Goal: Task Accomplishment & Management: Manage account settings

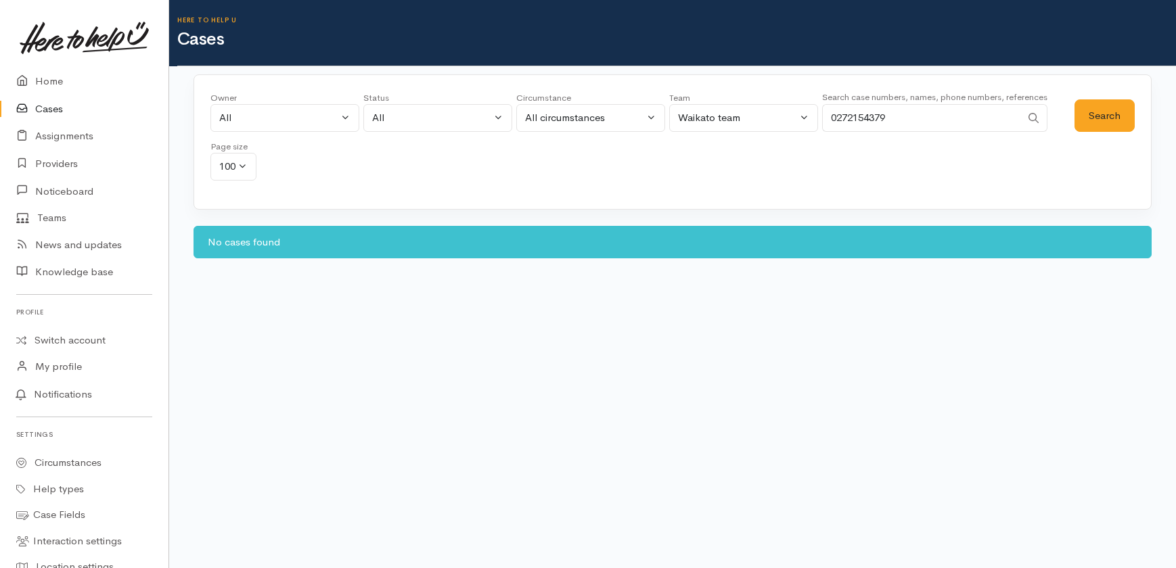
select select "All"
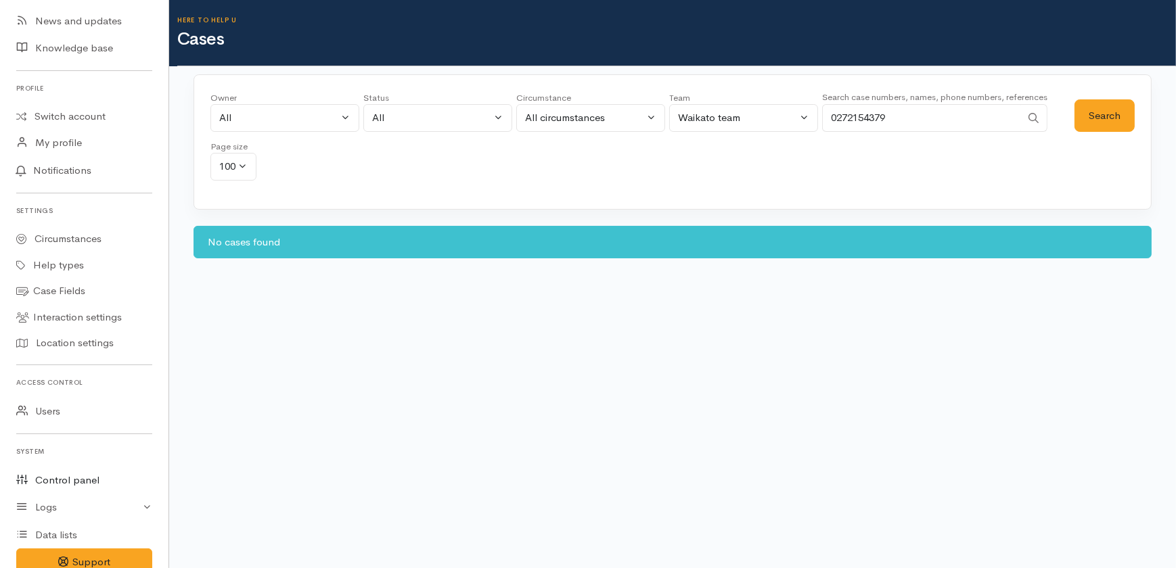
scroll to position [246, 0]
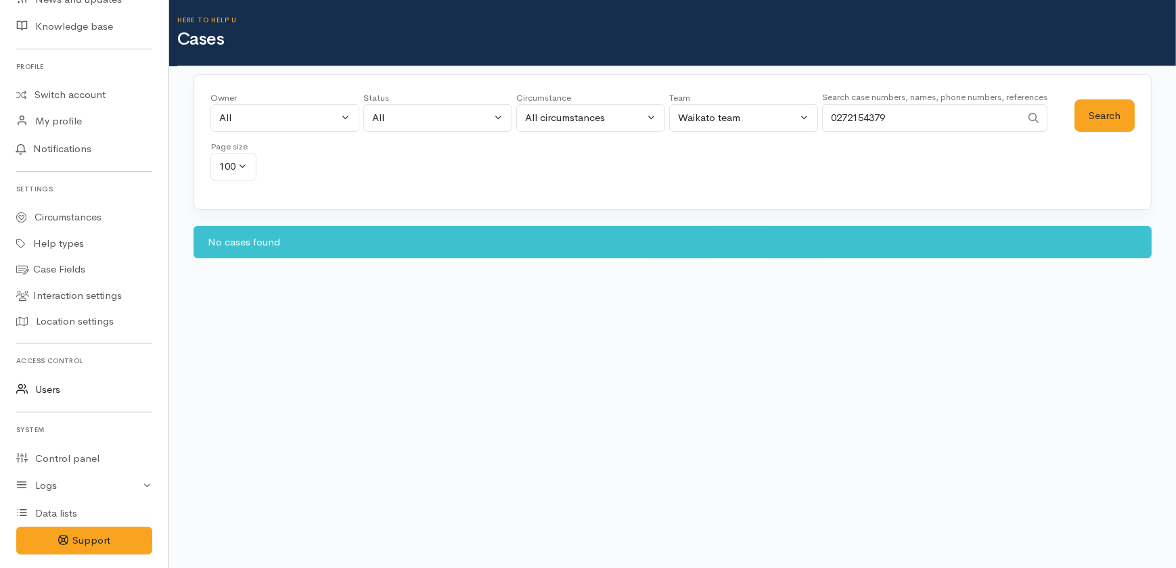
click at [47, 386] on link "Users" at bounding box center [84, 390] width 168 height 28
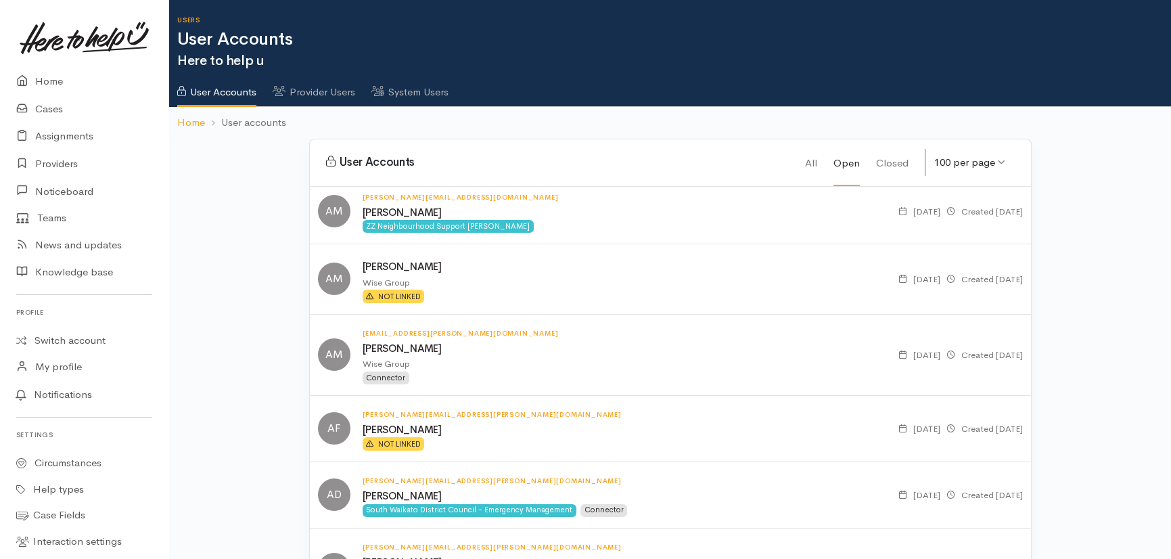
click at [428, 97] on link "System Users" at bounding box center [409, 87] width 77 height 38
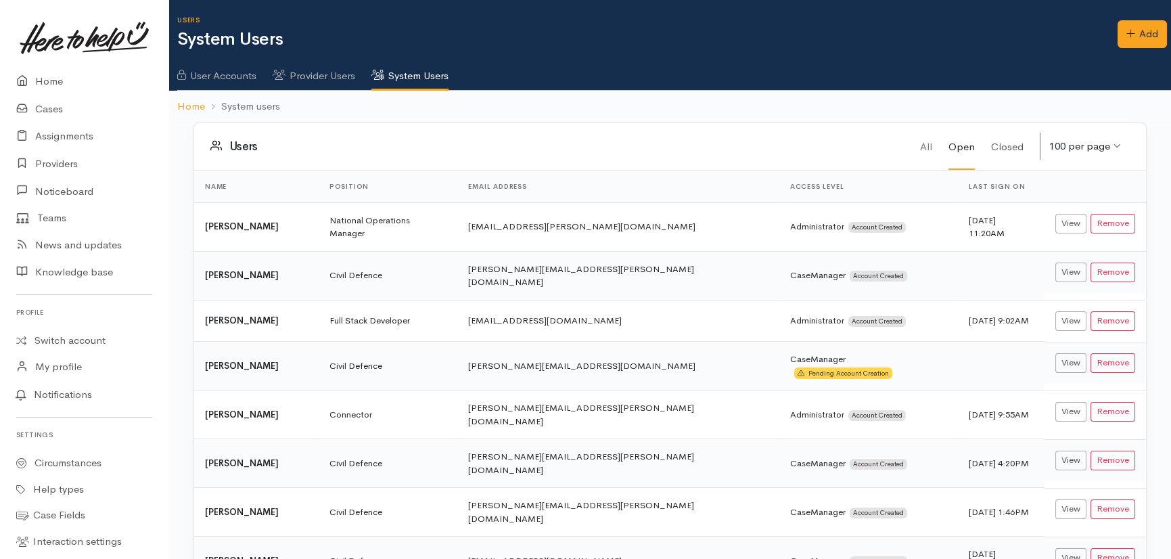
click at [1013, 140] on link "Closed" at bounding box center [1007, 146] width 32 height 46
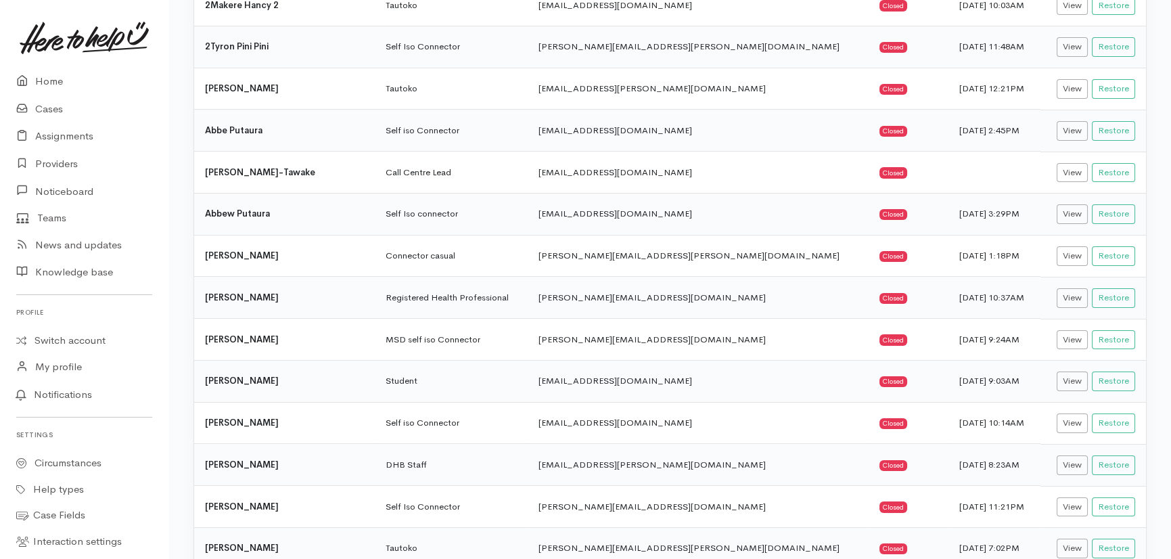
scroll to position [61, 0]
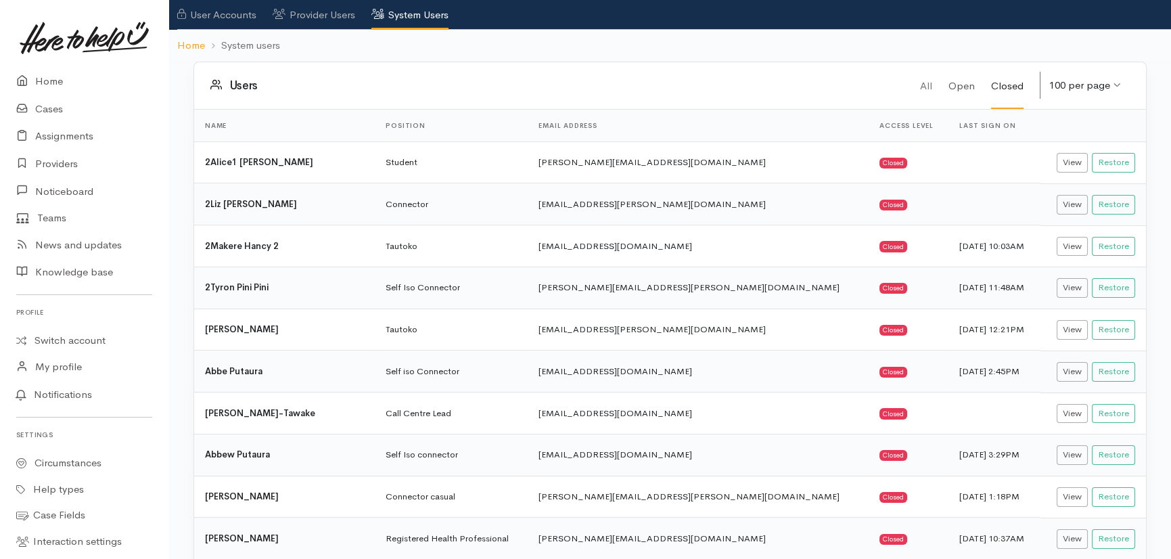
click at [962, 85] on link "Open" at bounding box center [962, 85] width 26 height 46
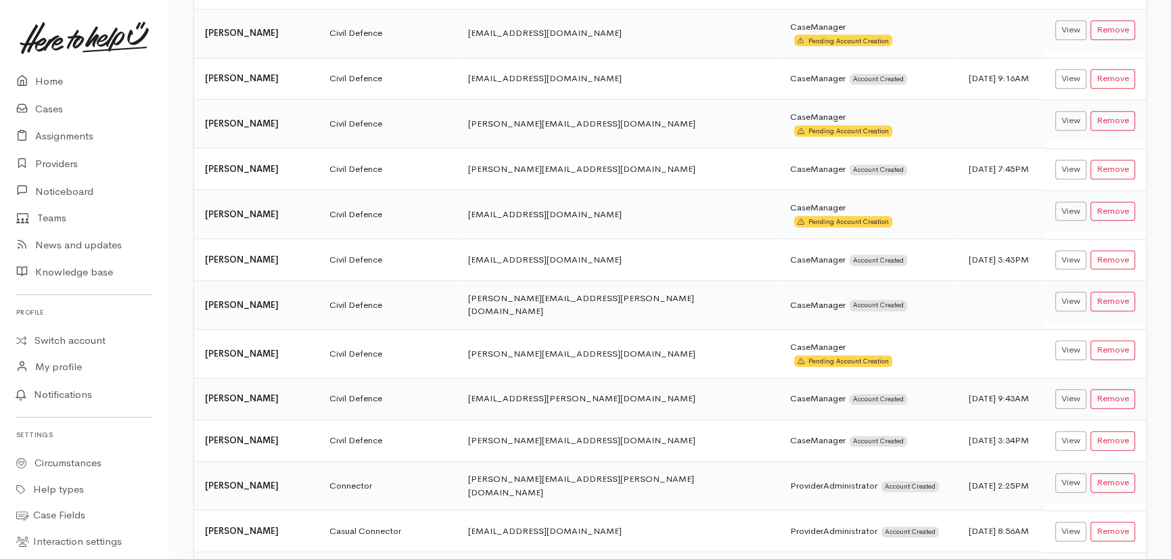
scroll to position [3891, 0]
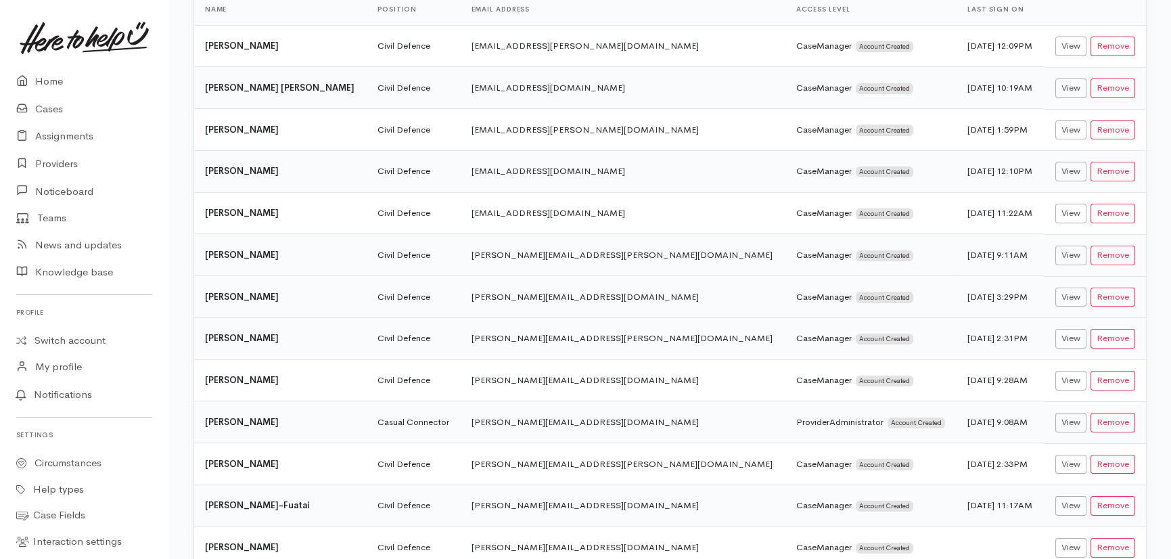
scroll to position [184, 0]
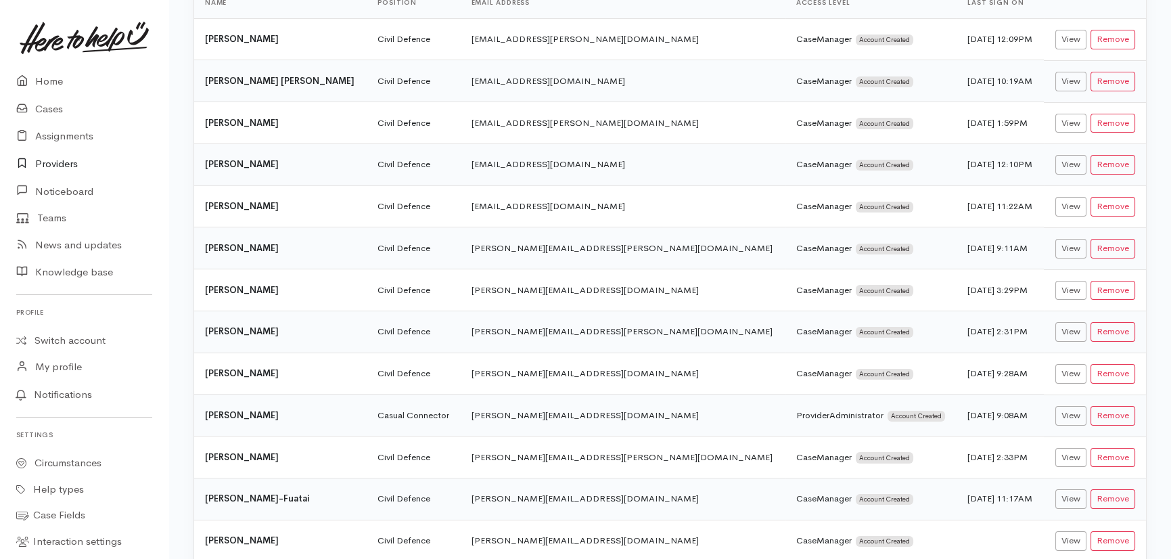
click at [61, 162] on link "Providers" at bounding box center [84, 164] width 168 height 28
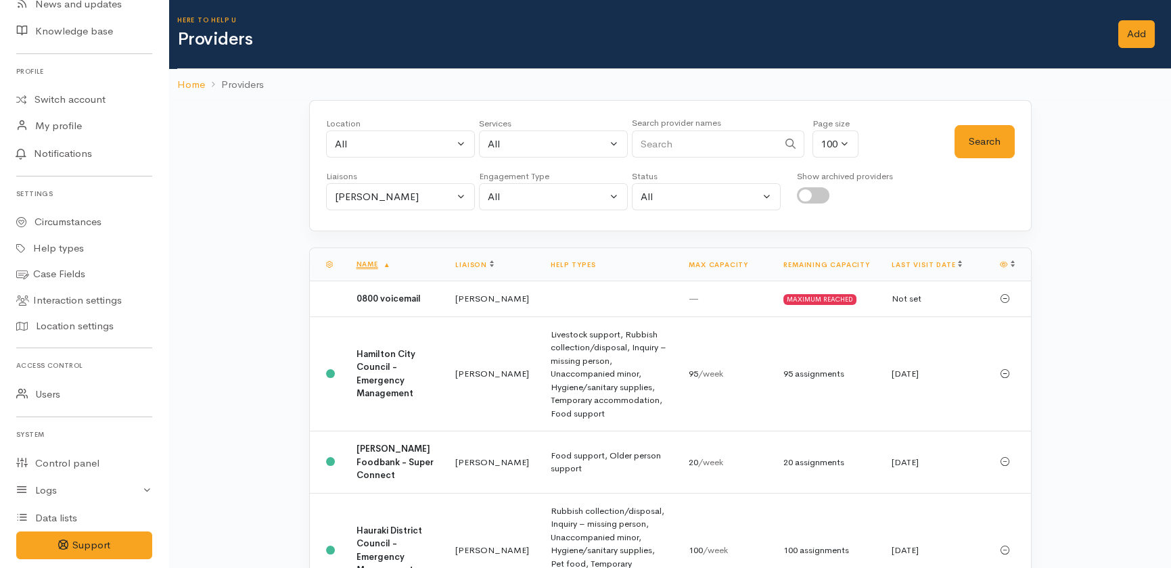
scroll to position [246, 0]
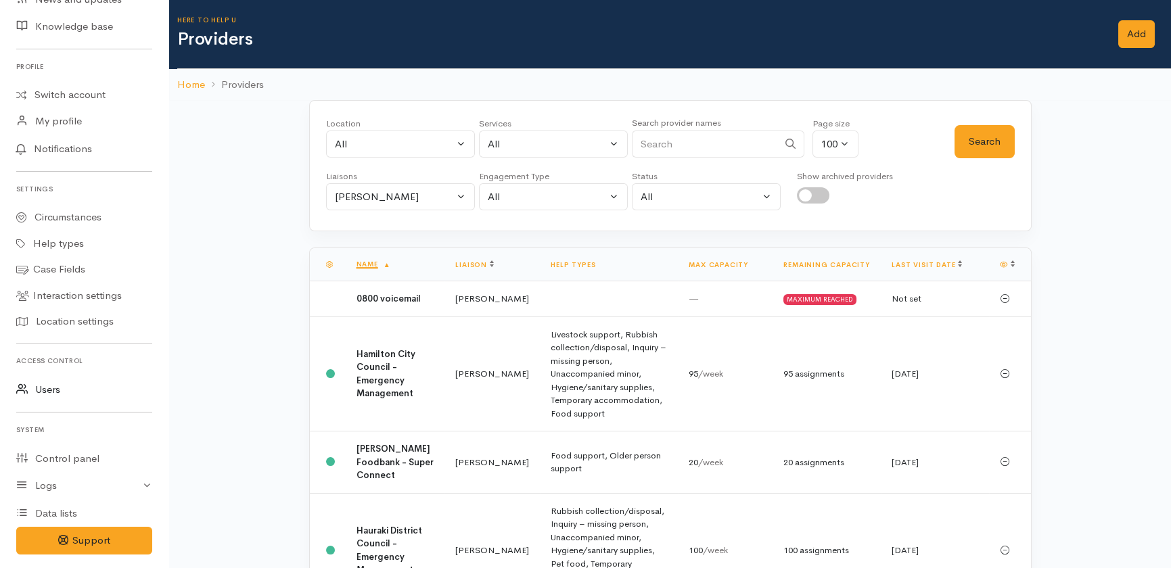
click at [43, 393] on link "Users" at bounding box center [84, 390] width 168 height 28
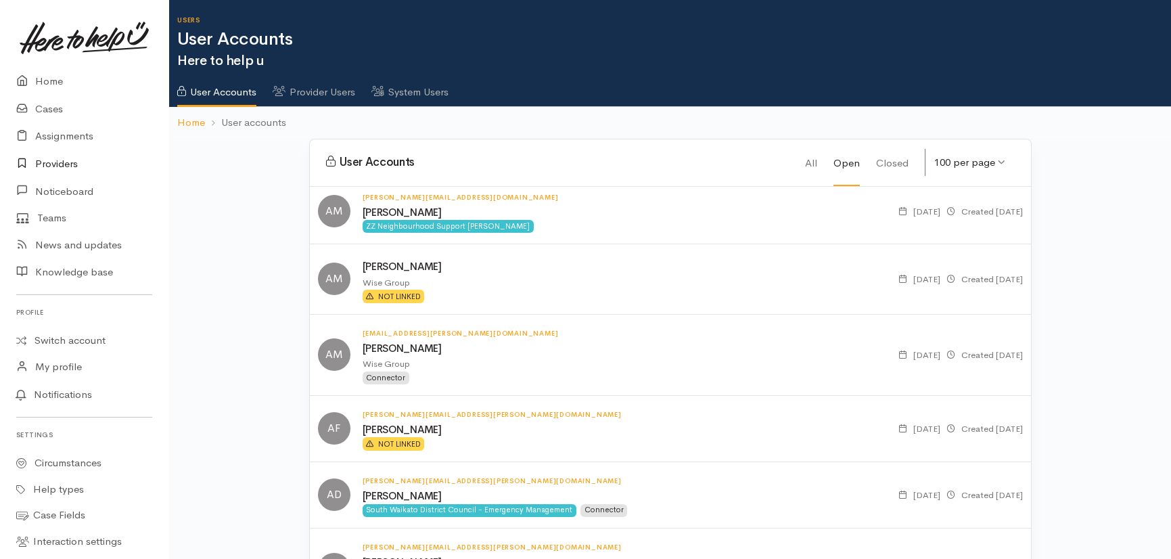
click at [67, 159] on link "Providers" at bounding box center [84, 164] width 168 height 28
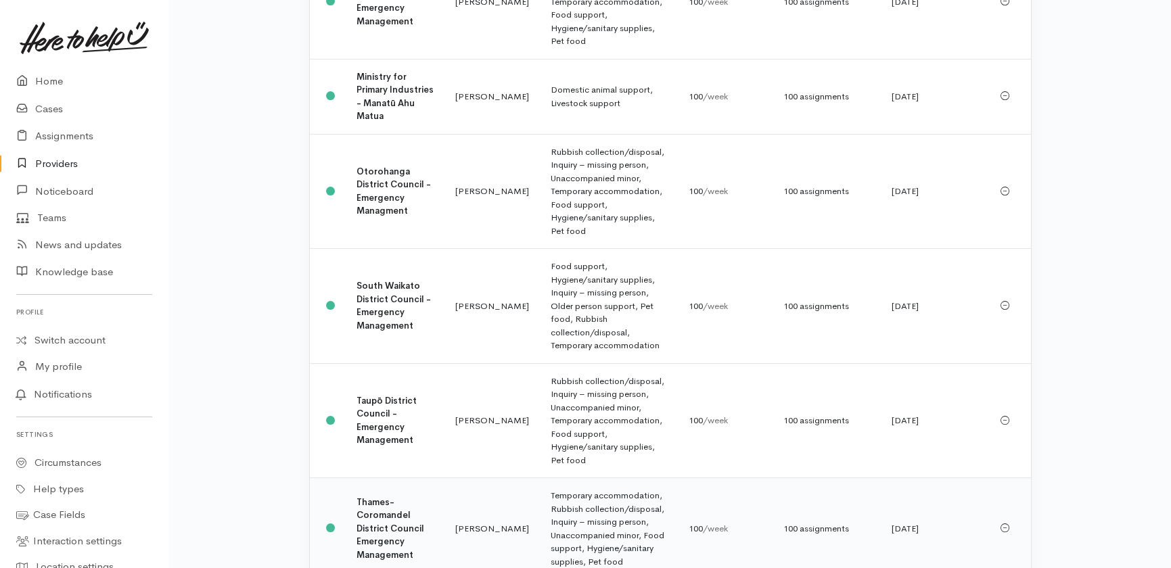
scroll to position [922, 0]
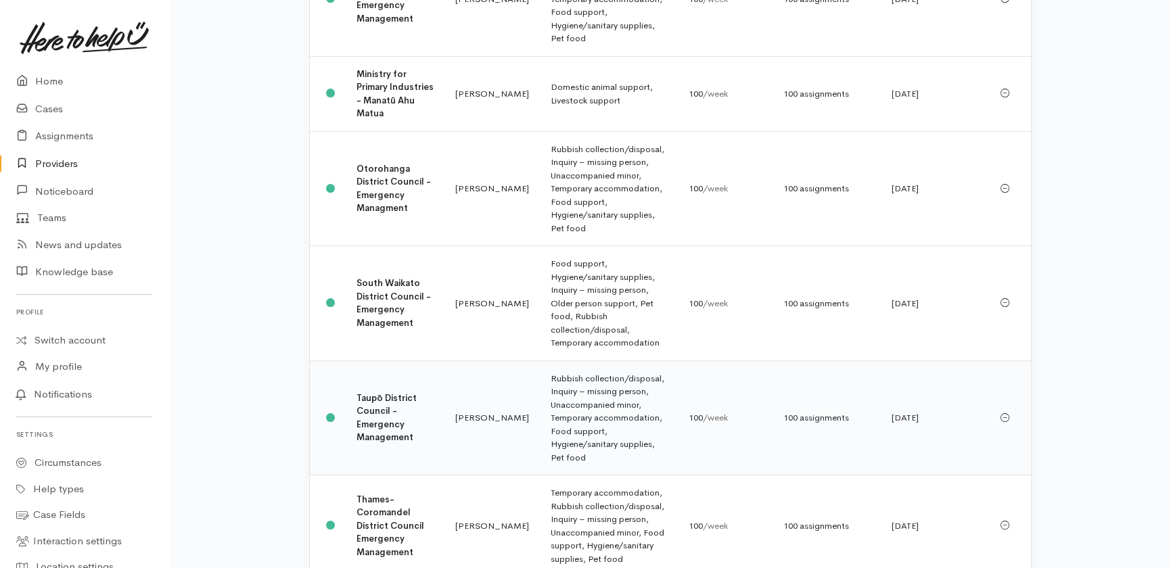
click at [376, 392] on b "Taupō District Council - Emergency Management" at bounding box center [387, 417] width 60 height 51
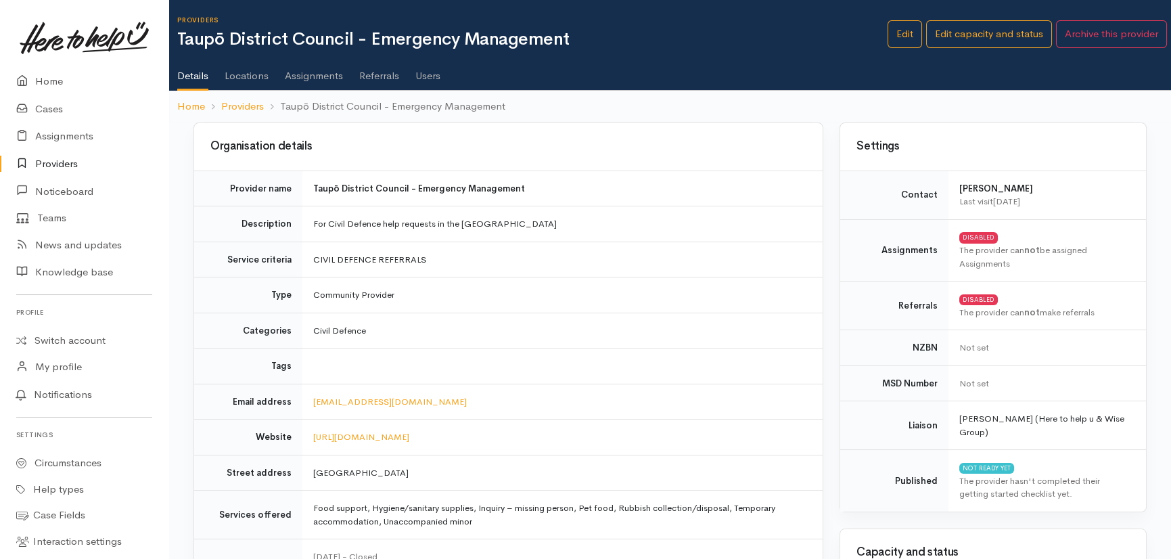
click at [431, 73] on link "Users" at bounding box center [427, 71] width 25 height 38
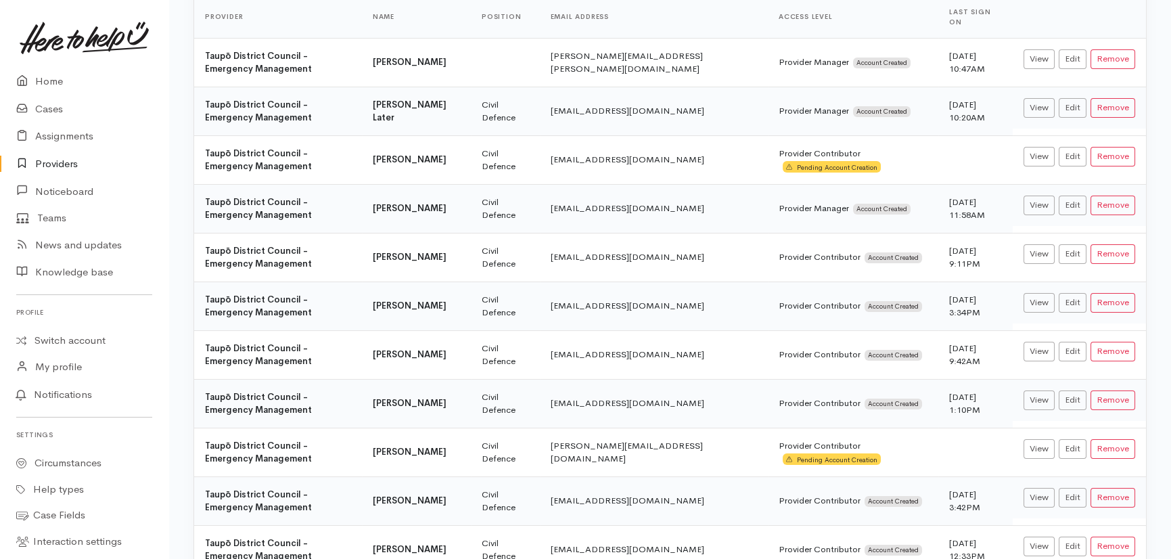
scroll to position [369, 0]
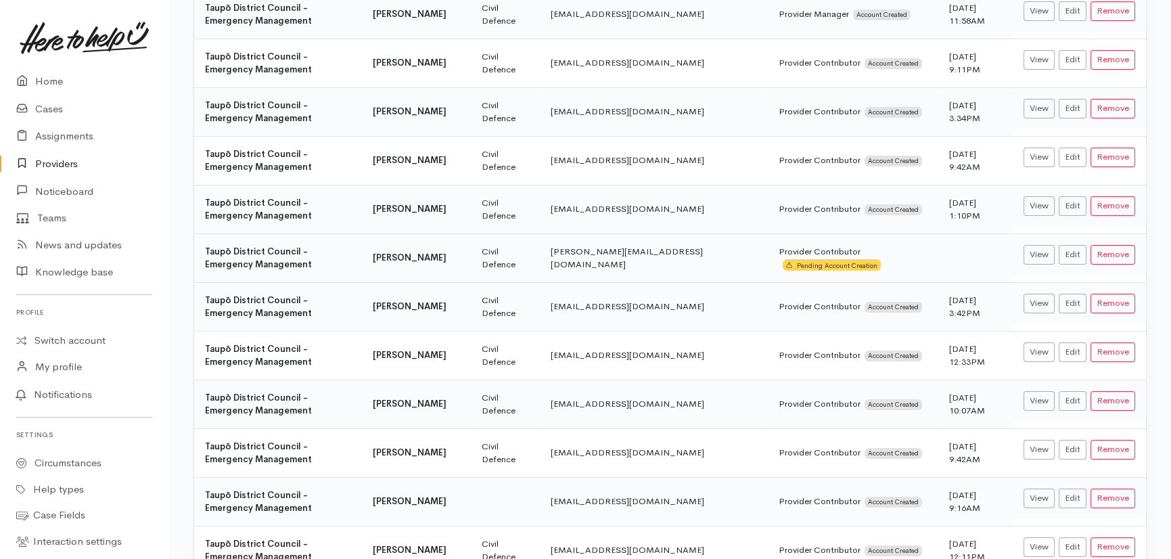
click at [436, 239] on td "[PERSON_NAME]" at bounding box center [416, 257] width 109 height 49
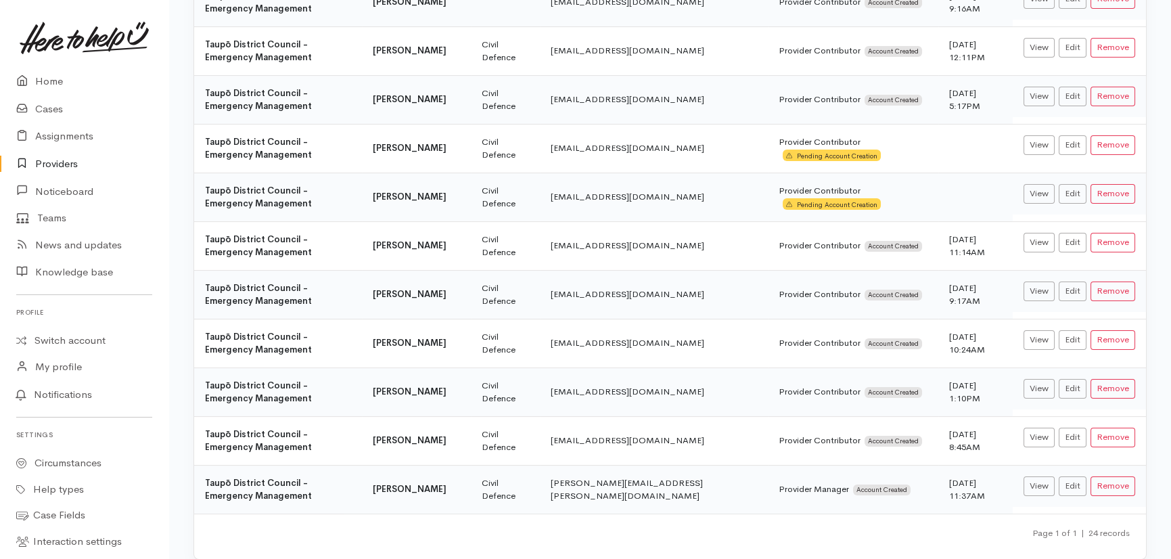
scroll to position [872, 0]
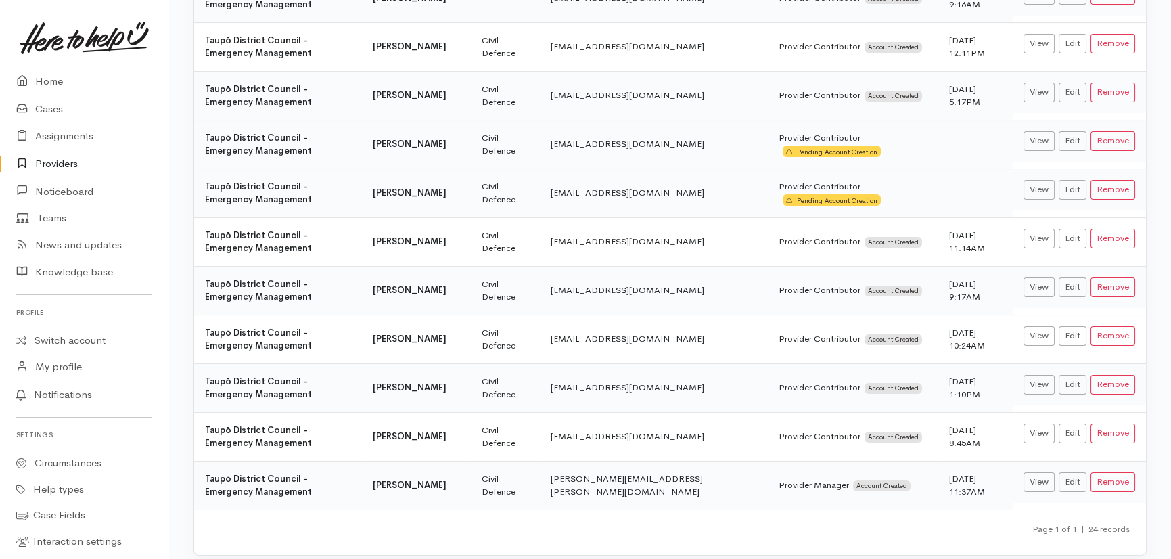
drag, startPoint x: 897, startPoint y: 182, endPoint x: 687, endPoint y: 127, distance: 216.8
click at [939, 185] on td at bounding box center [976, 192] width 74 height 49
click at [54, 159] on link "Providers" at bounding box center [84, 164] width 168 height 28
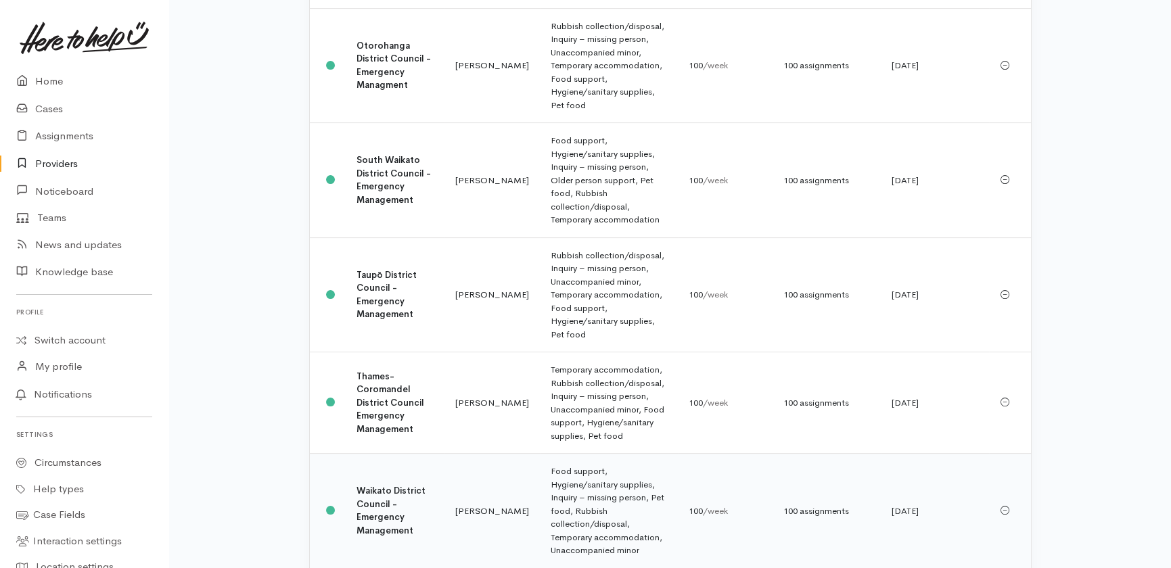
scroll to position [1101, 0]
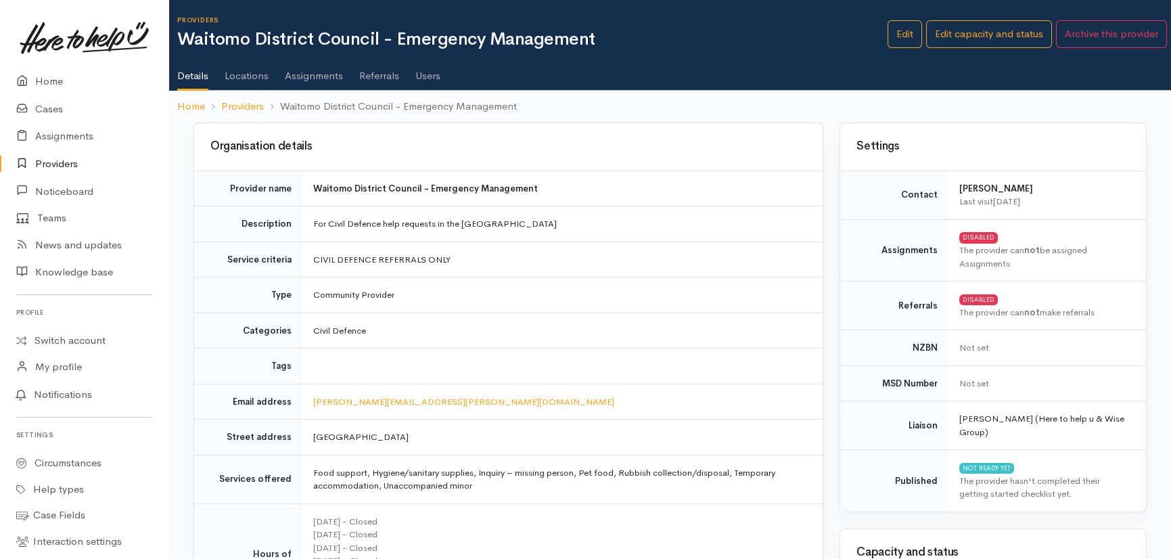
click at [440, 72] on ul "Details Locations Assignments Referrals Users" at bounding box center [674, 71] width 994 height 39
click at [426, 73] on link "Users" at bounding box center [427, 71] width 25 height 38
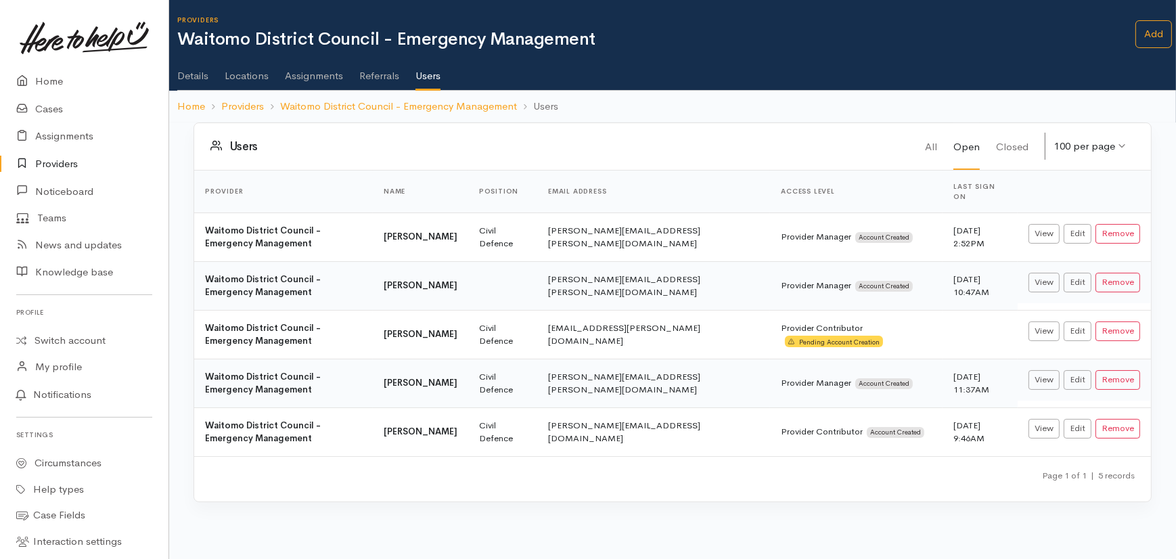
click at [50, 164] on link "Providers" at bounding box center [84, 164] width 168 height 28
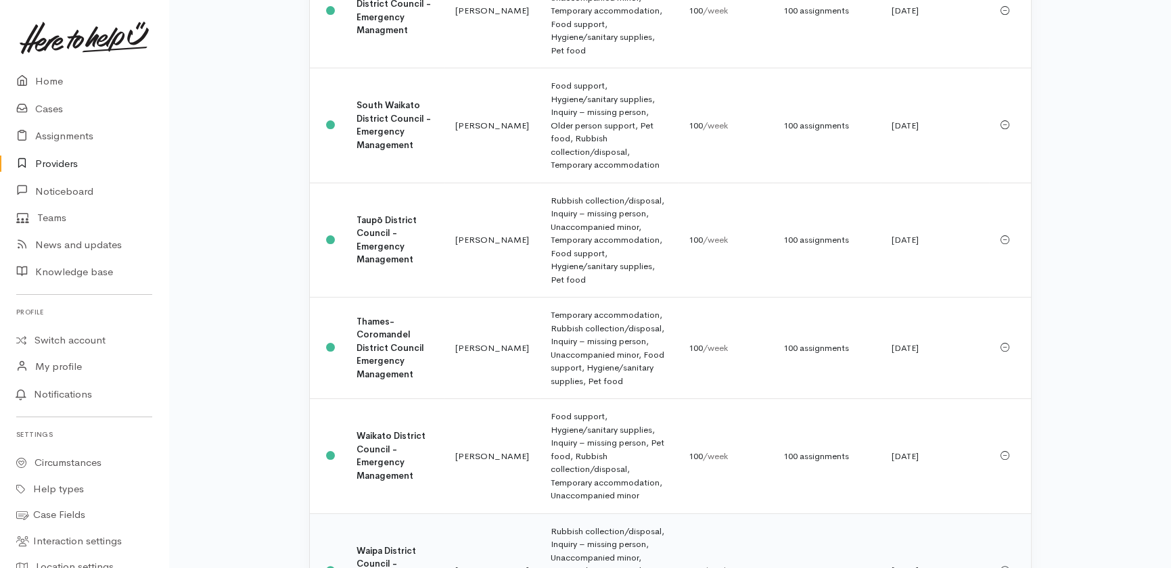
scroll to position [1101, 0]
click at [380, 430] on b "Waikato District Council - Emergency Management" at bounding box center [391, 455] width 69 height 51
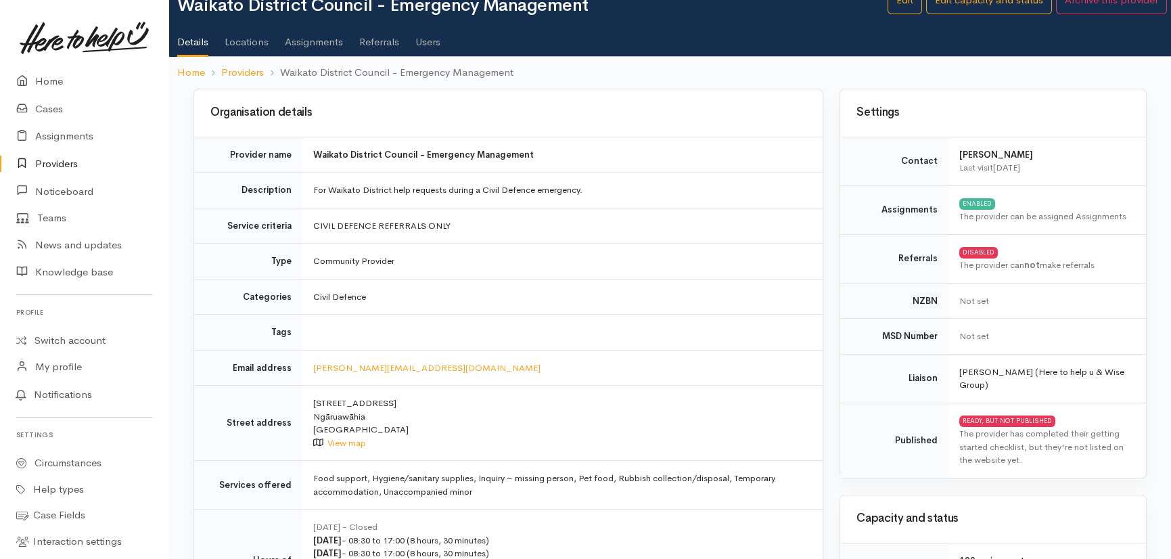
scroll to position [61, 0]
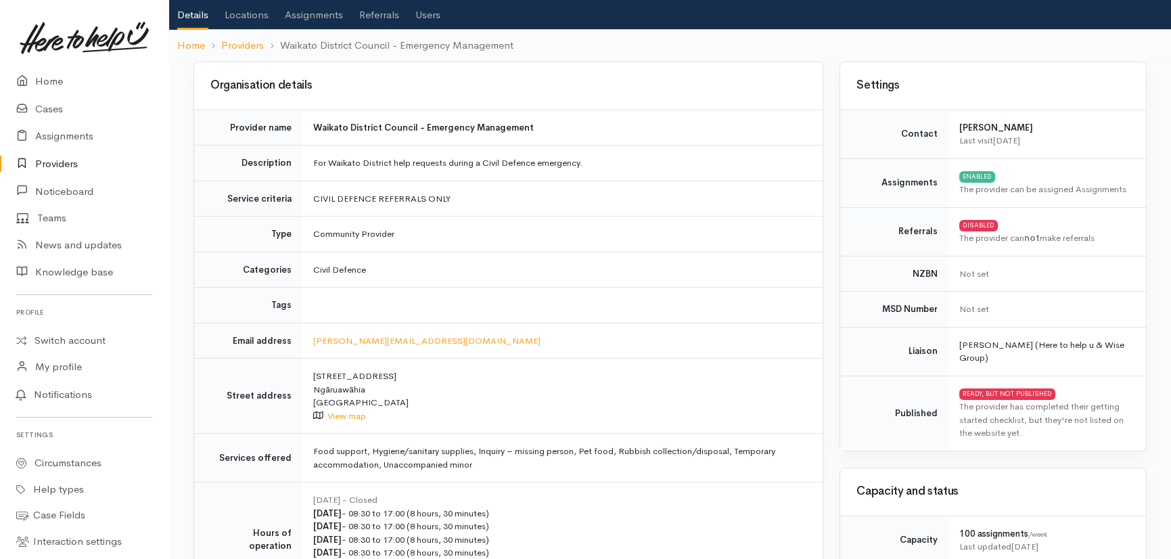
click at [433, 12] on link "Users" at bounding box center [427, 10] width 25 height 38
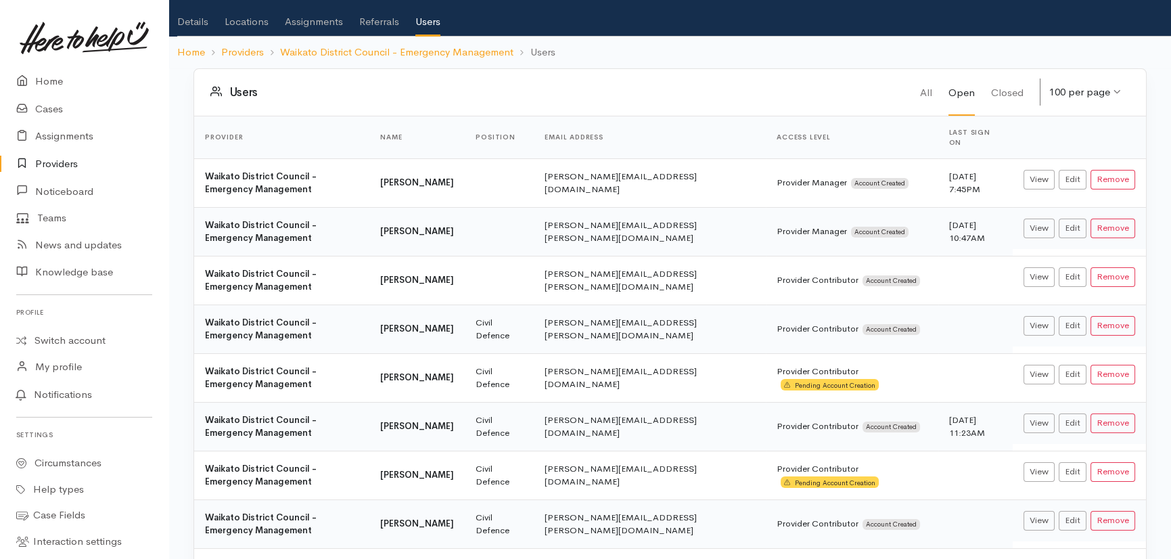
scroll to position [122, 0]
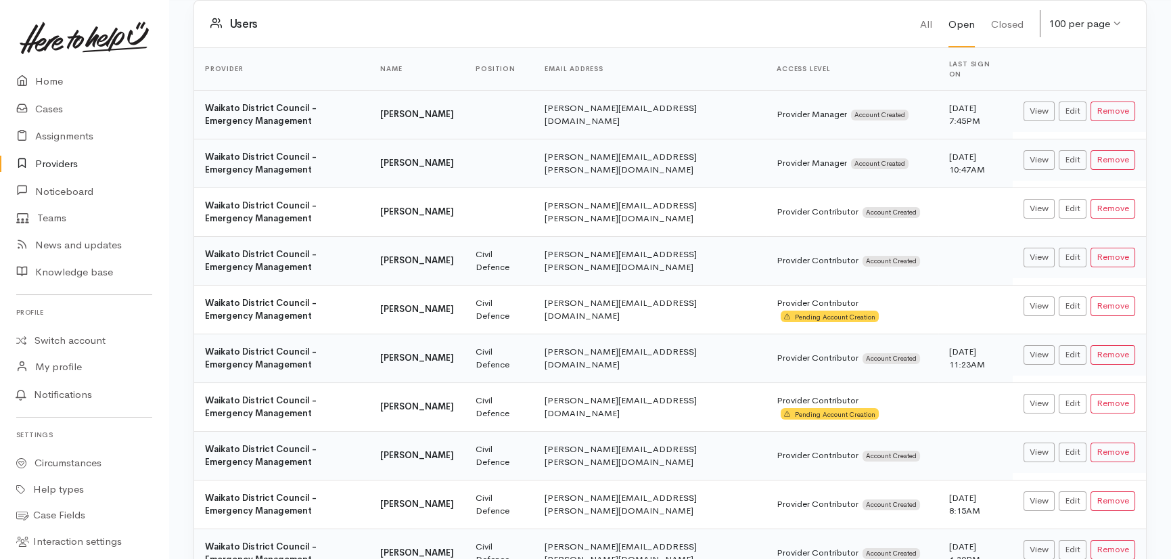
click at [501, 106] on td at bounding box center [499, 114] width 69 height 49
click at [501, 206] on td at bounding box center [499, 211] width 69 height 49
click at [1079, 101] on link "Edit" at bounding box center [1073, 111] width 28 height 20
click at [1073, 199] on link "Edit" at bounding box center [1073, 209] width 28 height 20
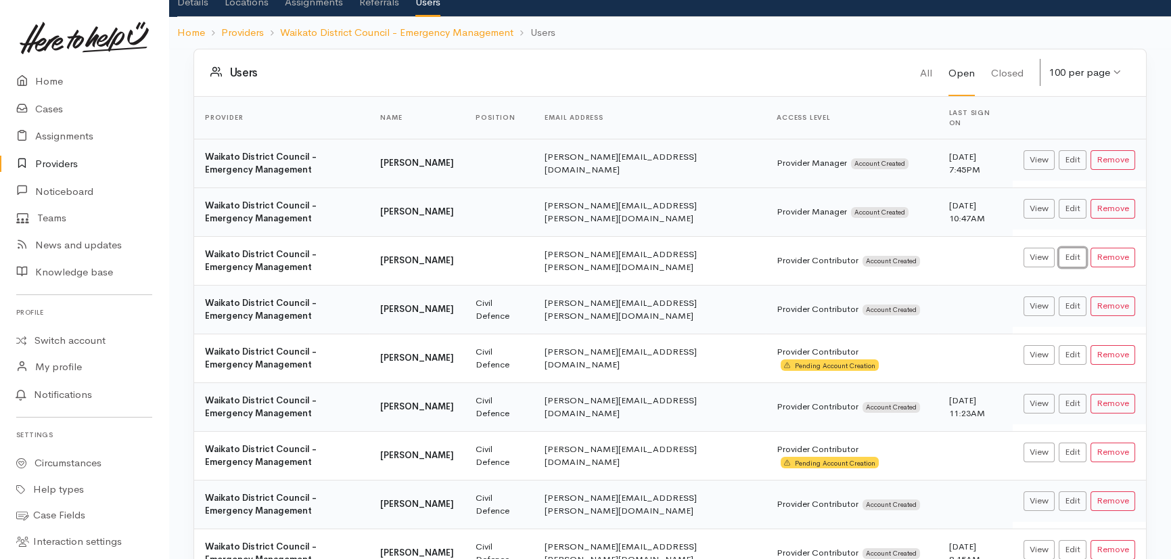
scroll to position [61, 0]
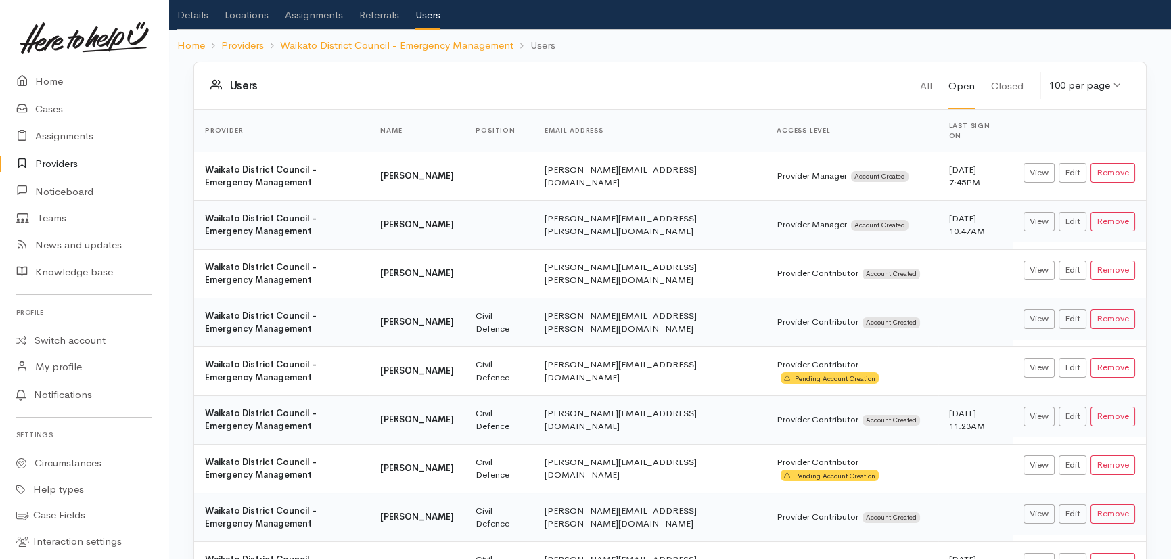
click at [493, 215] on td at bounding box center [499, 224] width 69 height 49
click at [1073, 212] on link "Edit" at bounding box center [1073, 222] width 28 height 20
click at [55, 162] on link "Providers" at bounding box center [84, 164] width 168 height 28
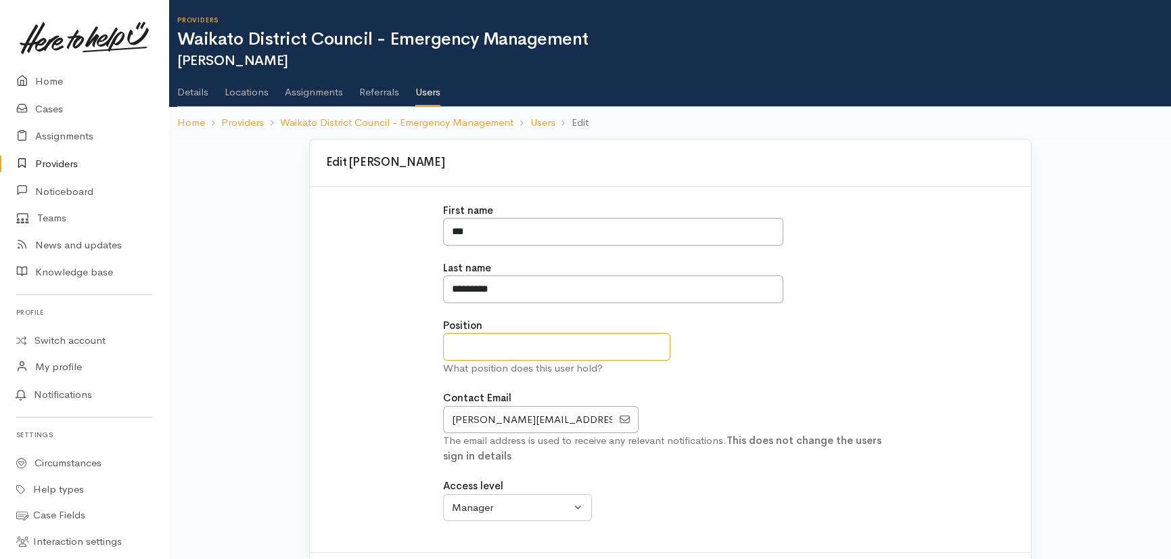
click at [508, 338] on input "text" at bounding box center [556, 347] width 227 height 28
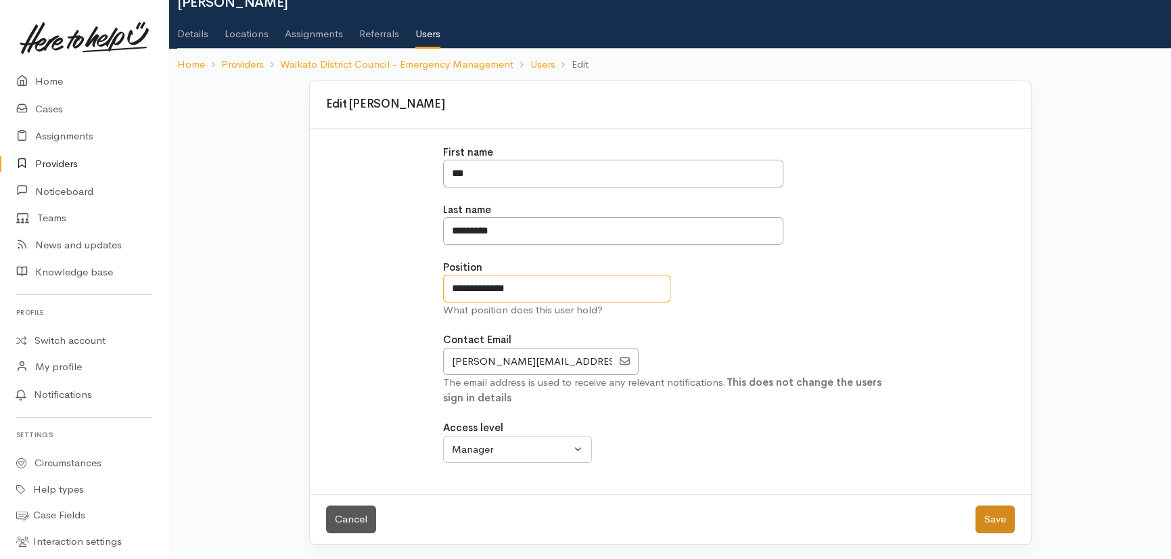
type input "**********"
drag, startPoint x: 997, startPoint y: 514, endPoint x: 855, endPoint y: 406, distance: 178.1
click at [996, 515] on button "Save" at bounding box center [995, 519] width 39 height 28
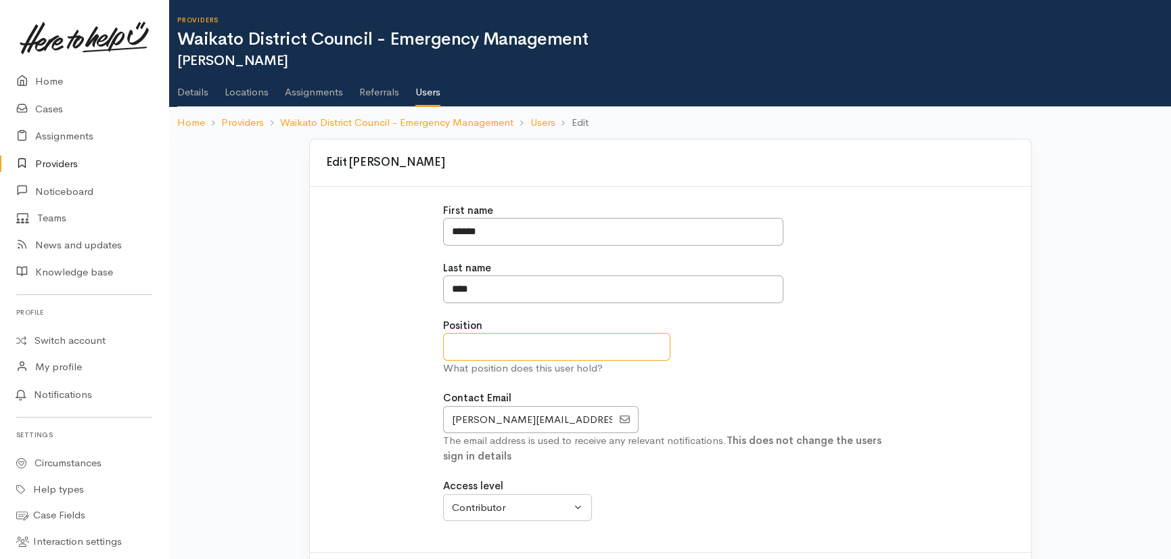
click at [522, 342] on input "text" at bounding box center [556, 347] width 227 height 28
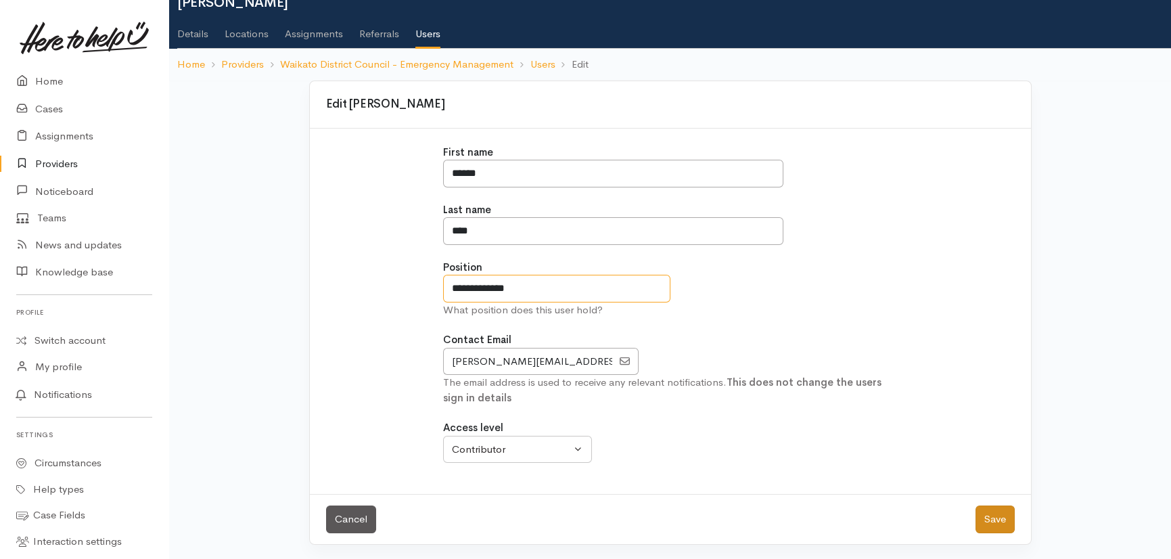
type input "**********"
click at [1003, 512] on button "Save" at bounding box center [995, 519] width 39 height 28
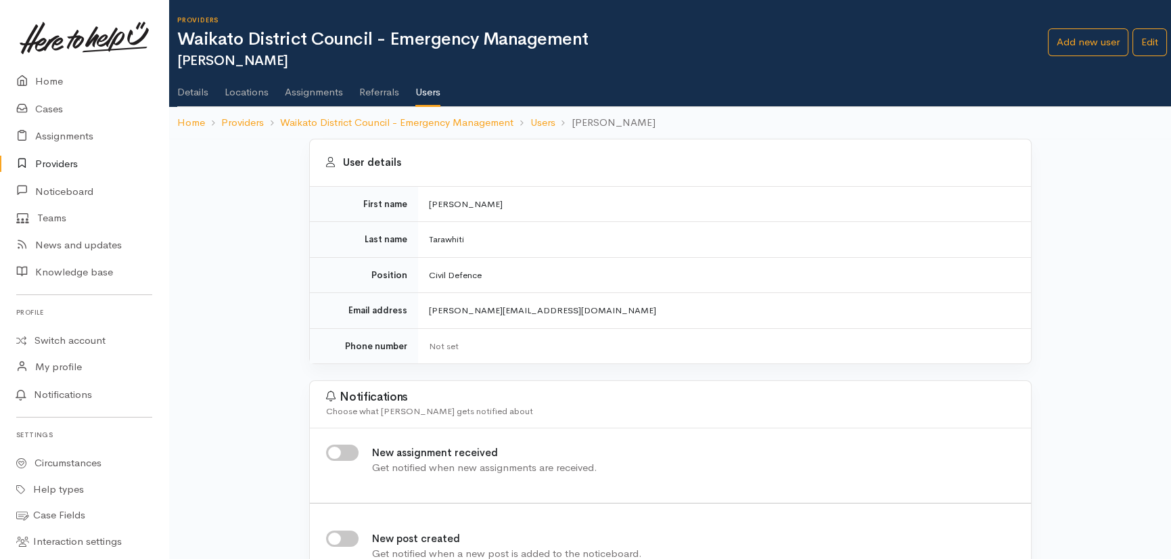
click at [433, 89] on link "Users" at bounding box center [427, 87] width 25 height 39
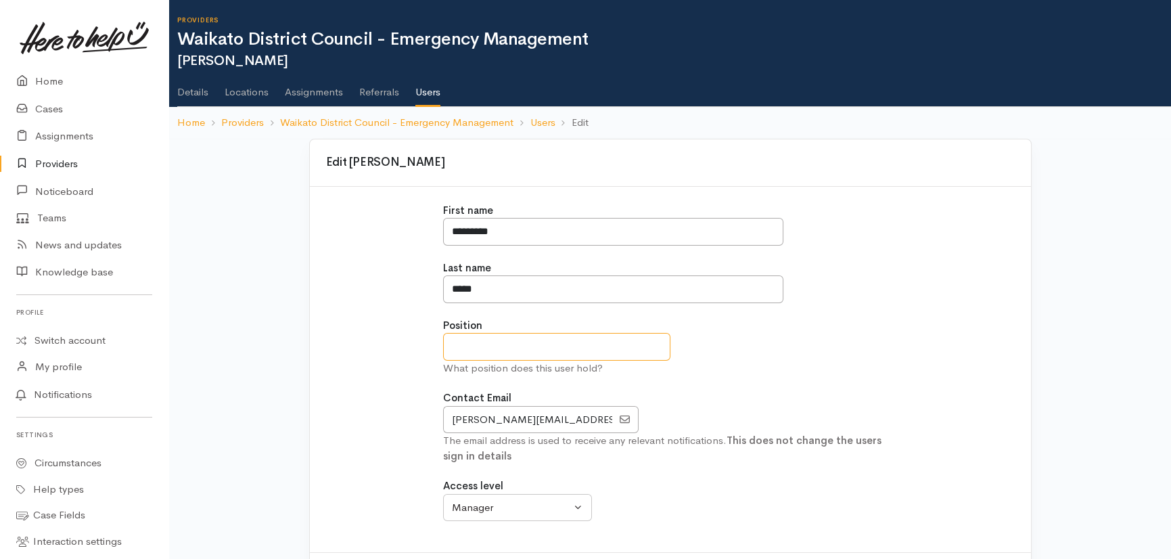
drag, startPoint x: 496, startPoint y: 344, endPoint x: 497, endPoint y: 328, distance: 16.3
click at [497, 344] on input "text" at bounding box center [556, 347] width 227 height 28
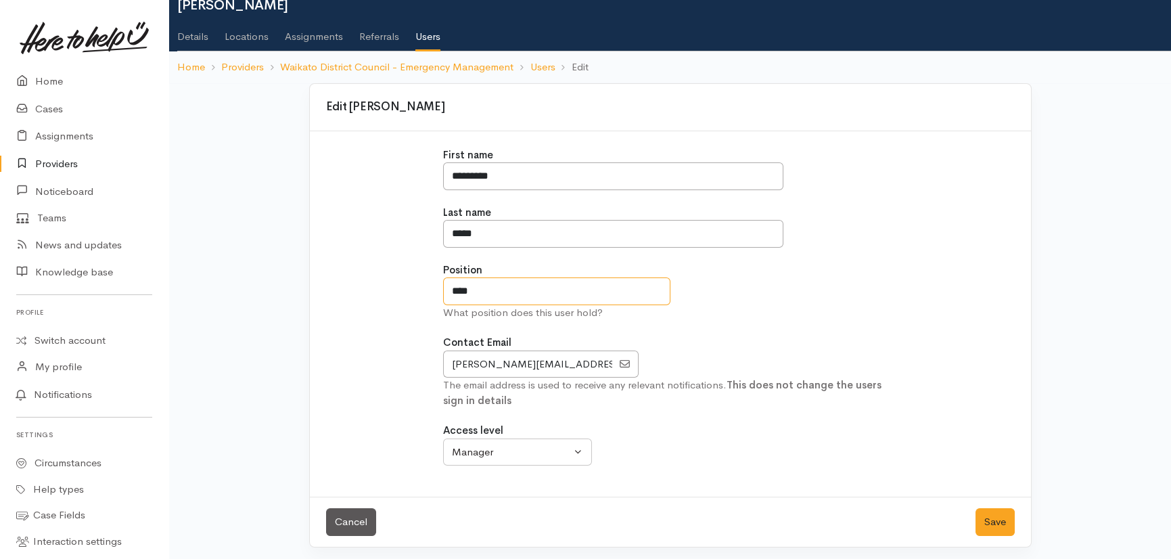
scroll to position [58, 0]
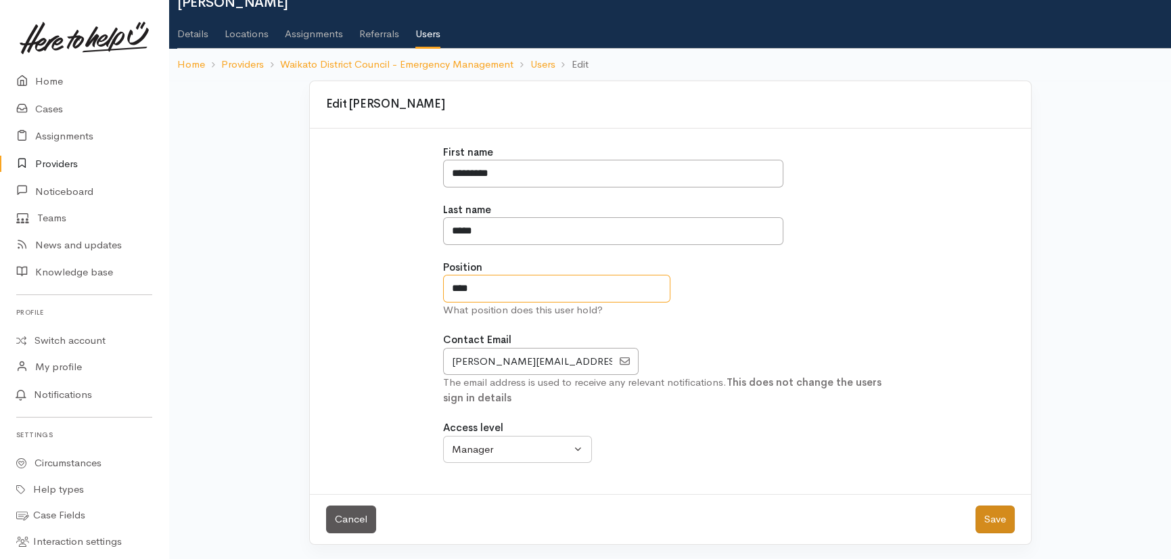
type input "****"
click at [994, 521] on button "Save" at bounding box center [995, 519] width 39 height 28
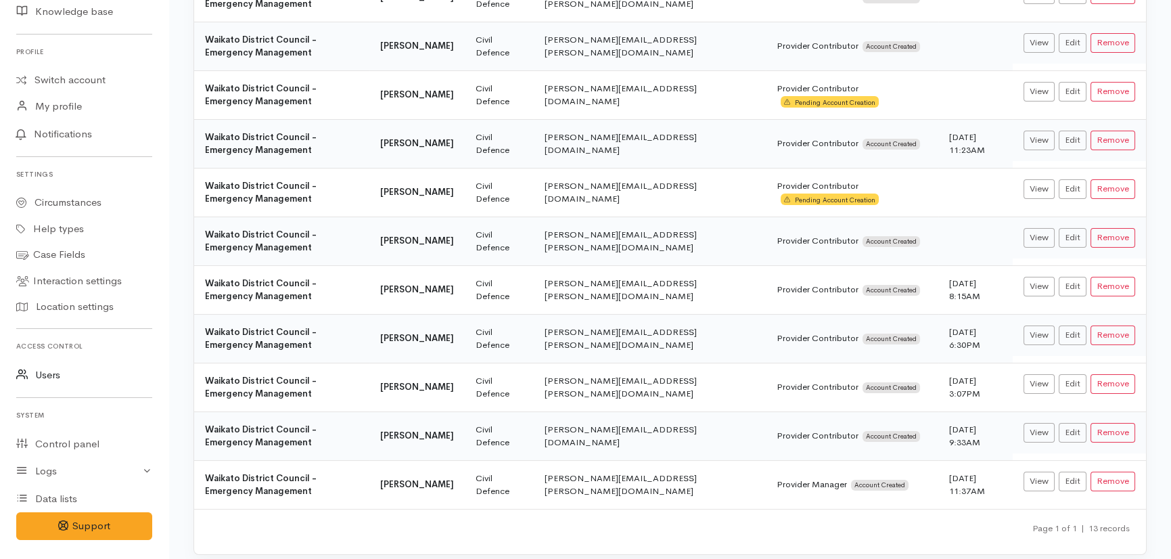
scroll to position [292, 0]
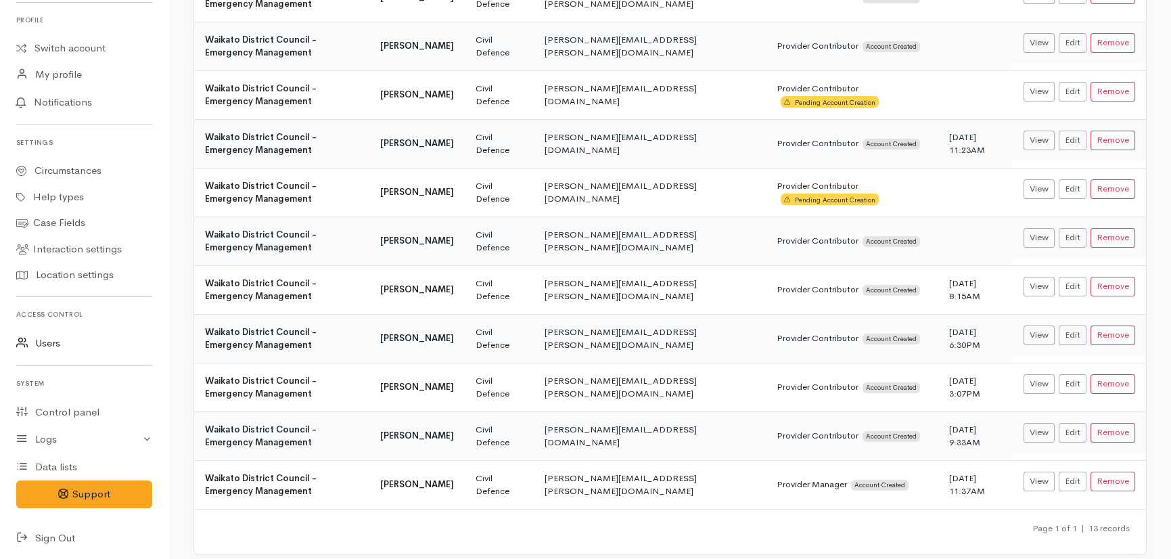
click at [48, 344] on link "Users" at bounding box center [84, 344] width 168 height 28
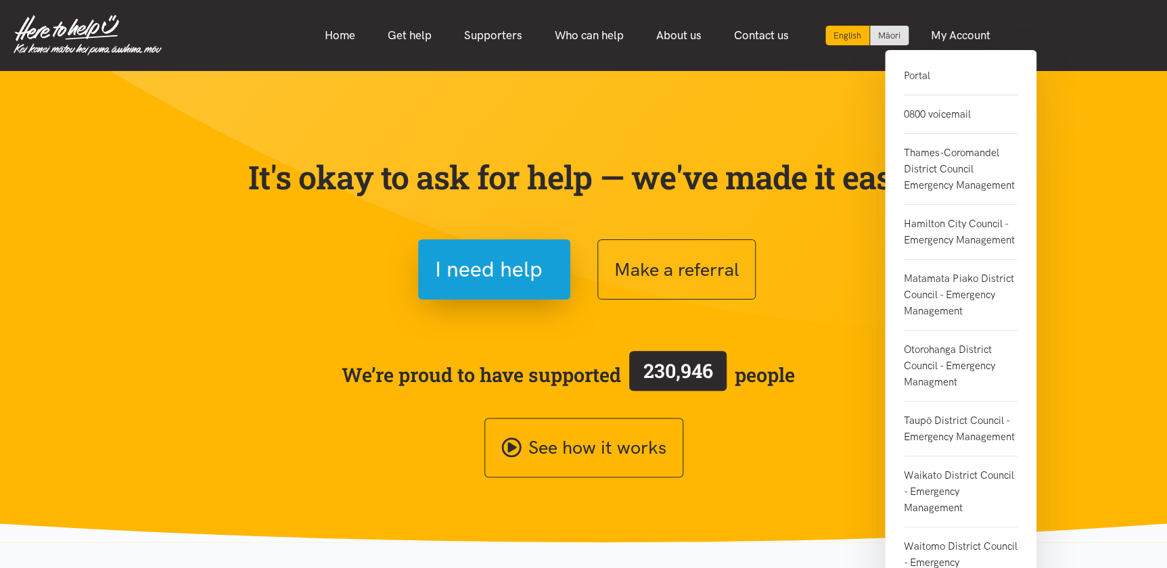
click at [912, 76] on link "Portal" at bounding box center [961, 82] width 114 height 28
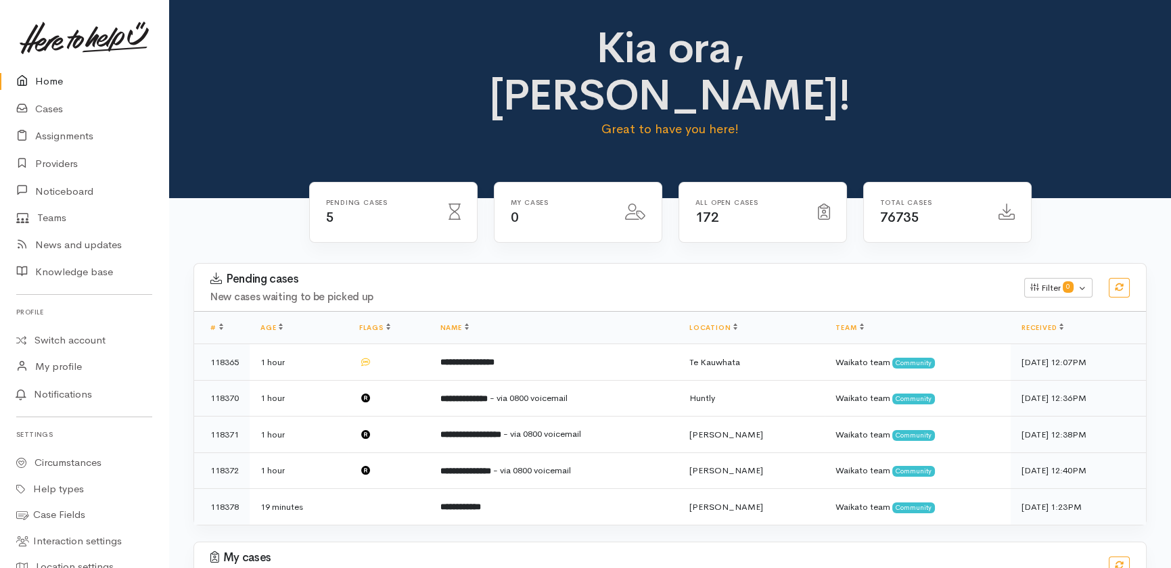
click at [45, 76] on link "Home" at bounding box center [84, 82] width 168 height 28
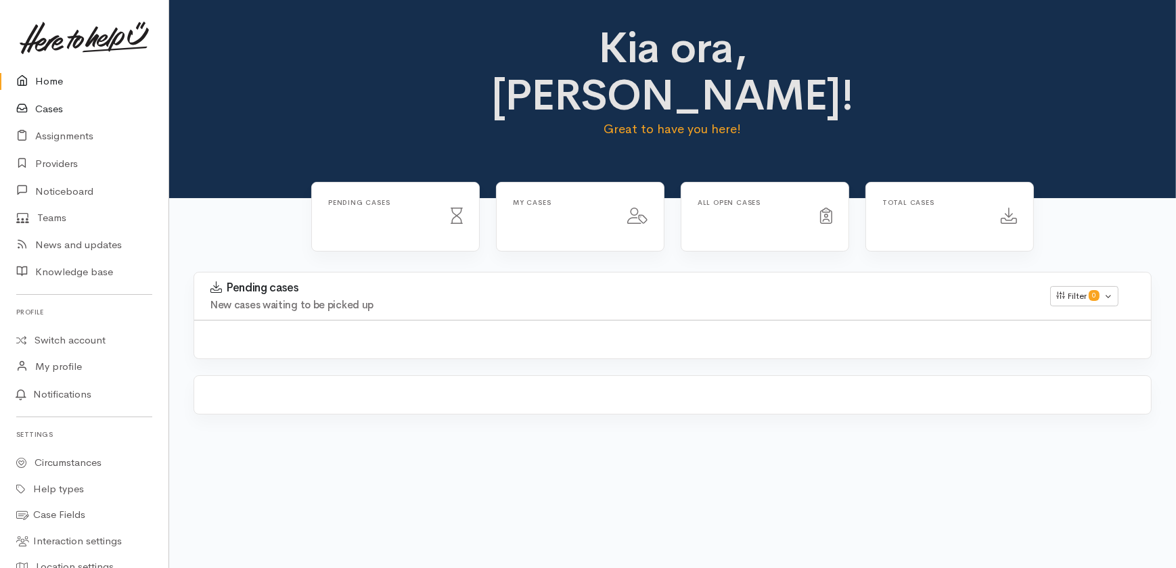
click at [45, 111] on link "Cases" at bounding box center [84, 109] width 168 height 28
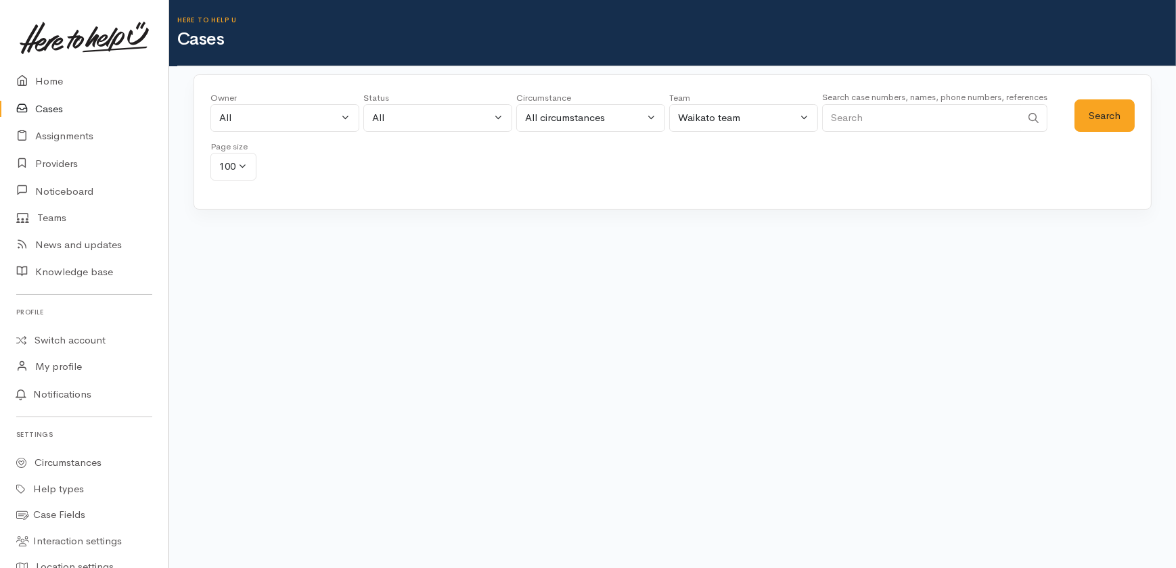
drag, startPoint x: 873, startPoint y: 118, endPoint x: 855, endPoint y: 101, distance: 24.9
click at [876, 119] on input "Search" at bounding box center [921, 118] width 199 height 28
type input "0221915359"
drag, startPoint x: 1102, startPoint y: 117, endPoint x: 1026, endPoint y: 106, distance: 76.6
click at [1102, 116] on button "Search" at bounding box center [1105, 115] width 60 height 33
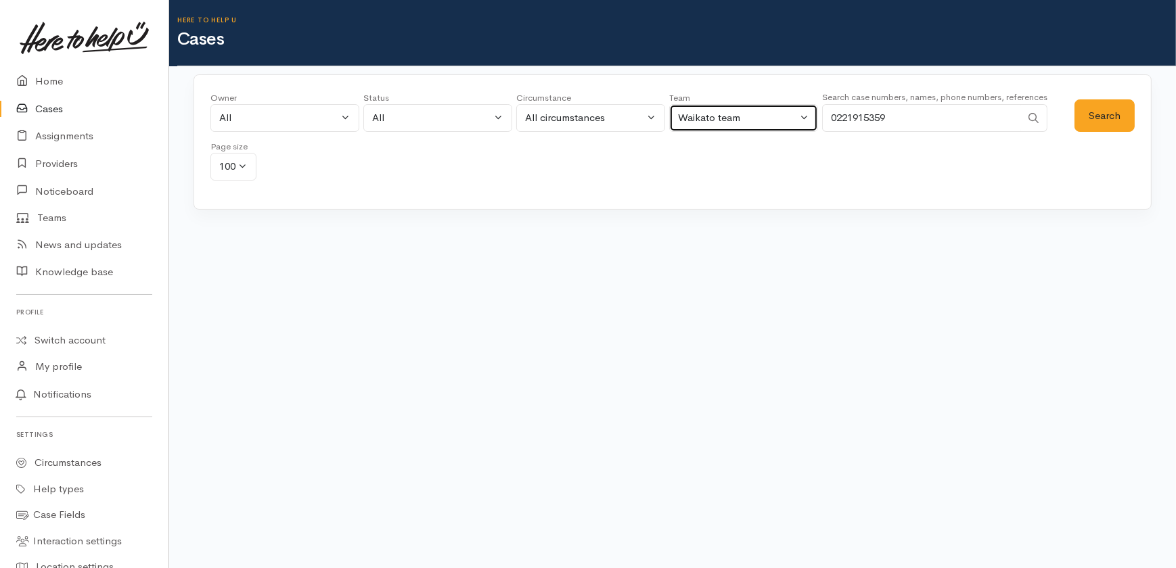
click at [784, 121] on div "Waikato team" at bounding box center [737, 118] width 119 height 16
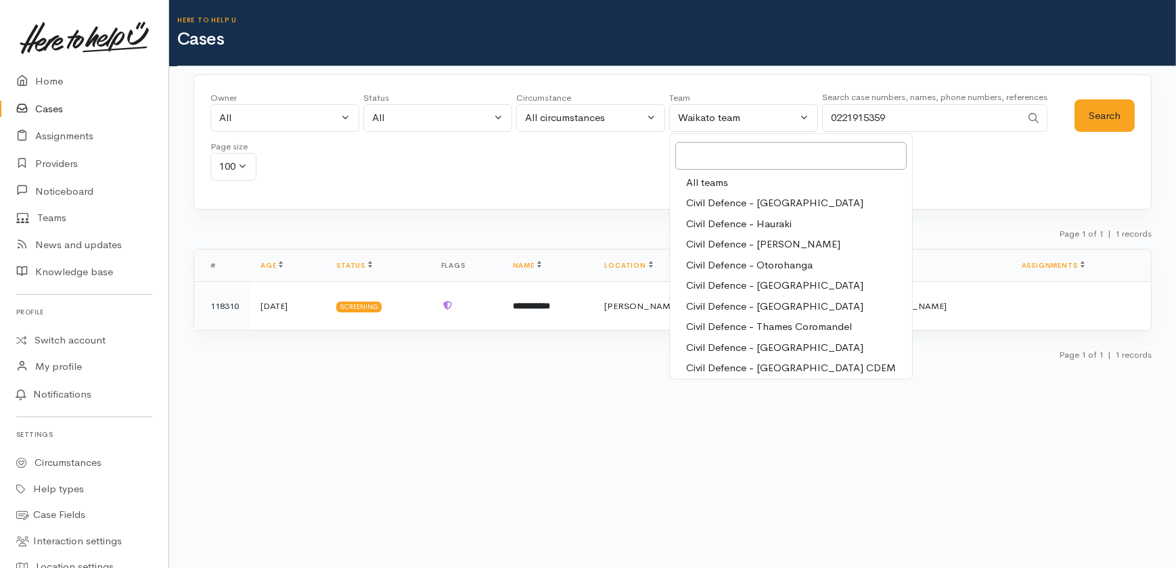
click at [708, 183] on span "All teams" at bounding box center [707, 183] width 42 height 16
select select "-1"
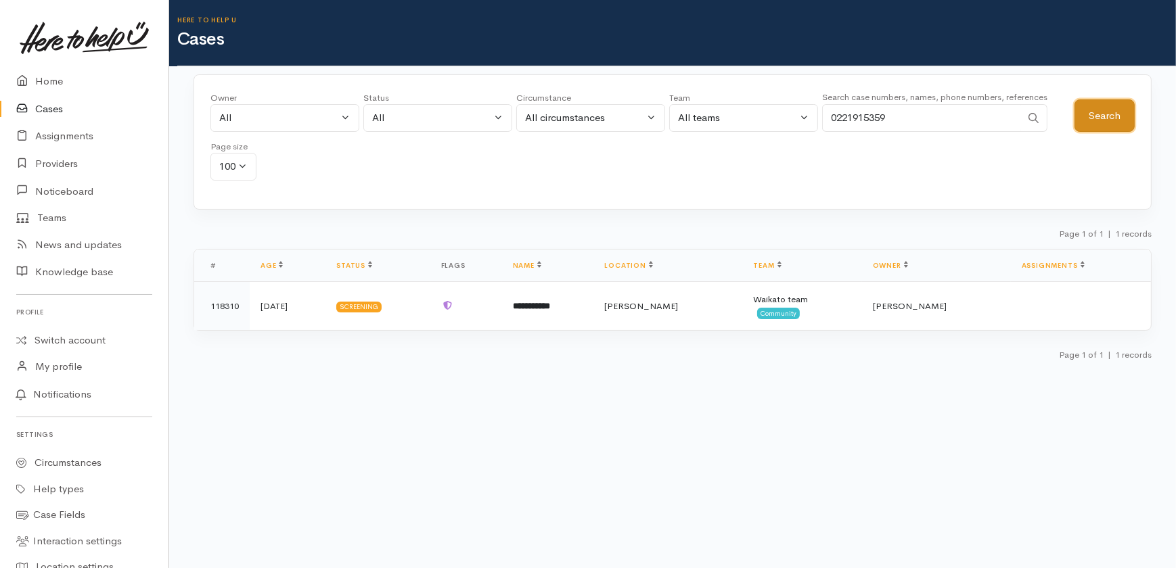
click at [1114, 101] on button "Search" at bounding box center [1105, 115] width 60 height 33
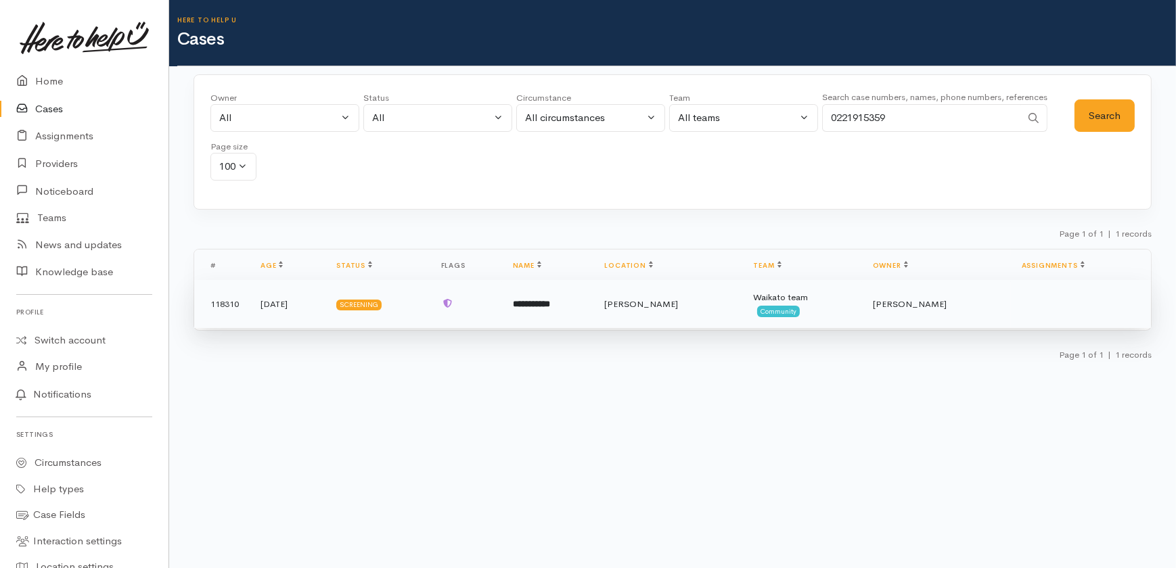
click at [550, 300] on b "**********" at bounding box center [531, 304] width 37 height 9
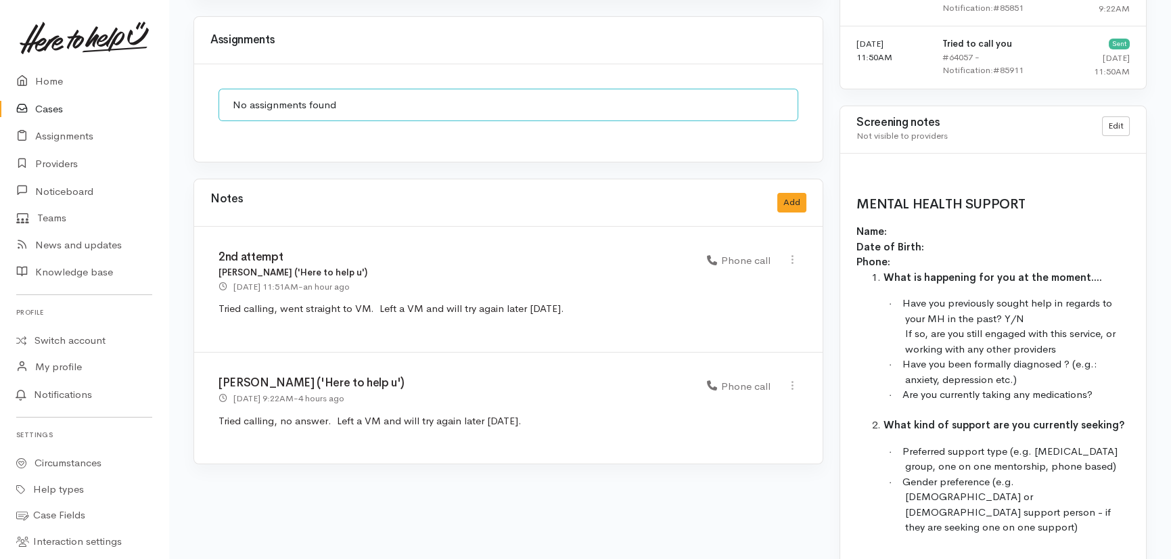
scroll to position [1065, 0]
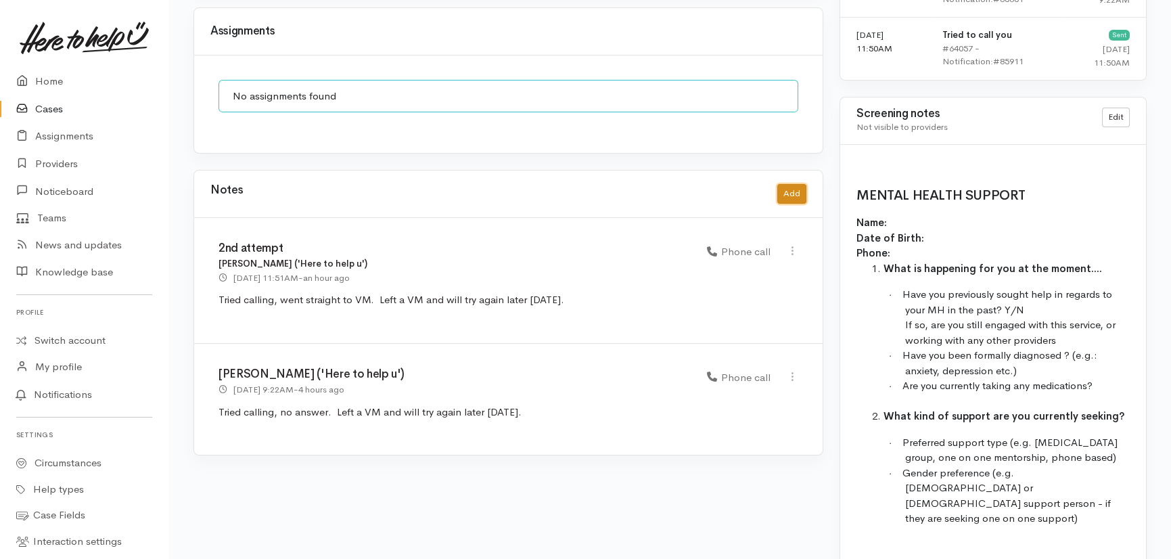
click at [794, 184] on button "Add" at bounding box center [791, 194] width 29 height 20
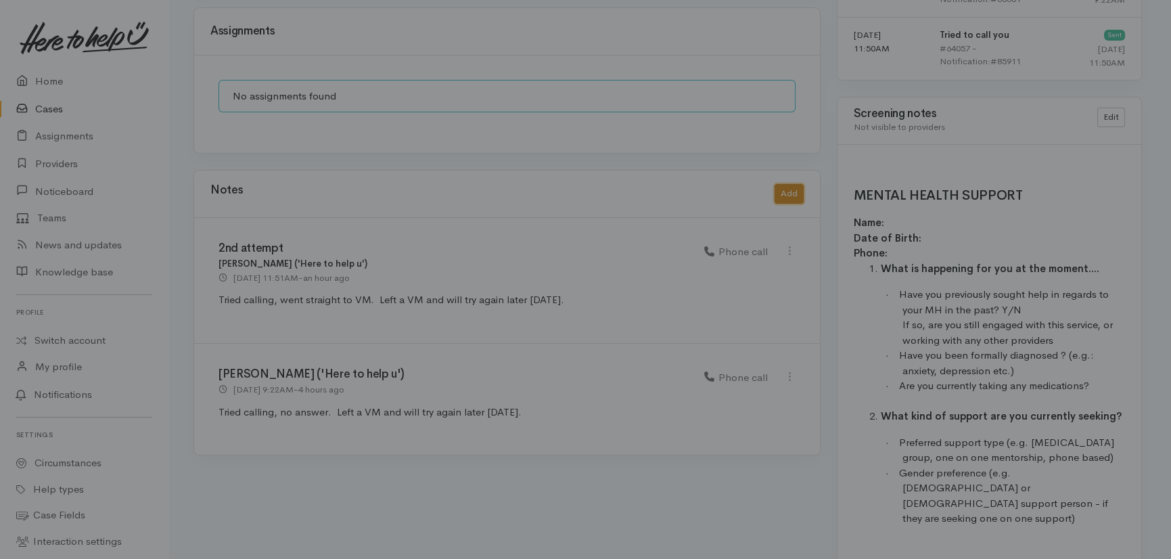
scroll to position [1056, 0]
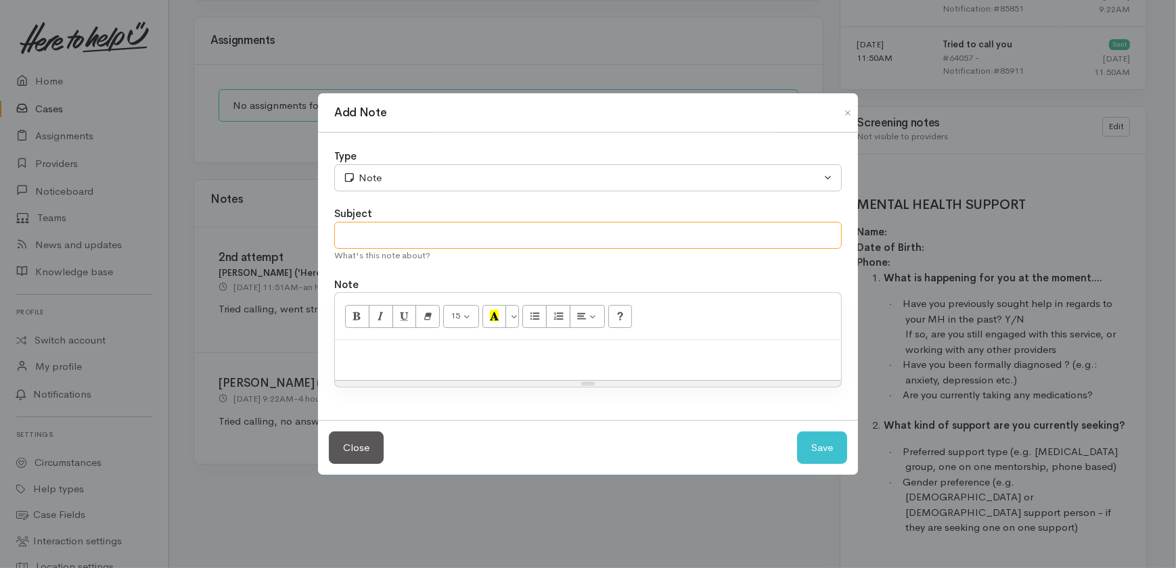
click at [375, 247] on input "text" at bounding box center [587, 236] width 507 height 28
type input "Cancelling case"
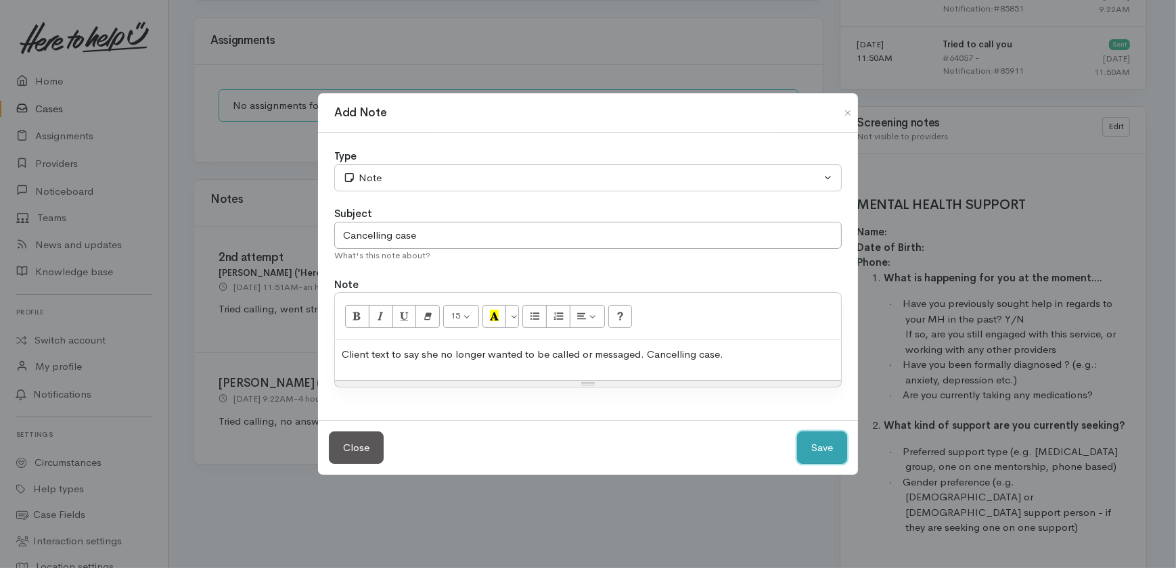
click at [812, 447] on button "Save" at bounding box center [822, 448] width 50 height 33
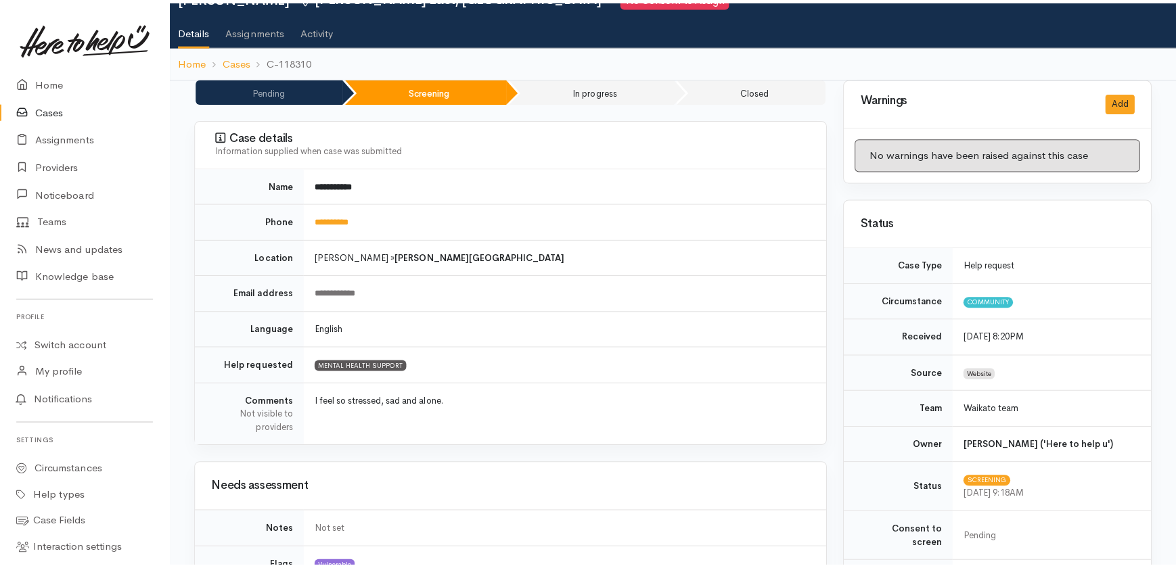
scroll to position [0, 0]
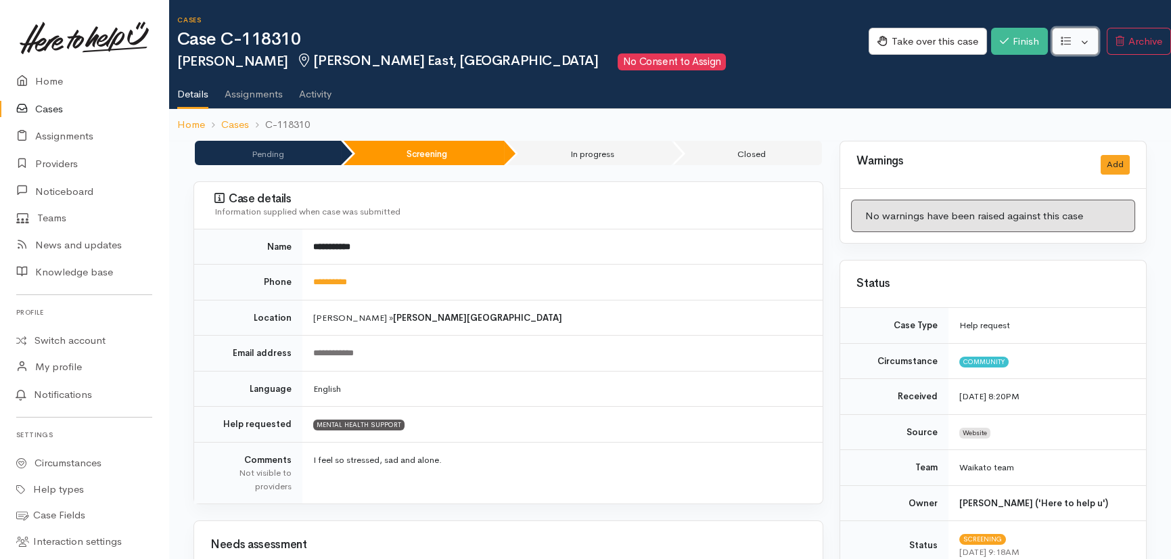
click at [1089, 34] on button "button" at bounding box center [1075, 42] width 47 height 28
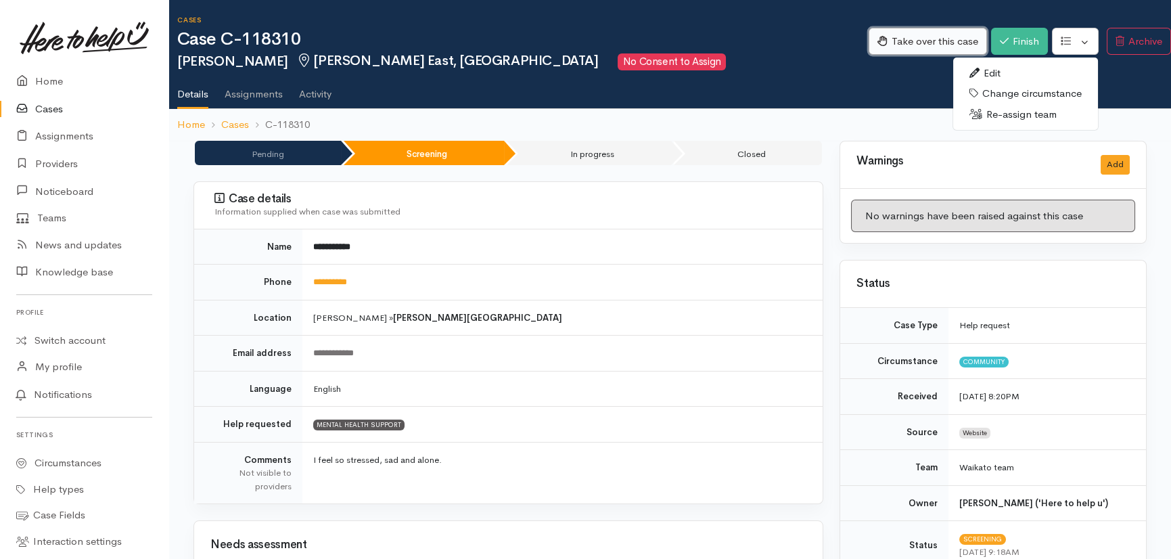
click at [913, 35] on button "Take over this case" at bounding box center [928, 42] width 118 height 28
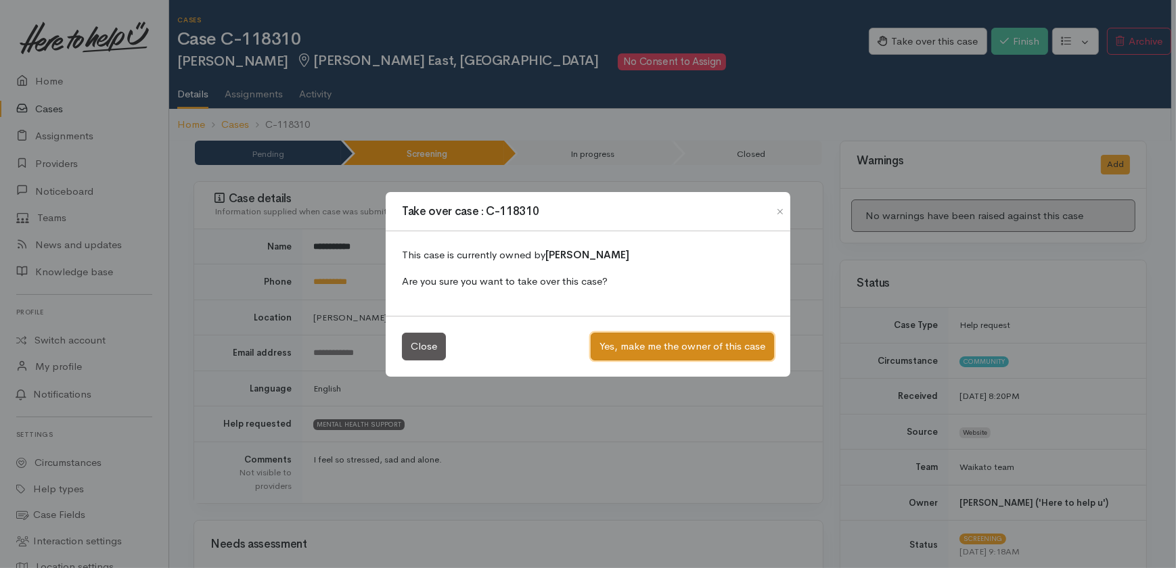
click at [687, 345] on button "Yes, make me the owner of this case" at bounding box center [682, 347] width 183 height 28
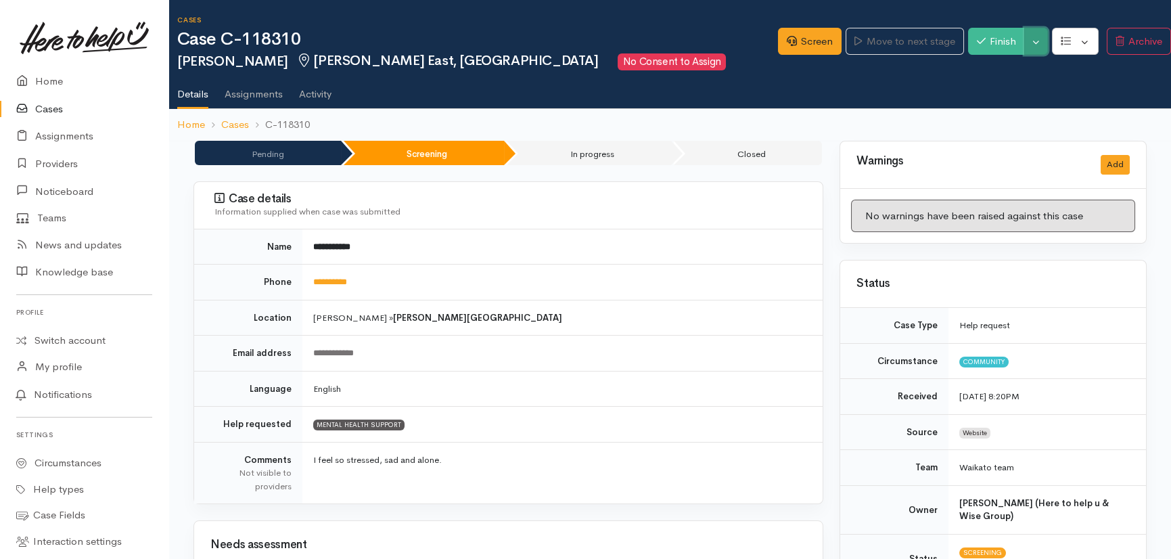
click at [1035, 38] on button "Toggle Dropdown" at bounding box center [1036, 42] width 24 height 28
click at [1069, 94] on link "Cancel" at bounding box center [1081, 93] width 107 height 21
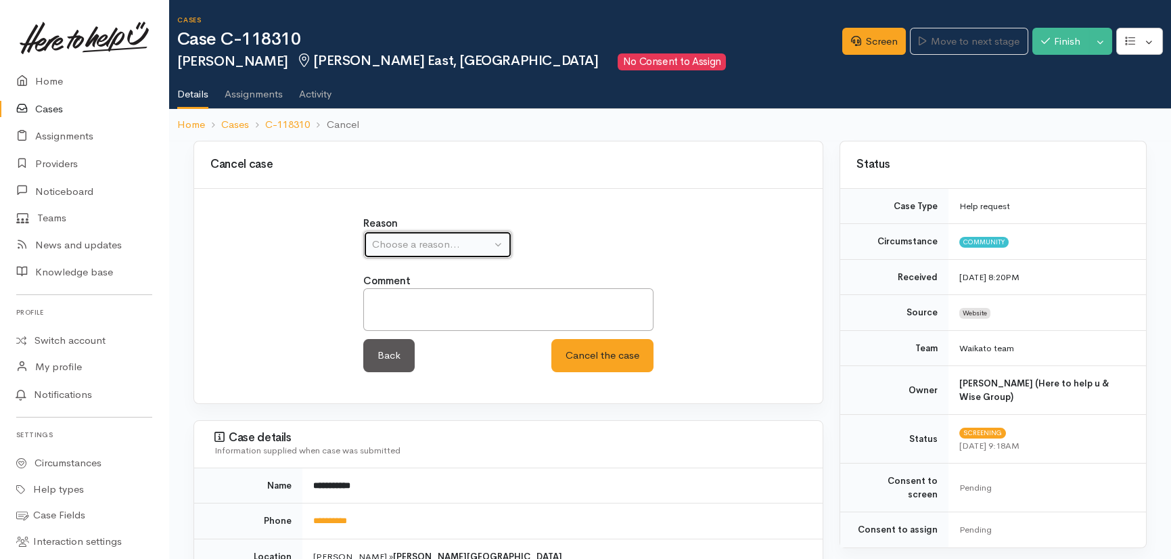
click at [470, 239] on div "Choose a reason..." at bounding box center [431, 245] width 119 height 16
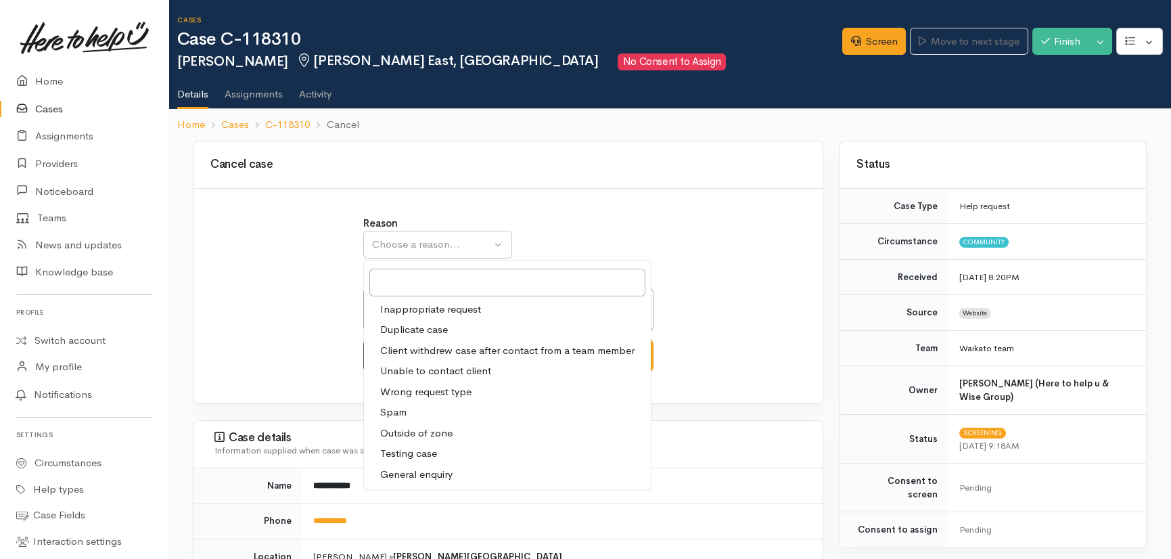
click at [465, 353] on span "Client withdrew case after contact from a team member" at bounding box center [507, 351] width 254 height 16
select select "3"
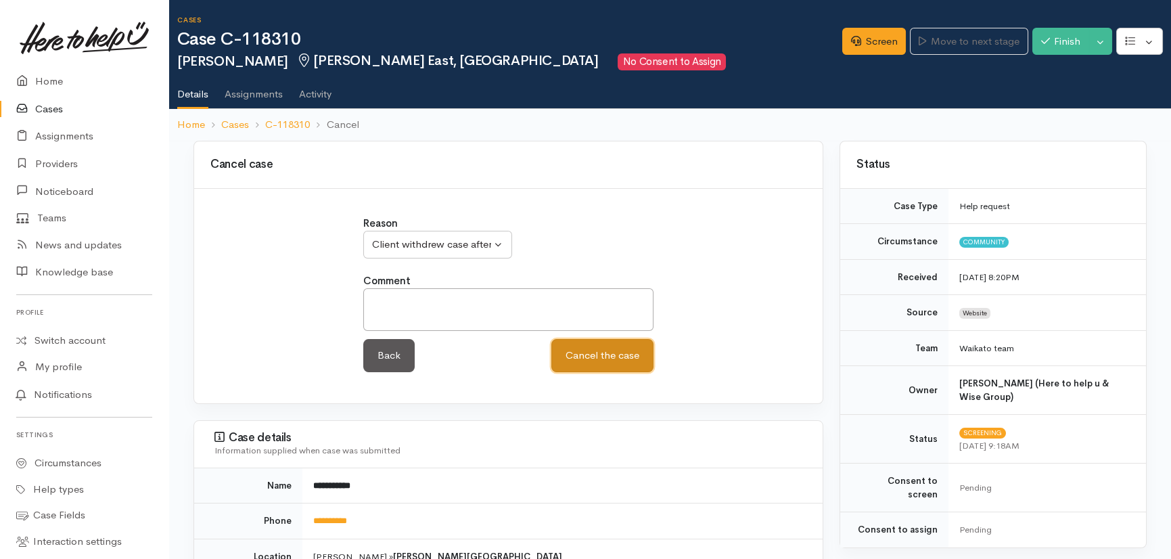
click at [610, 356] on button "Cancel the case" at bounding box center [602, 355] width 102 height 33
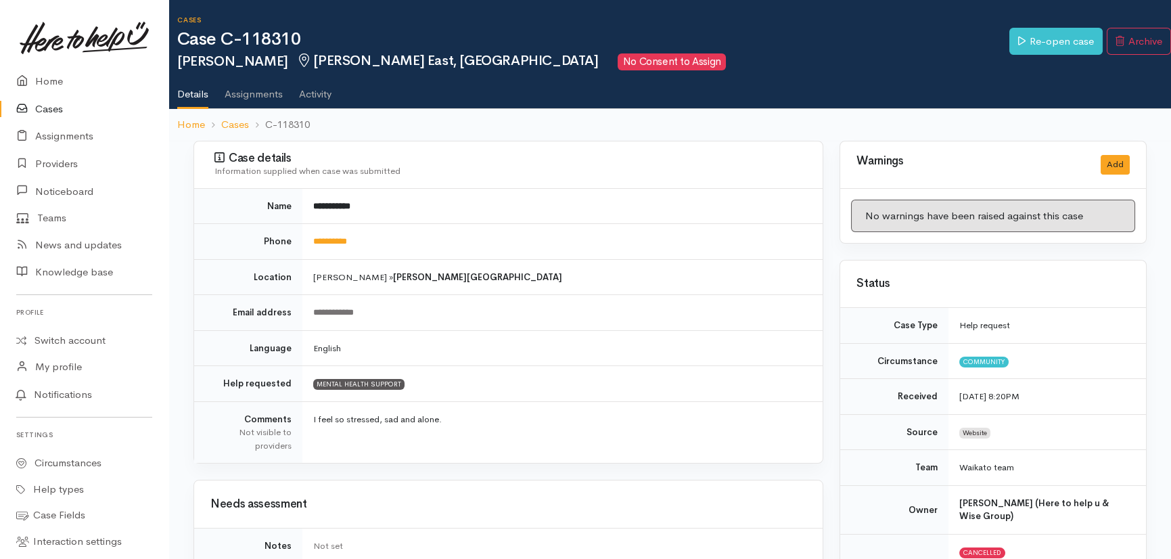
click at [51, 110] on link "Cases" at bounding box center [84, 109] width 168 height 28
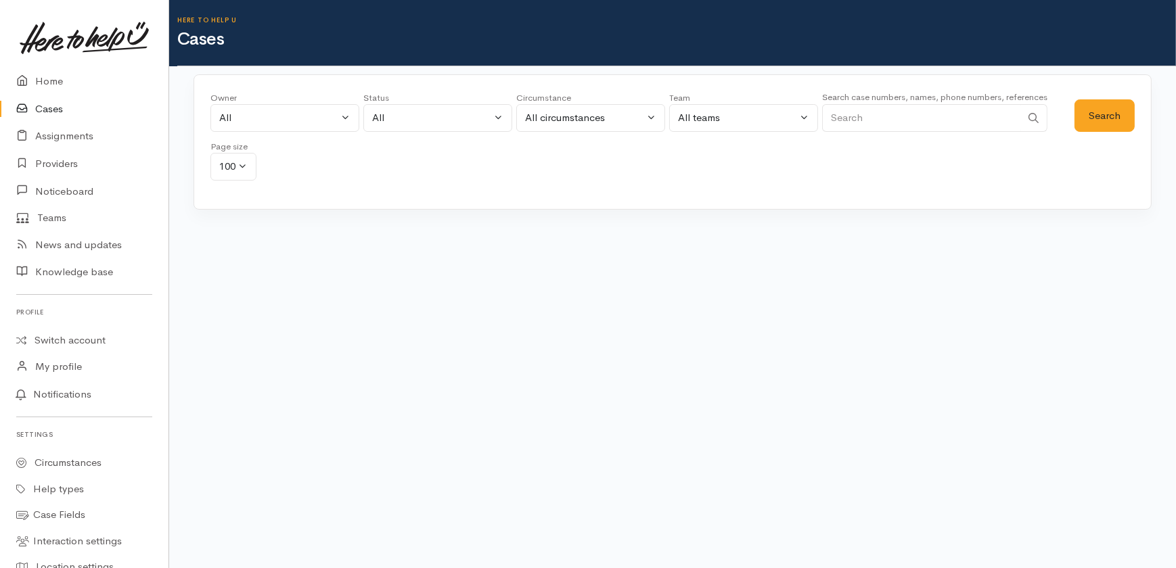
click at [880, 114] on input "Search" at bounding box center [921, 118] width 199 height 28
type input "0274427447"
click at [1119, 114] on button "Search" at bounding box center [1105, 115] width 60 height 33
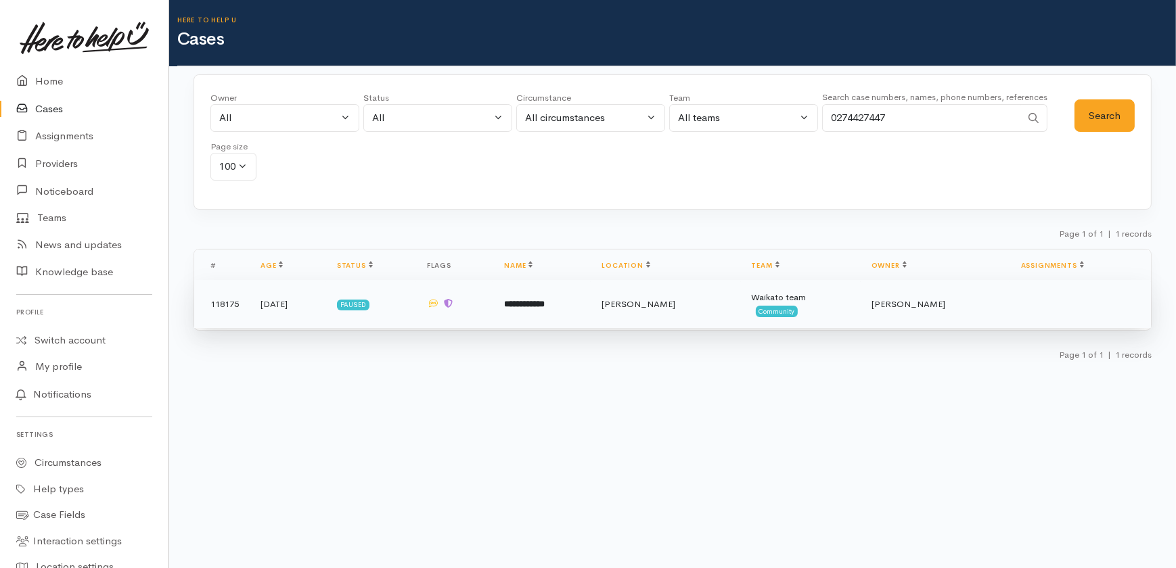
click at [545, 304] on b "**********" at bounding box center [524, 304] width 41 height 9
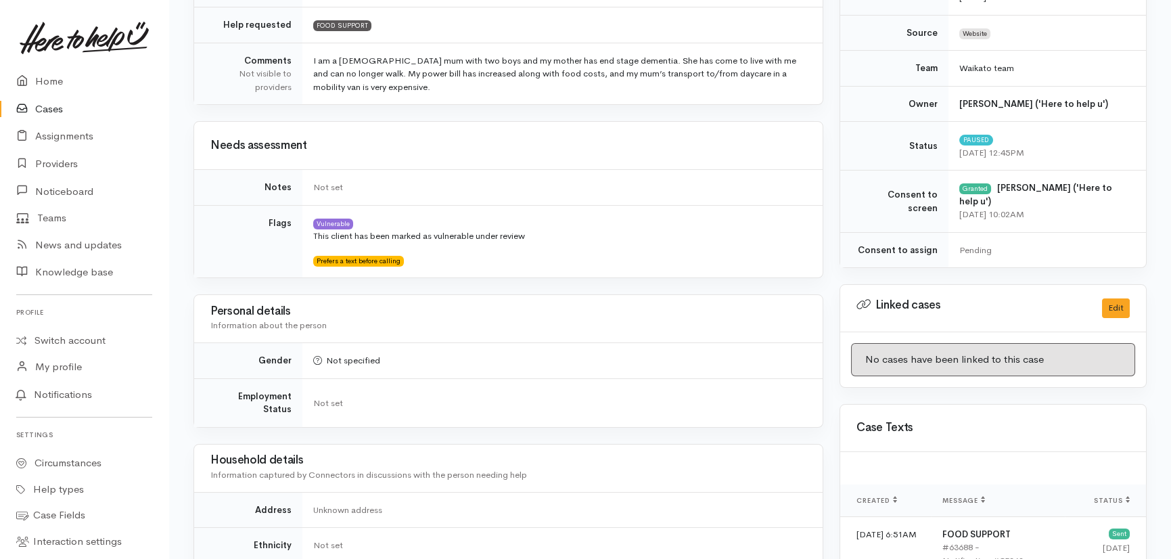
scroll to position [307, 0]
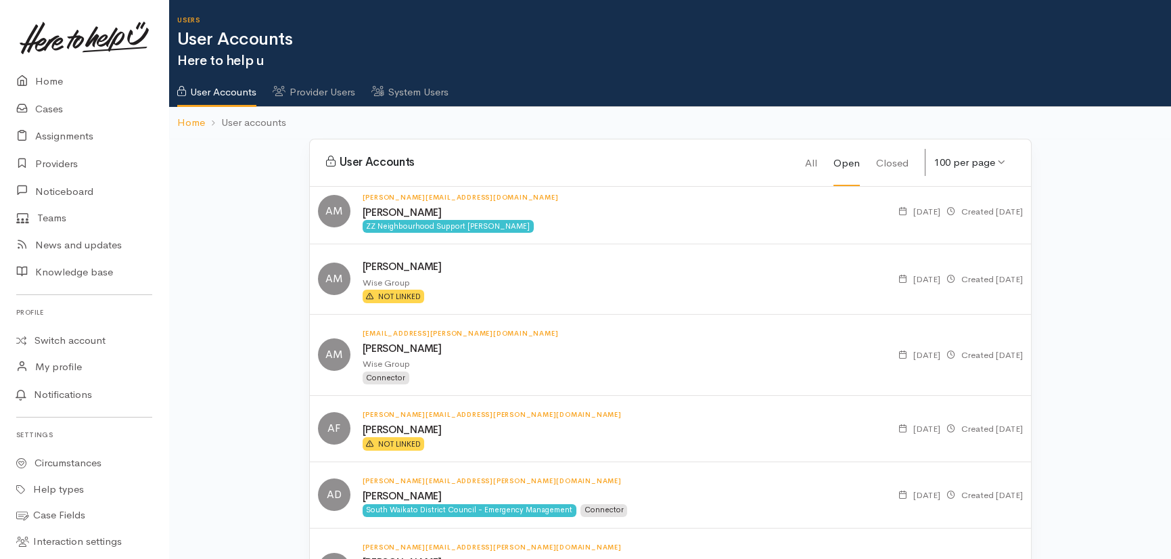
click at [437, 97] on link "System Users" at bounding box center [409, 87] width 77 height 38
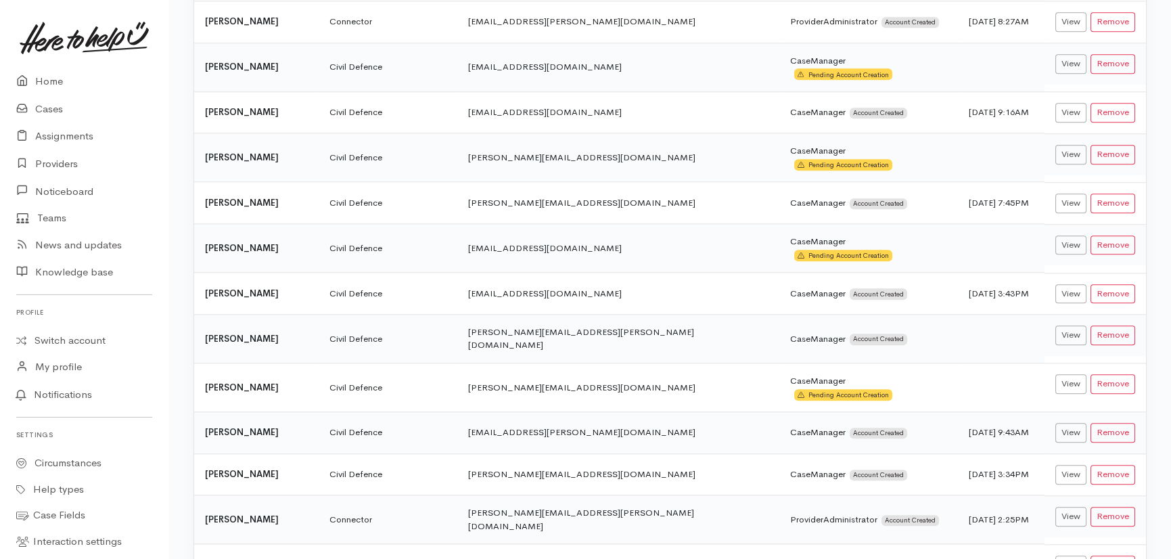
scroll to position [3891, 0]
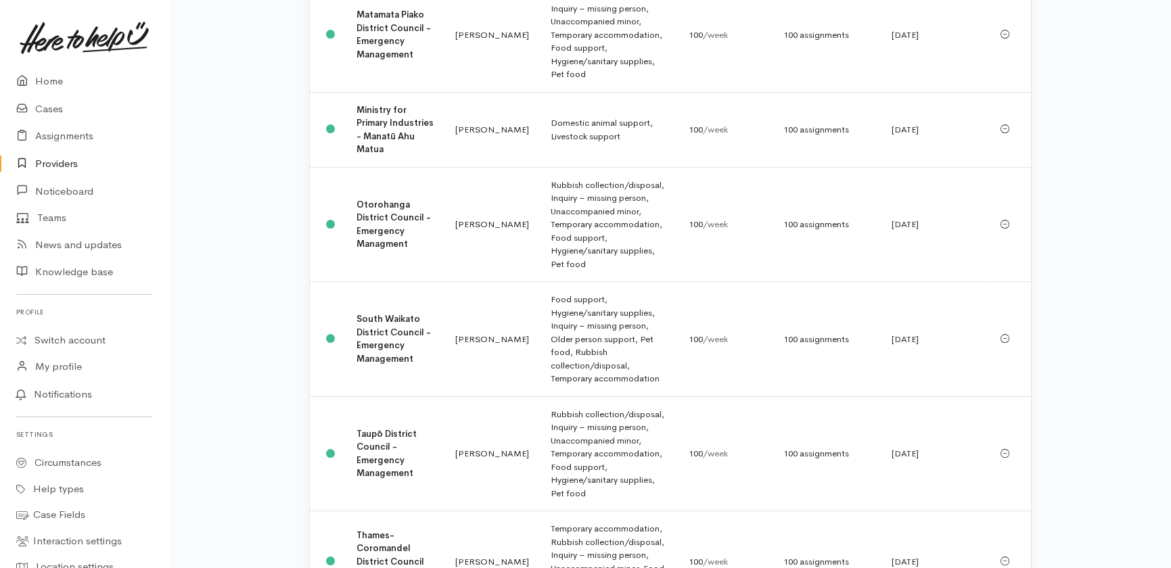
scroll to position [1101, 0]
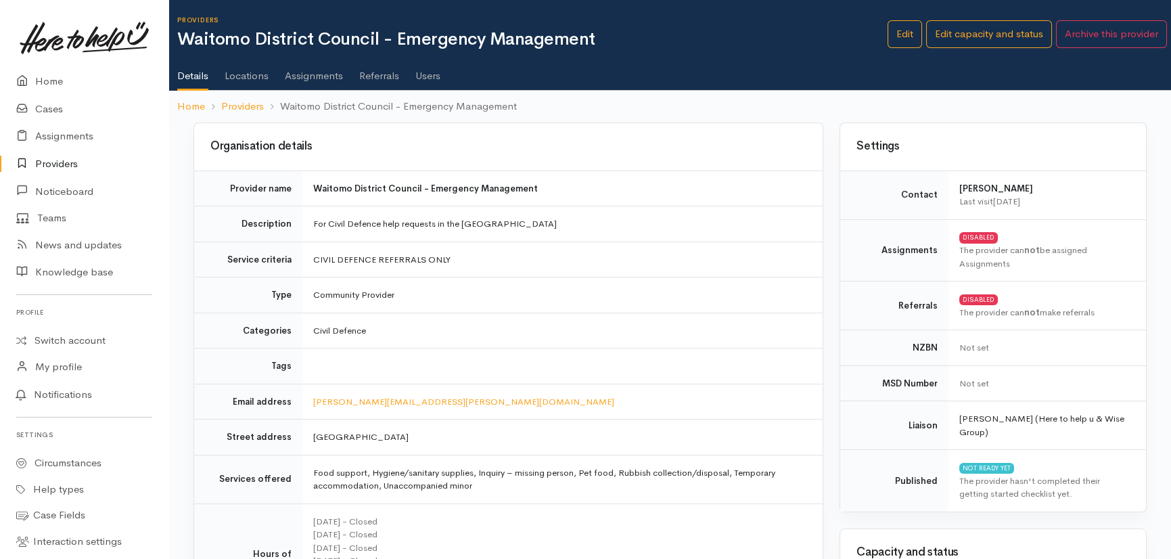
click at [430, 72] on link "Users" at bounding box center [427, 71] width 25 height 38
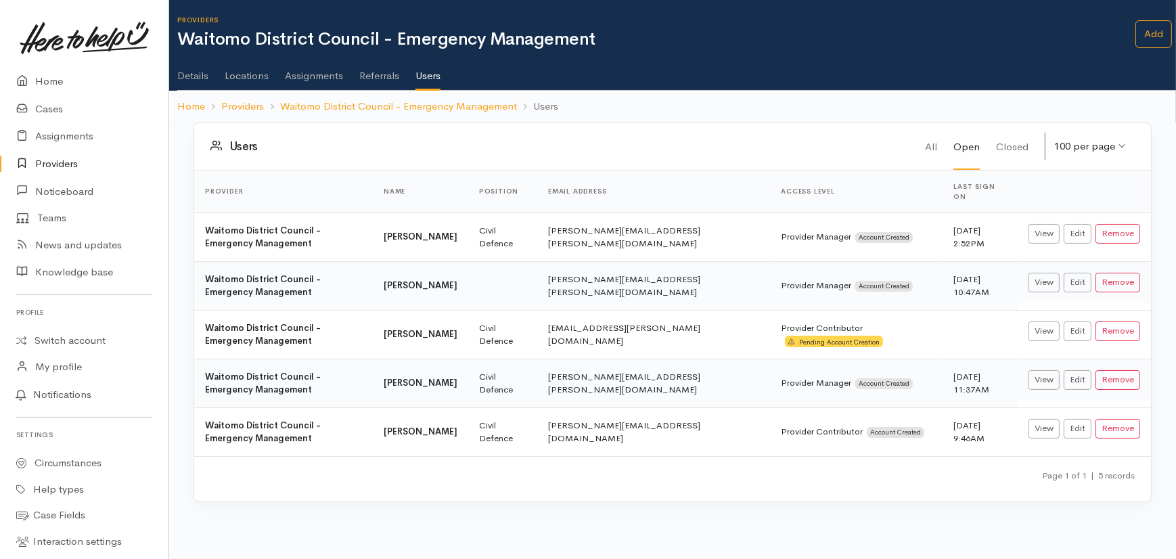
click at [468, 271] on td "Heather J Moore" at bounding box center [420, 285] width 95 height 49
click at [1079, 273] on link "Edit" at bounding box center [1078, 283] width 28 height 20
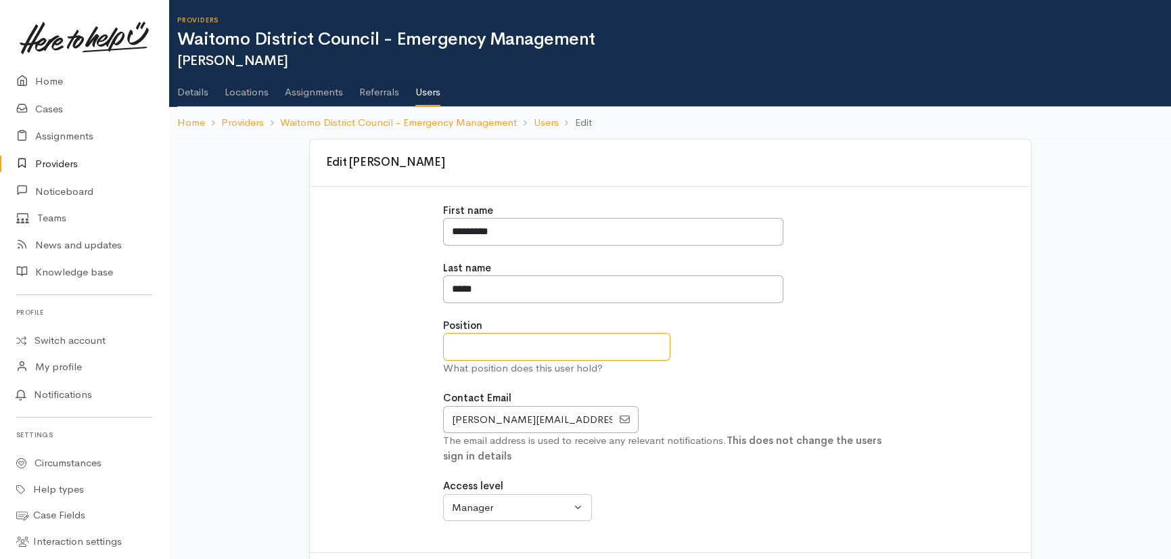
click at [482, 358] on input "text" at bounding box center [556, 347] width 227 height 28
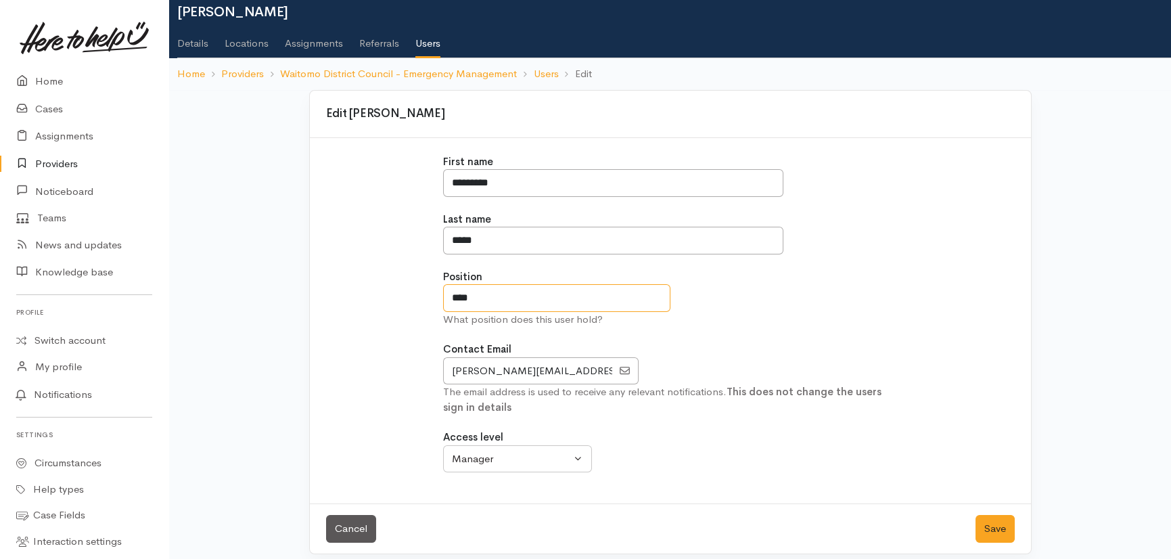
scroll to position [58, 0]
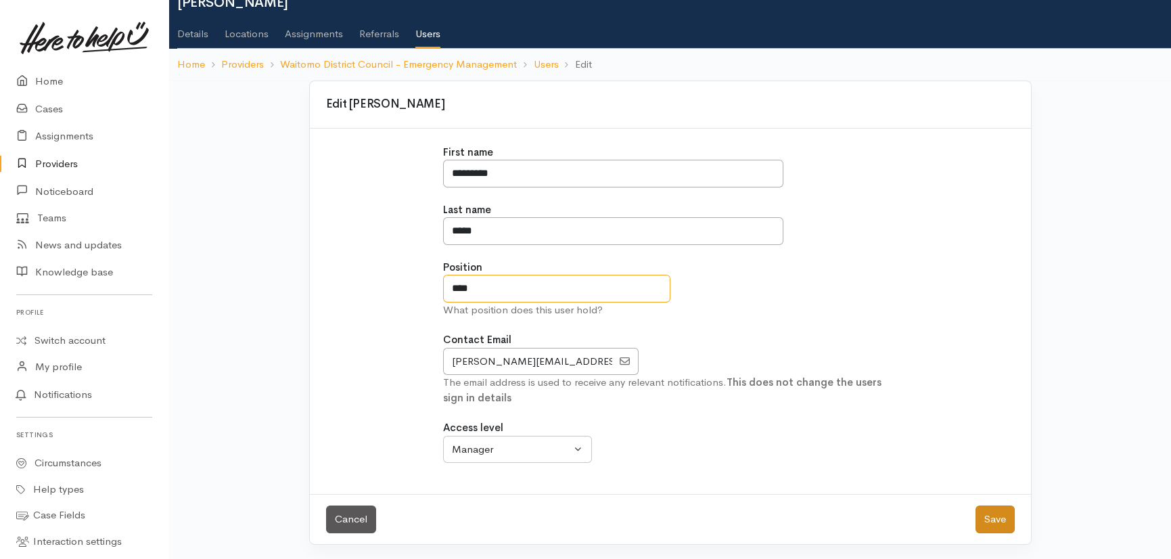
type input "****"
click at [995, 517] on button "Save" at bounding box center [995, 519] width 39 height 28
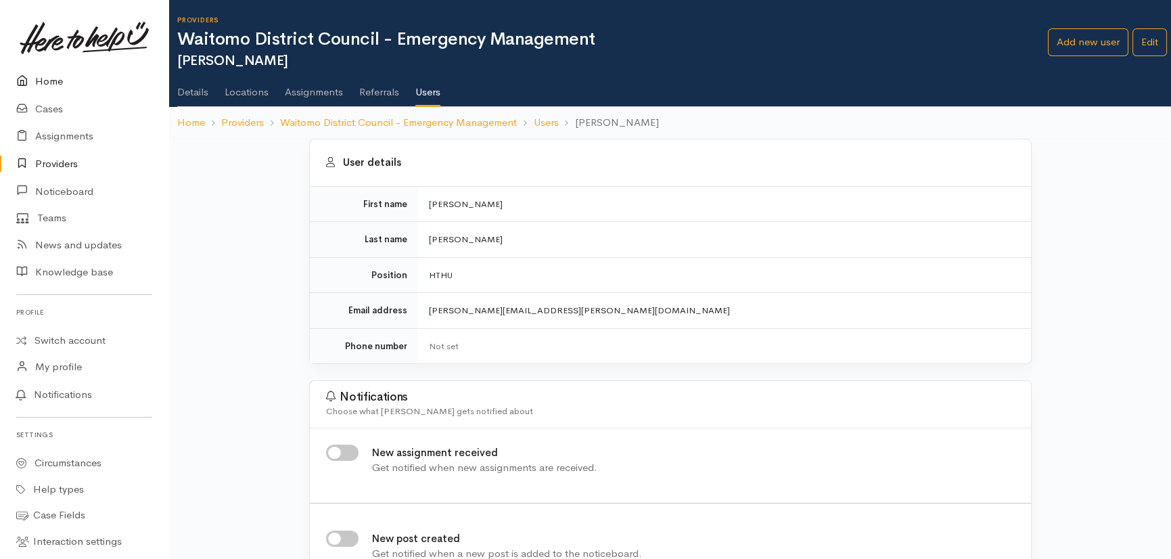
click at [53, 83] on link "Home" at bounding box center [84, 82] width 168 height 28
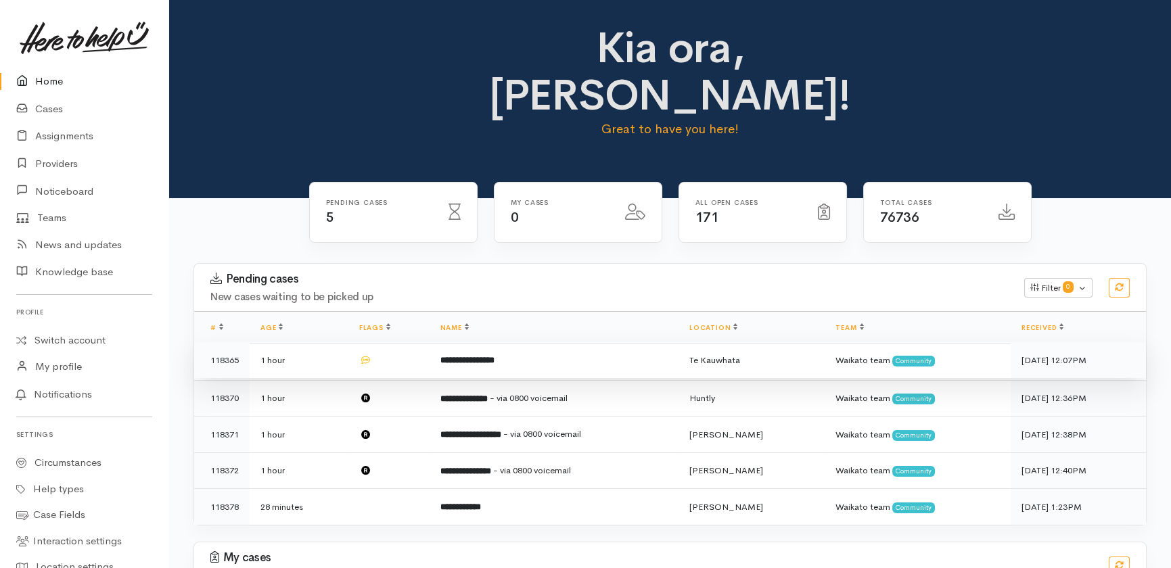
click at [323, 342] on td "1 hour" at bounding box center [299, 360] width 99 height 37
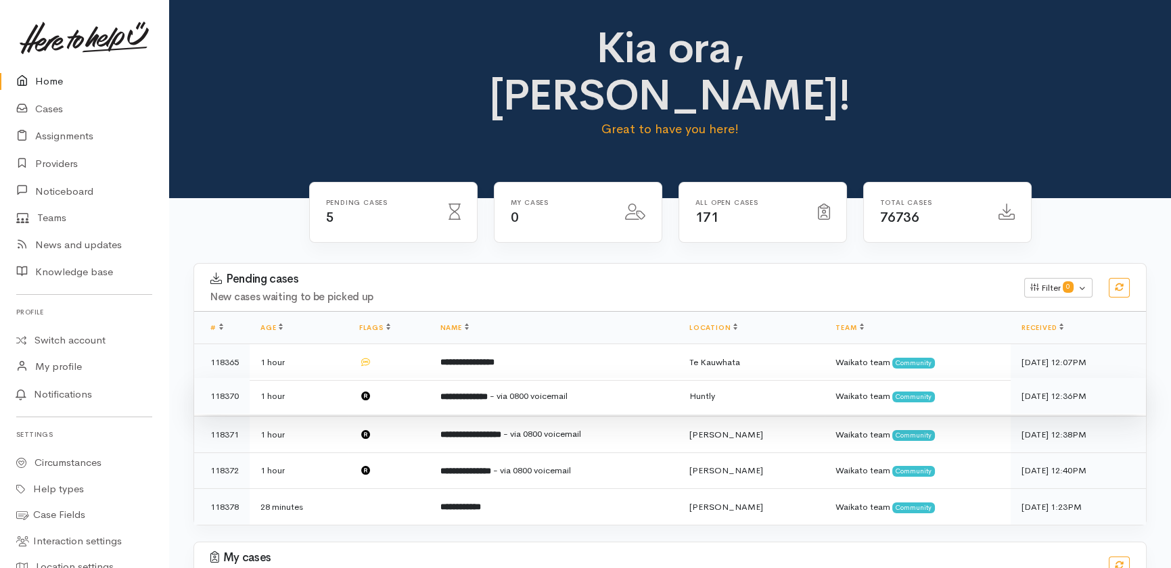
click at [315, 378] on td "1 hour" at bounding box center [299, 396] width 99 height 37
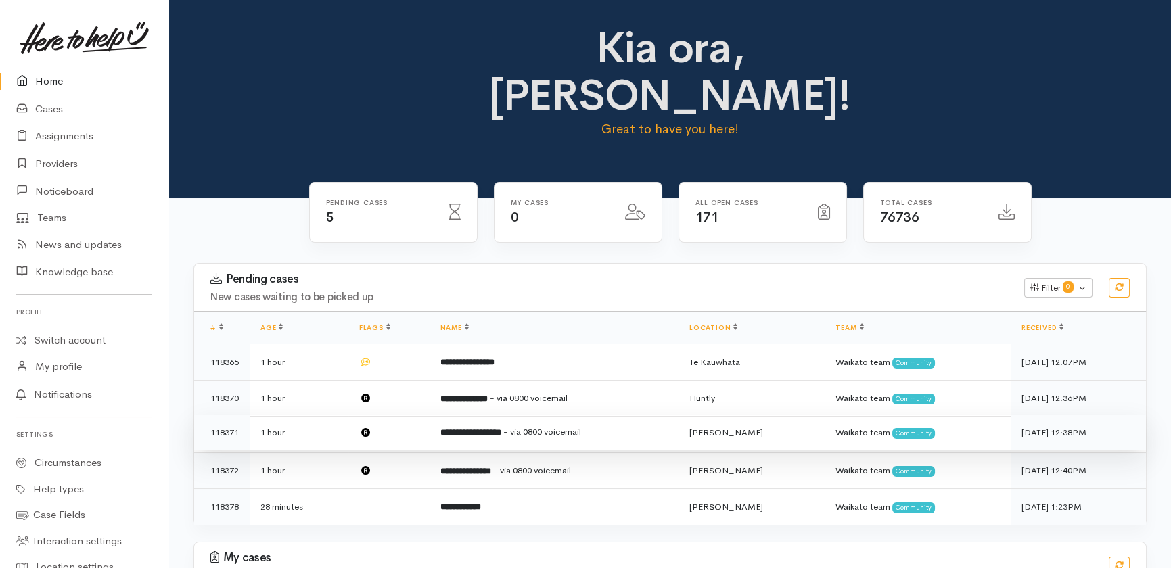
click at [325, 415] on td "1 hour" at bounding box center [299, 433] width 99 height 37
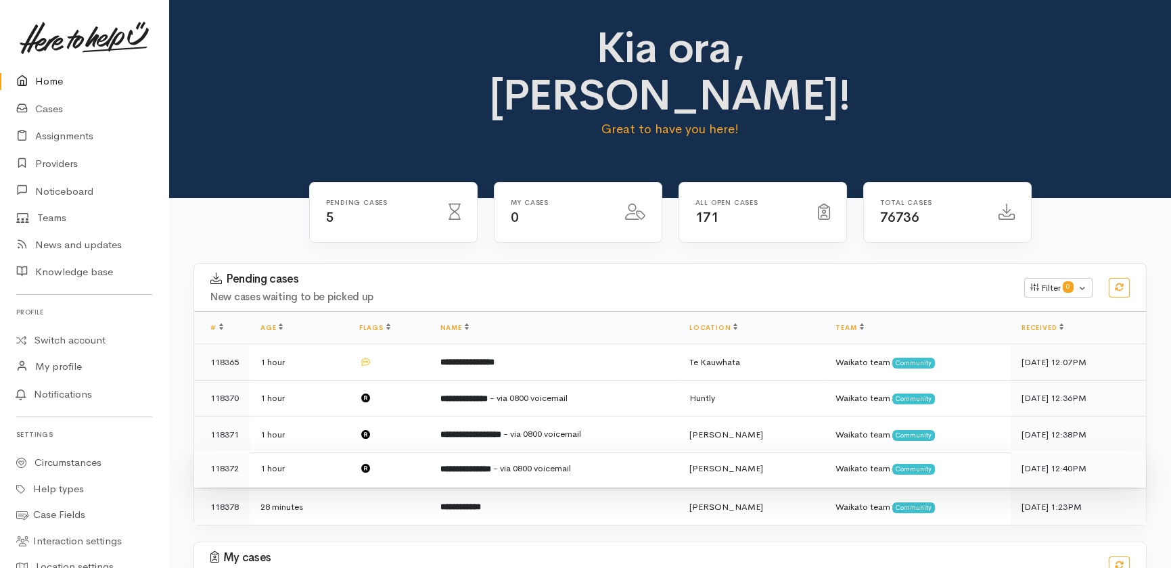
click at [333, 451] on td "1 hour" at bounding box center [299, 469] width 99 height 37
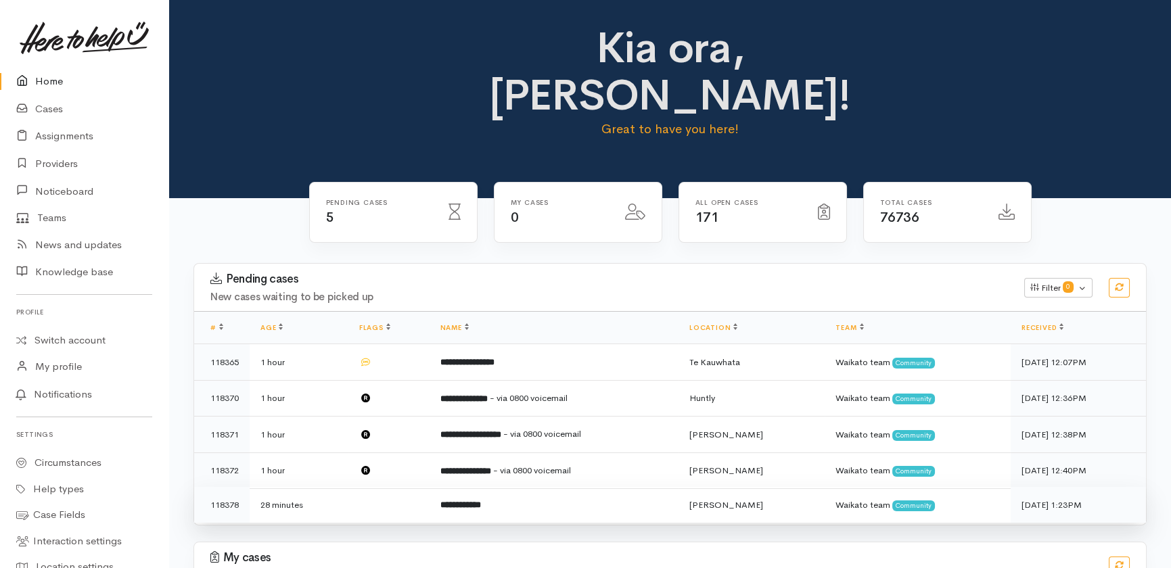
click at [345, 487] on td "28 minutes" at bounding box center [299, 505] width 99 height 36
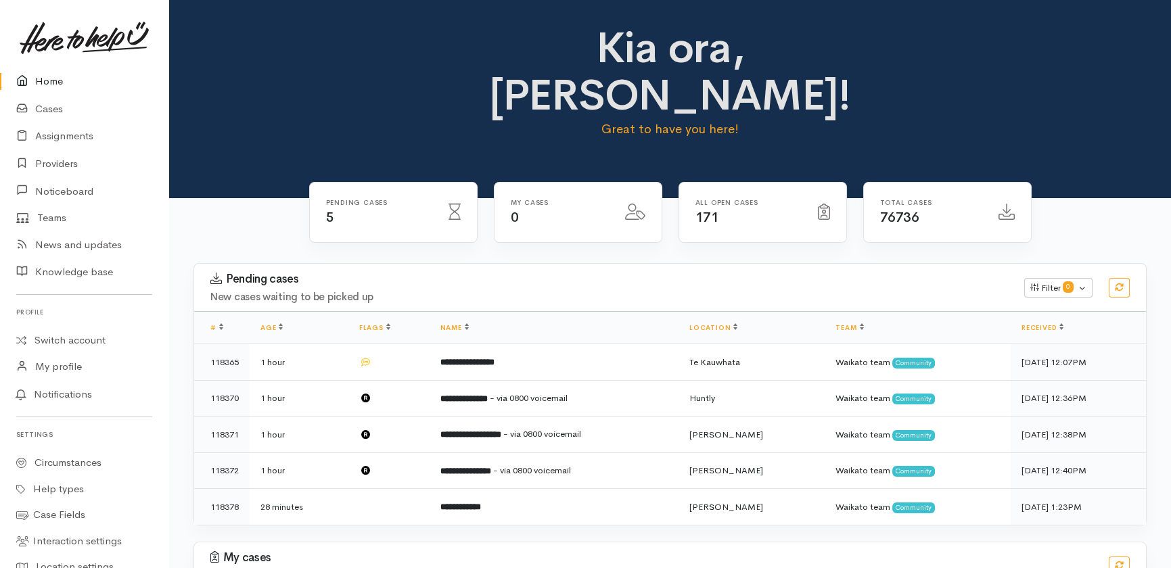
click at [54, 72] on link "Home" at bounding box center [84, 82] width 168 height 28
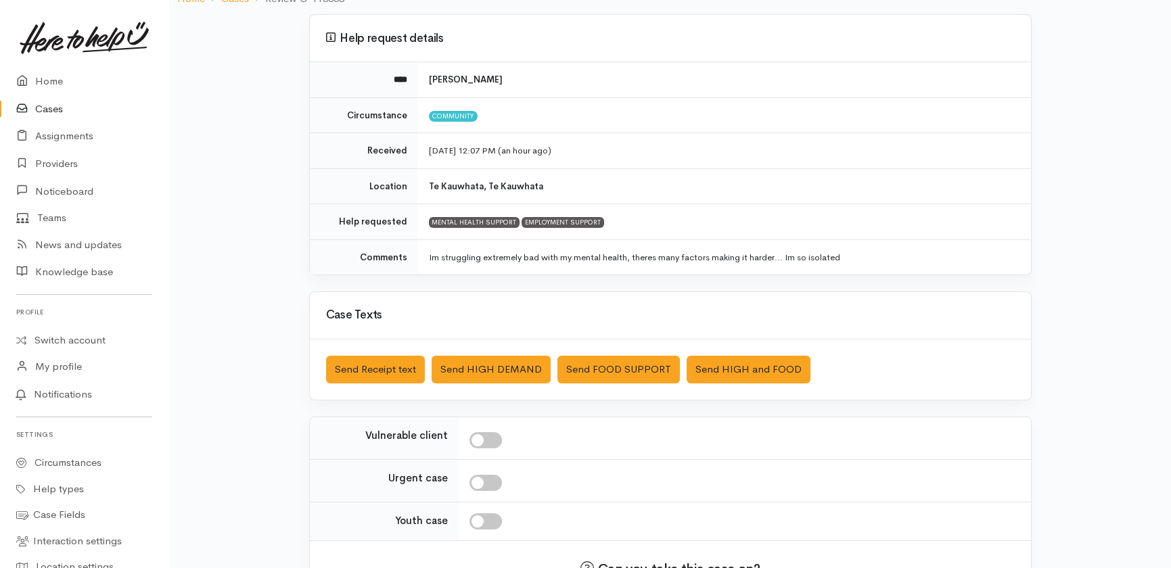
scroll to position [122, 0]
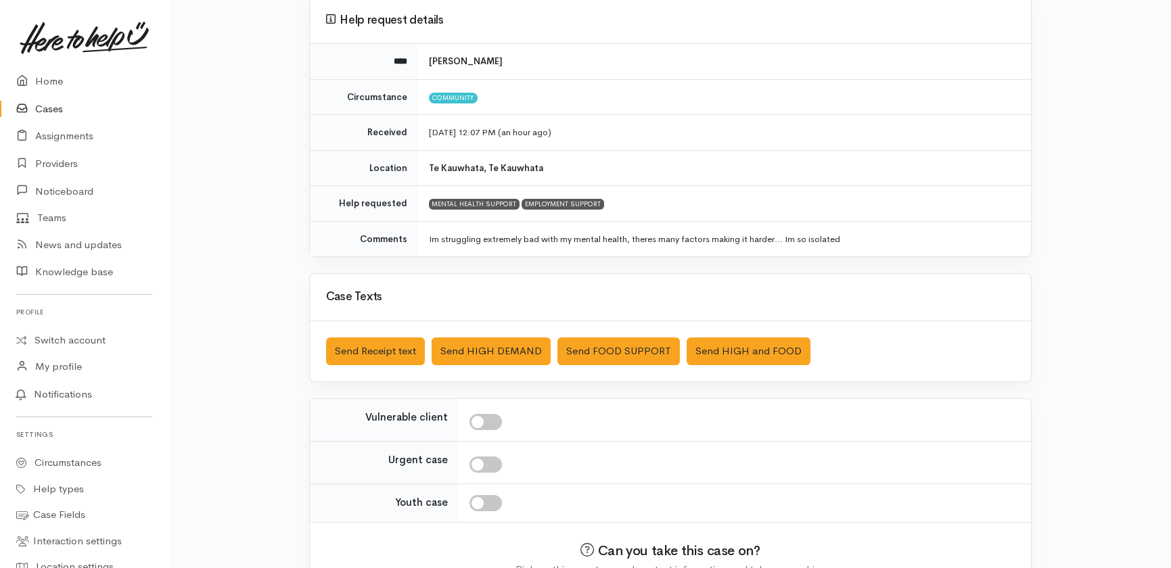
click at [491, 422] on input "checkbox" at bounding box center [486, 422] width 32 height 16
checkbox input "true"
click at [397, 345] on button "Send Receipt text" at bounding box center [375, 352] width 99 height 28
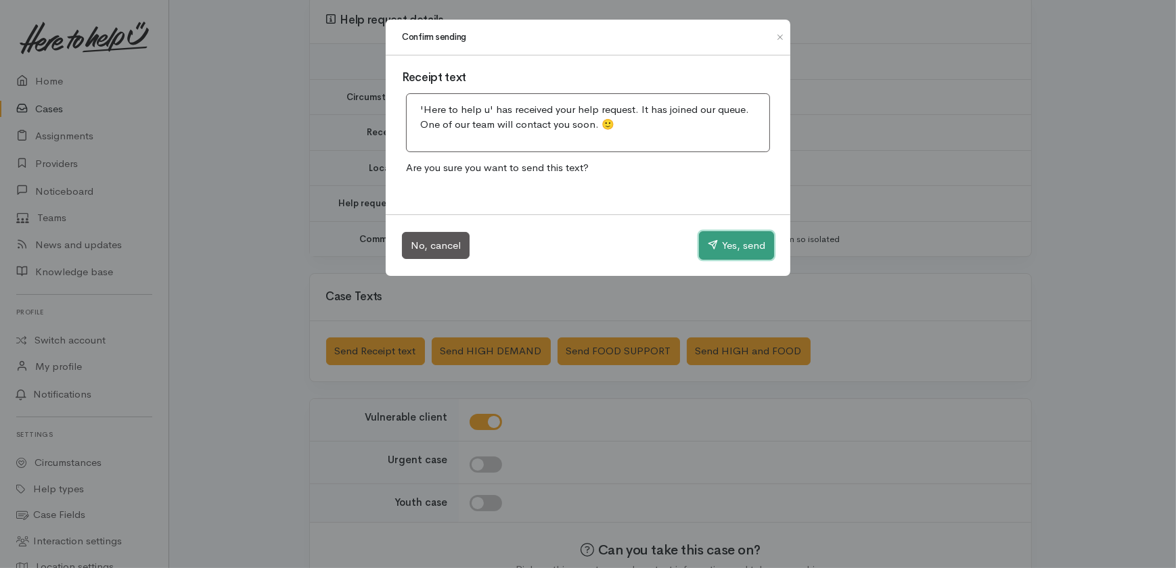
click at [751, 248] on button "Yes, send" at bounding box center [736, 245] width 75 height 28
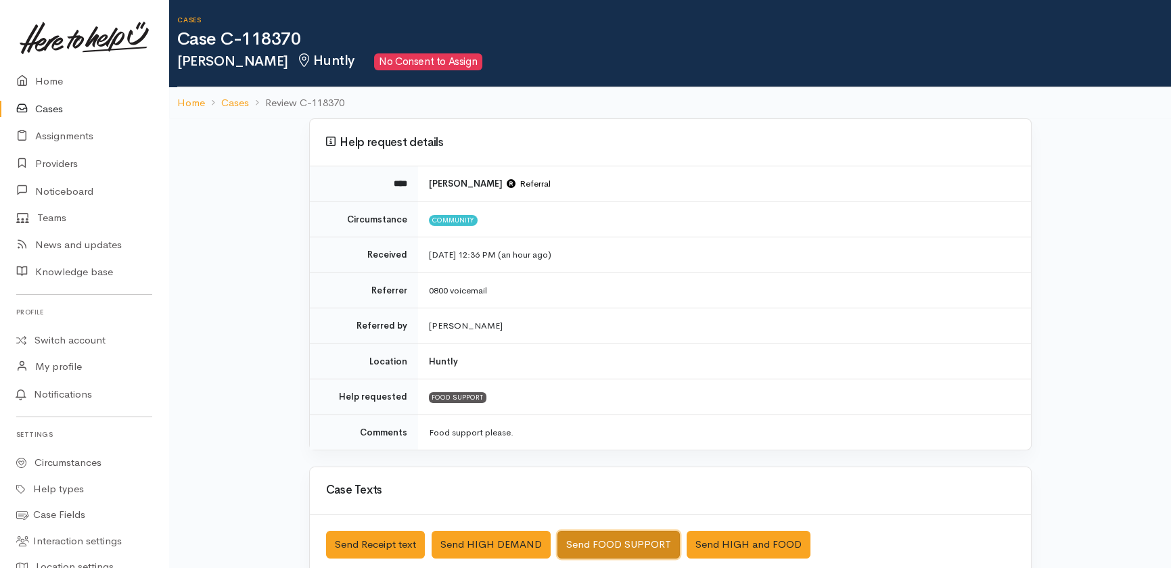
click at [632, 541] on button "Send FOOD SUPPORT" at bounding box center [619, 545] width 122 height 28
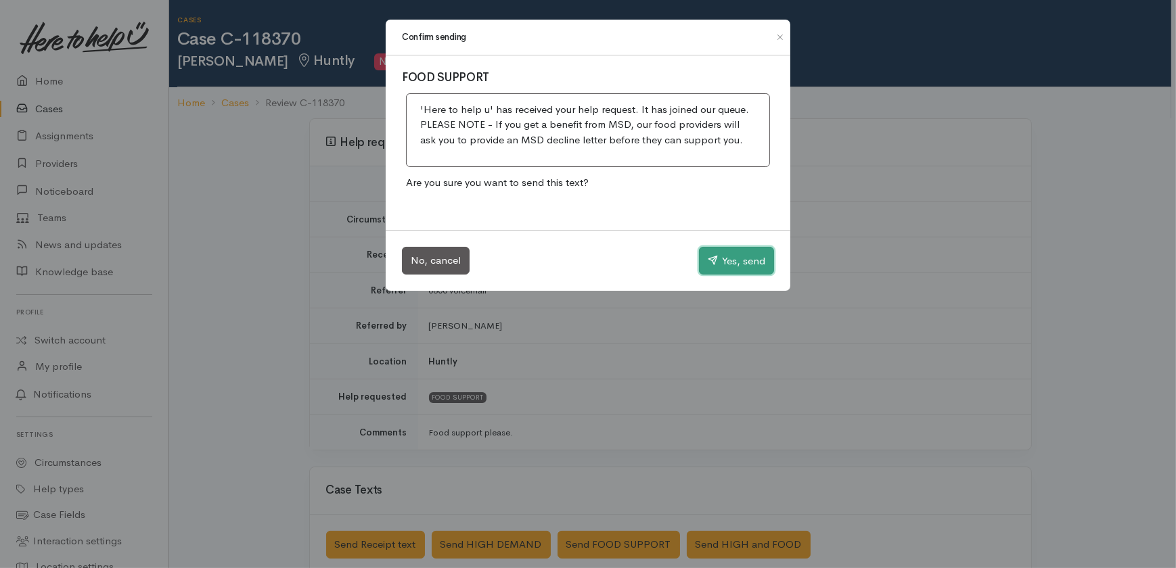
click at [738, 258] on button "Yes, send" at bounding box center [736, 261] width 75 height 28
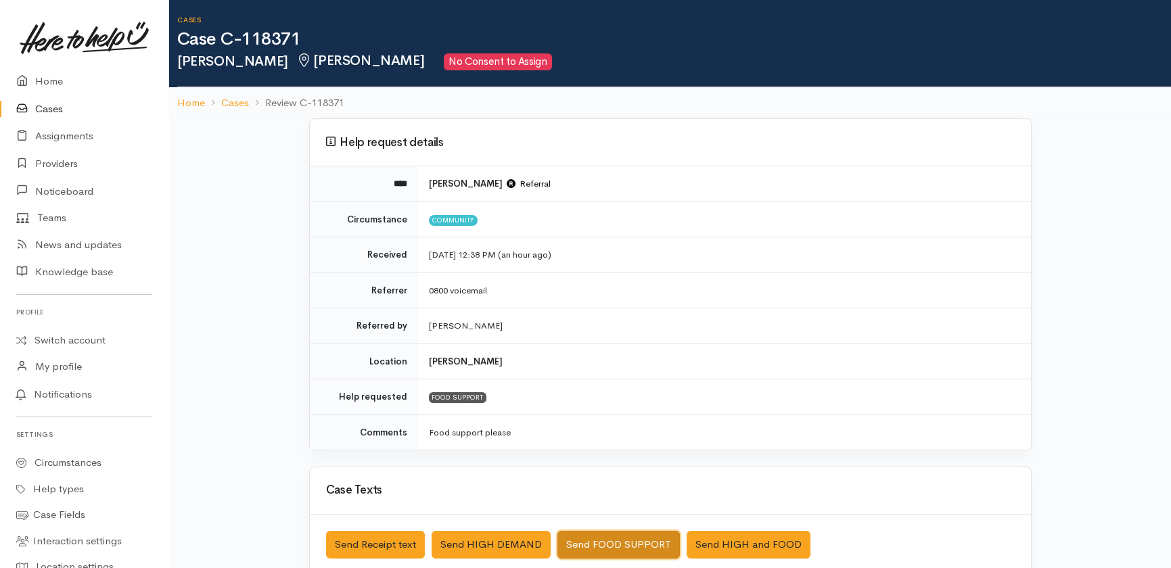
click at [625, 543] on button "Send FOOD SUPPORT" at bounding box center [619, 545] width 122 height 28
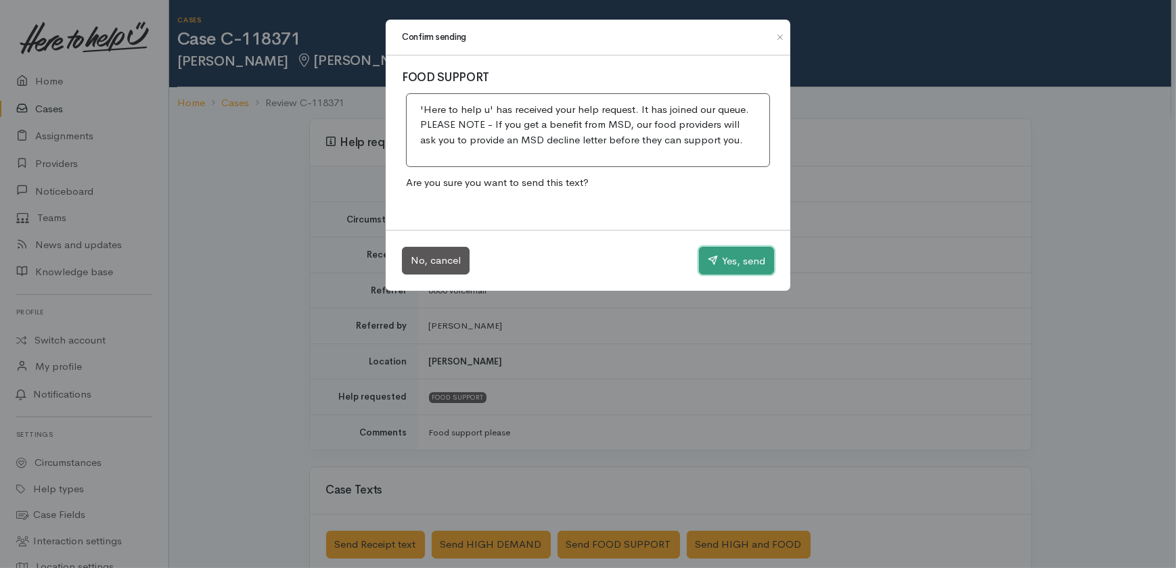
click at [748, 267] on button "Yes, send" at bounding box center [736, 261] width 75 height 28
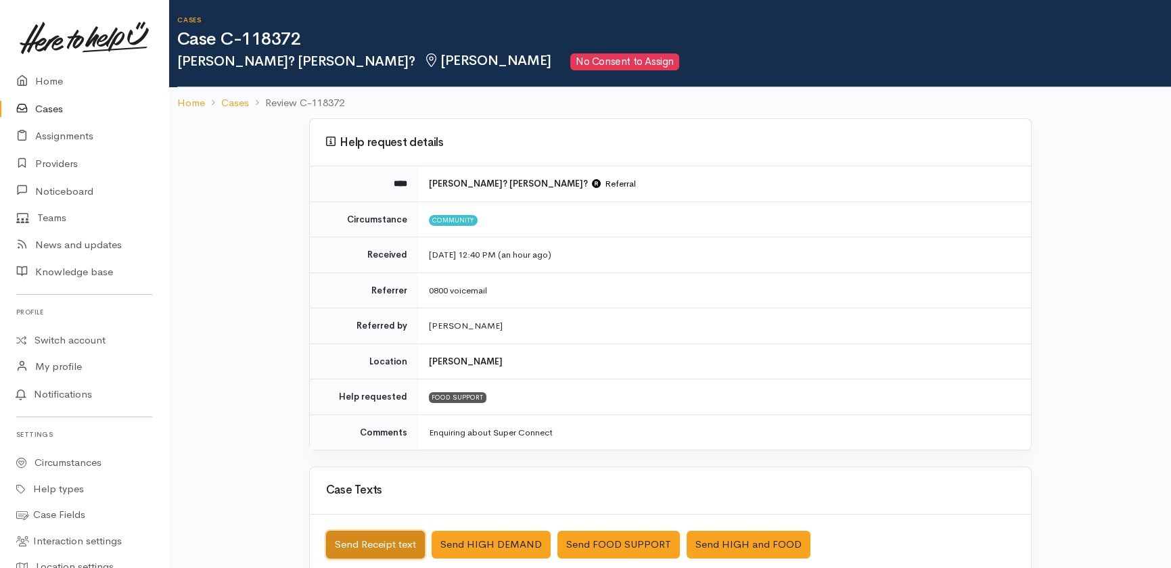
click at [344, 541] on button "Send Receipt text" at bounding box center [375, 545] width 99 height 28
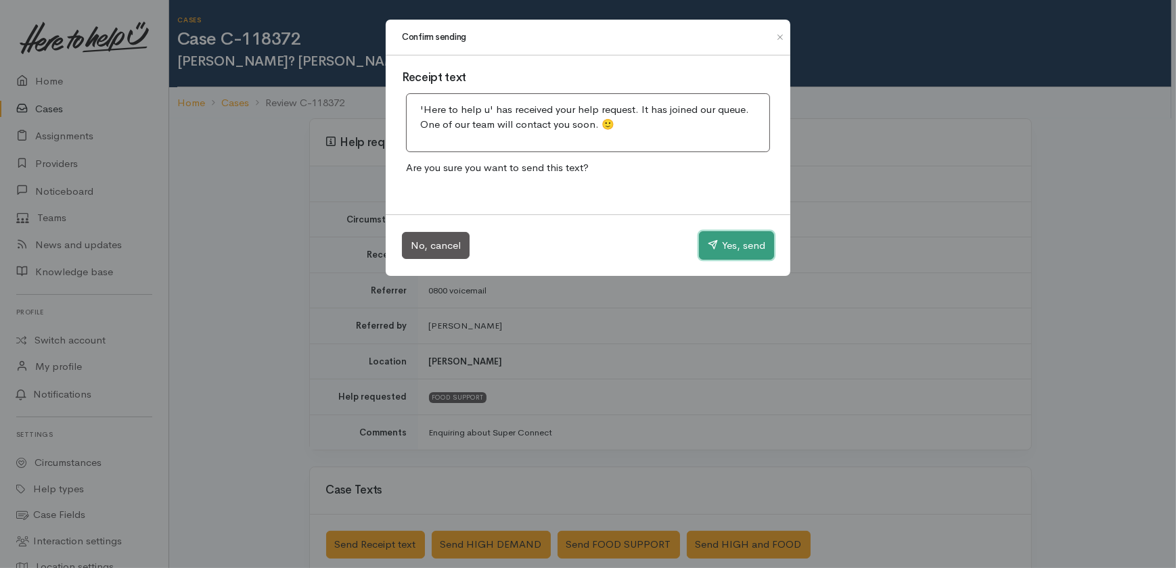
click at [740, 246] on button "Yes, send" at bounding box center [736, 245] width 75 height 28
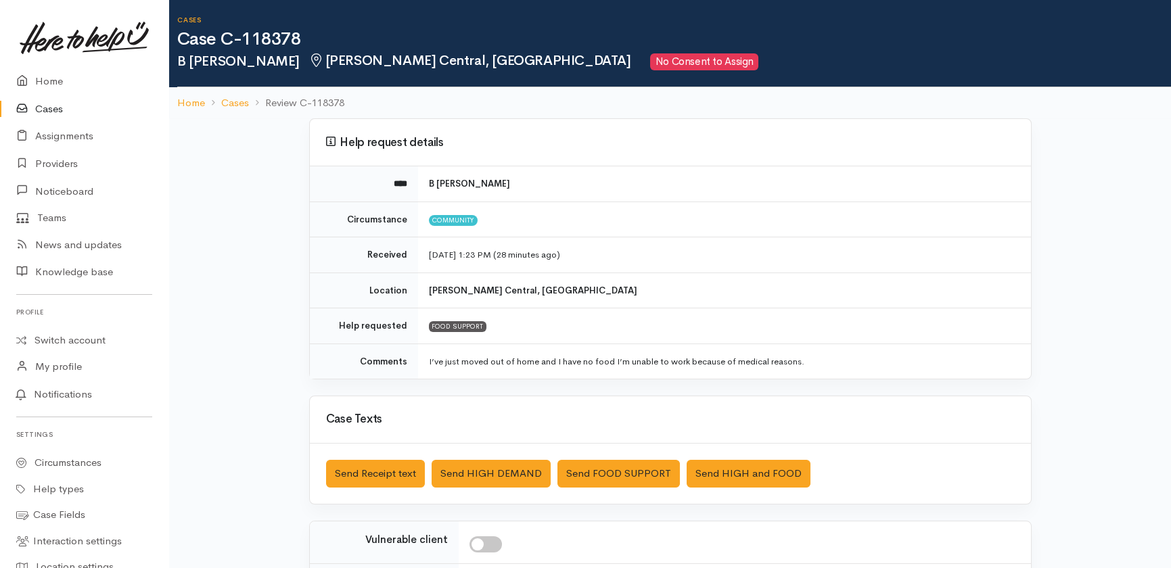
scroll to position [61, 0]
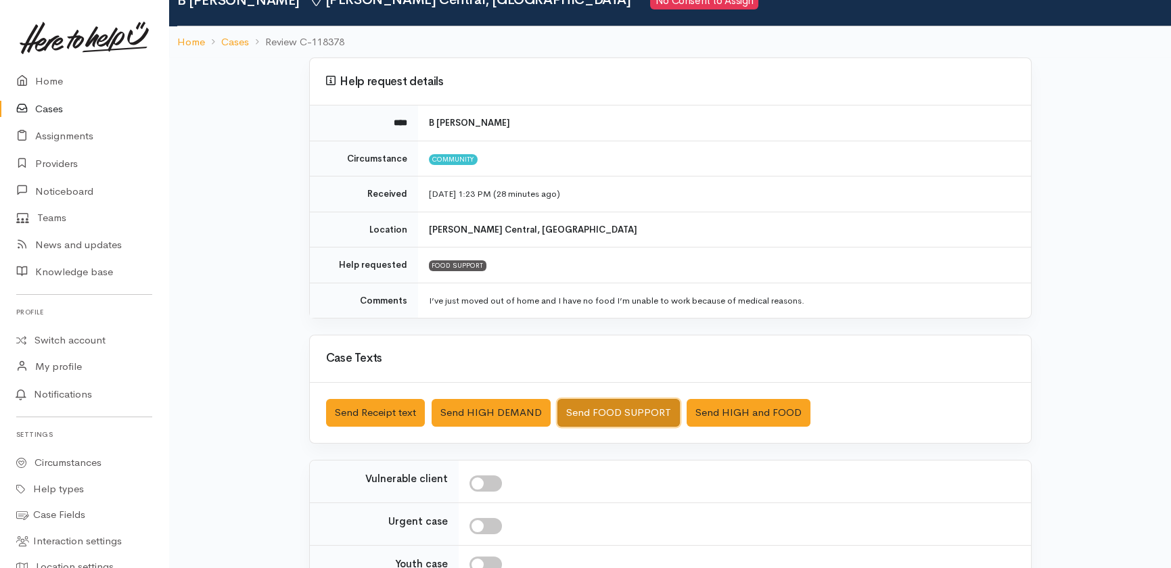
click at [595, 405] on button "Send FOOD SUPPORT" at bounding box center [619, 413] width 122 height 28
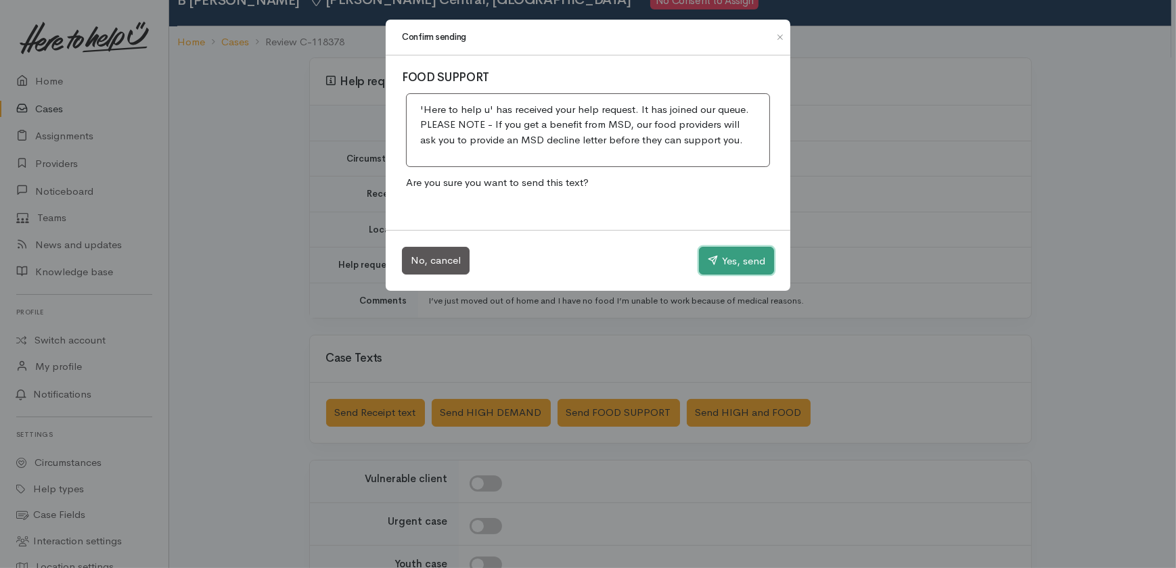
click at [738, 257] on button "Yes, send" at bounding box center [736, 261] width 75 height 28
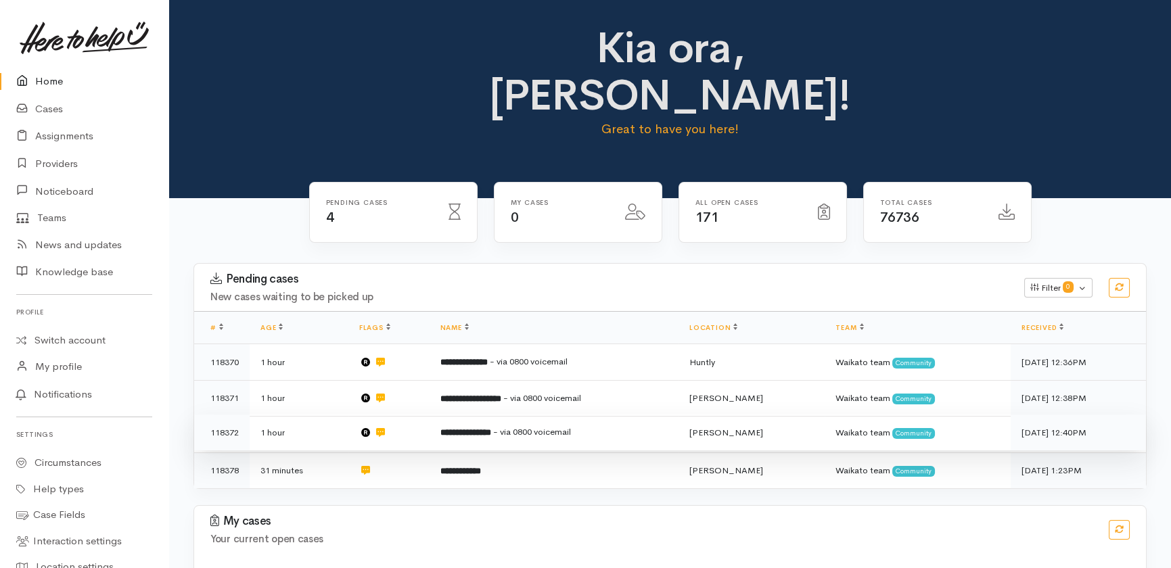
click at [479, 428] on b "**********" at bounding box center [466, 432] width 51 height 9
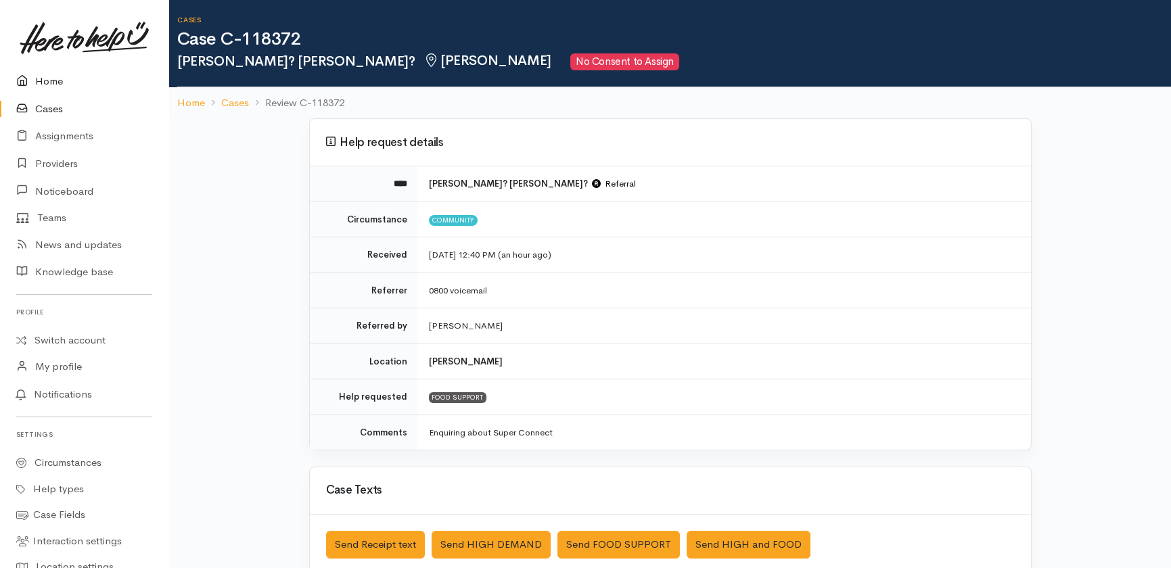
click at [45, 77] on link "Home" at bounding box center [84, 82] width 168 height 28
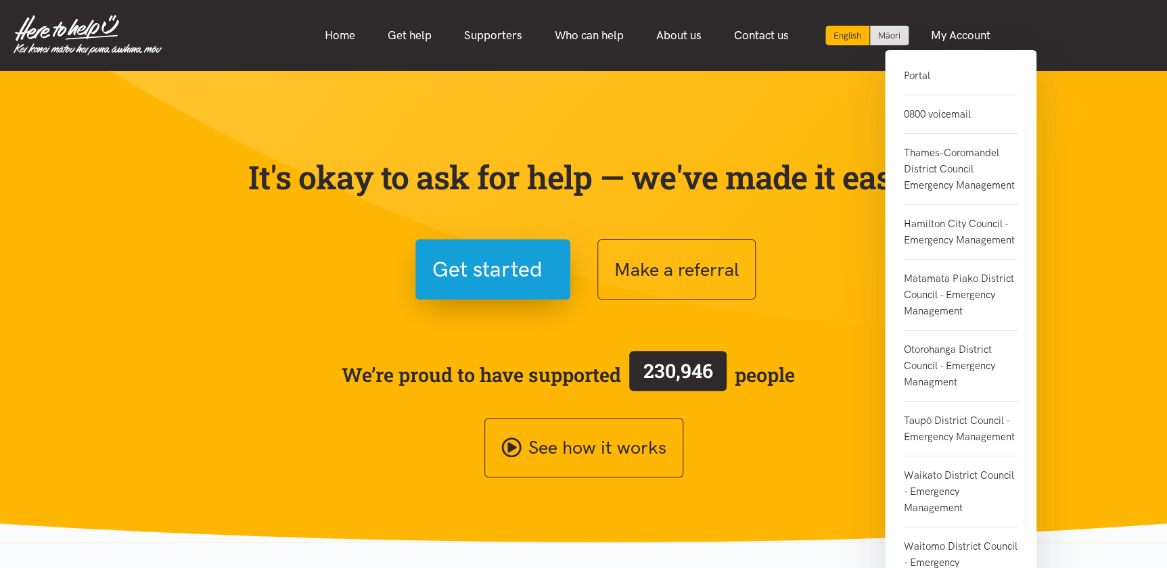
click at [912, 76] on link "Portal" at bounding box center [961, 82] width 114 height 28
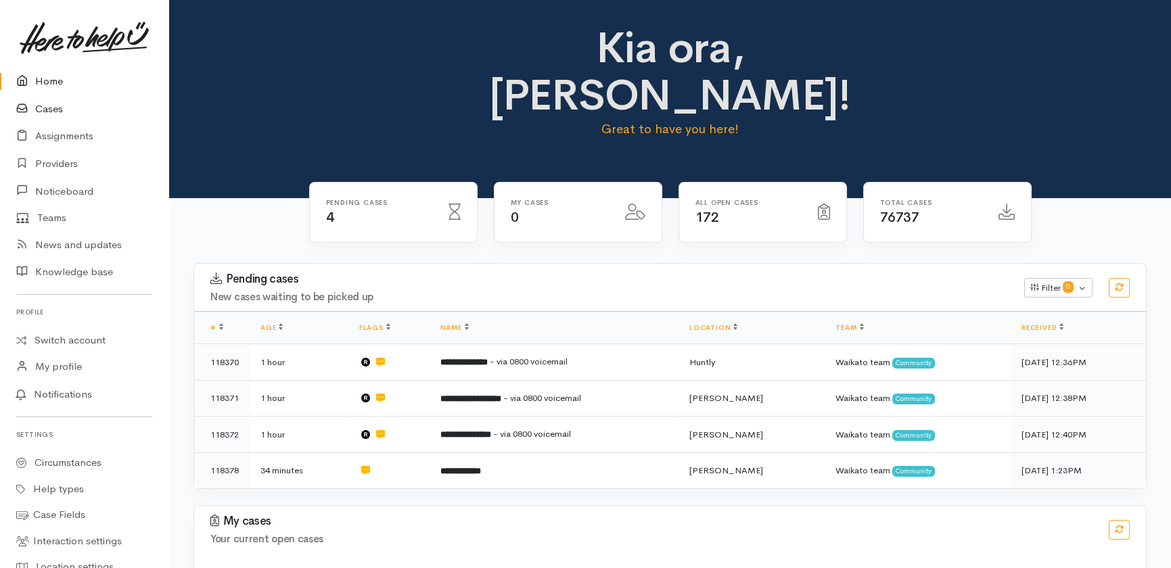
click at [45, 107] on link "Cases" at bounding box center [84, 109] width 168 height 28
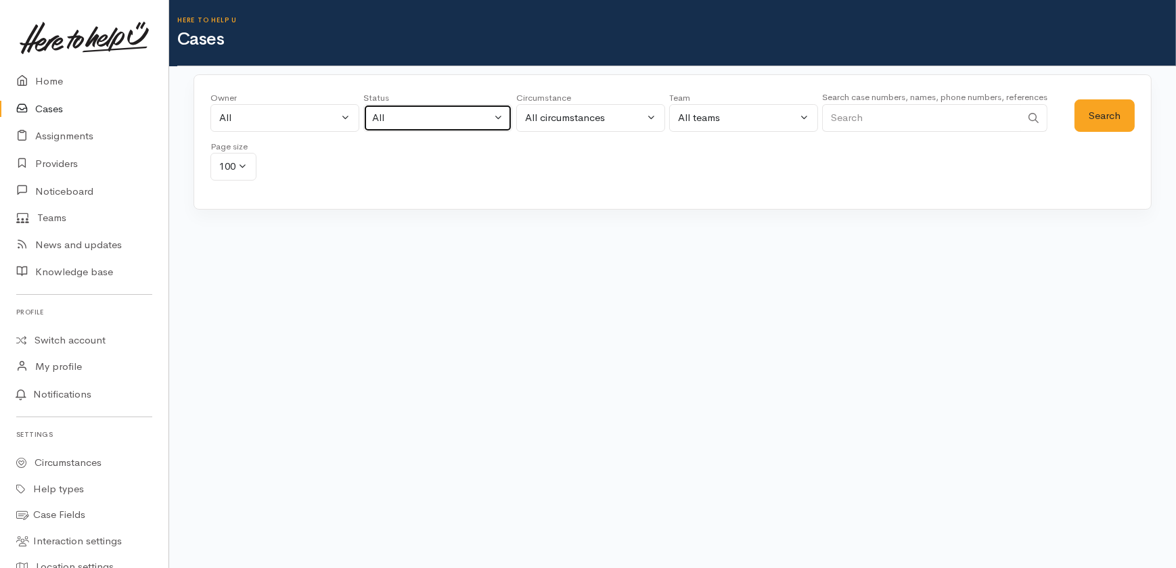
click at [477, 115] on div "All" at bounding box center [431, 118] width 119 height 16
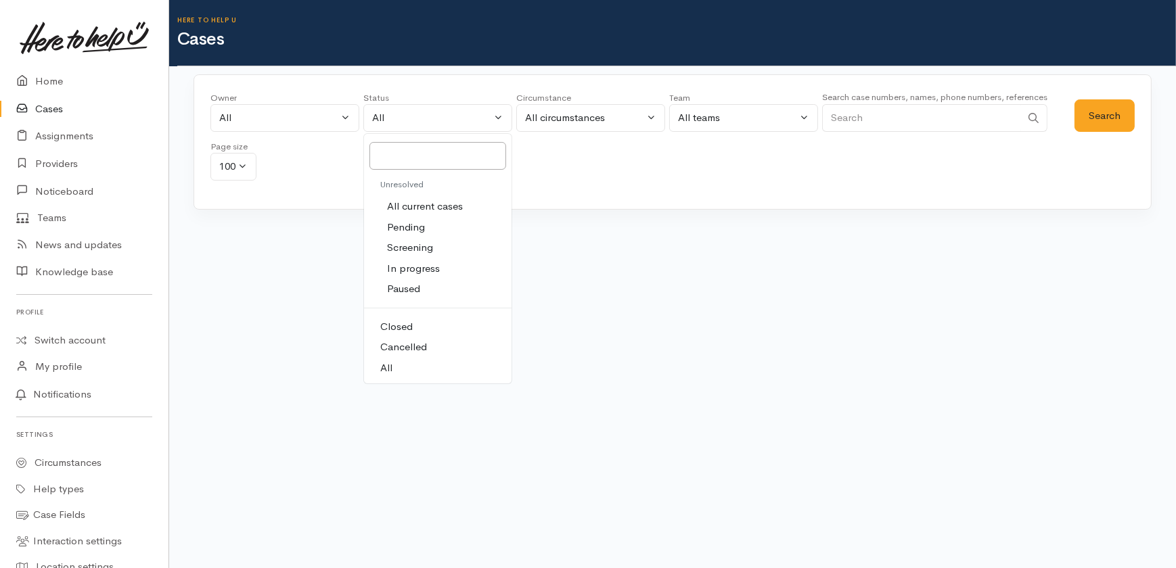
click at [434, 205] on span "All current cases" at bounding box center [425, 207] width 76 height 16
select select "Unresolved"
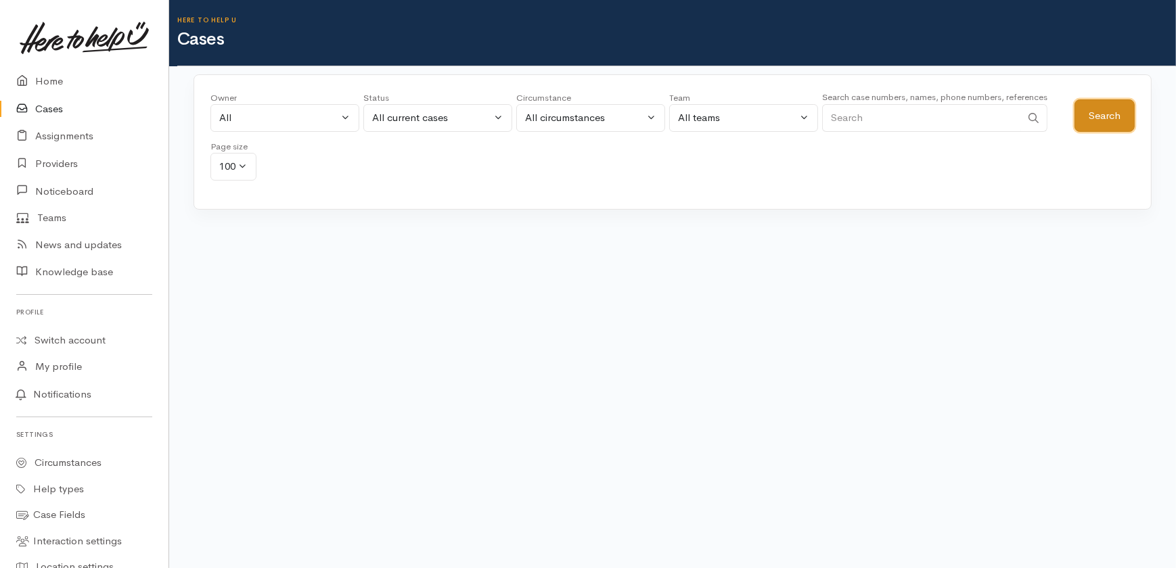
click at [1110, 107] on button "Search" at bounding box center [1105, 115] width 60 height 33
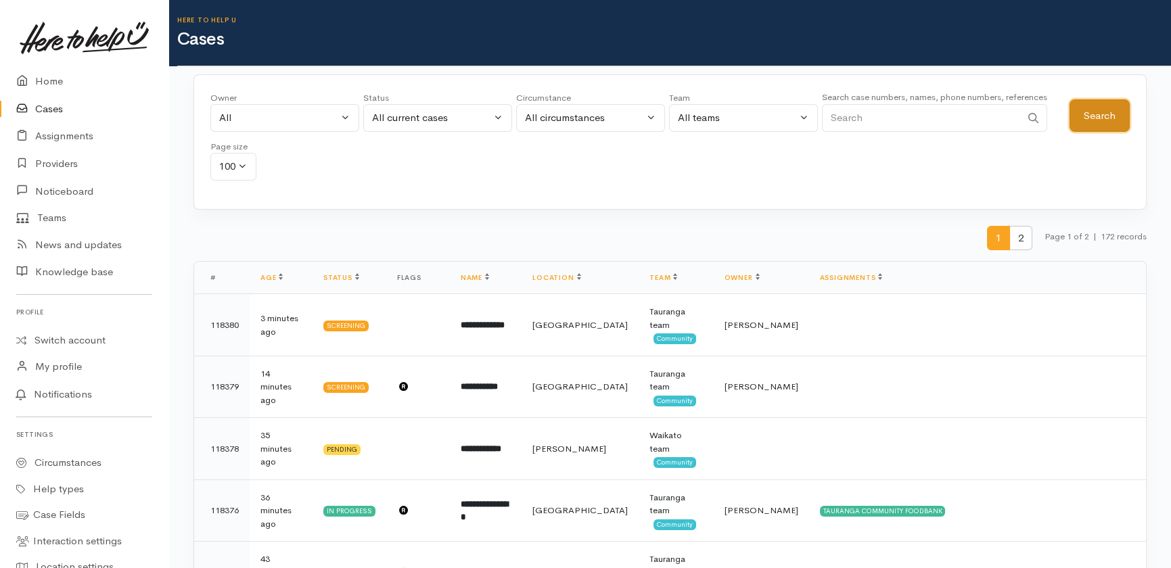
click at [1108, 108] on button "Search" at bounding box center [1100, 115] width 60 height 33
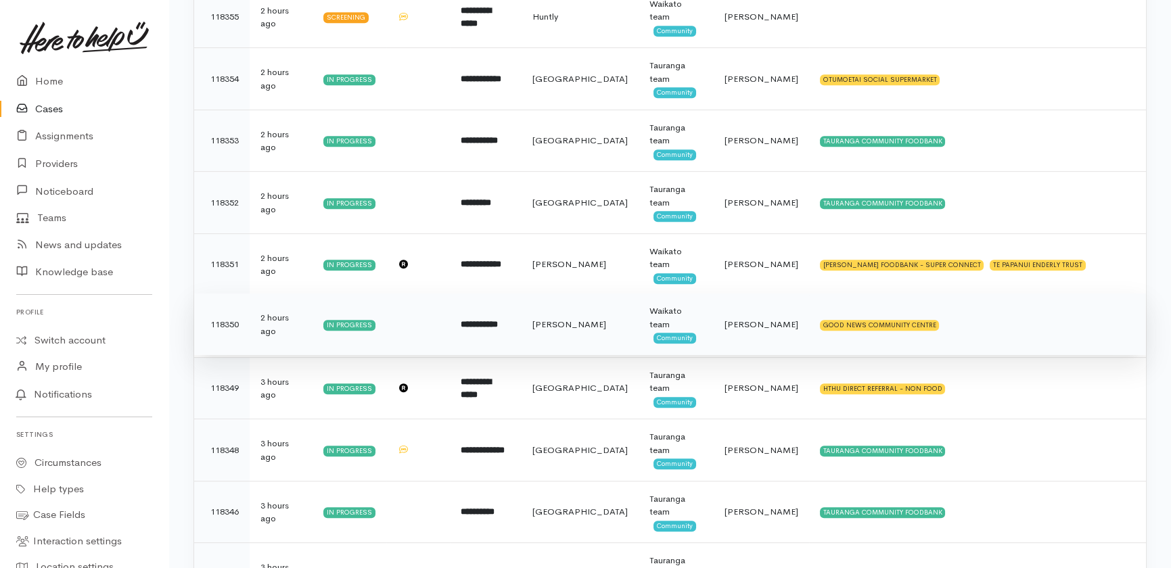
scroll to position [1722, 0]
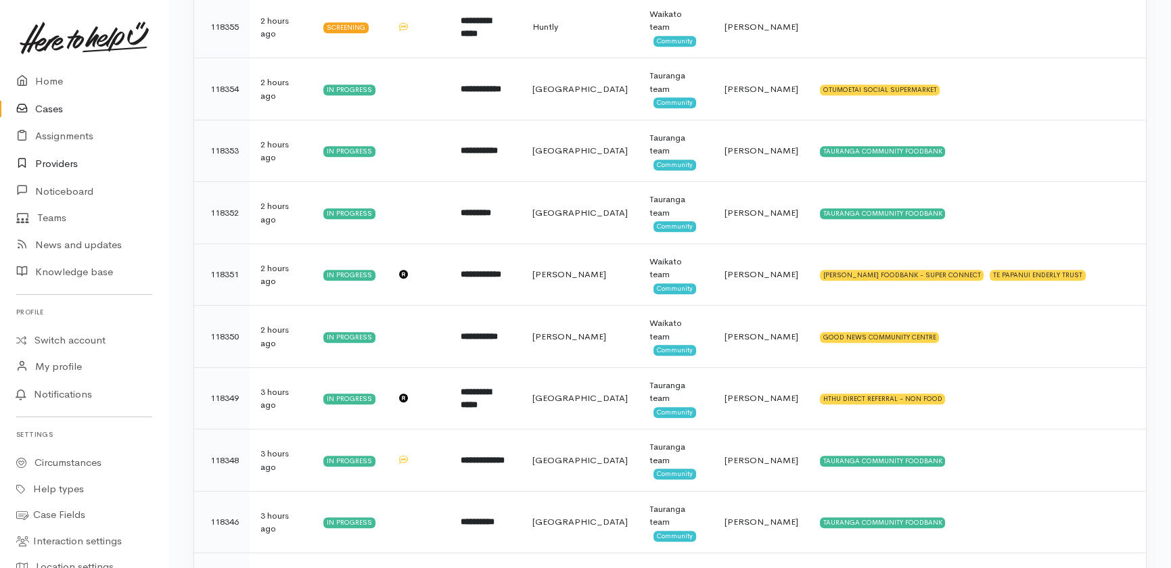
click at [53, 160] on link "Providers" at bounding box center [84, 164] width 168 height 28
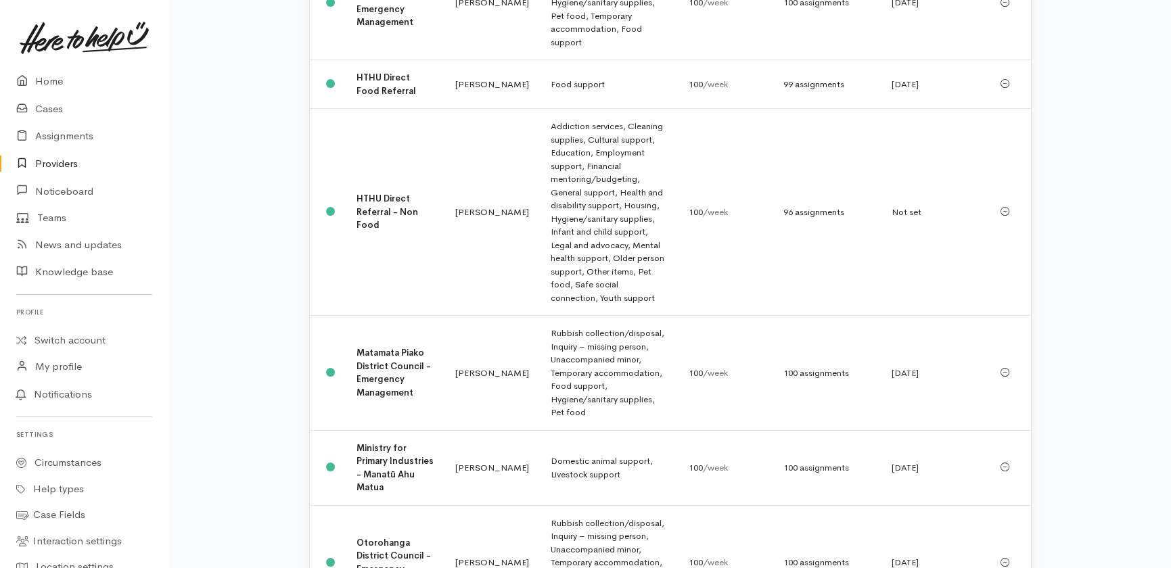
scroll to position [554, 0]
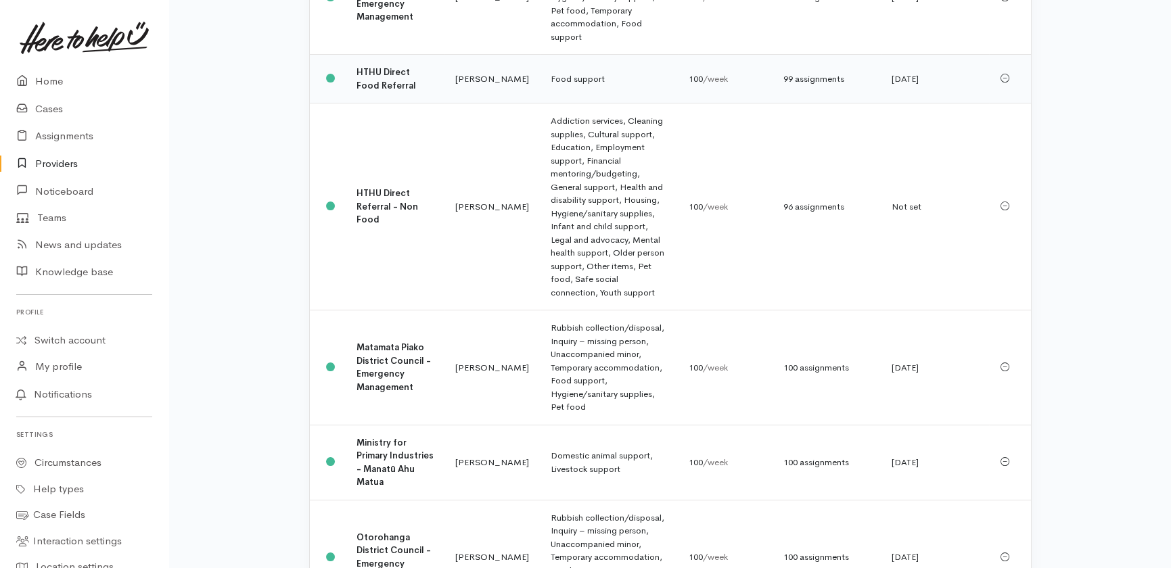
click at [384, 55] on td "HTHU Direct Food Referral" at bounding box center [395, 79] width 99 height 49
click at [382, 187] on b "HTHU Direct Referral - Non Food" at bounding box center [388, 206] width 62 height 38
click at [54, 87] on link "Home" at bounding box center [84, 82] width 168 height 28
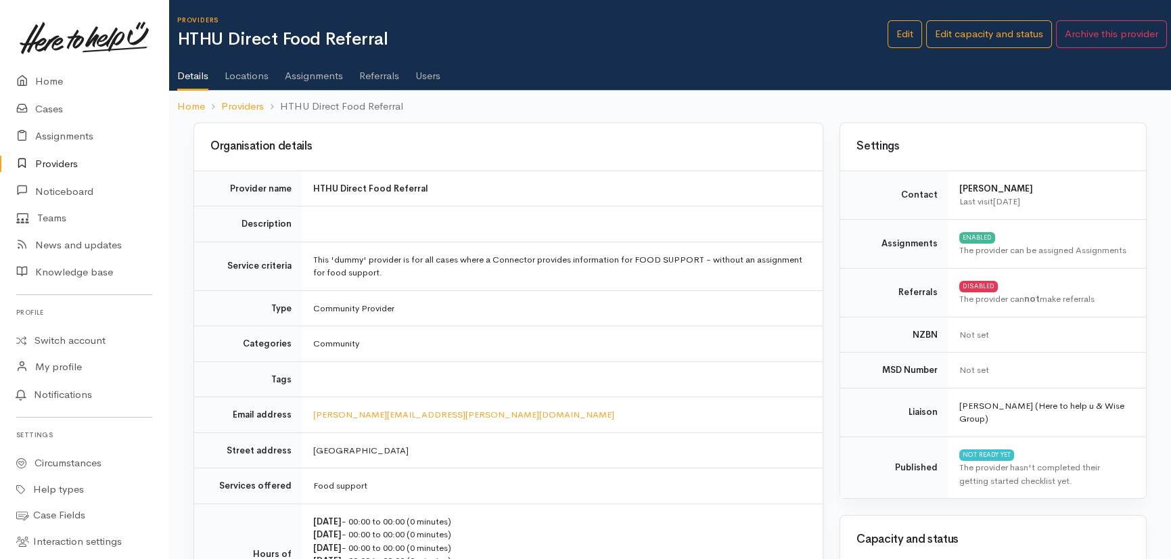
click at [317, 77] on link "Assignments" at bounding box center [314, 71] width 58 height 38
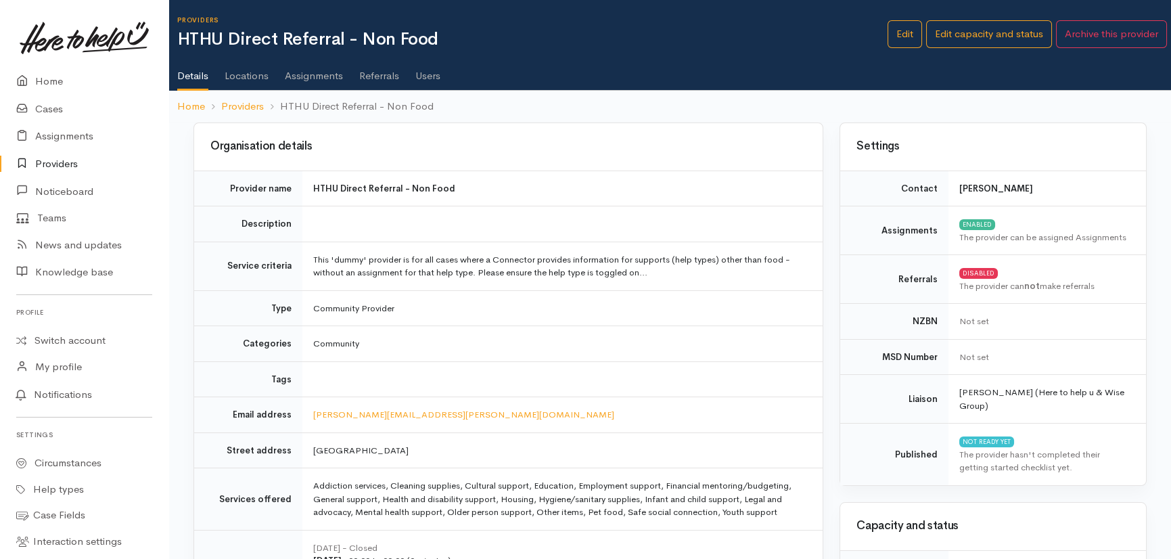
click at [322, 69] on link "Assignments" at bounding box center [314, 71] width 58 height 38
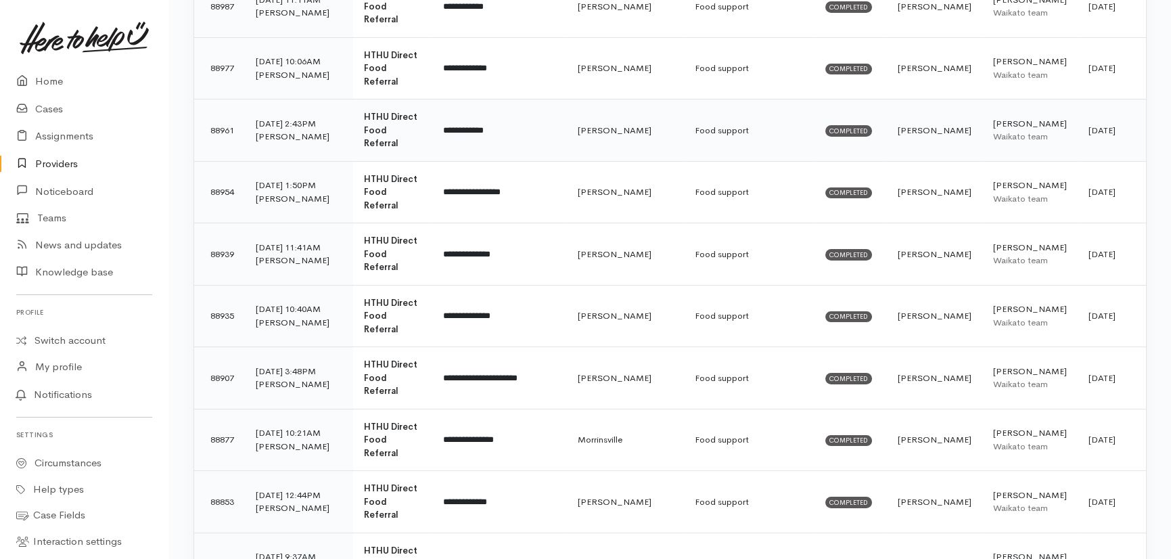
scroll to position [430, 0]
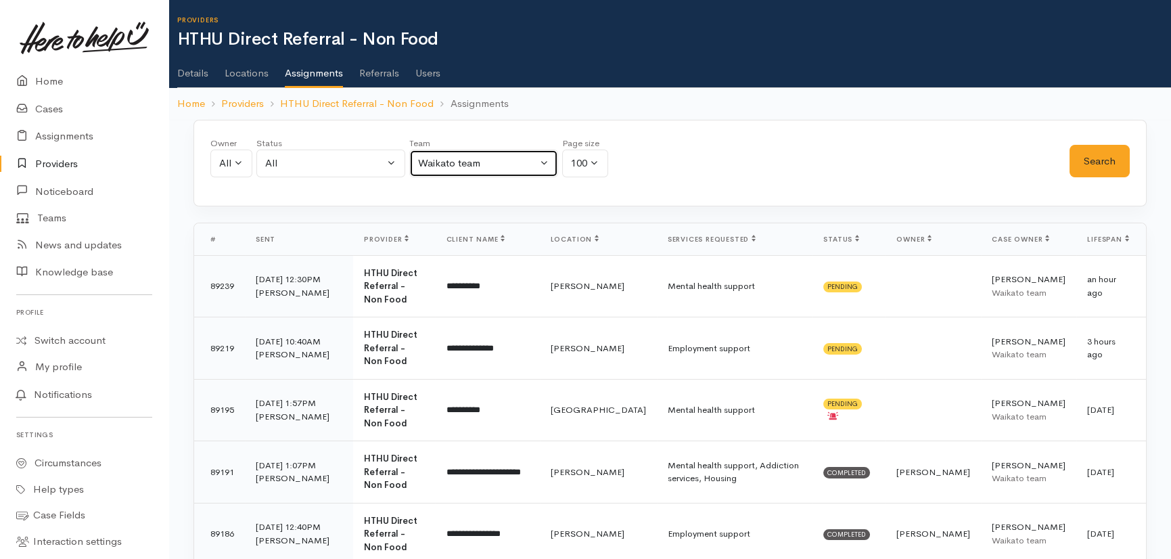
click at [492, 161] on div "Waikato team" at bounding box center [477, 164] width 119 height 16
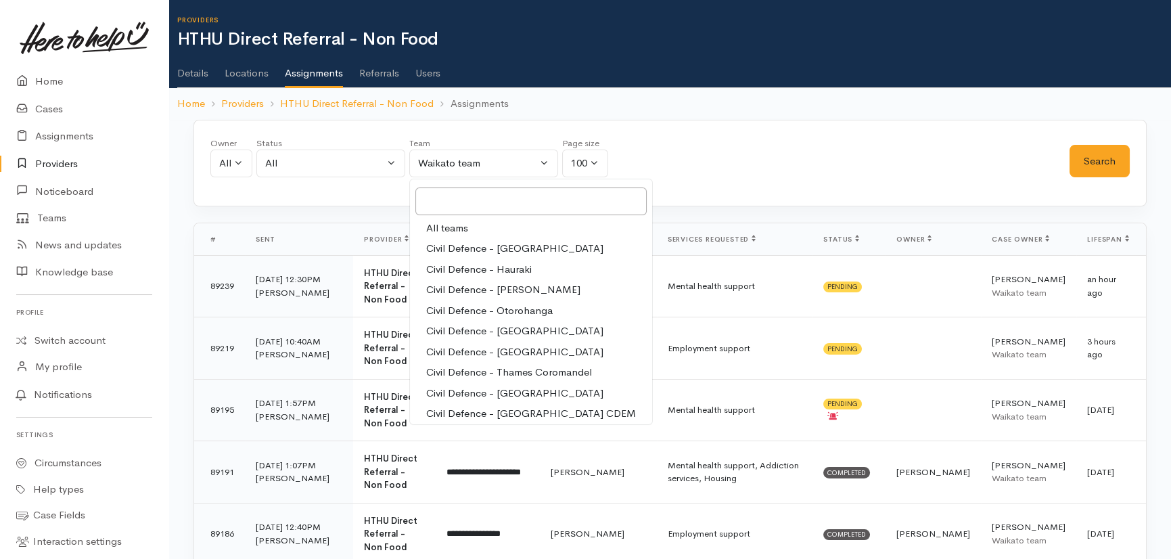
click at [457, 229] on span "All teams" at bounding box center [447, 229] width 42 height 16
select select "-1"
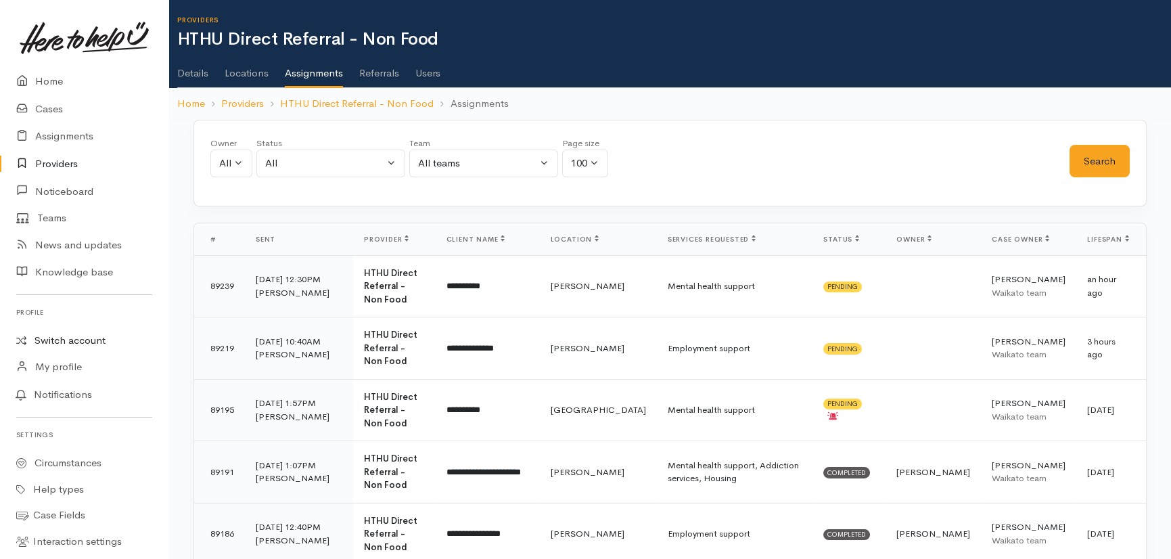
drag, startPoint x: 64, startPoint y: 343, endPoint x: 70, endPoint y: 349, distance: 8.1
click at [64, 344] on link "Switch account" at bounding box center [84, 341] width 168 height 26
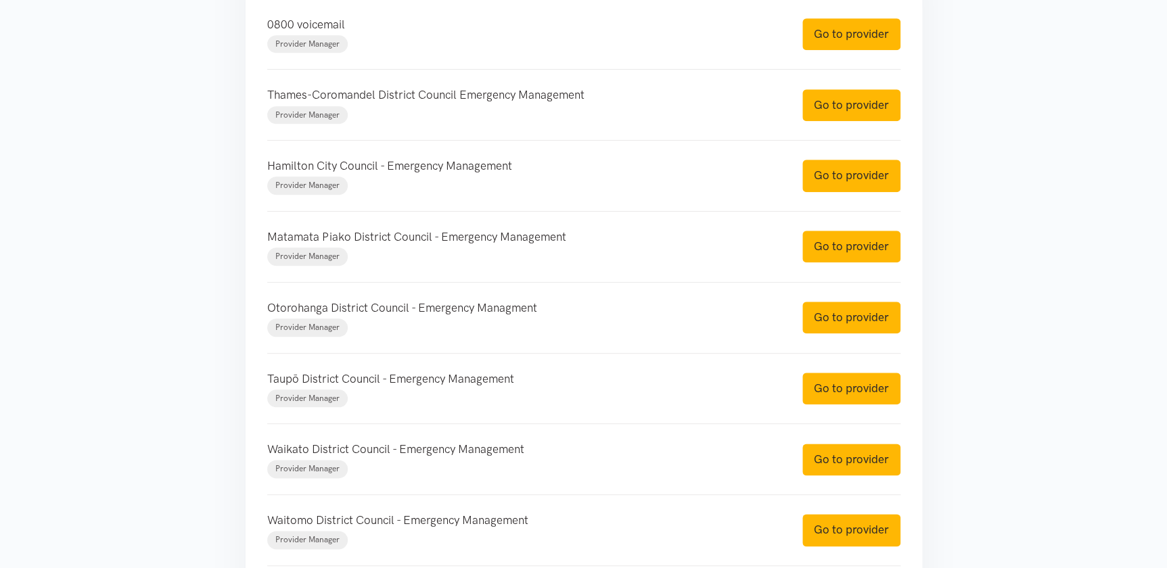
scroll to position [847, 0]
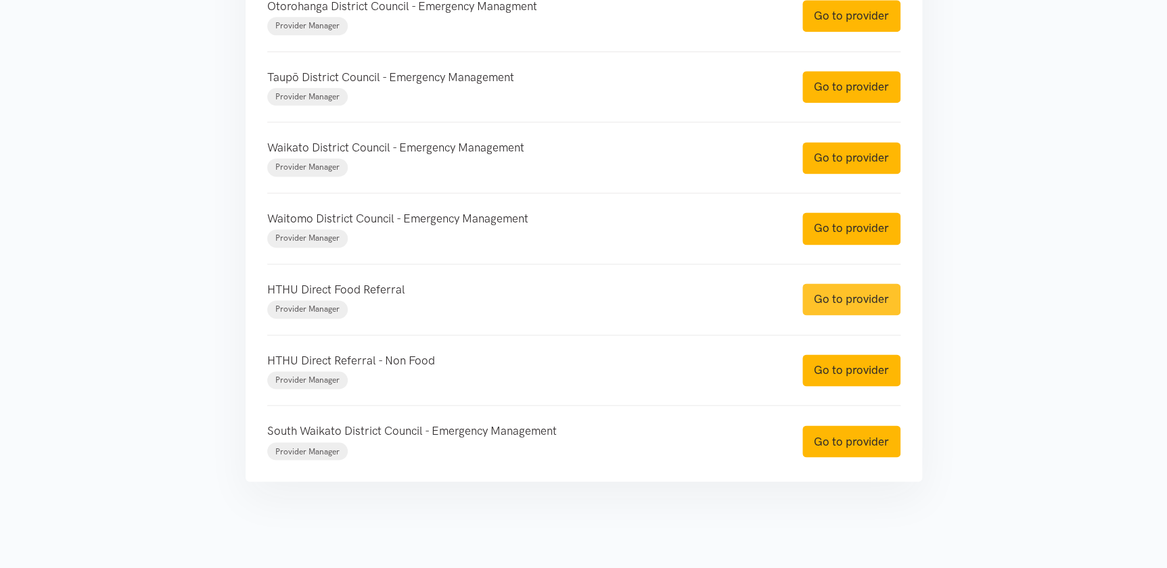
click at [832, 294] on link "Go to provider" at bounding box center [852, 300] width 98 height 32
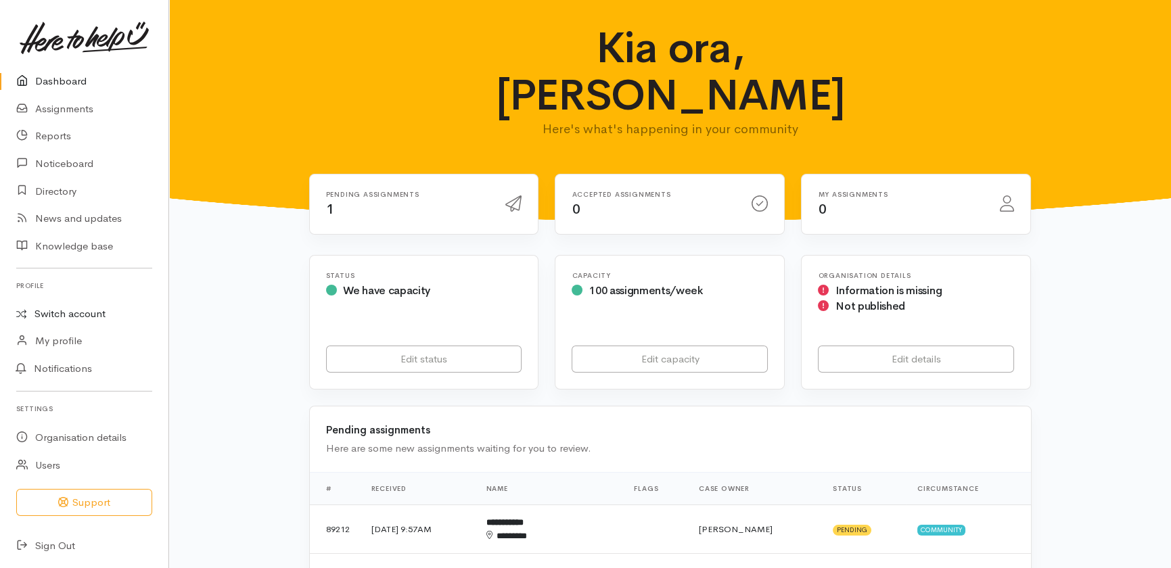
click at [93, 313] on link "Switch account" at bounding box center [84, 314] width 168 height 26
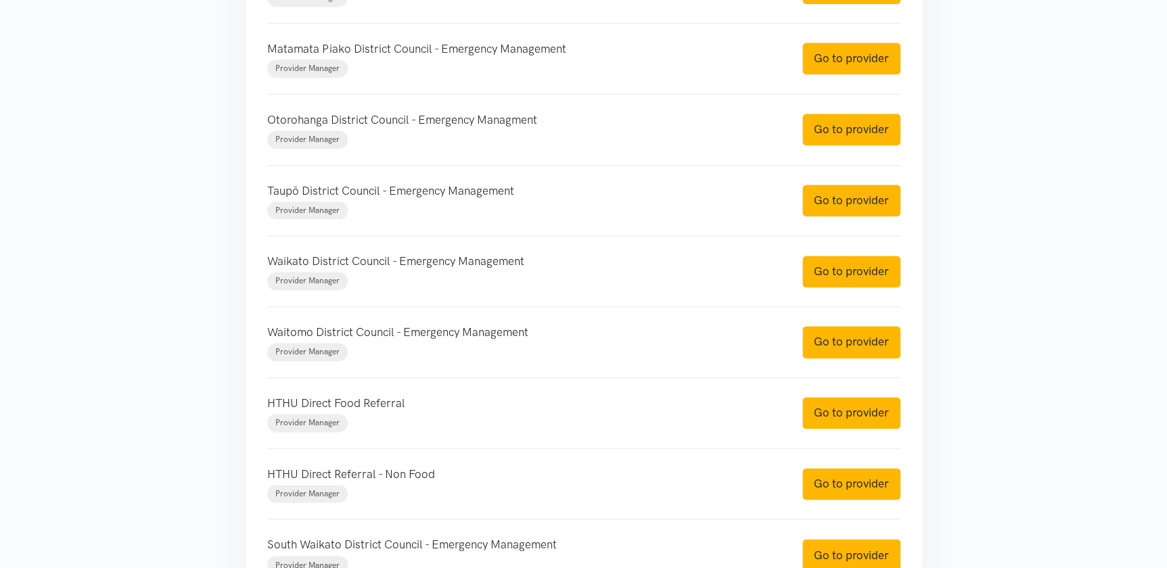
scroll to position [847, 0]
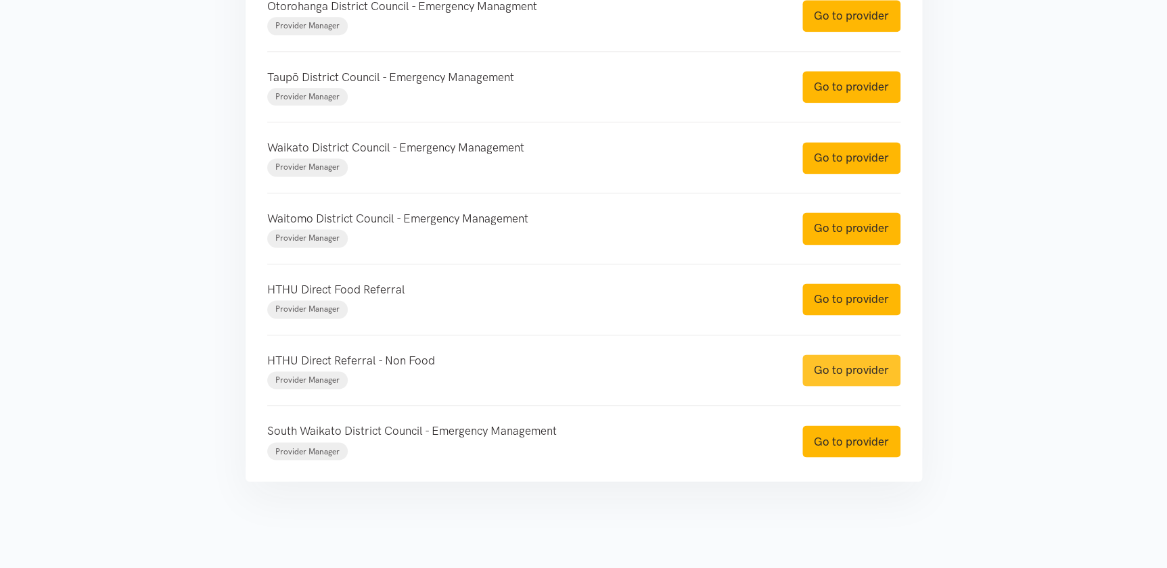
click at [823, 367] on link "Go to provider" at bounding box center [852, 371] width 98 height 32
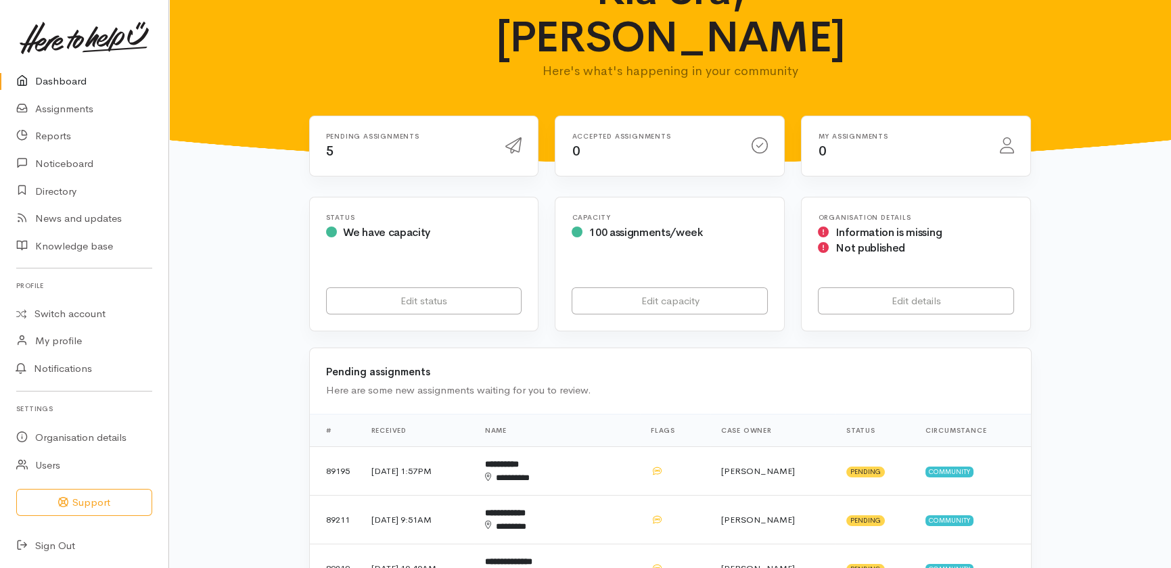
scroll to position [246, 0]
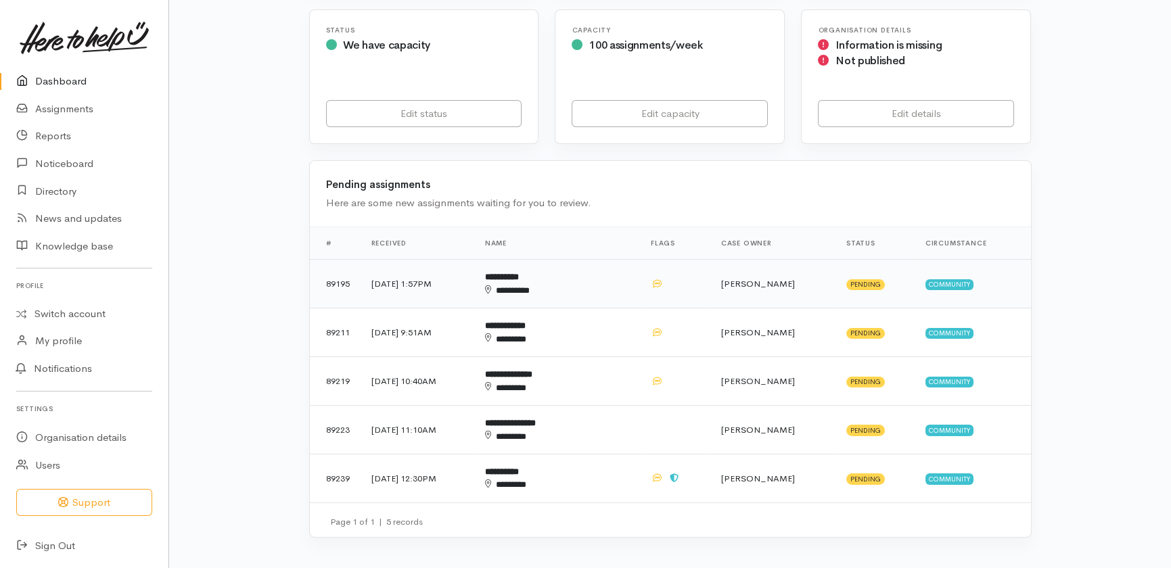
click at [424, 260] on td "[DATE] 1:57PM" at bounding box center [418, 284] width 114 height 49
drag, startPoint x: 558, startPoint y: 332, endPoint x: 589, endPoint y: 393, distance: 69.0
click at [559, 357] on td "**********" at bounding box center [557, 381] width 166 height 49
click at [519, 468] on b "**********" at bounding box center [502, 472] width 34 height 9
click at [53, 78] on link "Dashboard" at bounding box center [84, 82] width 168 height 28
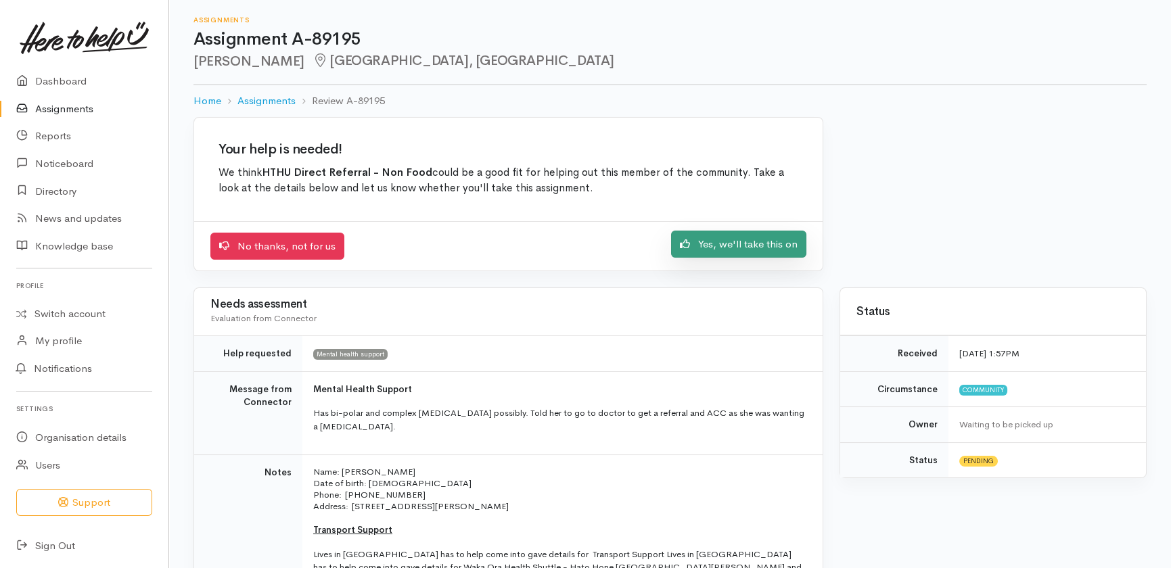
click at [762, 236] on link "Yes, we'll take this on" at bounding box center [738, 245] width 135 height 28
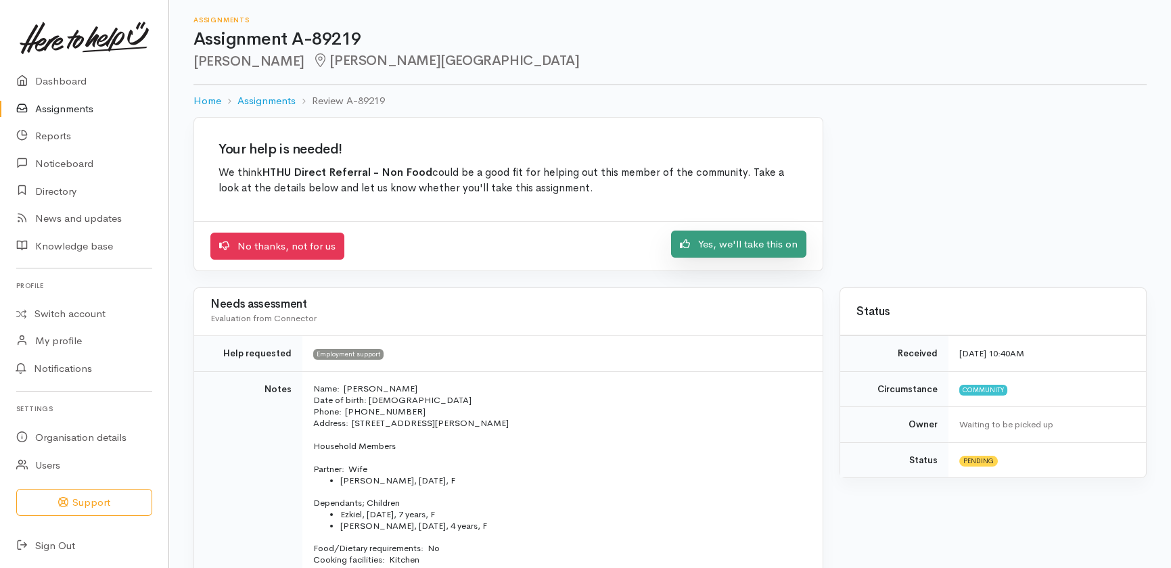
click at [733, 244] on link "Yes, we'll take this on" at bounding box center [738, 245] width 135 height 28
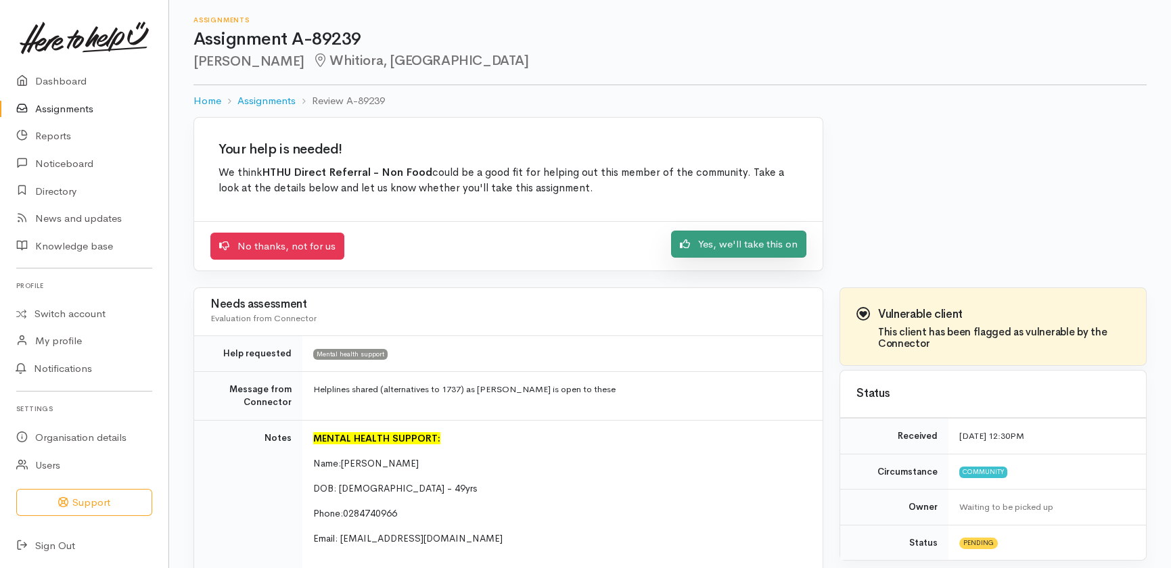
click at [763, 244] on link "Yes, we'll take this on" at bounding box center [738, 245] width 135 height 28
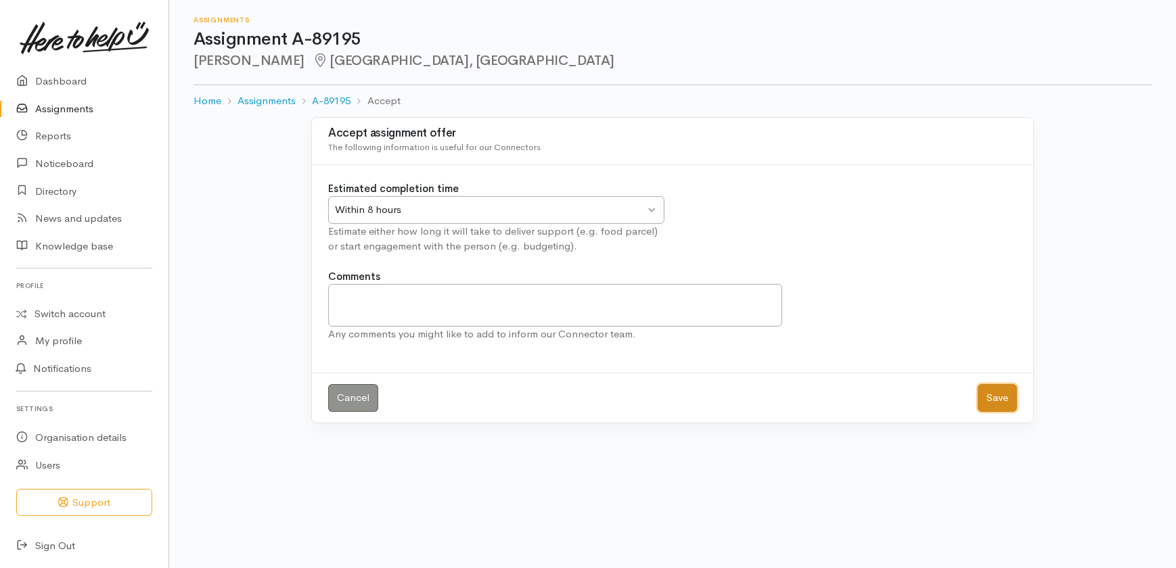
click at [1000, 398] on button "Save" at bounding box center [997, 398] width 39 height 28
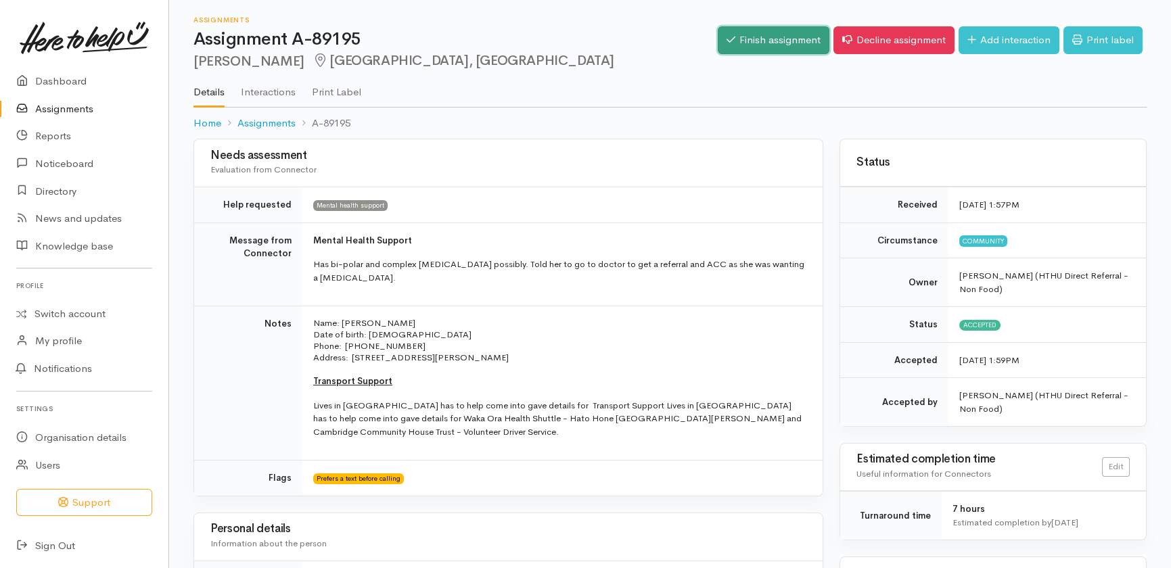
click at [748, 29] on link "Finish assignment" at bounding box center [774, 40] width 112 height 28
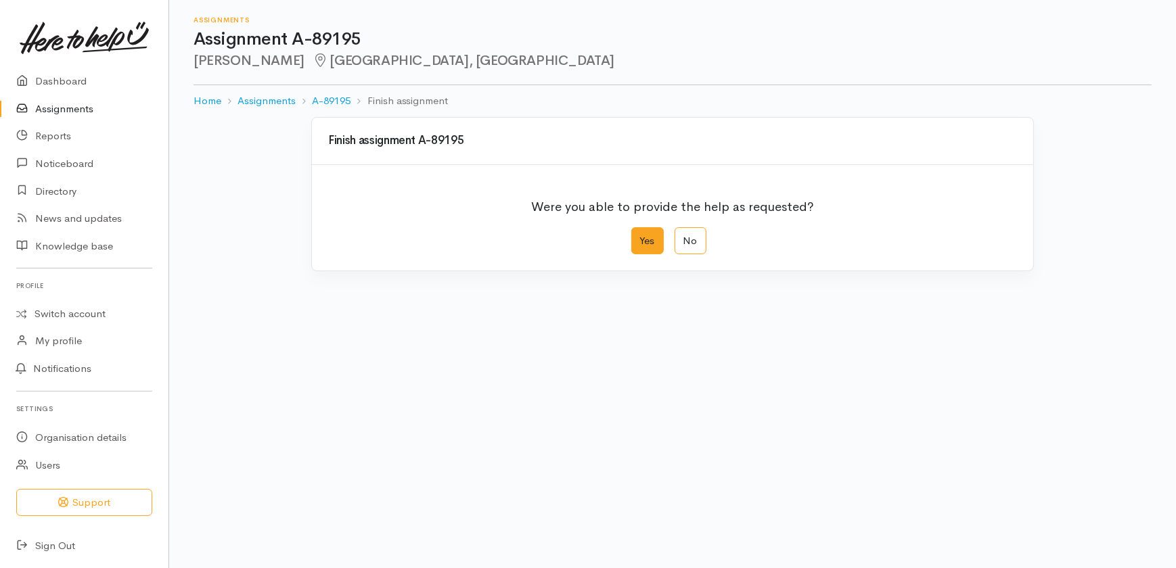
click at [648, 240] on label "Yes" at bounding box center [647, 241] width 32 height 28
click at [640, 236] on input "Yes" at bounding box center [635, 231] width 9 height 9
radio input "true"
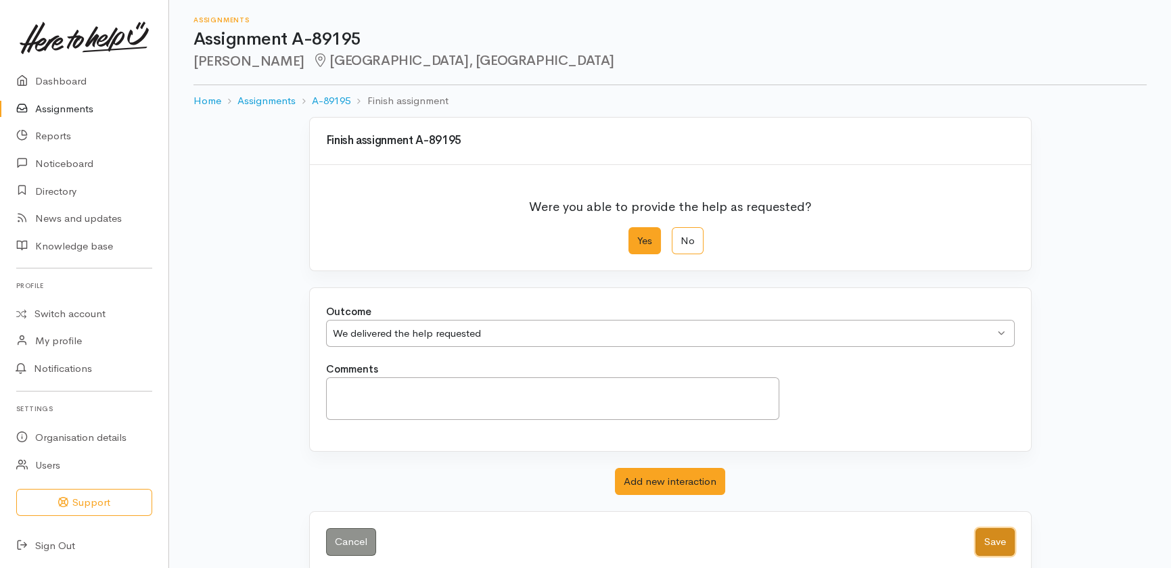
click at [993, 539] on button "Save" at bounding box center [995, 542] width 39 height 28
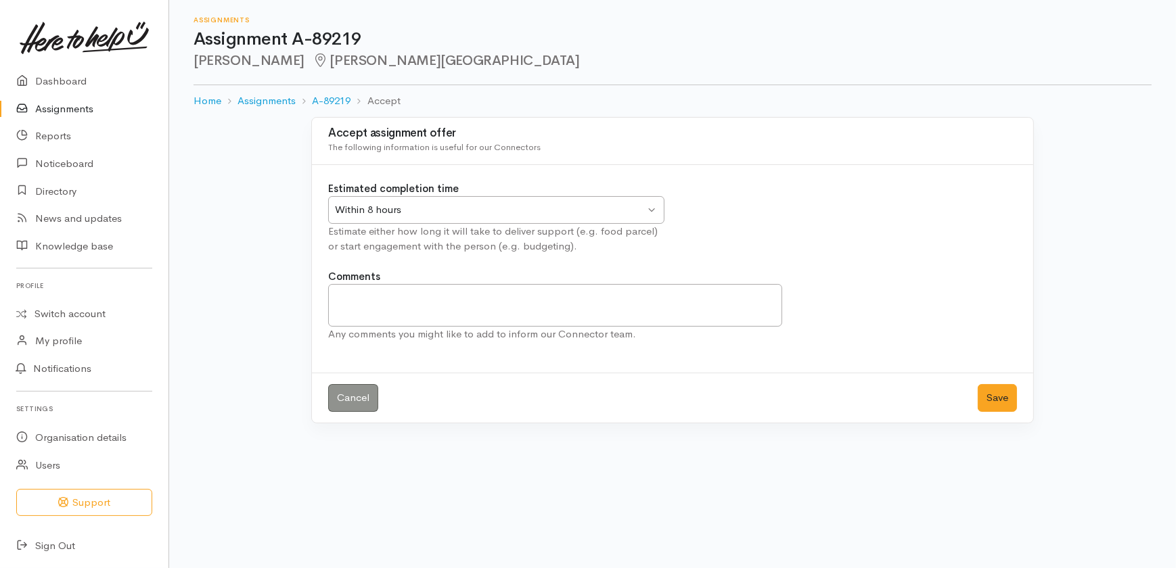
click at [989, 382] on div "Cancel Save" at bounding box center [672, 398] width 721 height 50
click at [991, 395] on button "Save" at bounding box center [997, 398] width 39 height 28
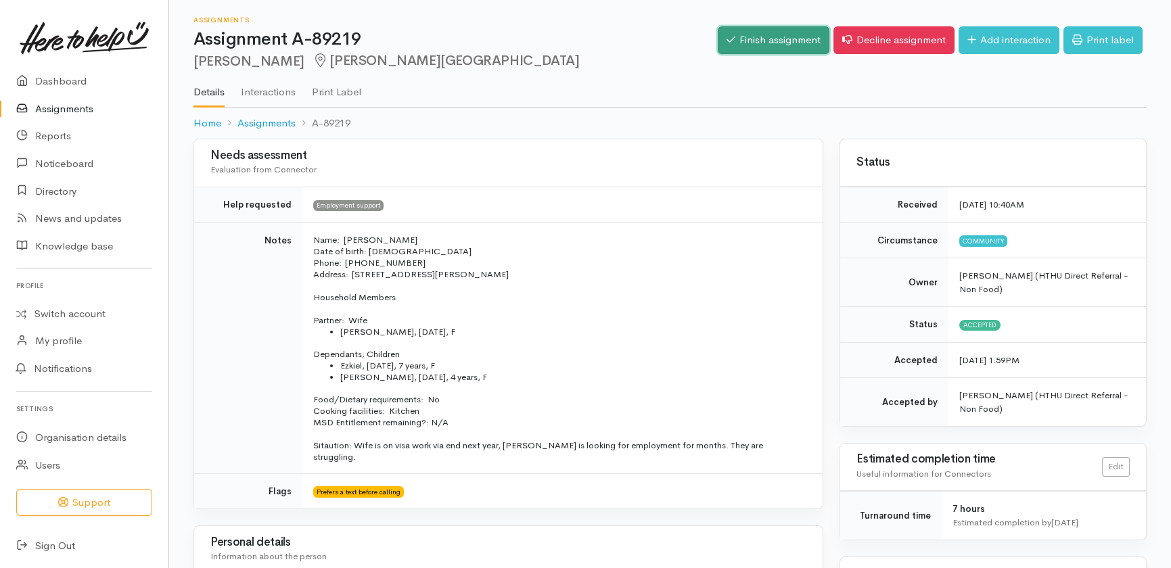
click at [732, 43] on link "Finish assignment" at bounding box center [774, 40] width 112 height 28
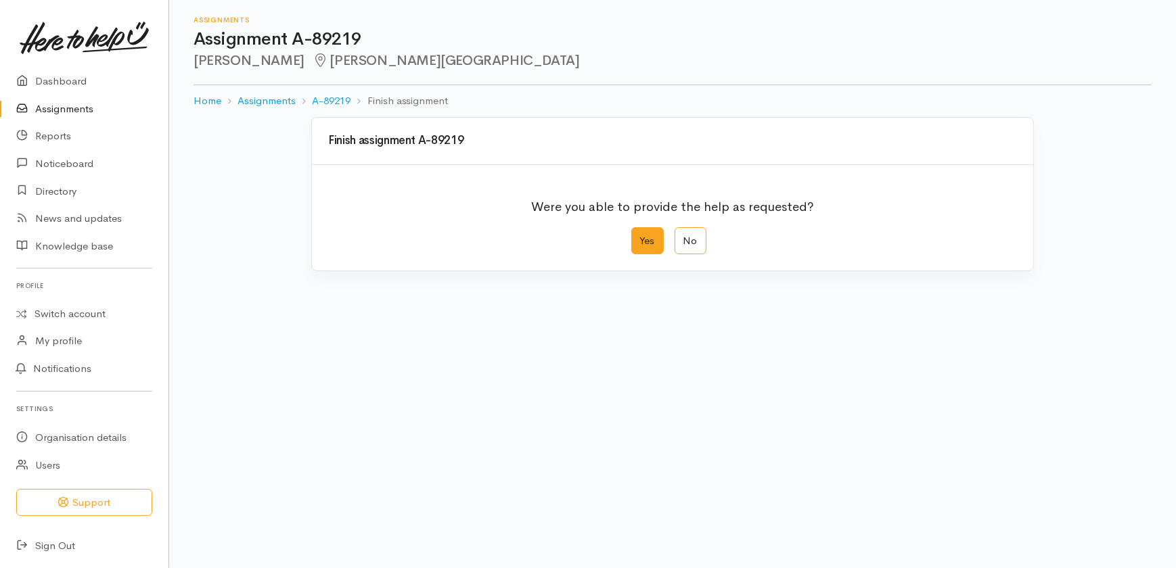
click at [650, 237] on label "Yes" at bounding box center [647, 241] width 32 height 28
click at [640, 236] on input "Yes" at bounding box center [635, 231] width 9 height 9
radio input "true"
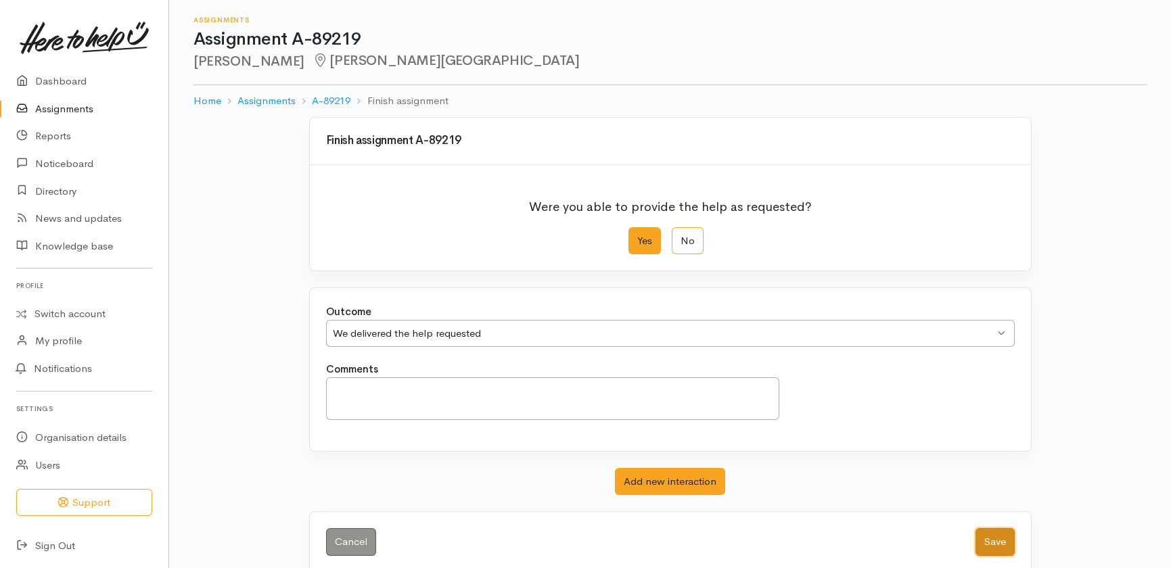
click at [995, 535] on button "Save" at bounding box center [995, 542] width 39 height 28
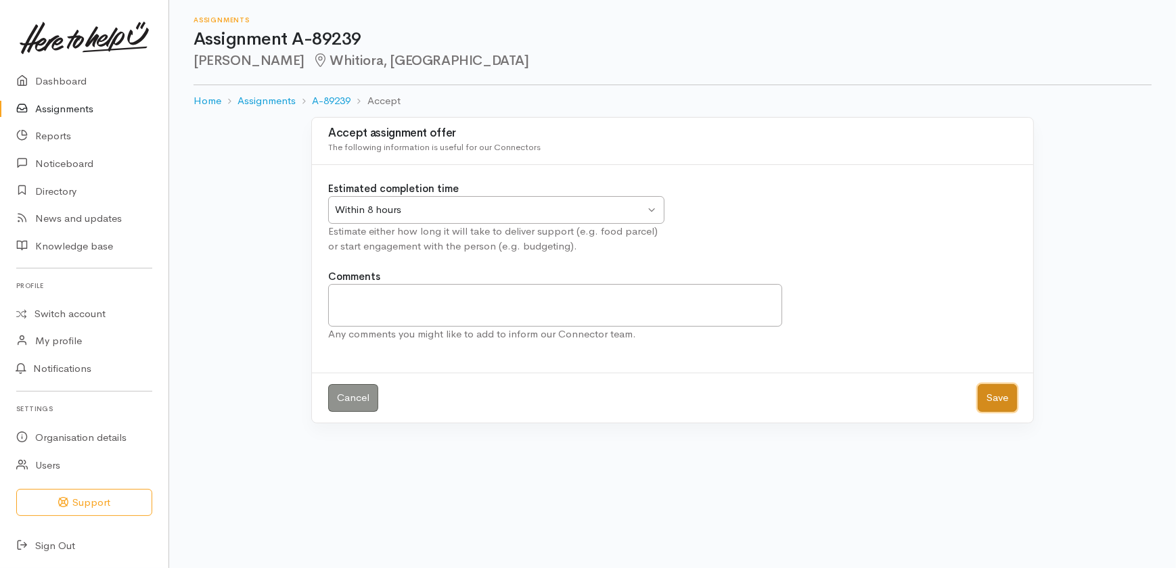
click at [987, 403] on button "Save" at bounding box center [997, 398] width 39 height 28
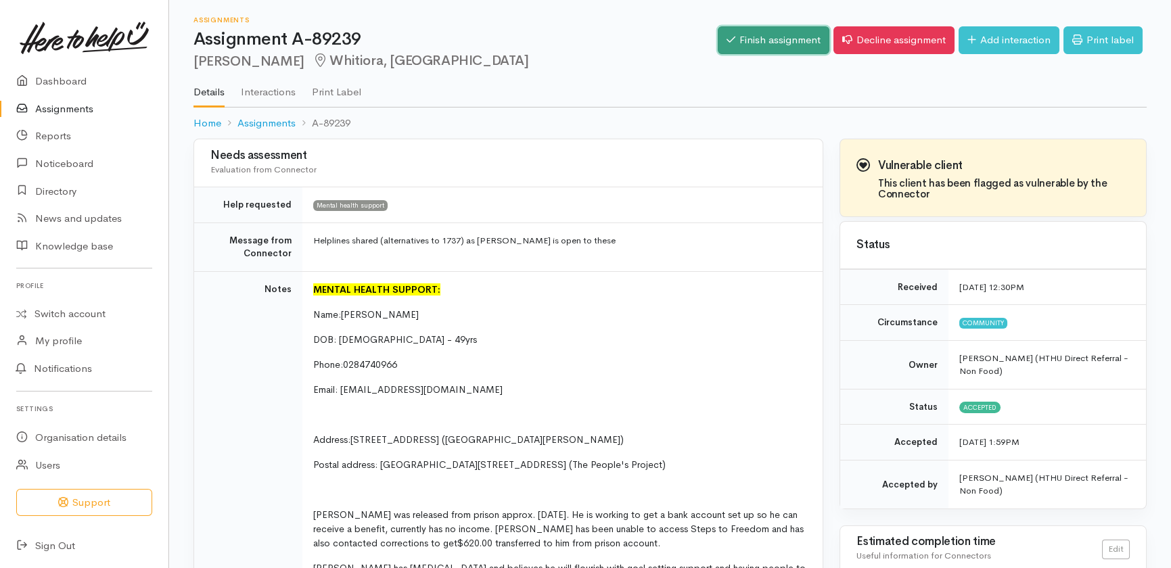
click at [748, 44] on link "Finish assignment" at bounding box center [774, 40] width 112 height 28
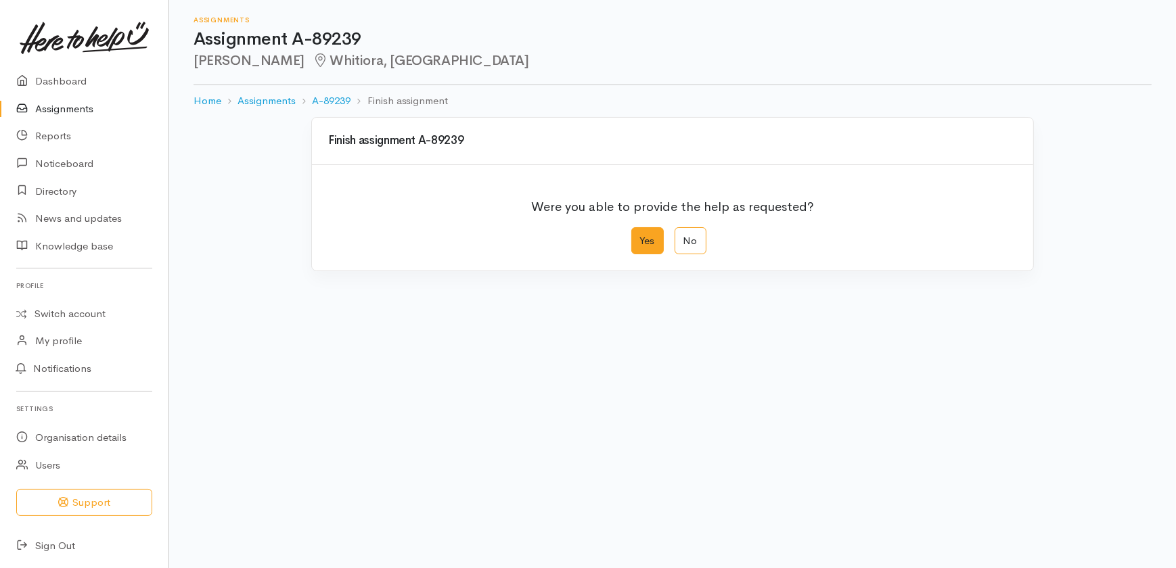
click at [643, 234] on label "Yes" at bounding box center [647, 241] width 32 height 28
click at [640, 234] on input "Yes" at bounding box center [635, 231] width 9 height 9
radio input "true"
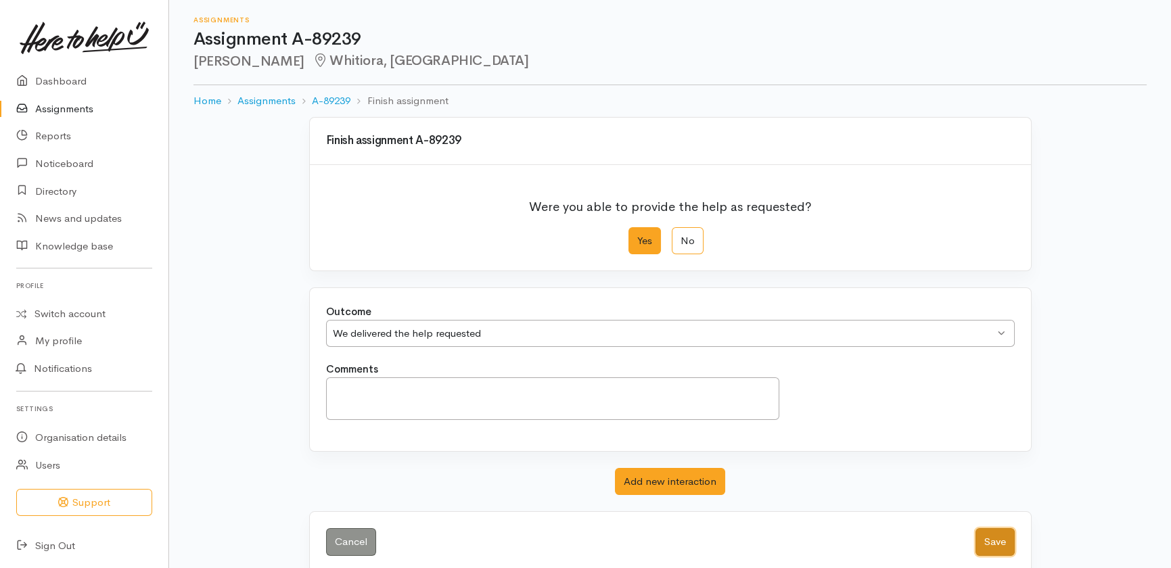
click at [995, 542] on button "Save" at bounding box center [995, 542] width 39 height 28
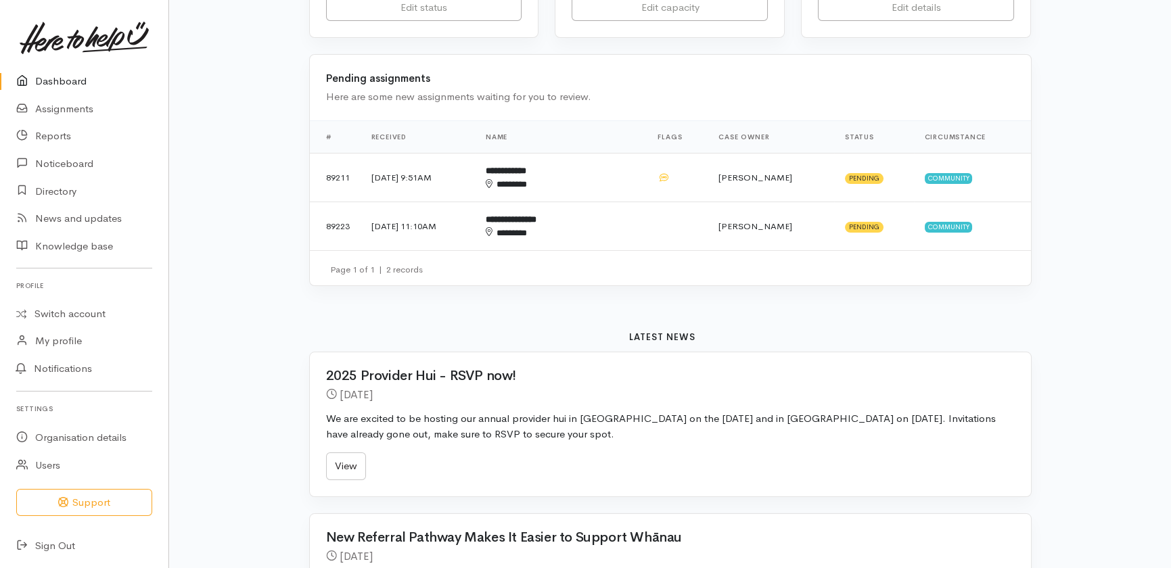
scroll to position [61, 0]
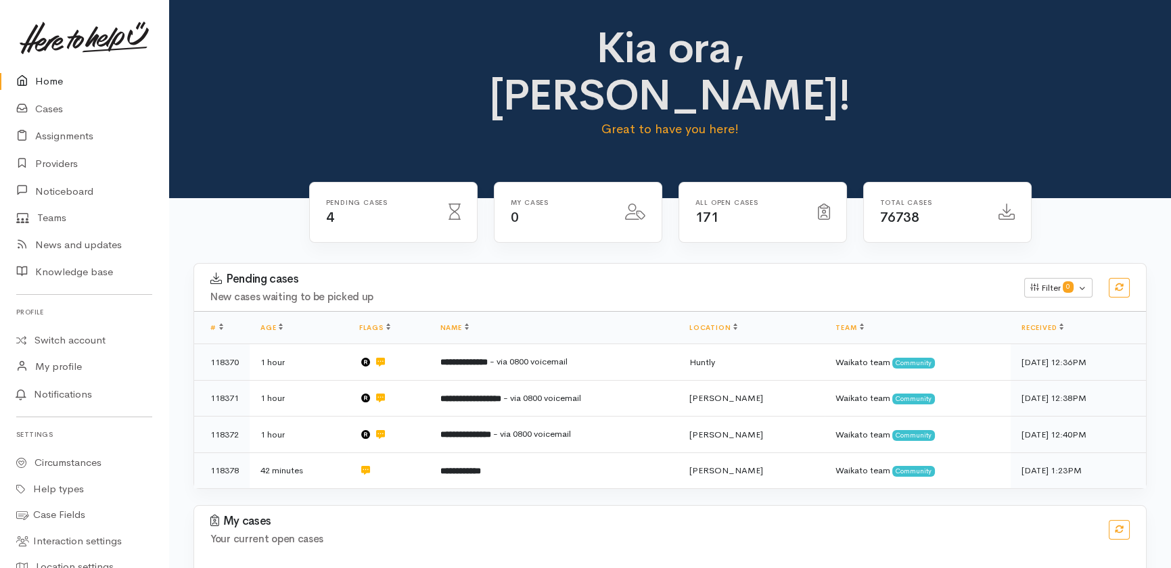
click at [41, 82] on link "Home" at bounding box center [84, 82] width 168 height 28
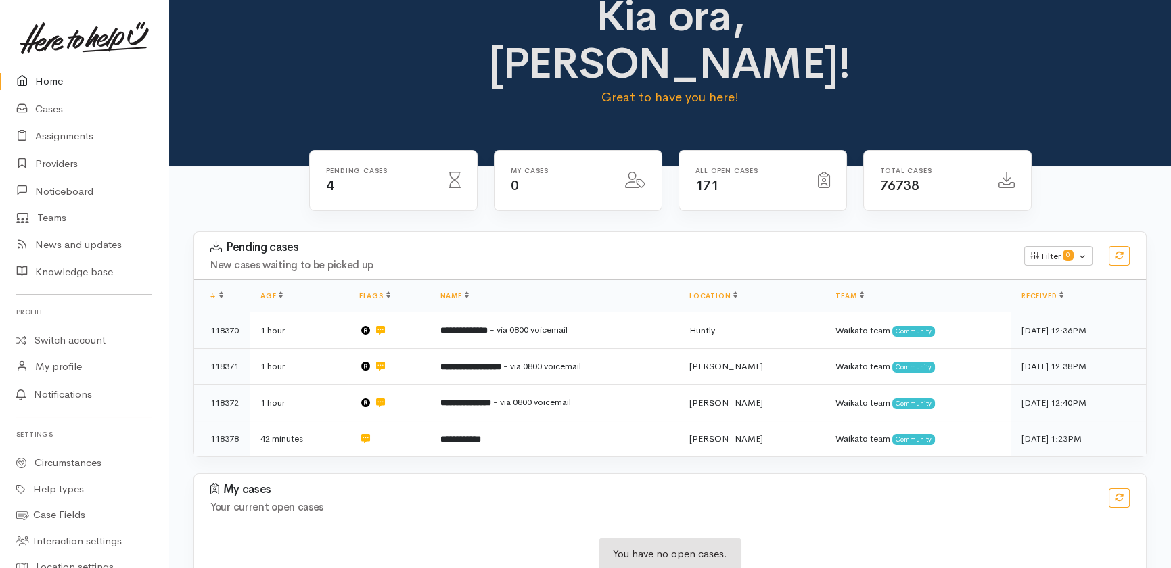
scroll to position [33, 0]
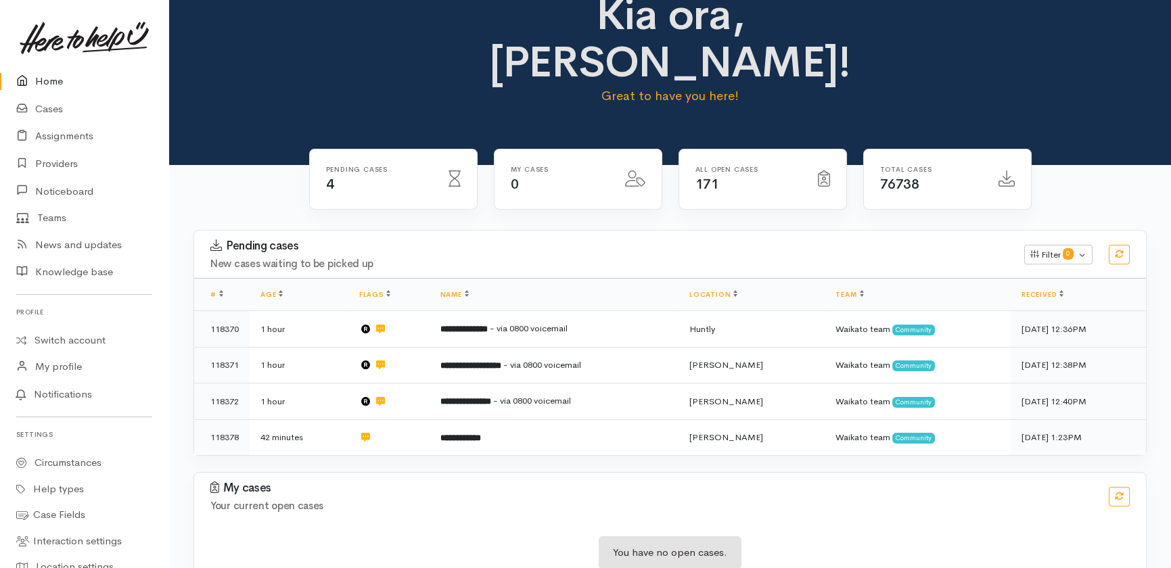
click at [54, 81] on link "Home" at bounding box center [84, 82] width 168 height 28
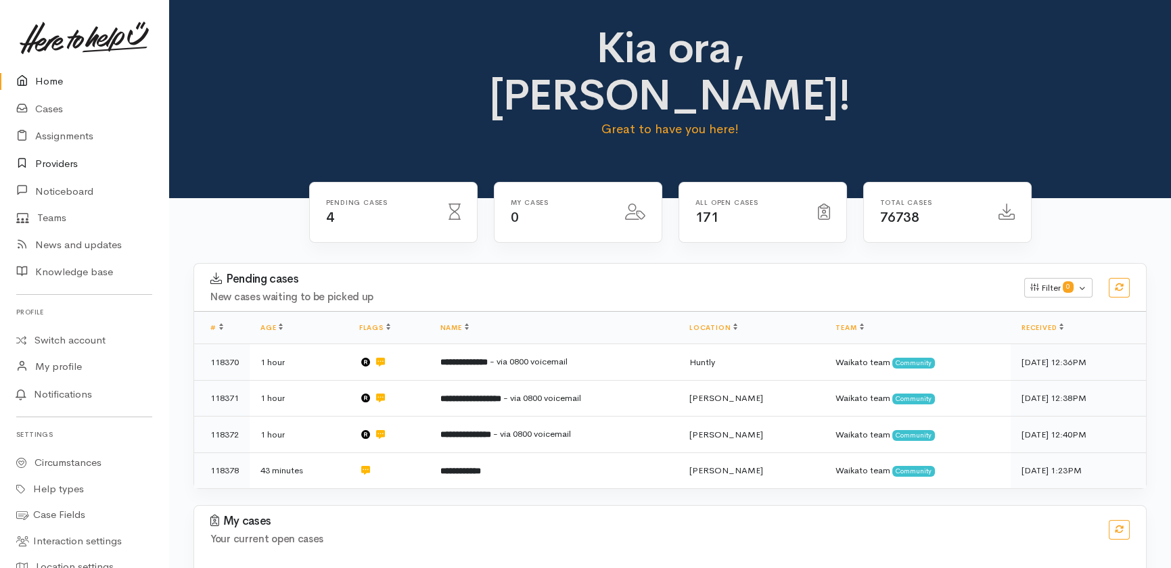
click at [53, 160] on link "Providers" at bounding box center [84, 164] width 168 height 28
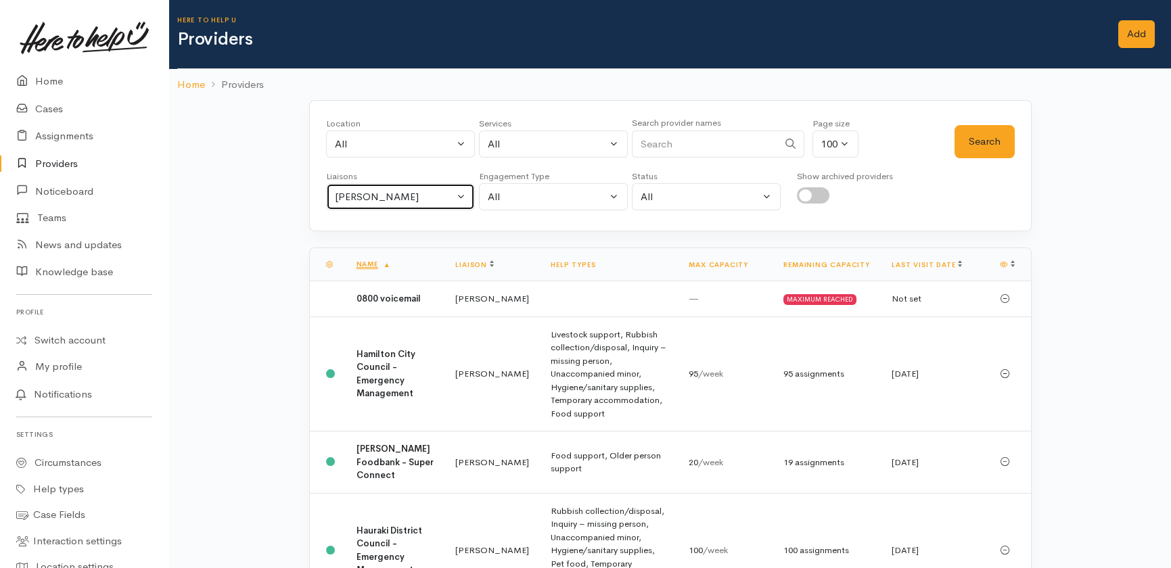
click at [424, 198] on div "Heather Moore" at bounding box center [394, 197] width 119 height 16
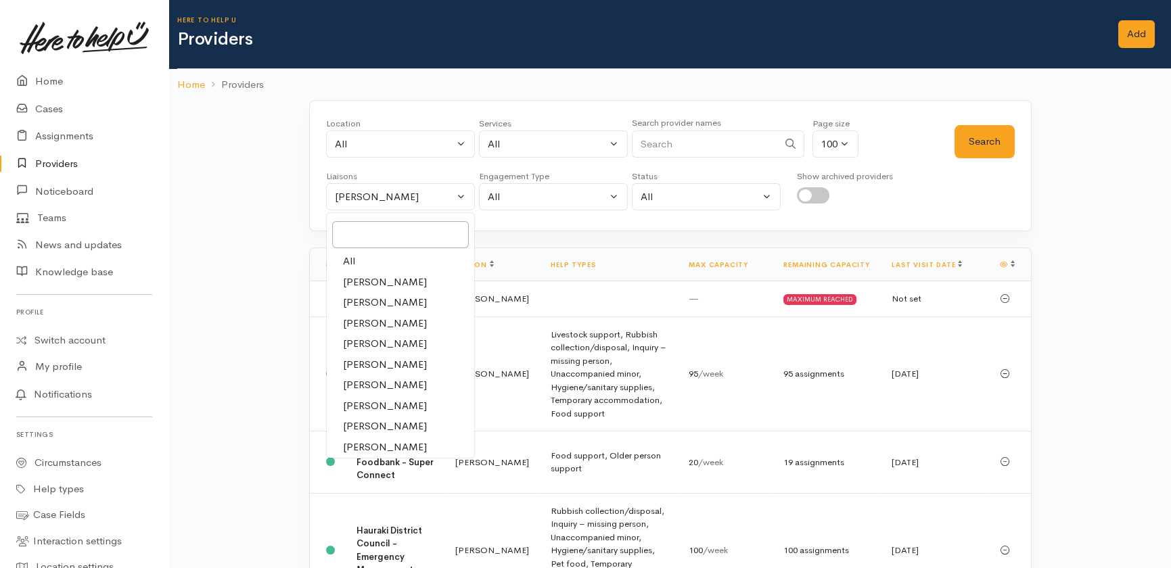
click at [348, 261] on span "All" at bounding box center [349, 262] width 12 height 16
select select "null"
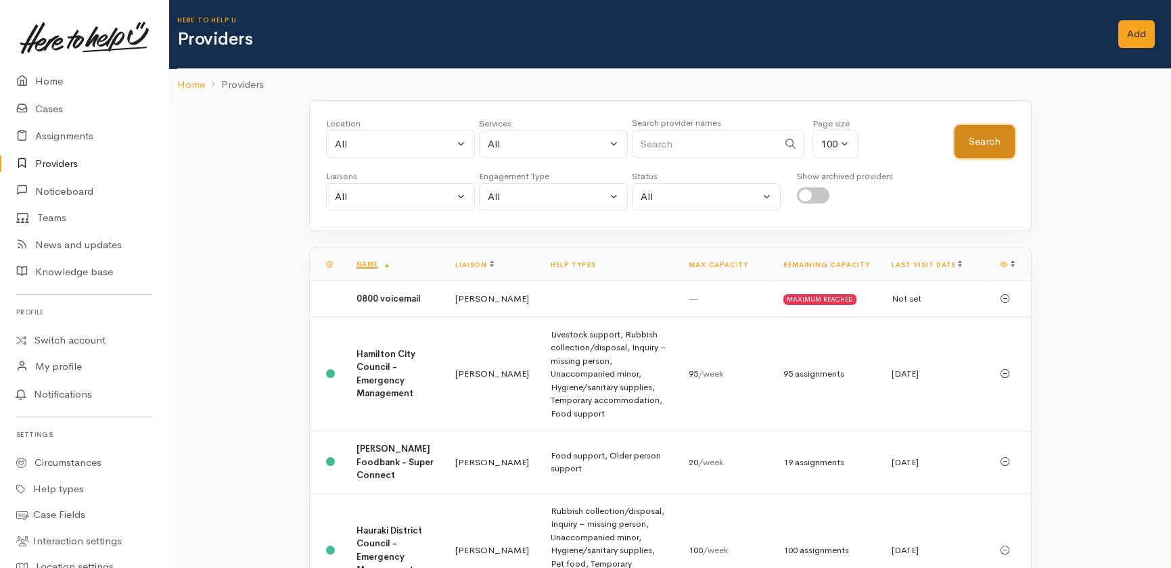
click at [997, 138] on button "Search" at bounding box center [985, 141] width 60 height 33
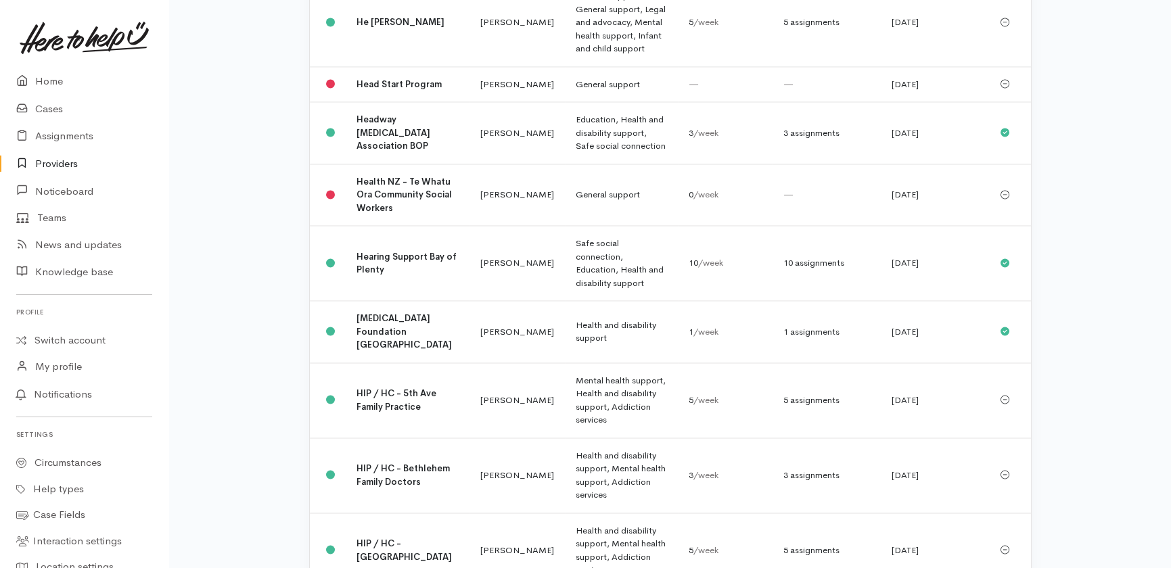
scroll to position [5827, 0]
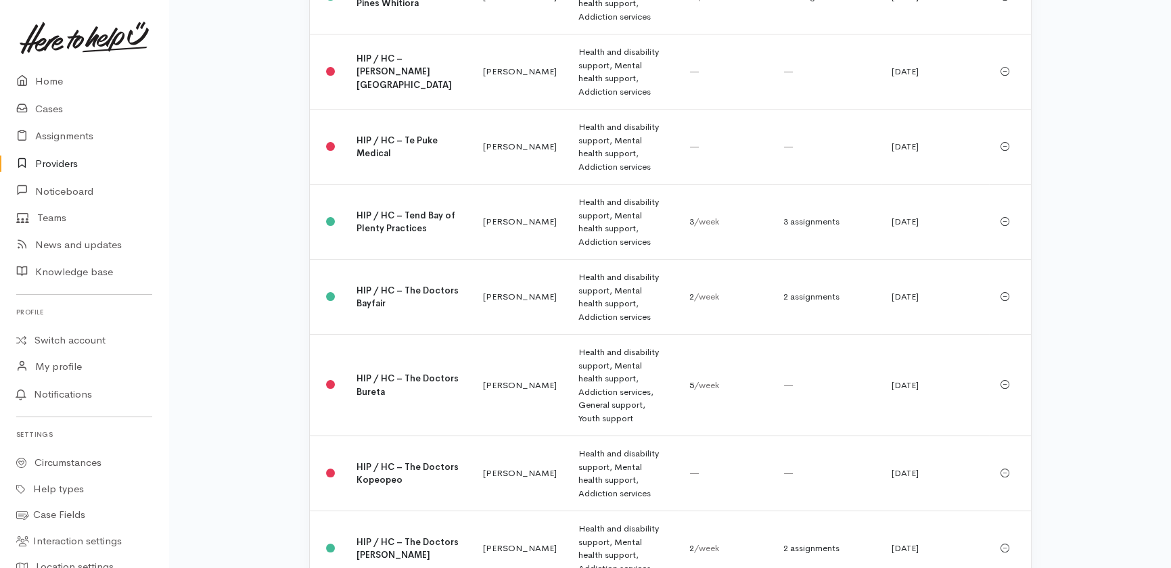
scroll to position [922, 0]
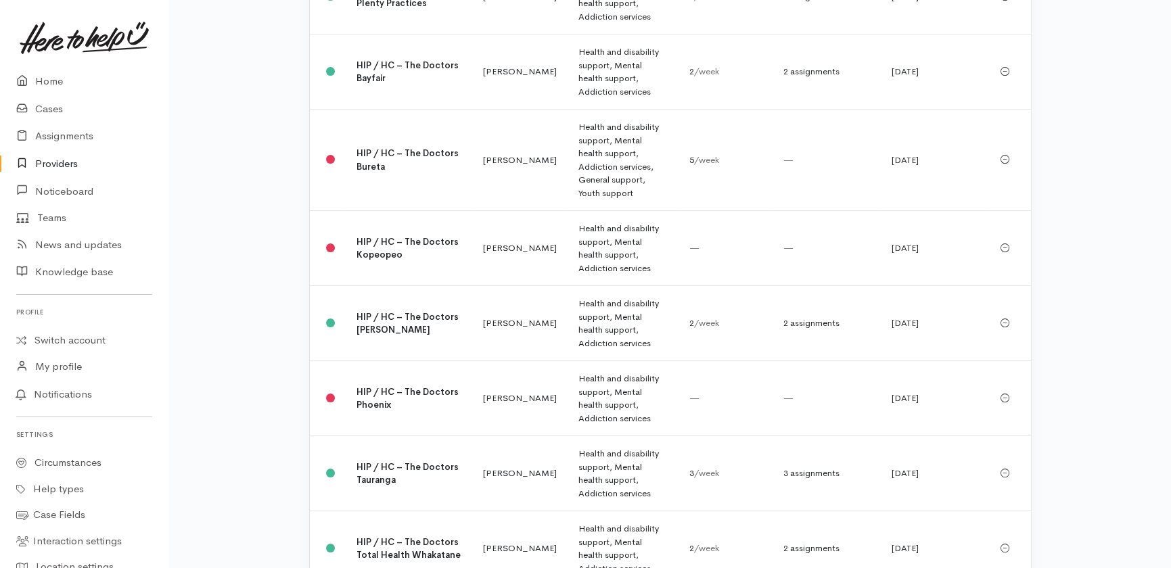
click at [54, 164] on link "Providers" at bounding box center [84, 164] width 168 height 28
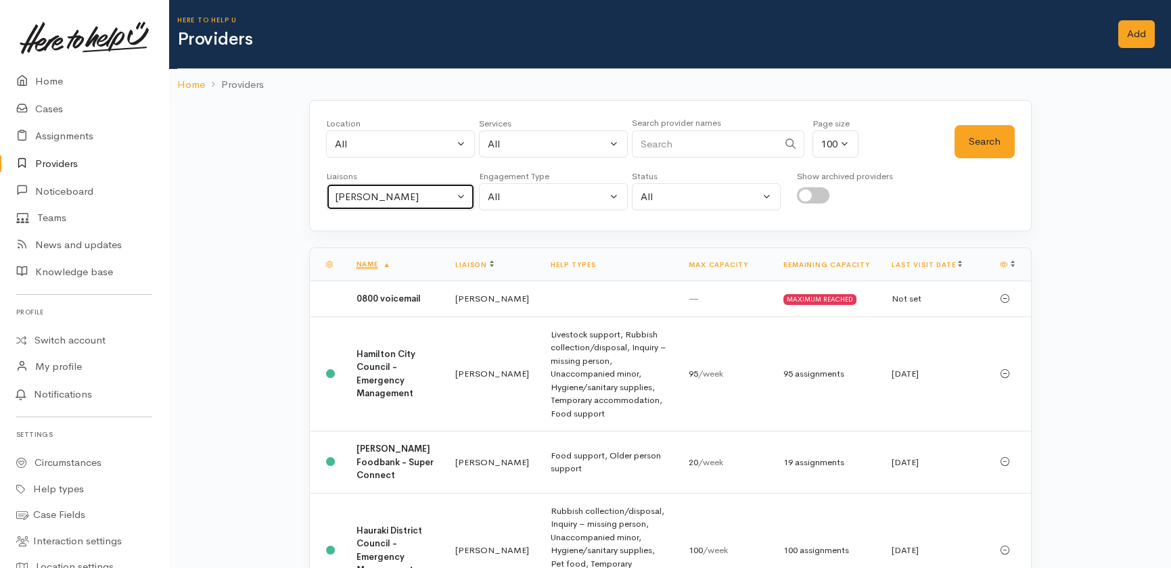
click at [438, 191] on div "Heather Moore" at bounding box center [394, 197] width 119 height 16
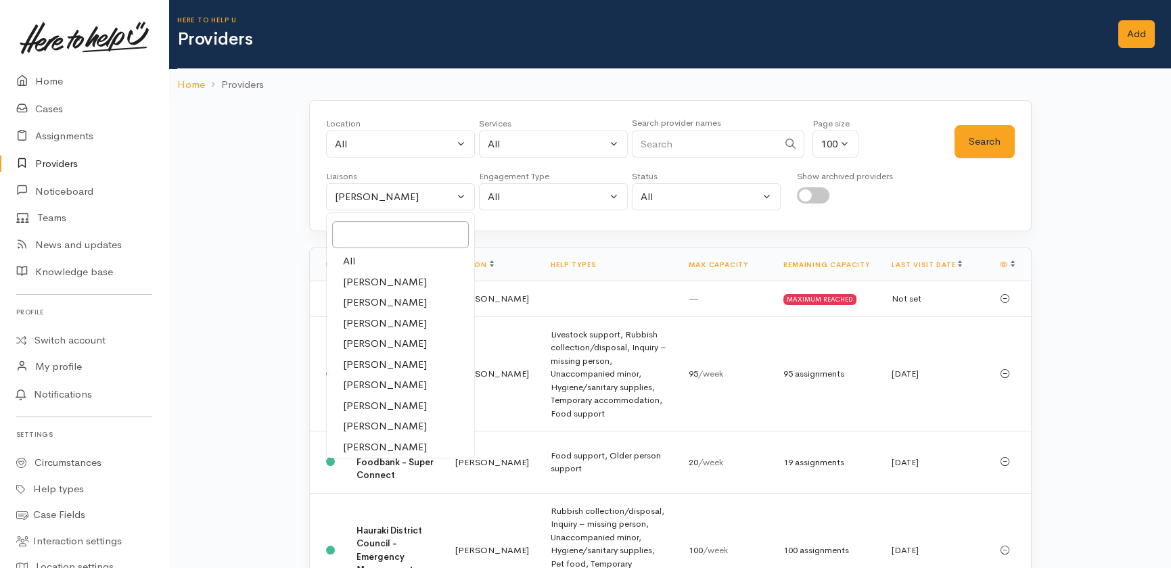
drag, startPoint x: 347, startPoint y: 256, endPoint x: 513, endPoint y: 257, distance: 165.8
click at [348, 256] on span "All" at bounding box center [349, 262] width 12 height 16
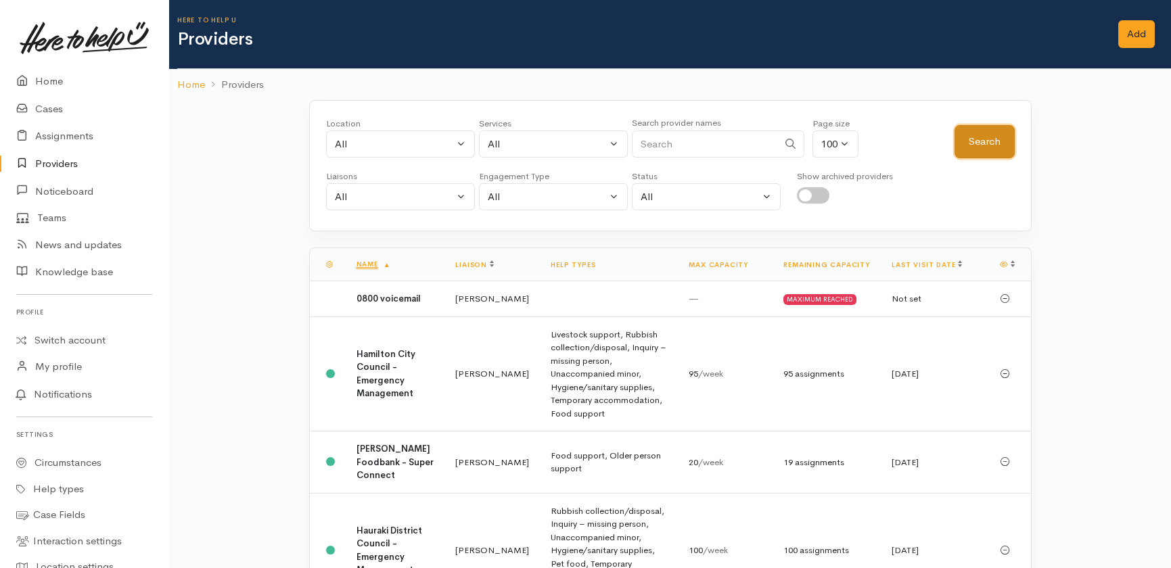
click at [967, 128] on button "Search" at bounding box center [985, 141] width 60 height 33
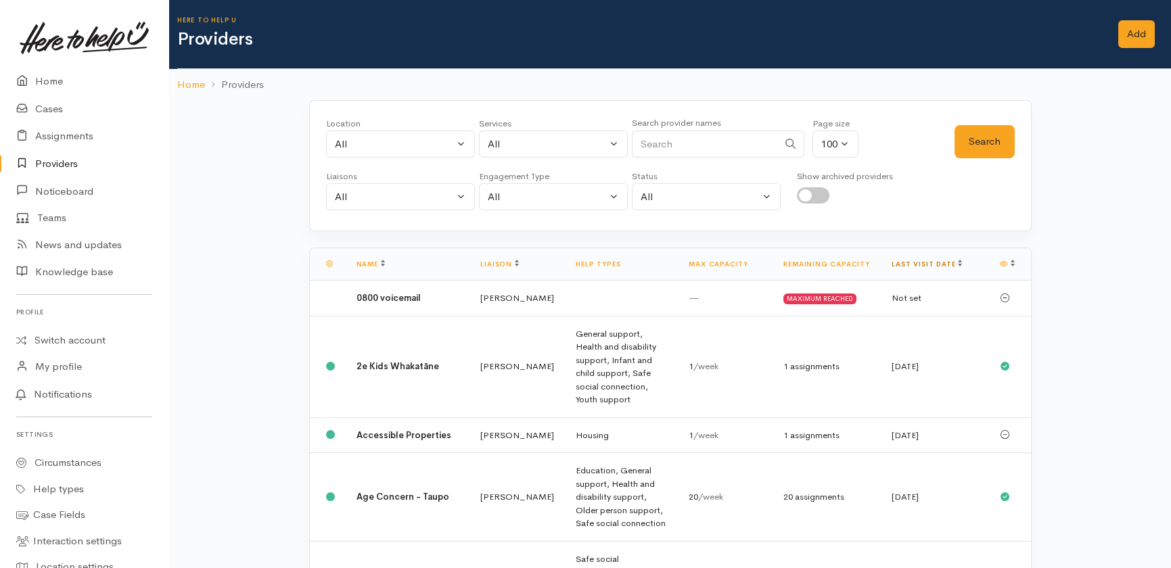
click at [927, 265] on link "Last visit date" at bounding box center [927, 264] width 70 height 9
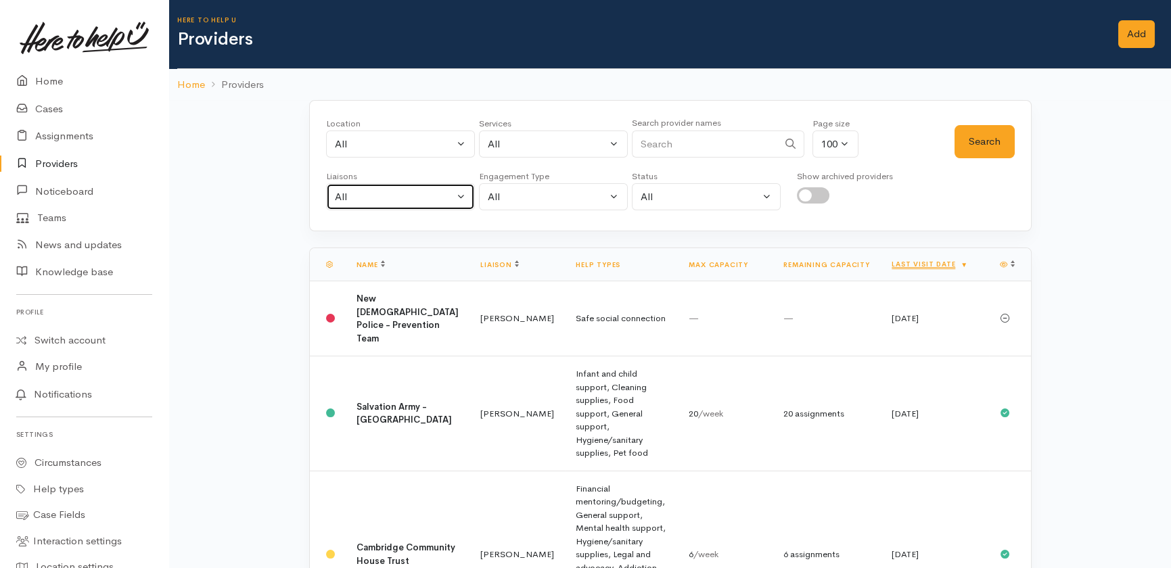
click at [396, 193] on div "All" at bounding box center [394, 197] width 119 height 16
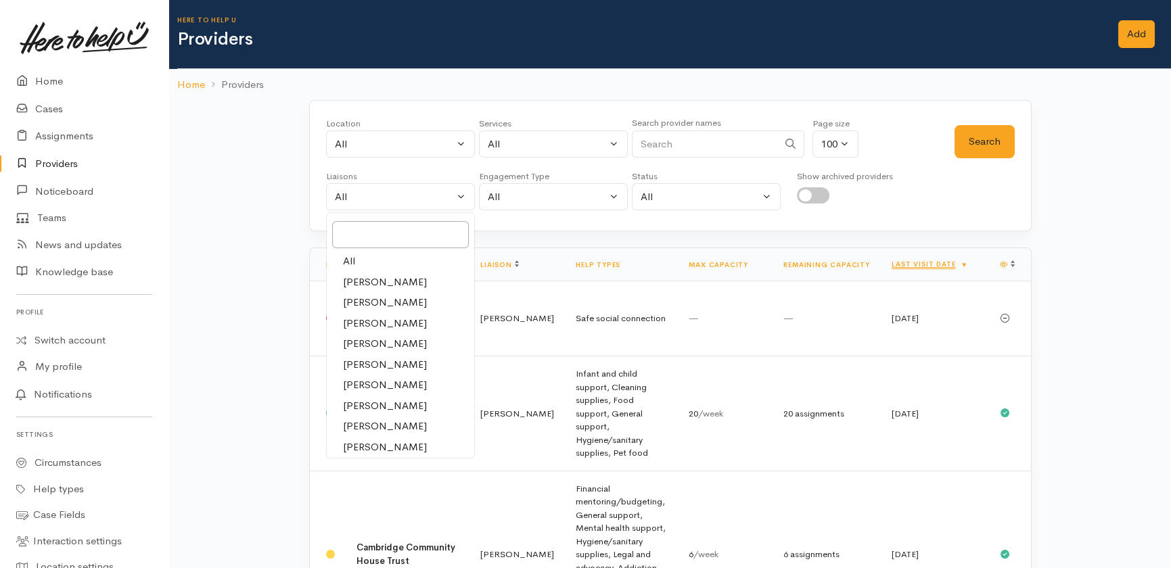
click at [392, 428] on span "[PERSON_NAME]" at bounding box center [385, 427] width 84 height 16
select select "1613"
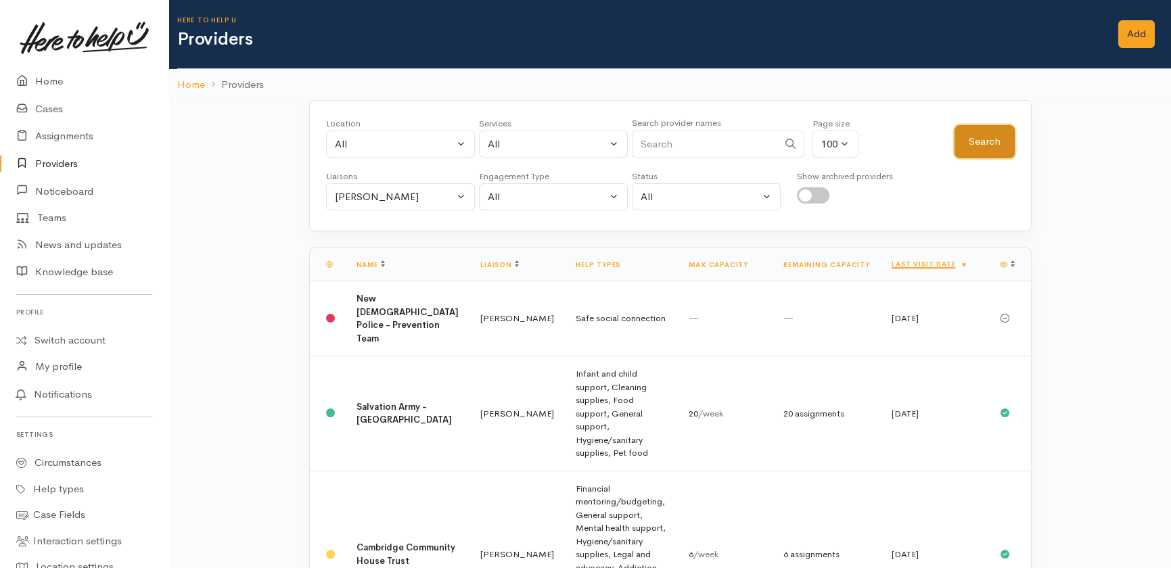
click at [986, 148] on button "Search" at bounding box center [985, 141] width 60 height 33
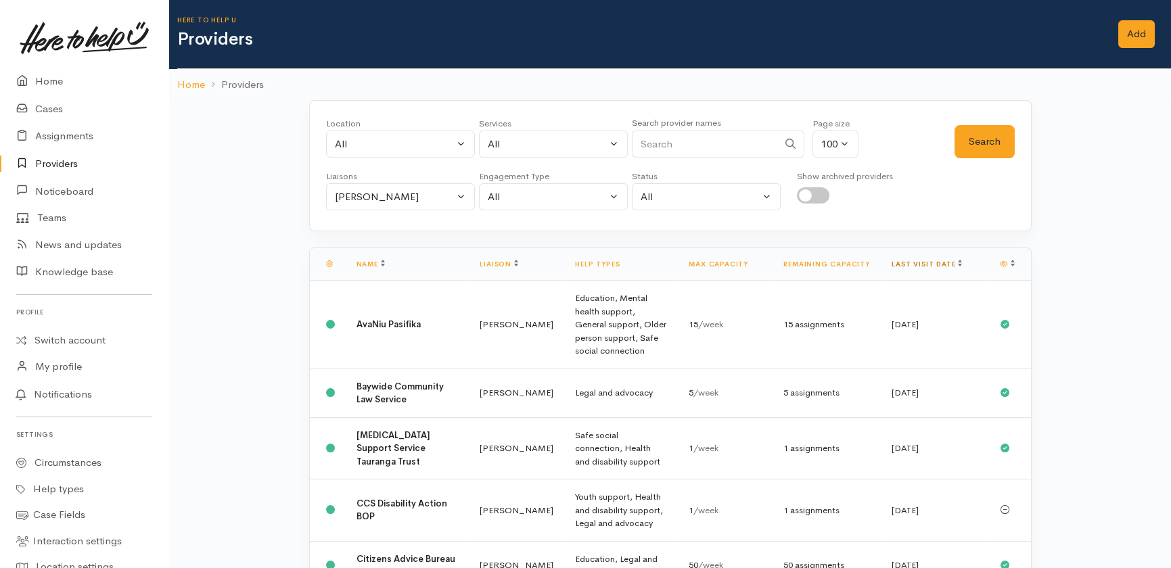
click at [905, 261] on link "Last visit date" at bounding box center [927, 264] width 70 height 9
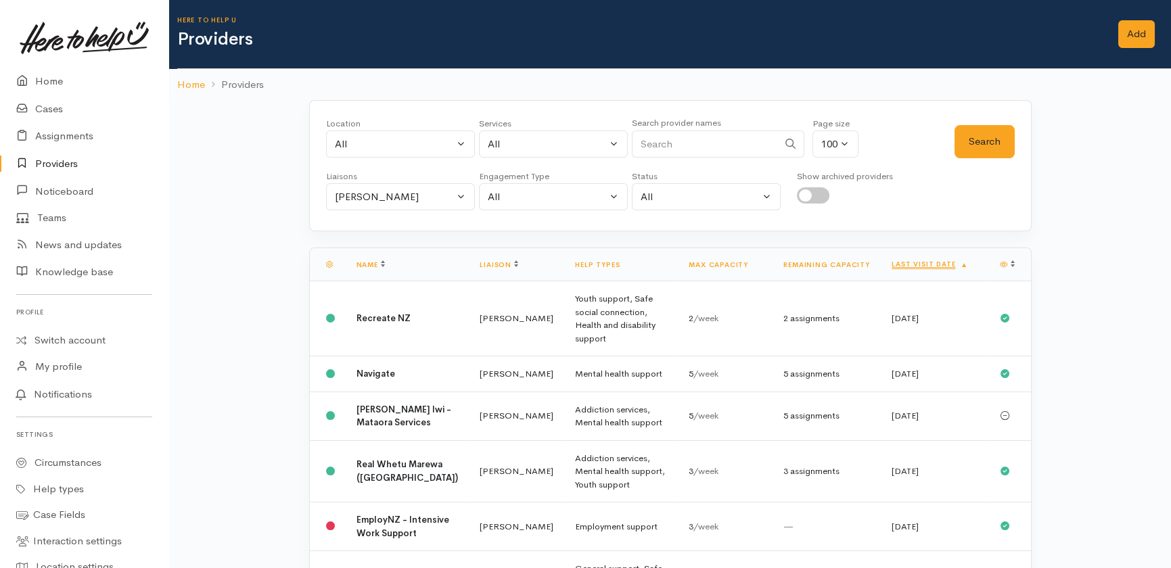
click at [905, 261] on link "Last visit date" at bounding box center [930, 264] width 76 height 9
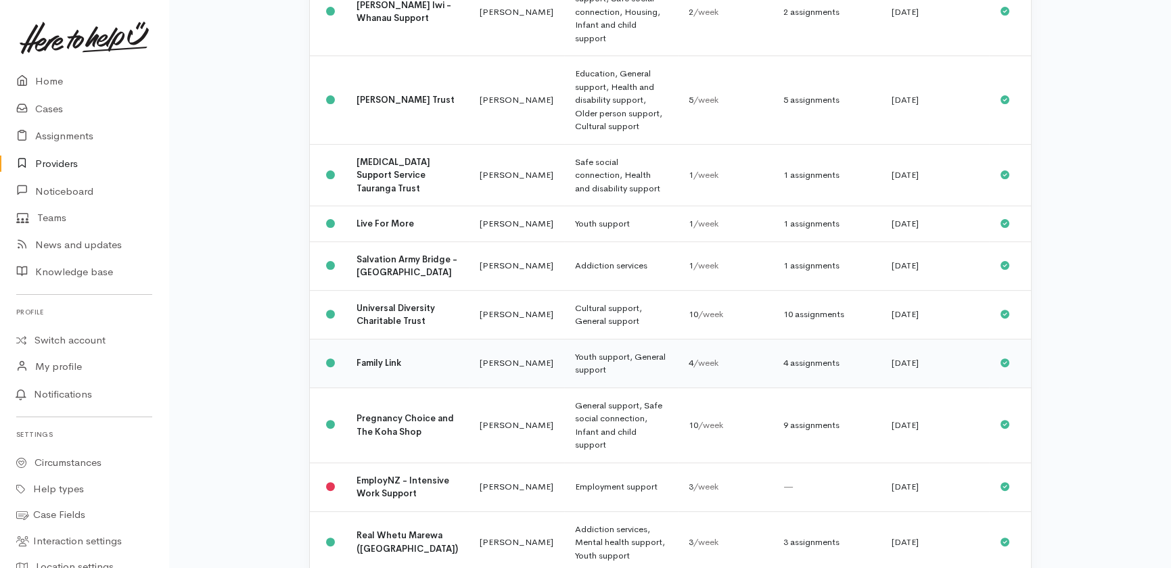
scroll to position [1271, 0]
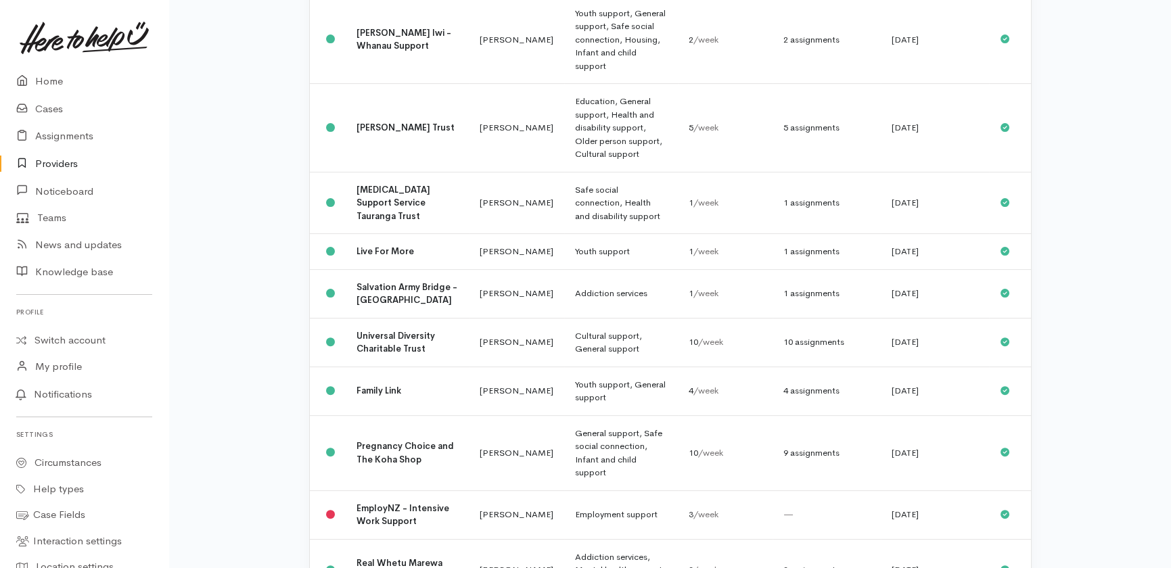
click at [54, 163] on link "Providers" at bounding box center [84, 164] width 168 height 28
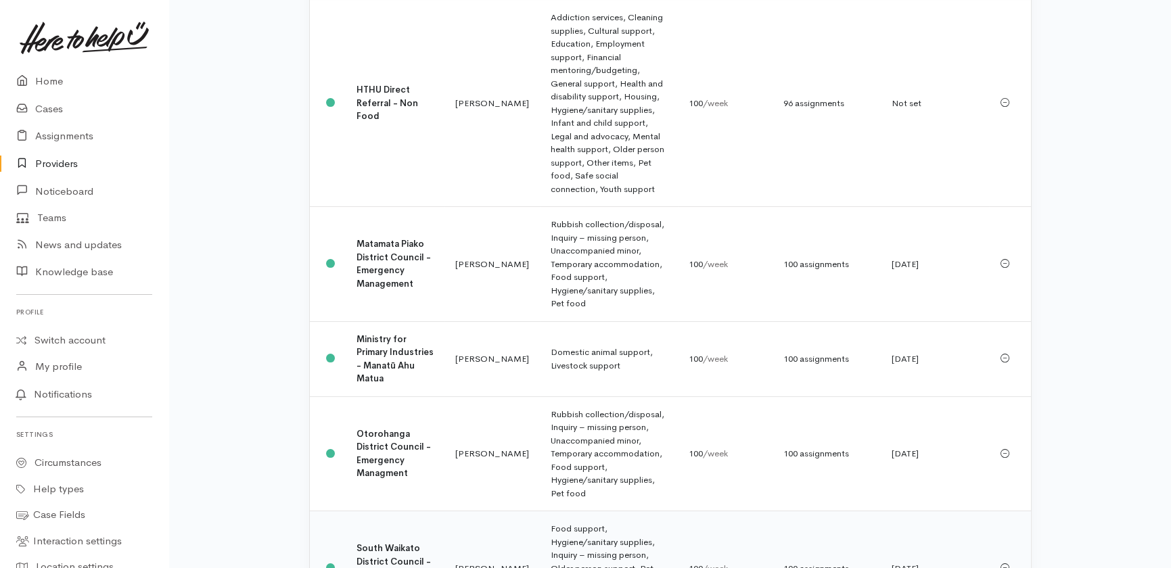
scroll to position [738, 0]
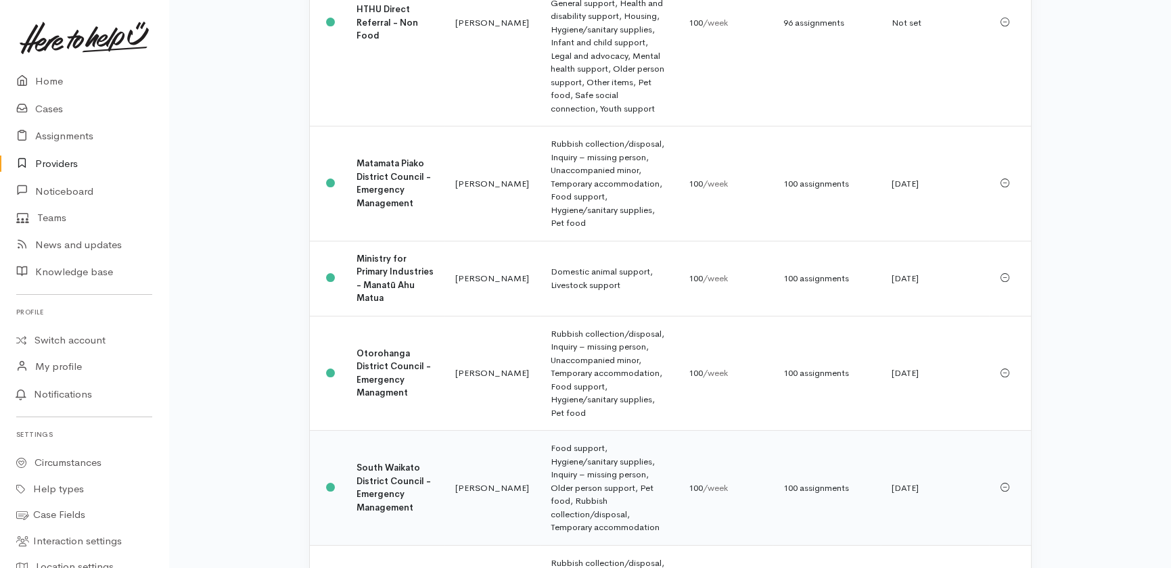
click at [372, 462] on b "South Waikato District Council - Emergency Management" at bounding box center [394, 487] width 74 height 51
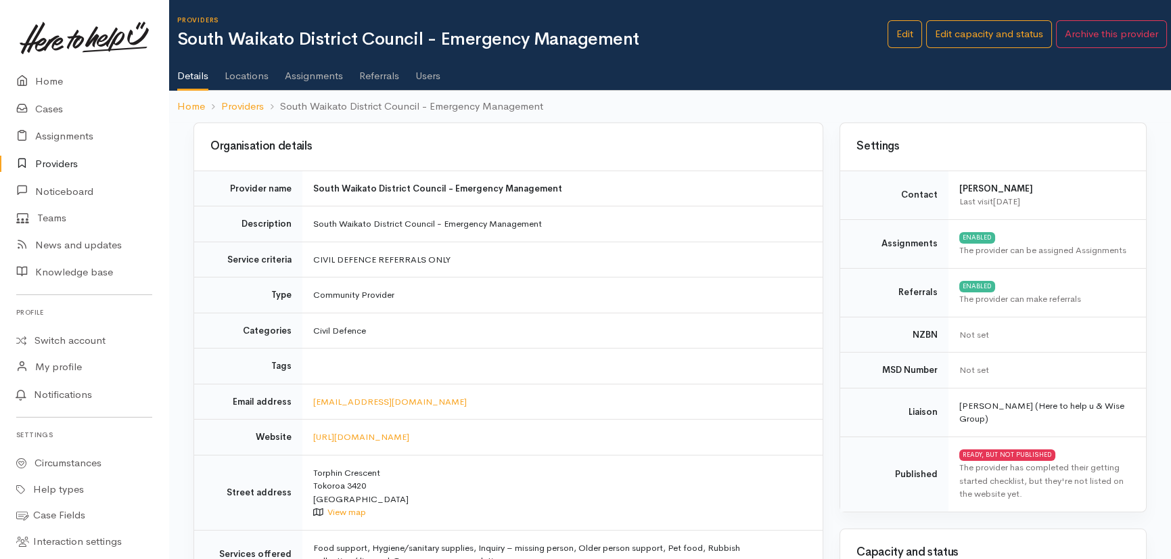
click at [428, 76] on link "Users" at bounding box center [427, 71] width 25 height 38
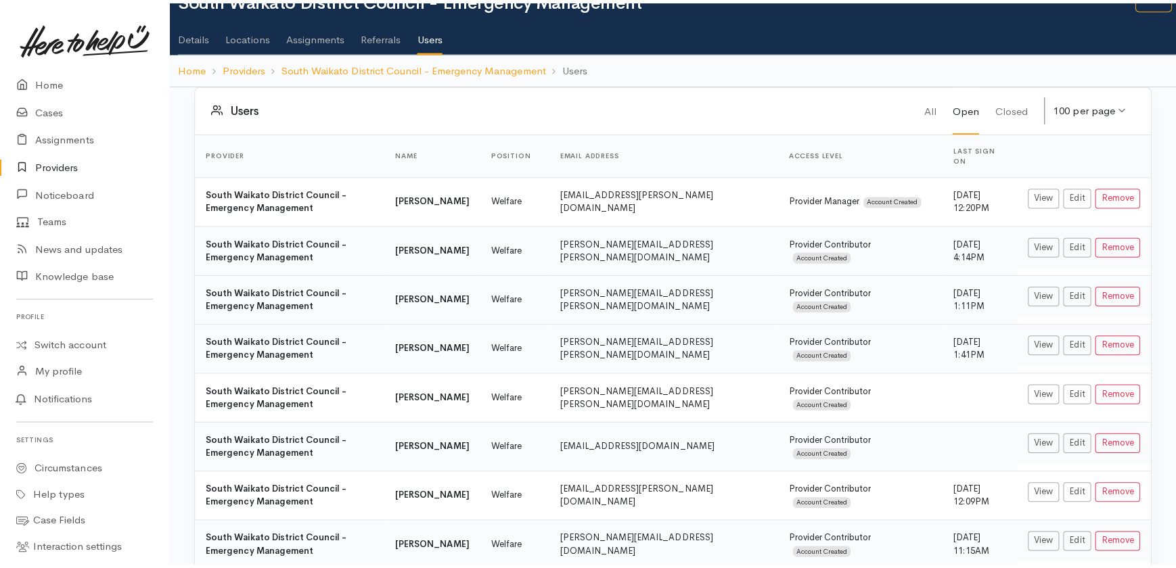
scroll to position [61, 0]
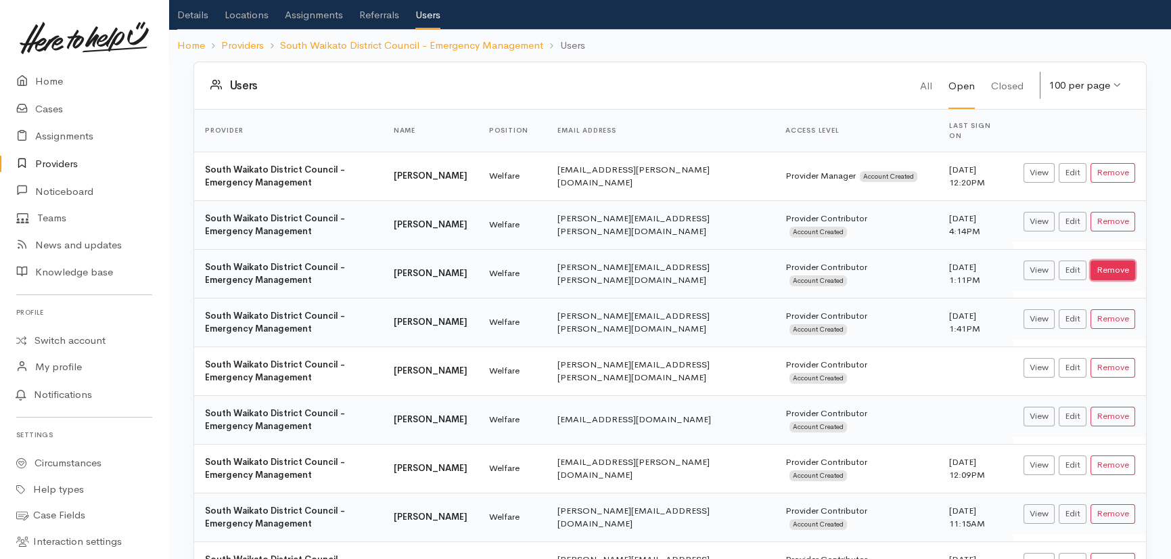
click at [1121, 261] on button "Remove" at bounding box center [1113, 271] width 45 height 20
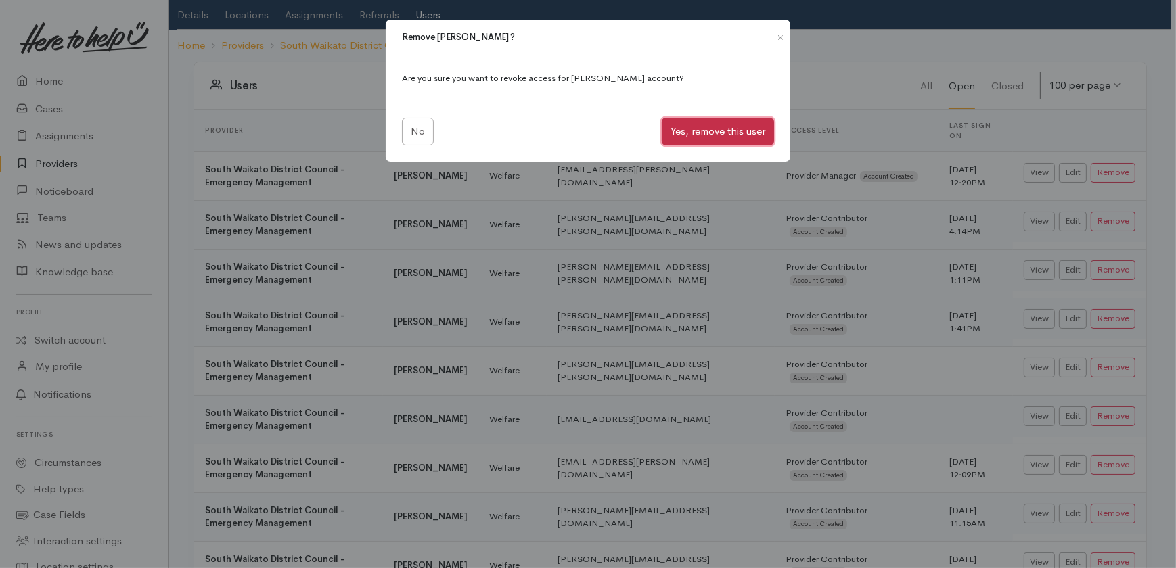
click at [718, 130] on button "Yes, remove this user" at bounding box center [718, 132] width 112 height 28
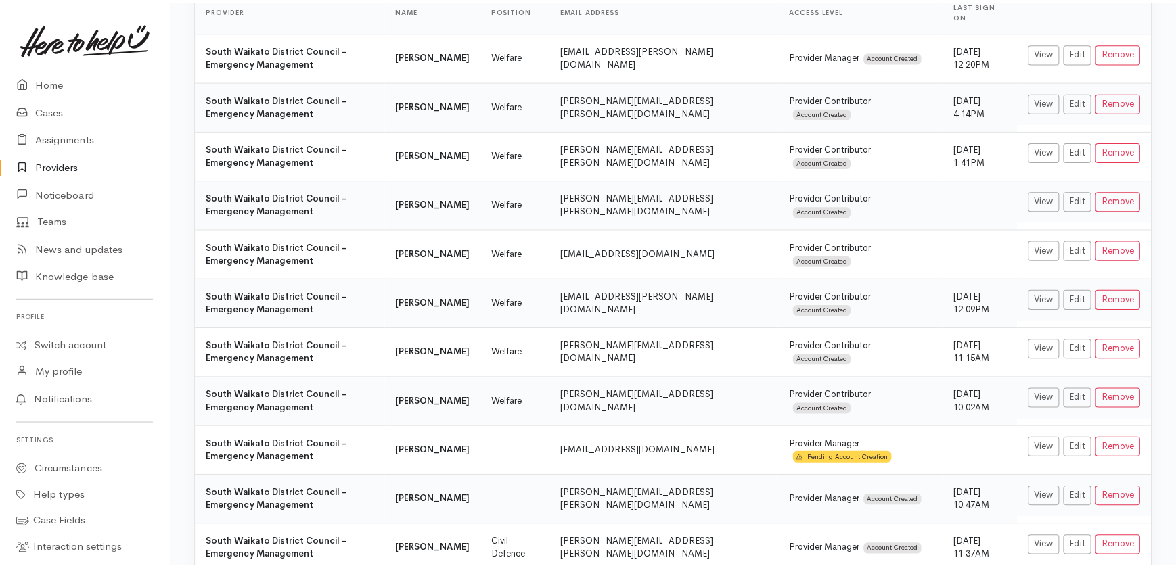
scroll to position [184, 0]
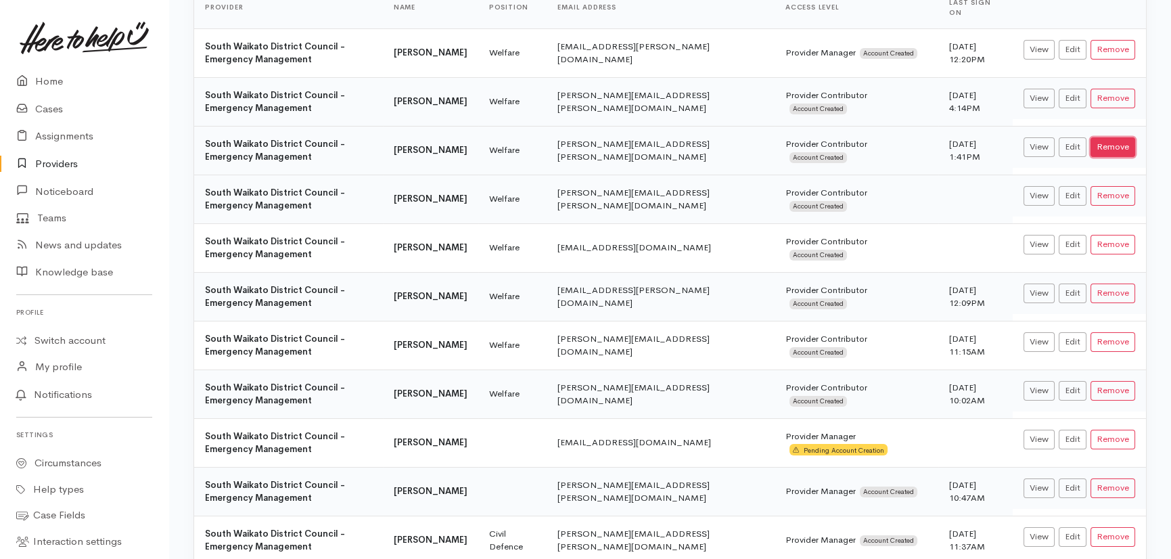
click at [1112, 137] on button "Remove" at bounding box center [1113, 147] width 45 height 20
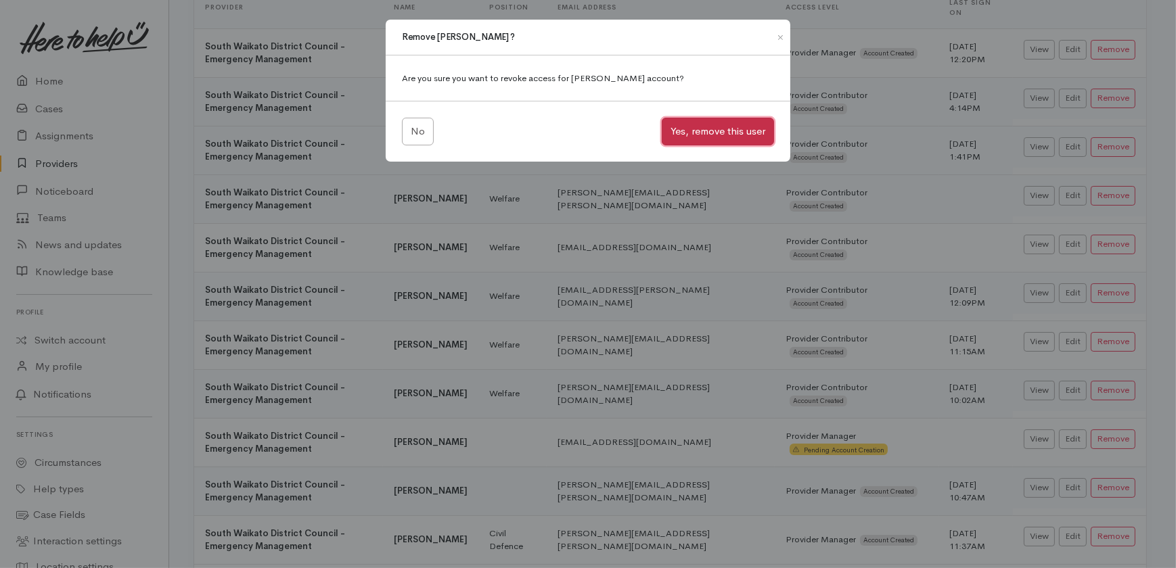
click at [706, 127] on button "Yes, remove this user" at bounding box center [718, 132] width 112 height 28
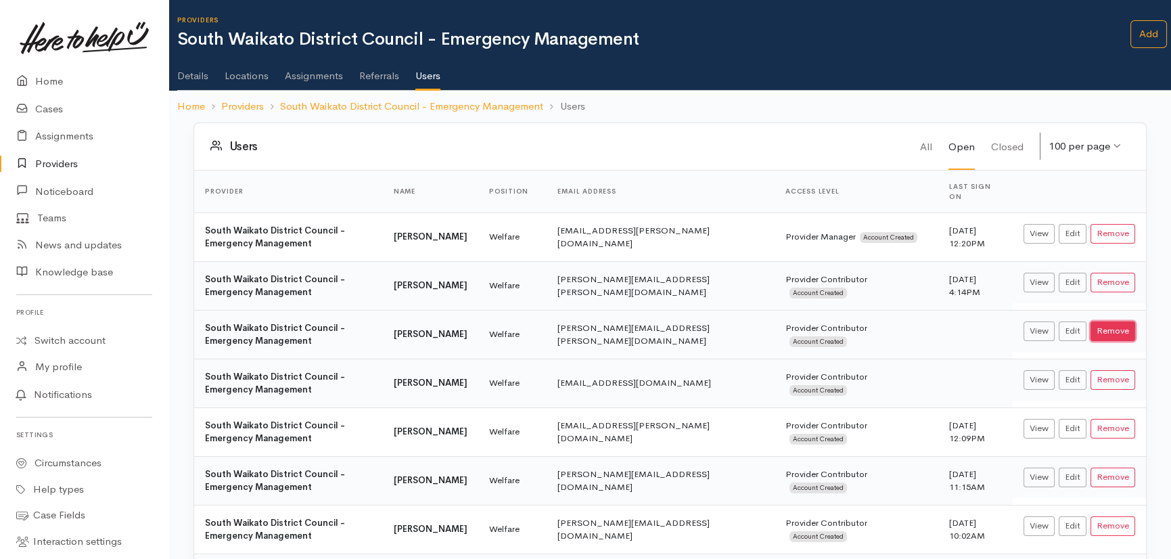
click at [1115, 321] on button "Remove" at bounding box center [1113, 331] width 45 height 20
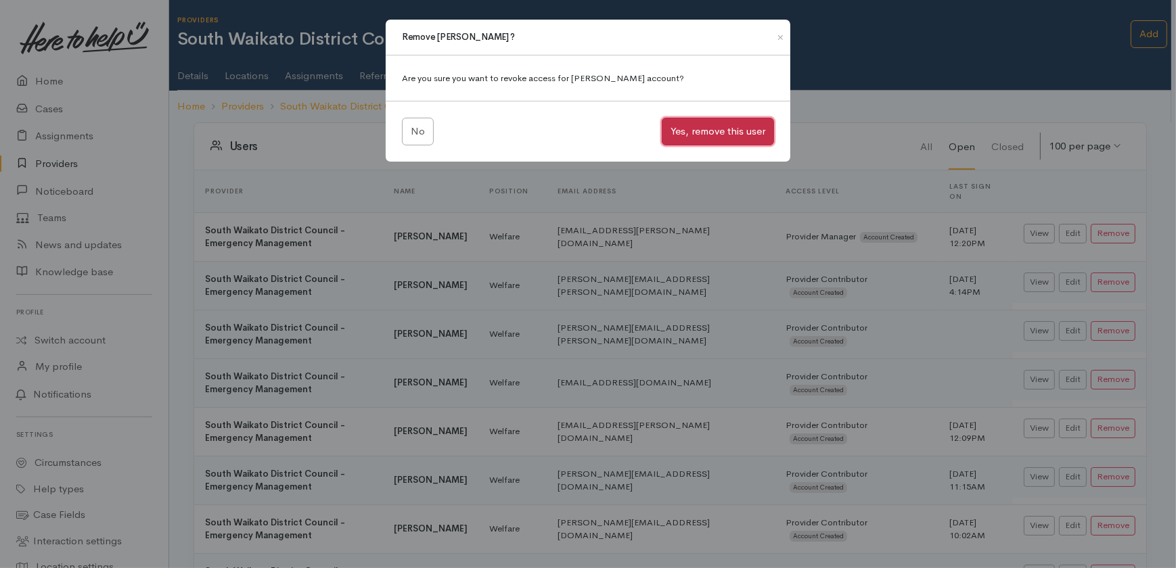
click at [722, 129] on button "Yes, remove this user" at bounding box center [718, 132] width 112 height 28
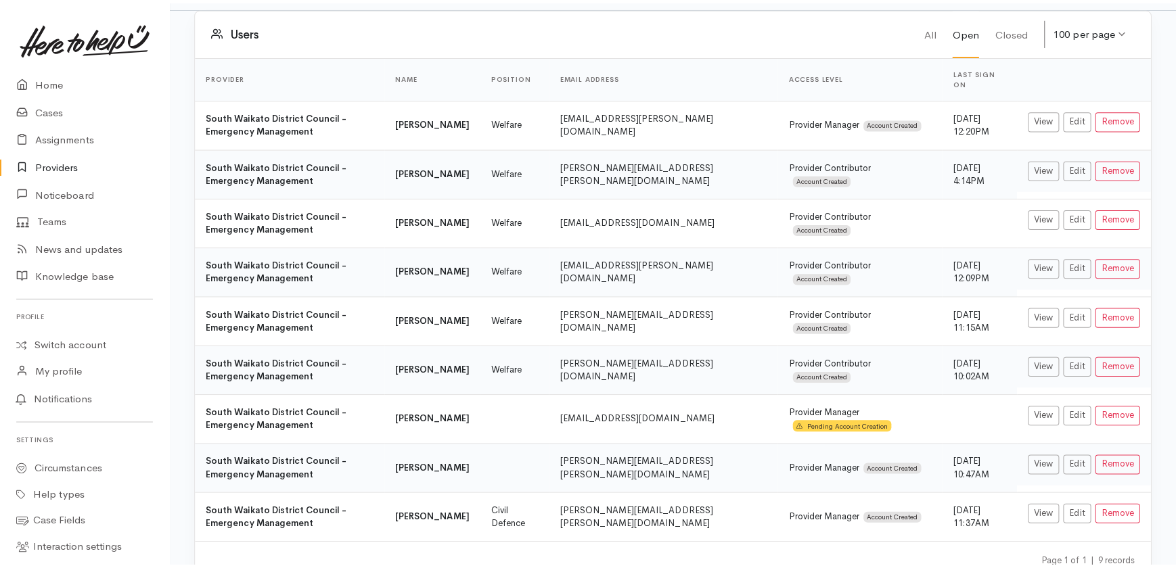
scroll to position [122, 0]
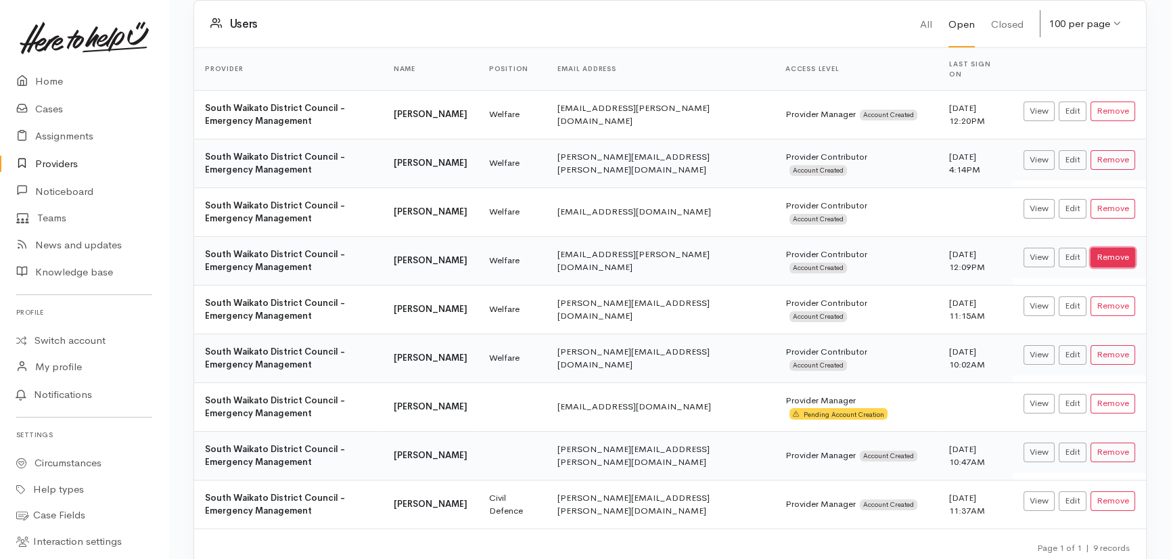
click at [1114, 250] on button "Remove" at bounding box center [1113, 258] width 45 height 20
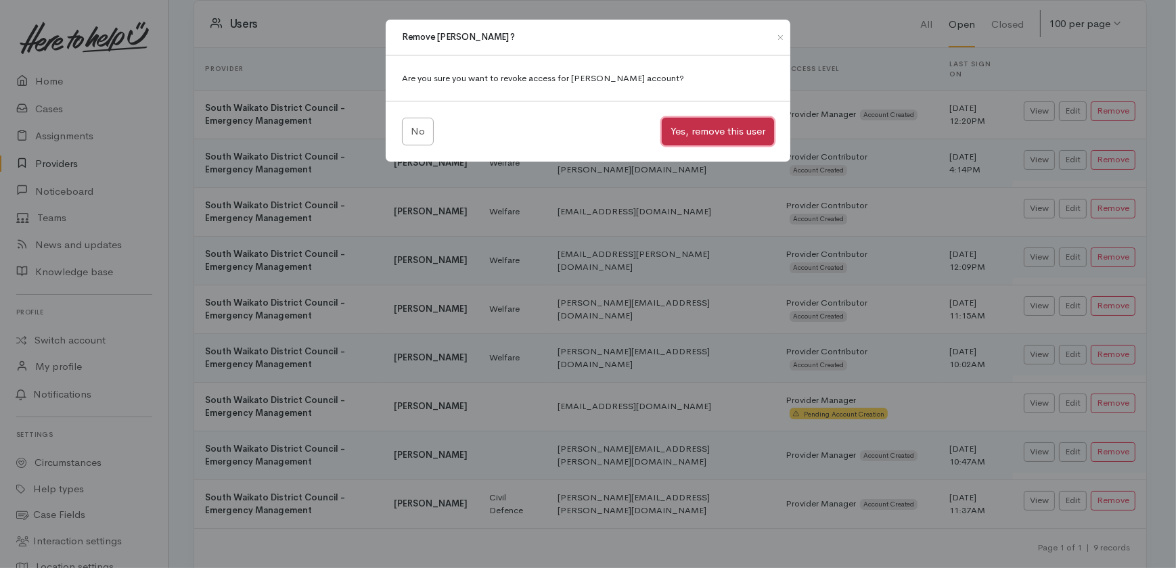
click at [695, 129] on button "Yes, remove this user" at bounding box center [718, 132] width 112 height 28
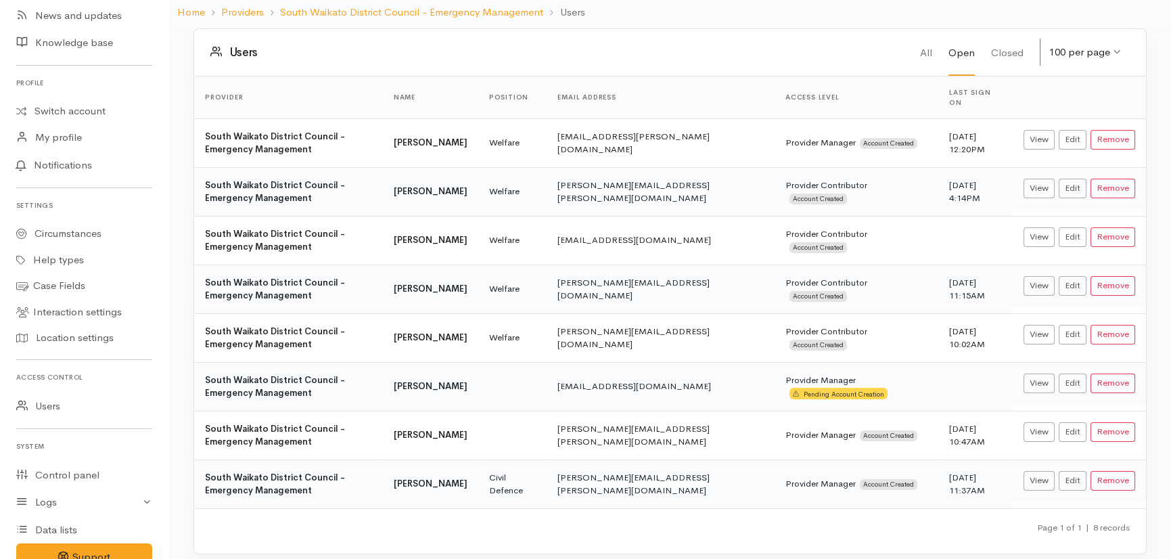
scroll to position [231, 0]
click at [50, 403] on link "Users" at bounding box center [84, 405] width 168 height 28
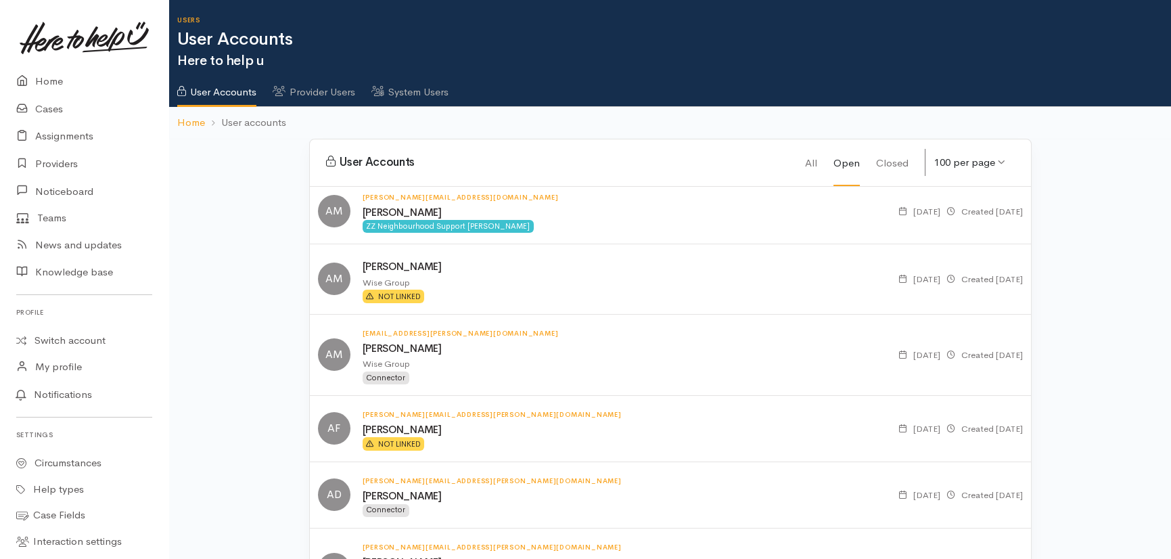
click at [430, 88] on link "System Users" at bounding box center [409, 87] width 77 height 38
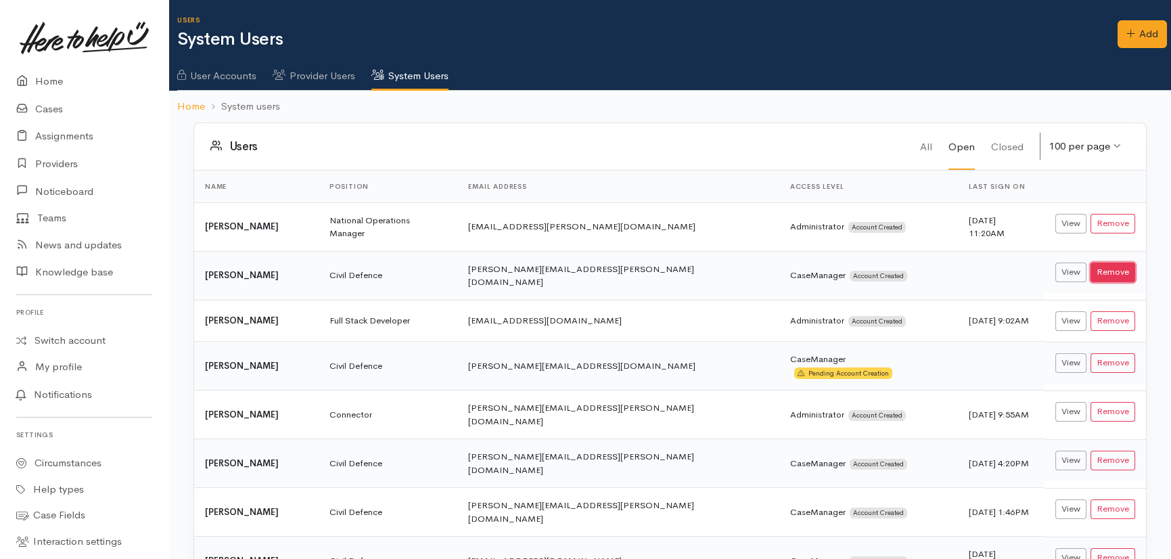
click at [1123, 263] on button "Remove" at bounding box center [1113, 273] width 45 height 20
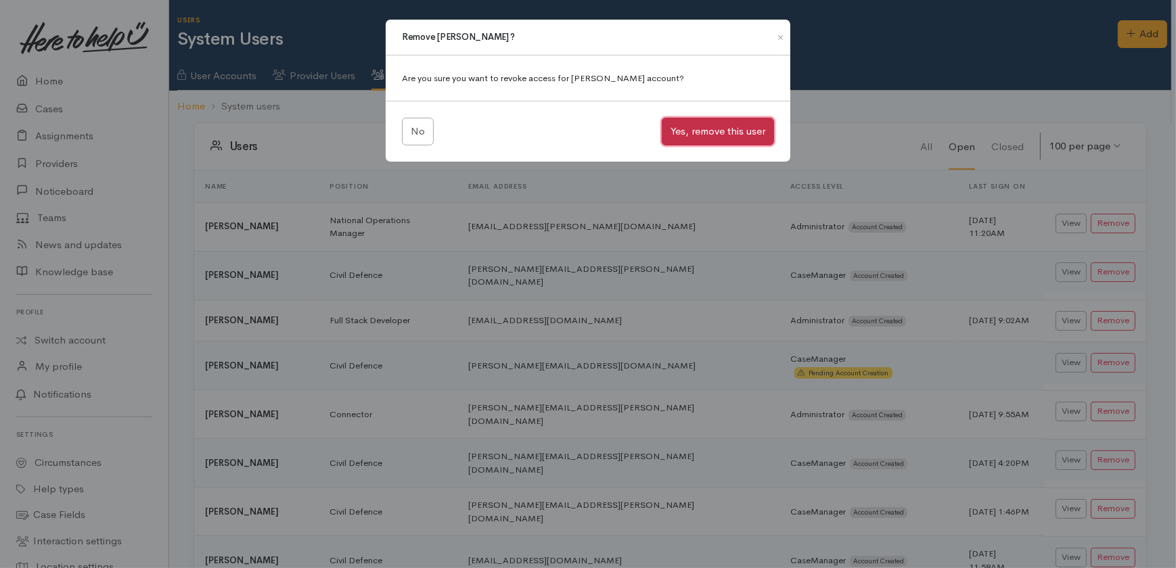
click at [731, 128] on button "Yes, remove this user" at bounding box center [718, 132] width 112 height 28
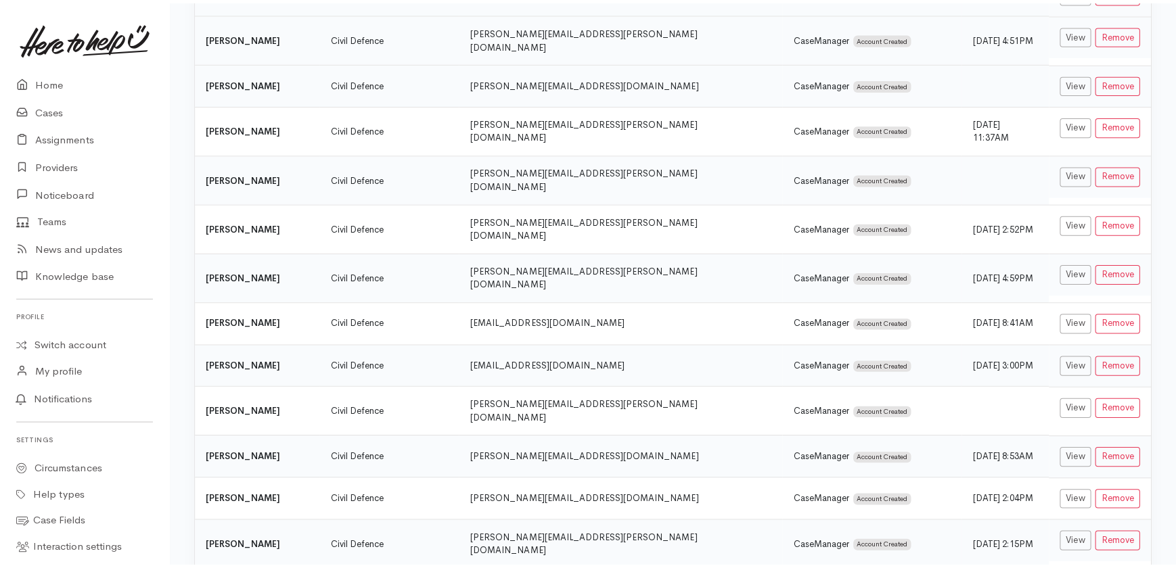
scroll to position [1813, 0]
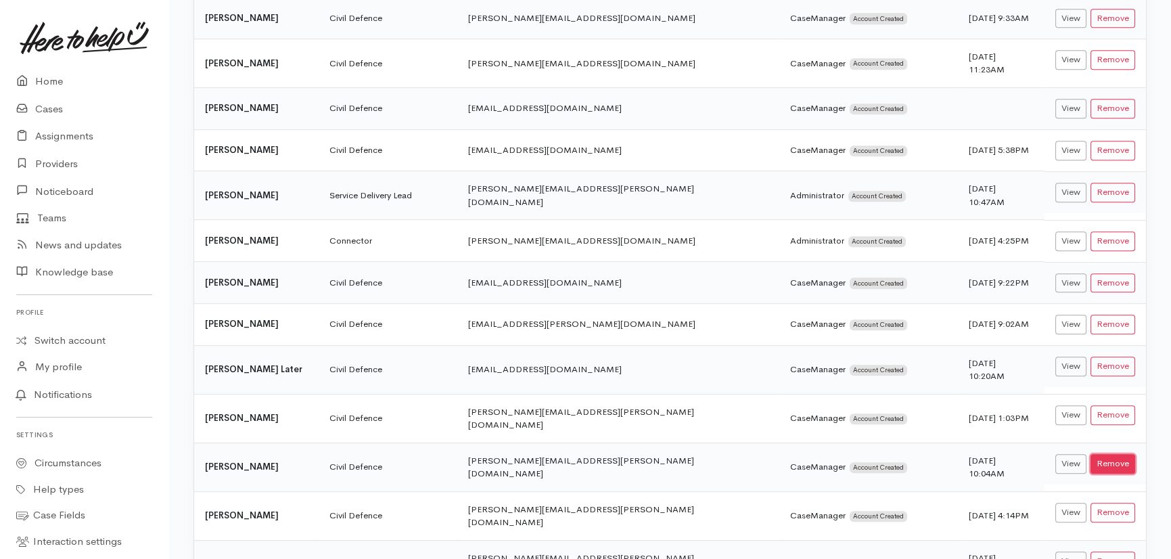
click at [1116, 454] on button "Remove" at bounding box center [1113, 464] width 45 height 20
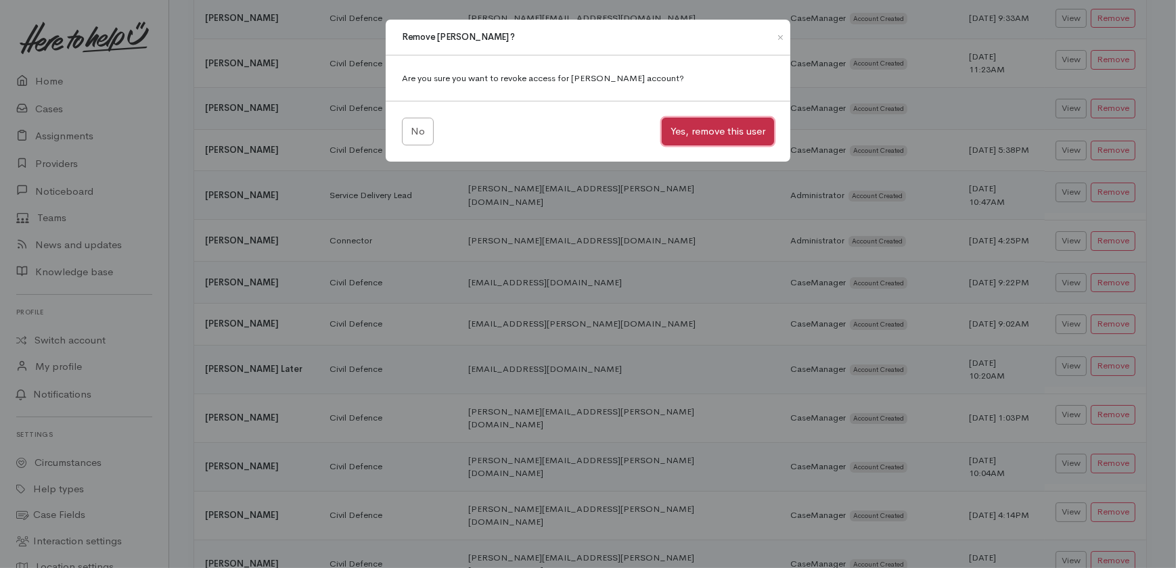
click at [723, 126] on button "Yes, remove this user" at bounding box center [718, 132] width 112 height 28
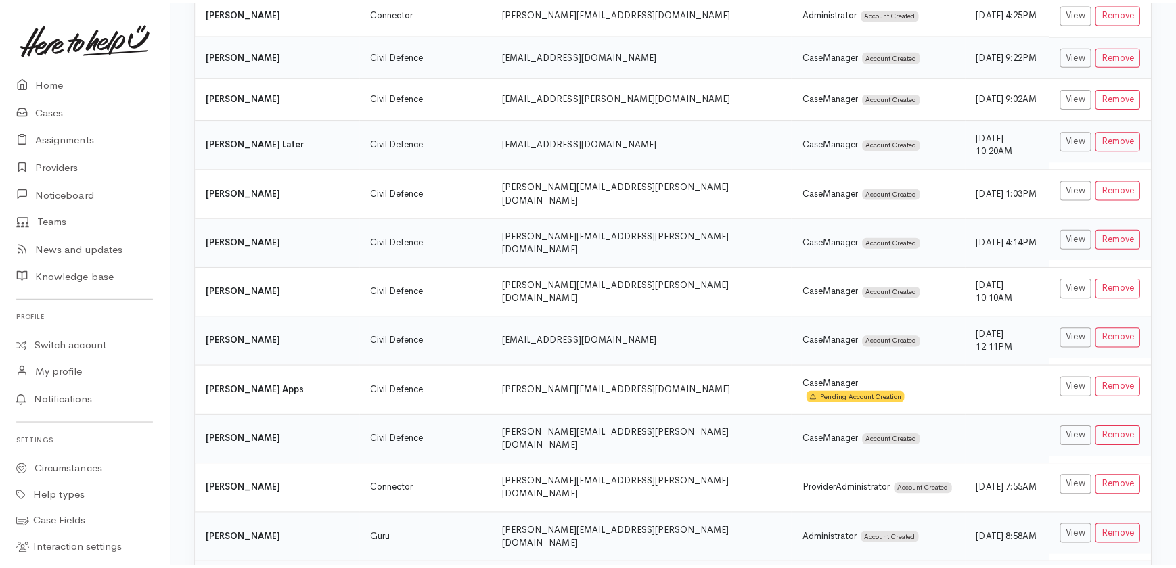
scroll to position [2104, 0]
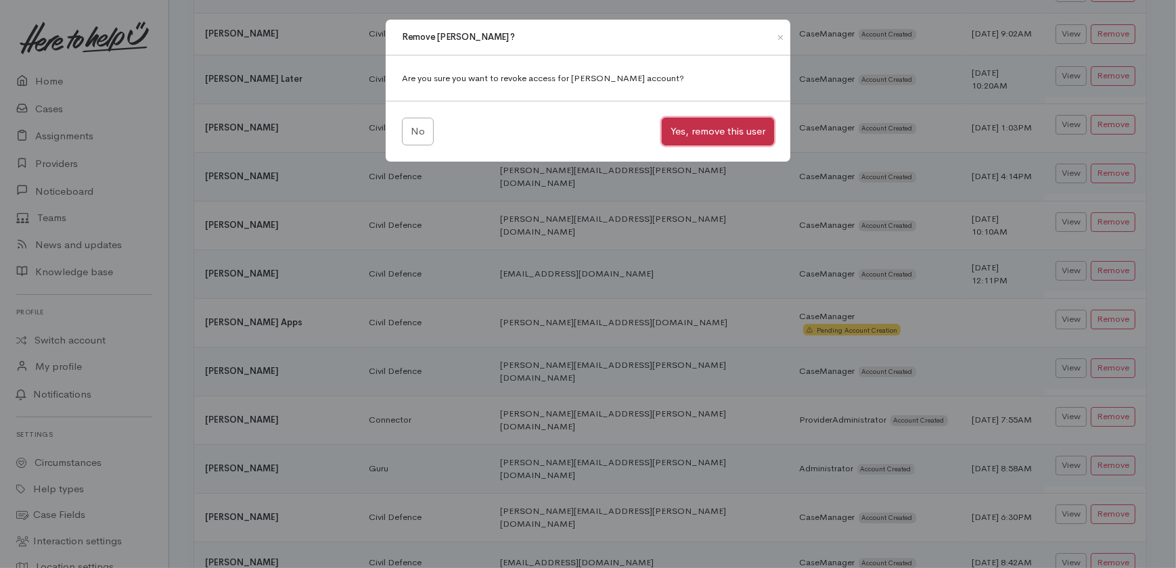
click at [710, 131] on button "Yes, remove this user" at bounding box center [718, 132] width 112 height 28
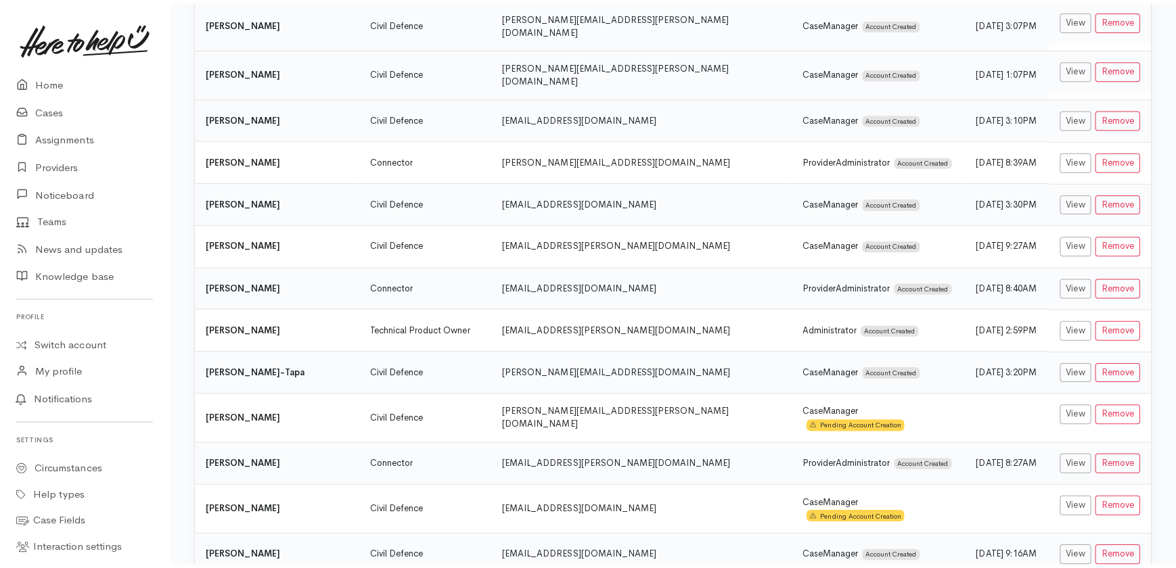
scroll to position [3351, 0]
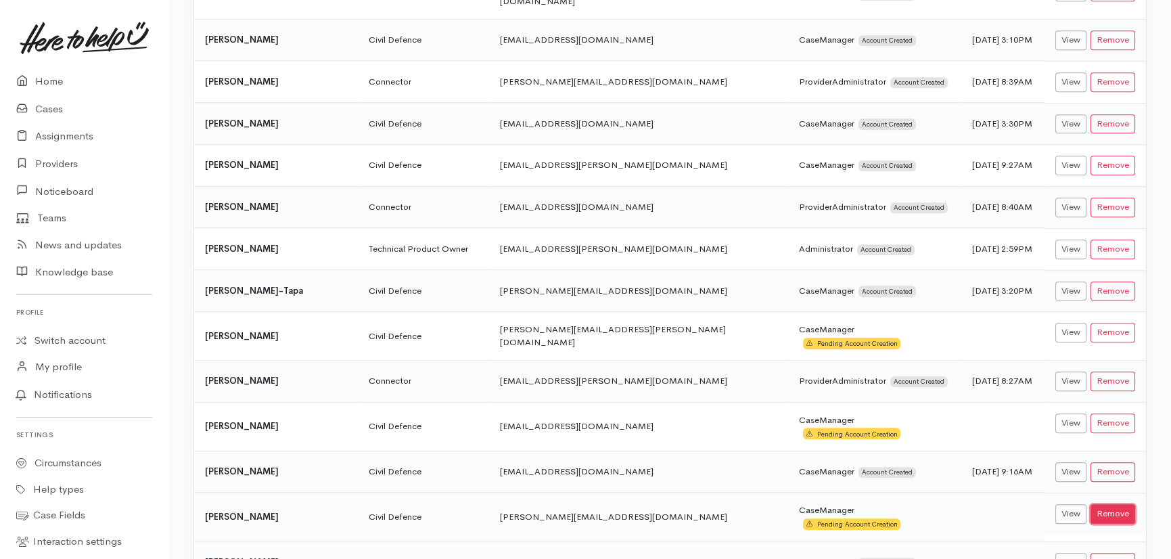
click at [1105, 504] on button "Remove" at bounding box center [1113, 514] width 45 height 20
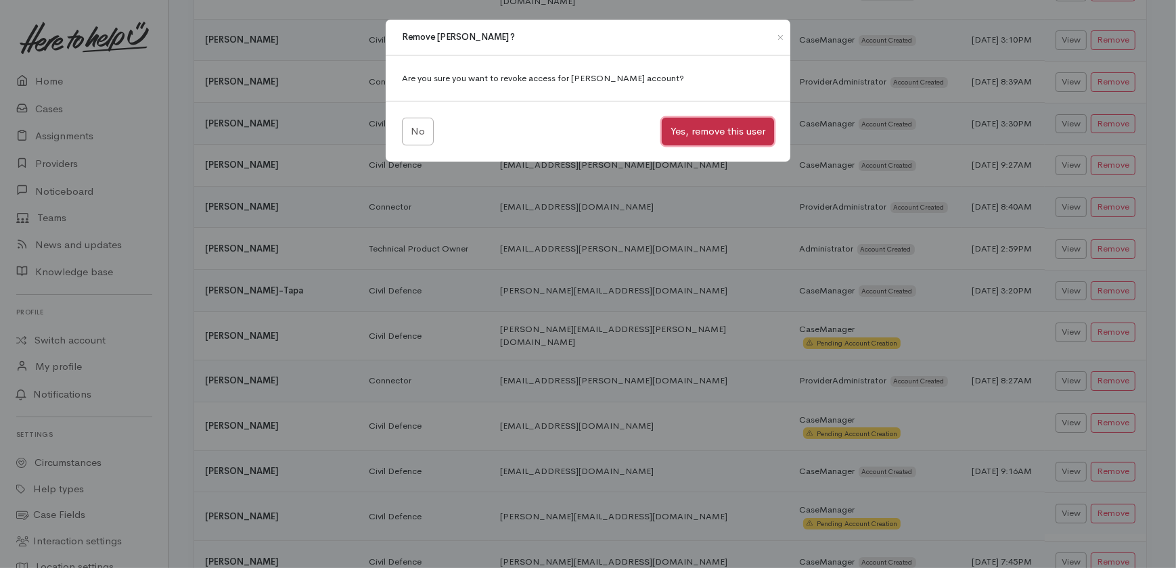
click at [696, 131] on button "Yes, remove this user" at bounding box center [718, 132] width 112 height 28
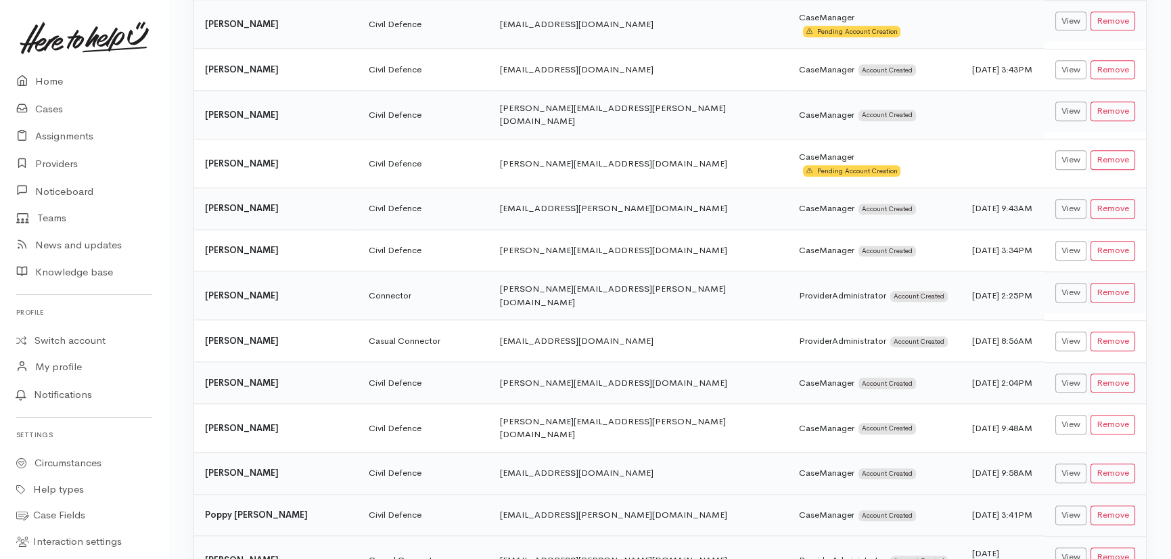
scroll to position [3891, 0]
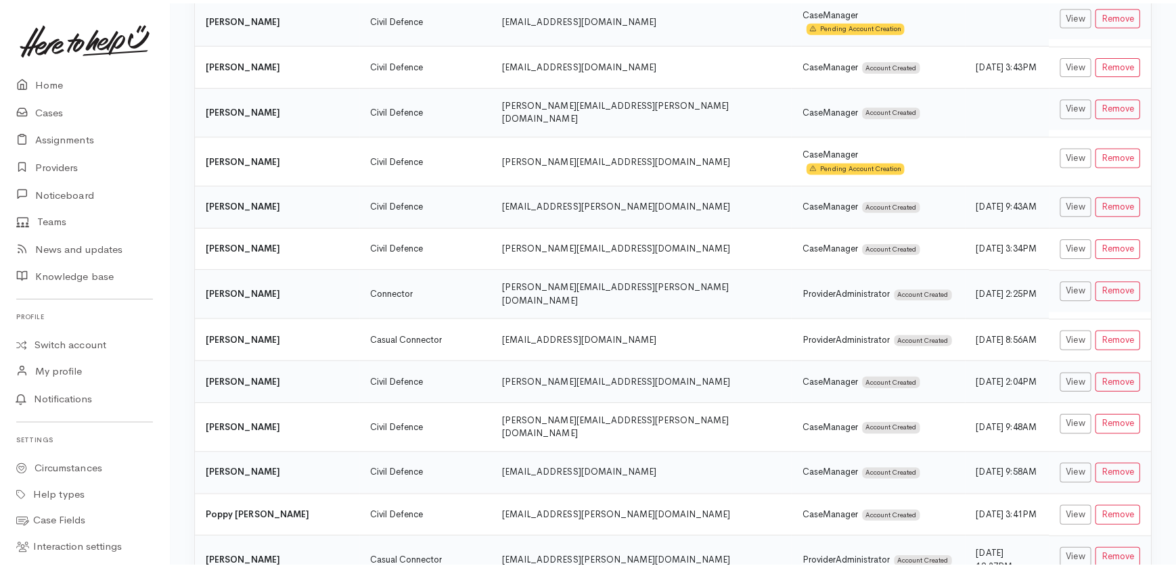
scroll to position [3881, 0]
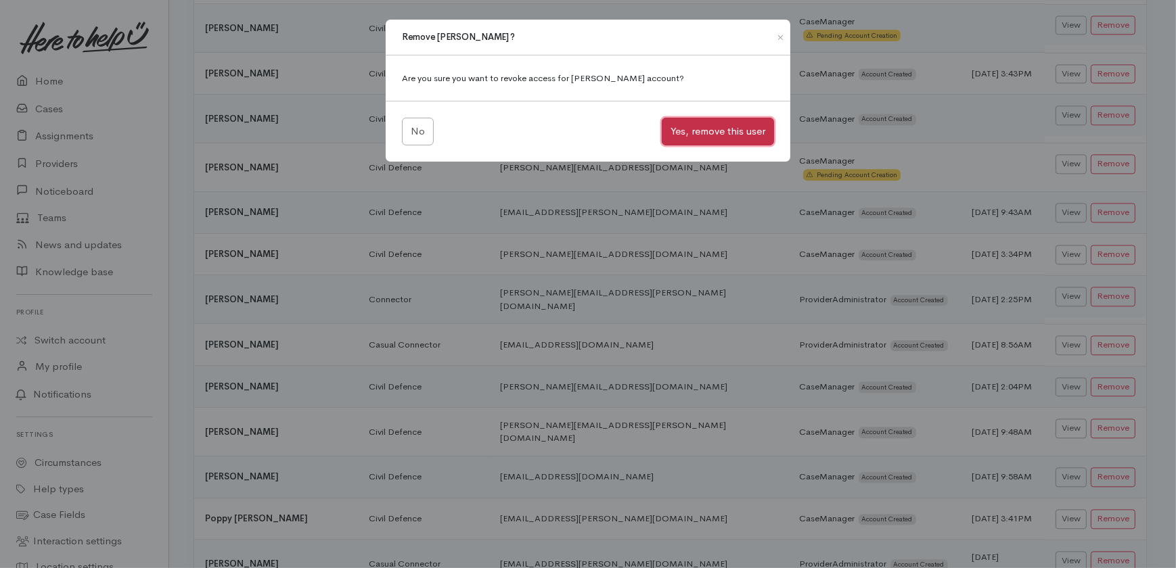
click at [707, 126] on button "Yes, remove this user" at bounding box center [718, 132] width 112 height 28
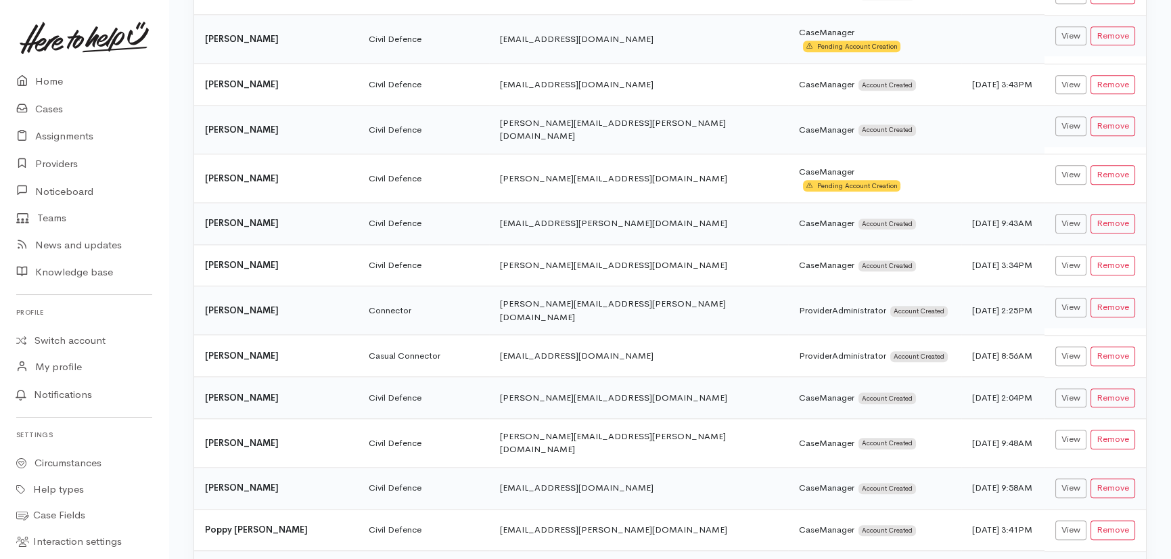
scroll to position [3891, 0]
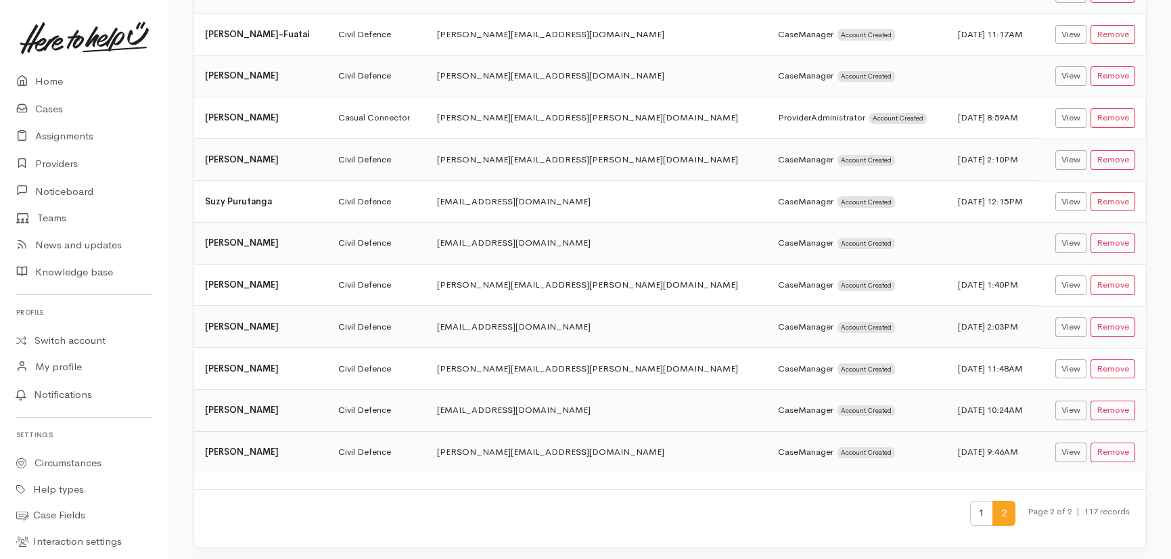
scroll to position [440, 0]
drag, startPoint x: 976, startPoint y: 508, endPoint x: 943, endPoint y: 479, distance: 44.1
click at [976, 509] on span "1" at bounding box center [981, 513] width 23 height 25
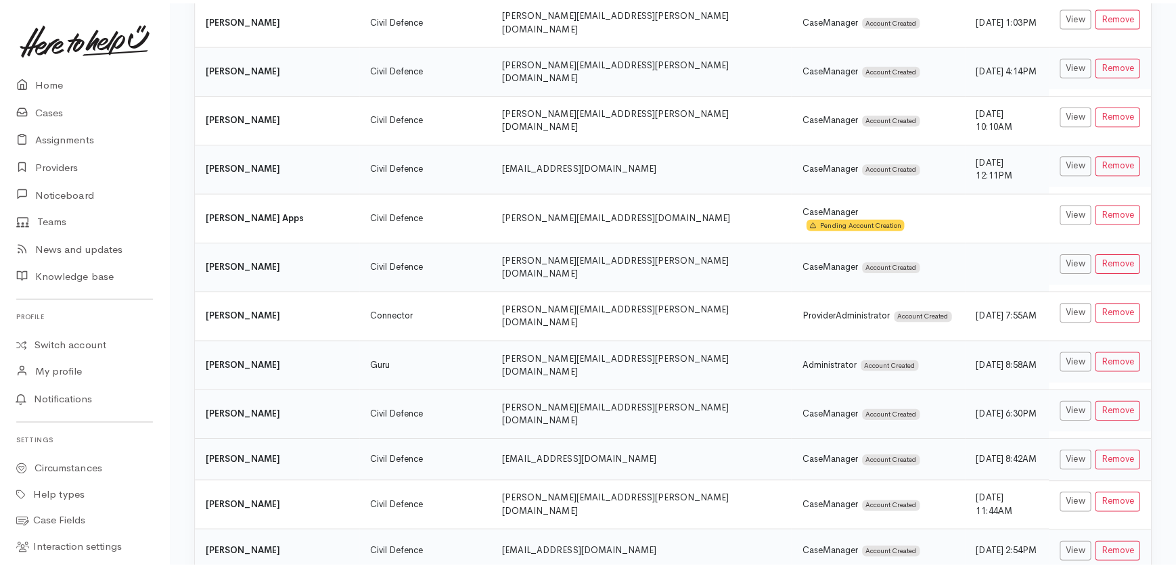
scroll to position [2214, 0]
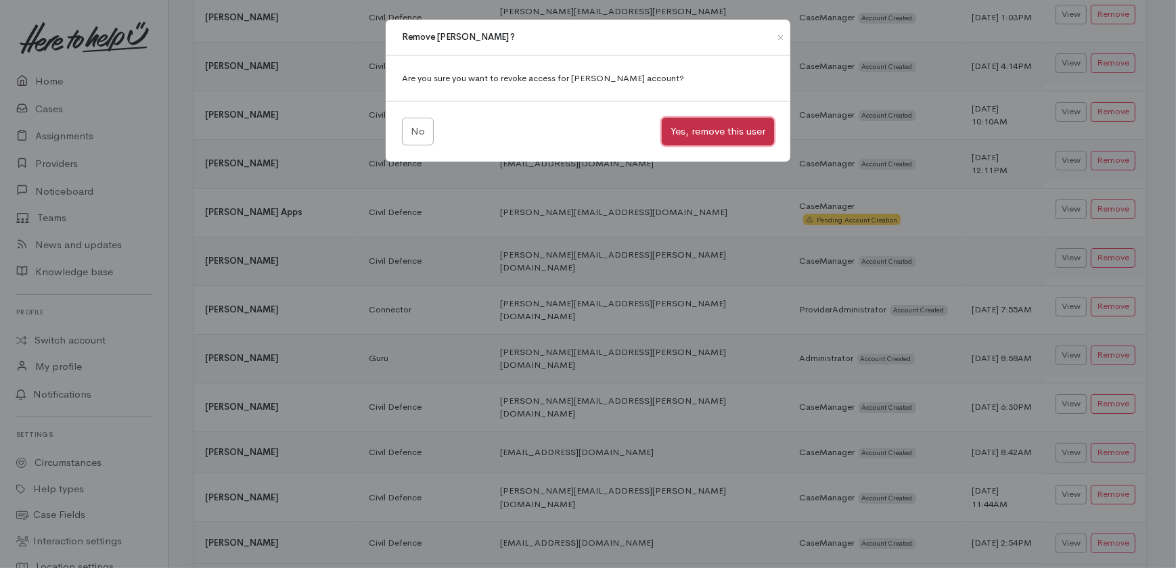
click at [723, 123] on button "Yes, remove this user" at bounding box center [718, 132] width 112 height 28
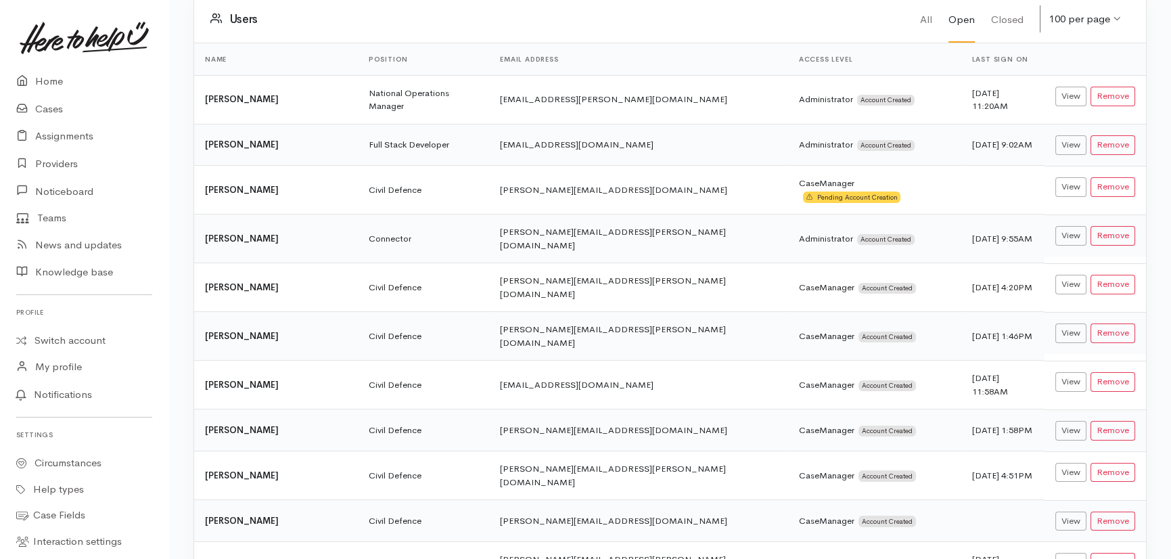
scroll to position [492, 0]
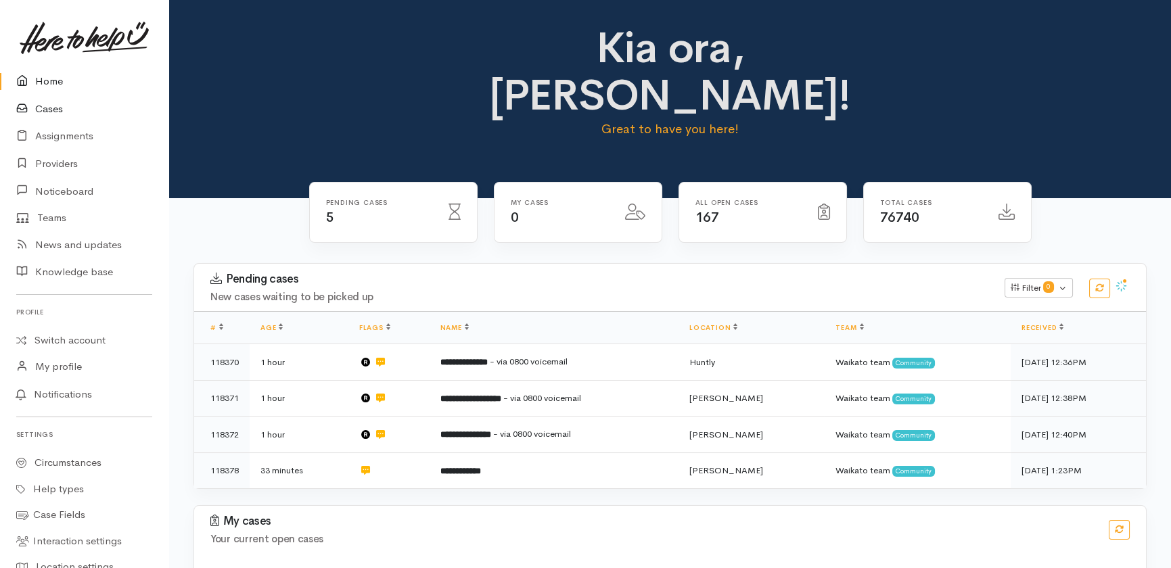
click at [41, 107] on link "Cases" at bounding box center [84, 109] width 168 height 28
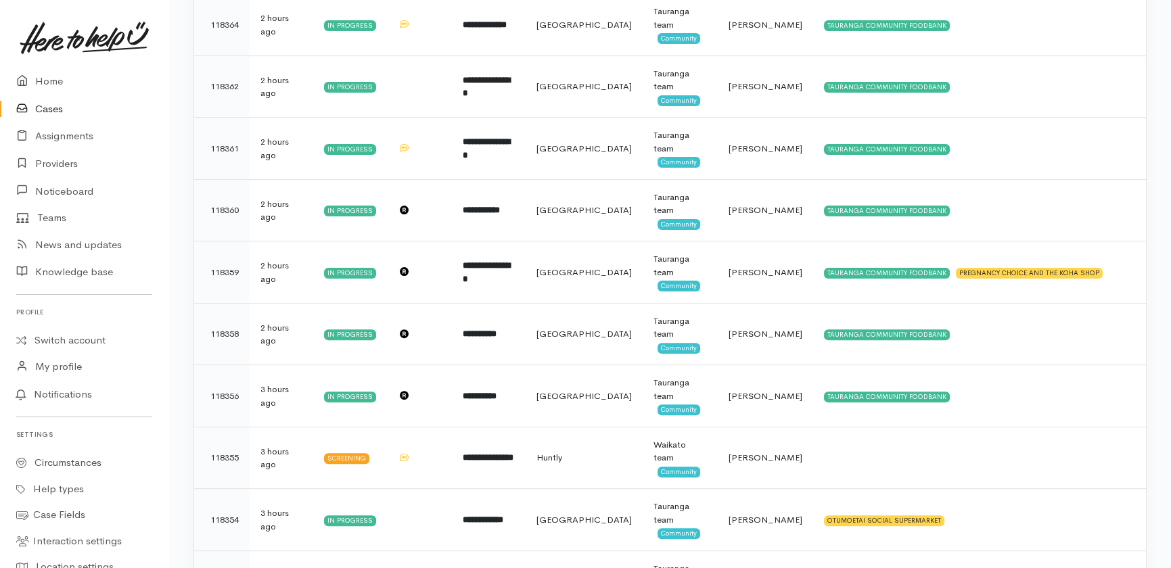
scroll to position [1292, 0]
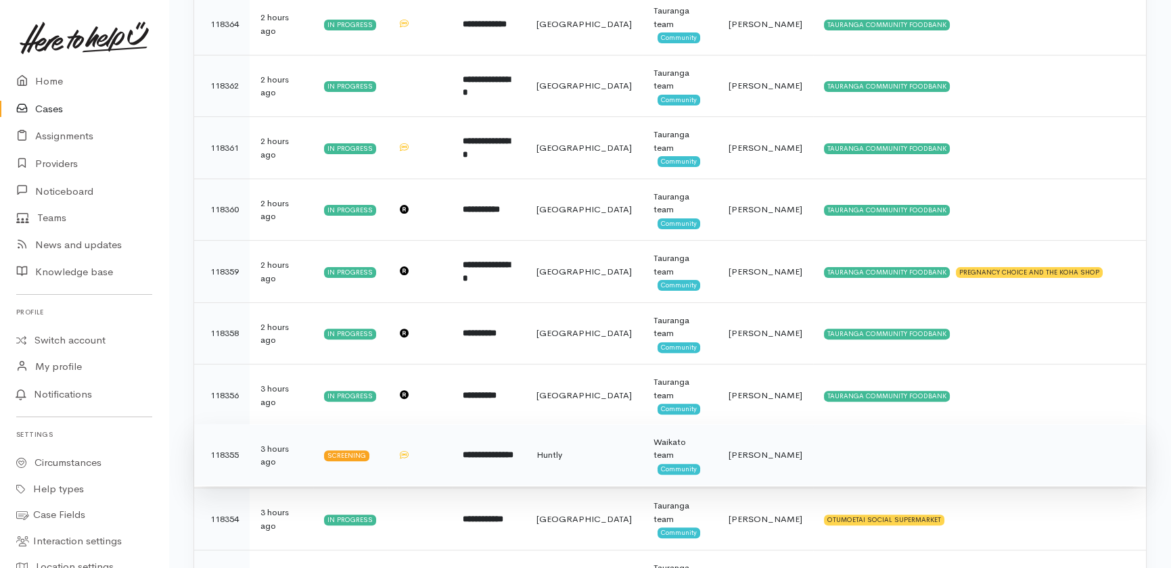
click at [501, 451] on b "**********" at bounding box center [488, 455] width 51 height 9
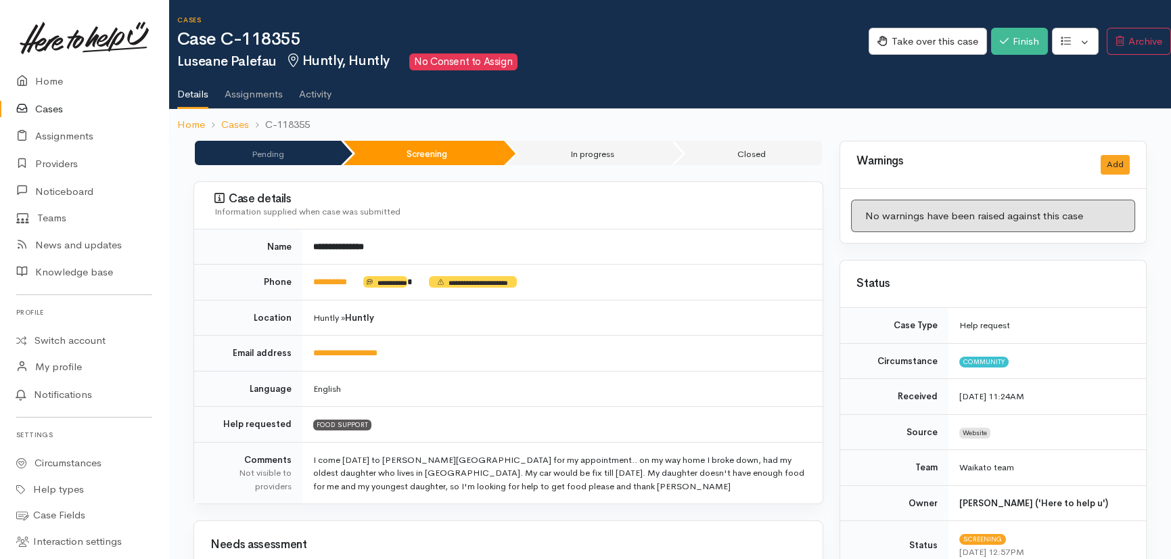
click at [55, 103] on link "Cases" at bounding box center [84, 109] width 168 height 28
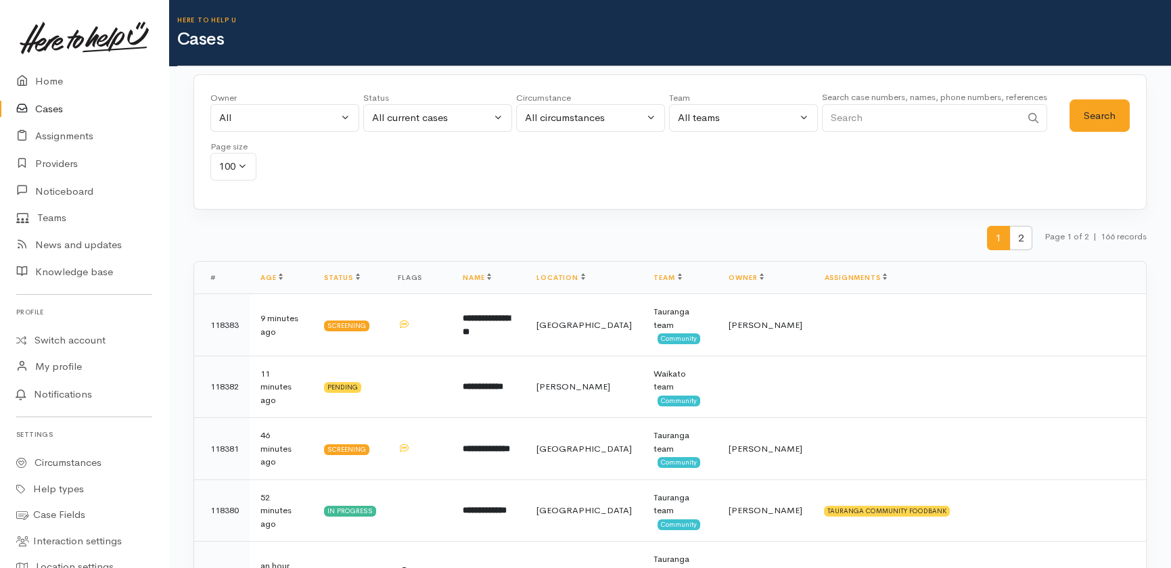
click at [895, 116] on input "Search" at bounding box center [921, 118] width 199 height 28
type input "upoko"
click at [1113, 112] on button "Search" at bounding box center [1100, 115] width 60 height 33
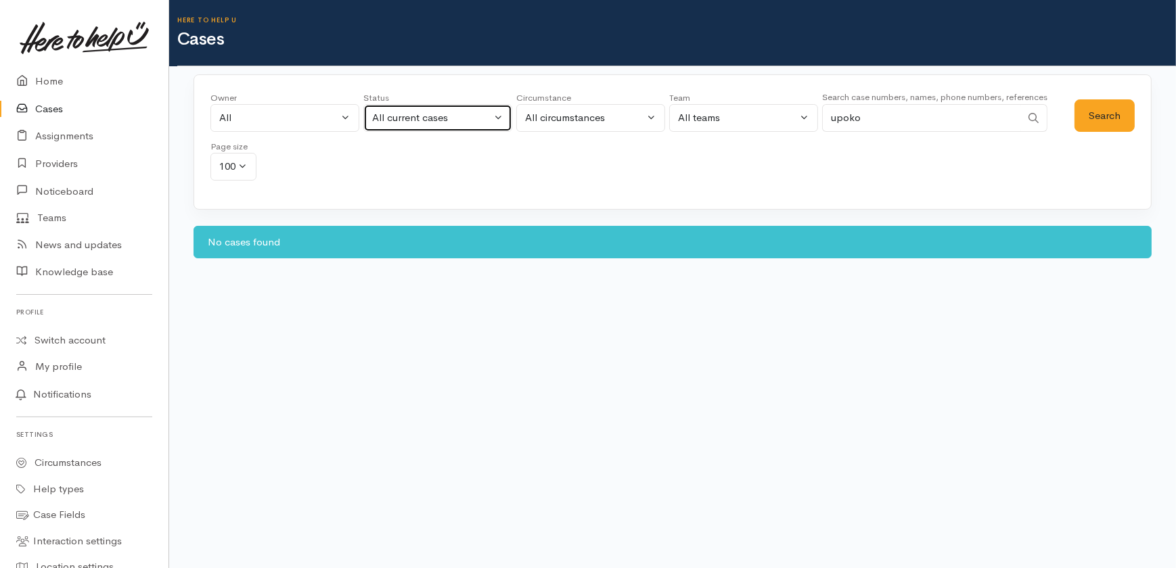
click at [444, 115] on div "All current cases" at bounding box center [431, 118] width 119 height 16
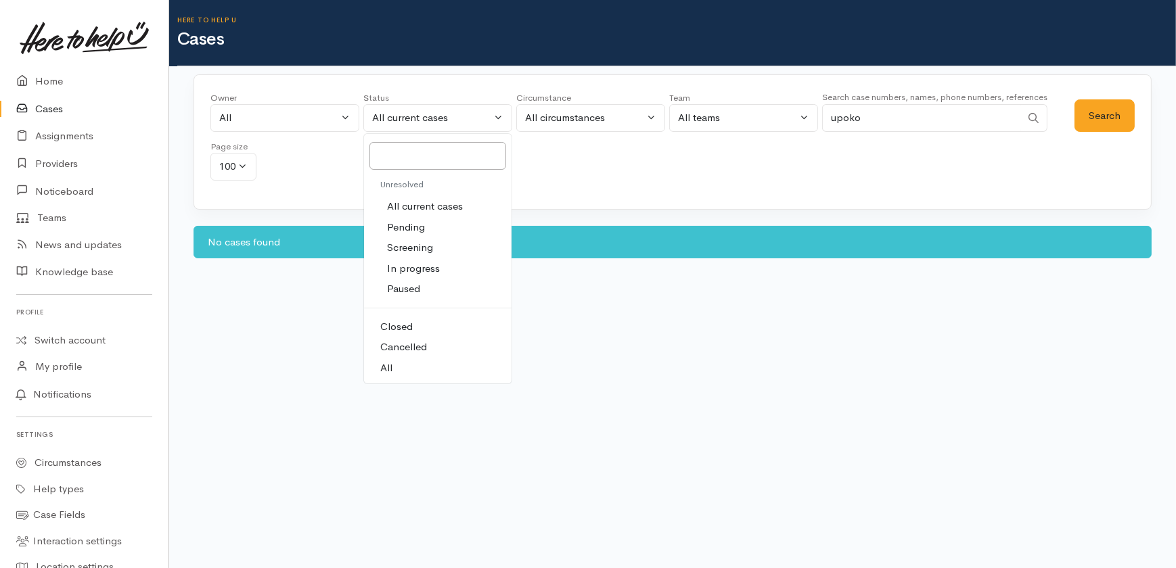
drag, startPoint x: 384, startPoint y: 369, endPoint x: 720, endPoint y: 260, distance: 353.1
click at [387, 368] on span "All" at bounding box center [386, 369] width 12 height 16
select select "All"
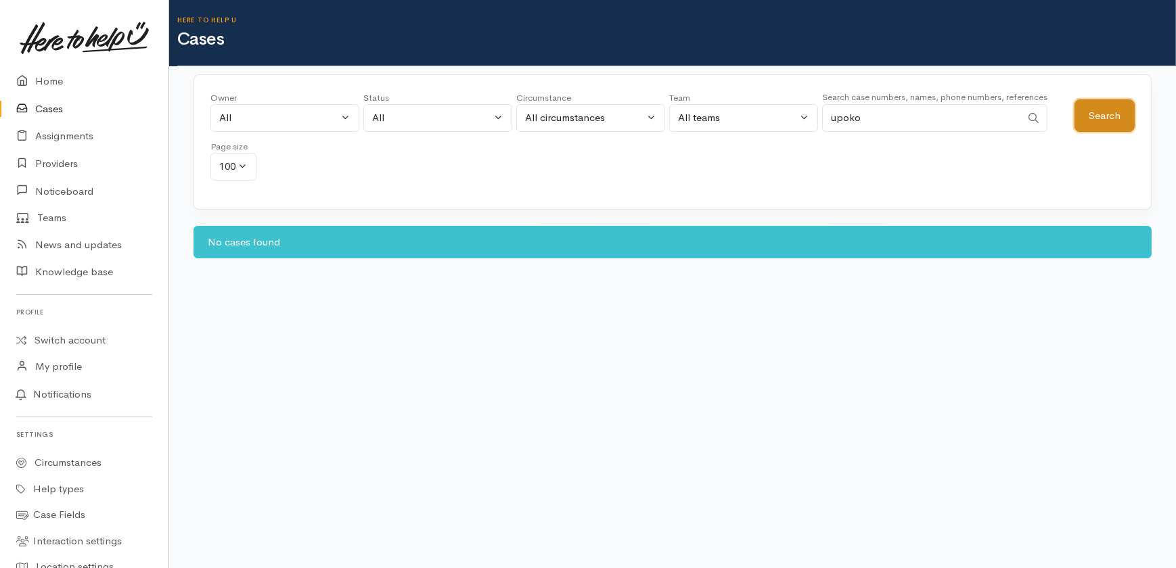
click at [1096, 112] on button "Search" at bounding box center [1105, 115] width 60 height 33
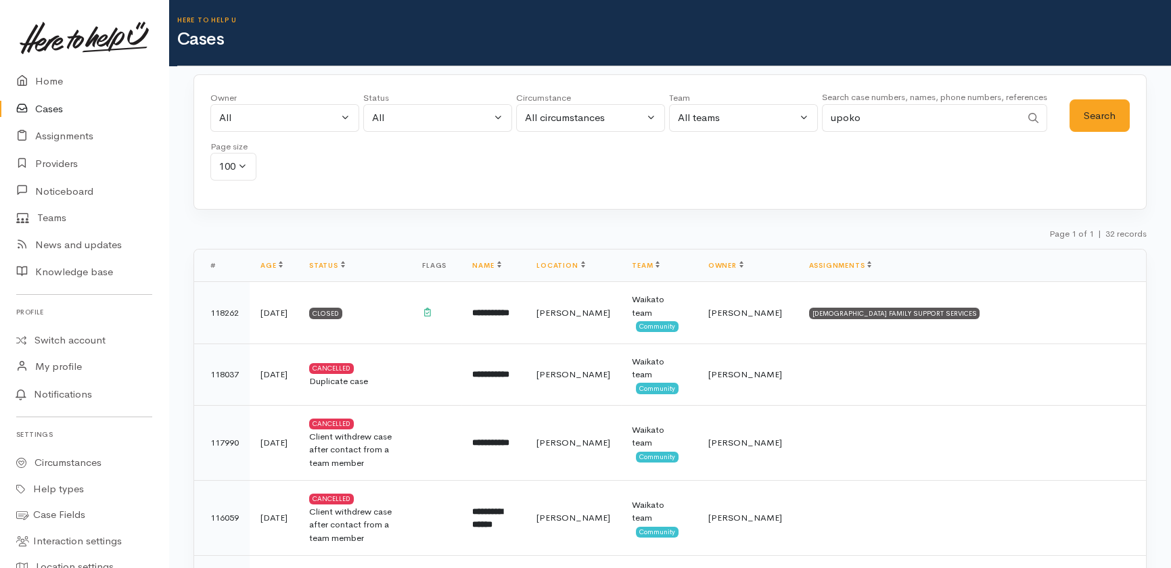
click at [43, 106] on link "Cases" at bounding box center [84, 109] width 168 height 28
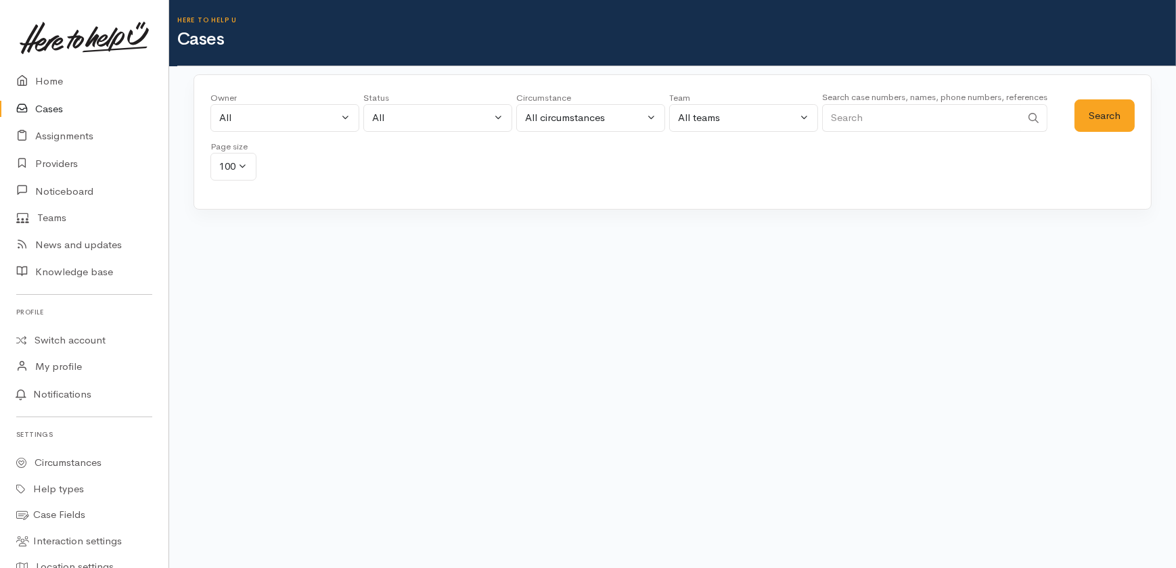
click at [879, 118] on input "Search" at bounding box center [921, 118] width 199 height 28
type input "palefau"
click at [1100, 101] on button "Search" at bounding box center [1105, 115] width 60 height 33
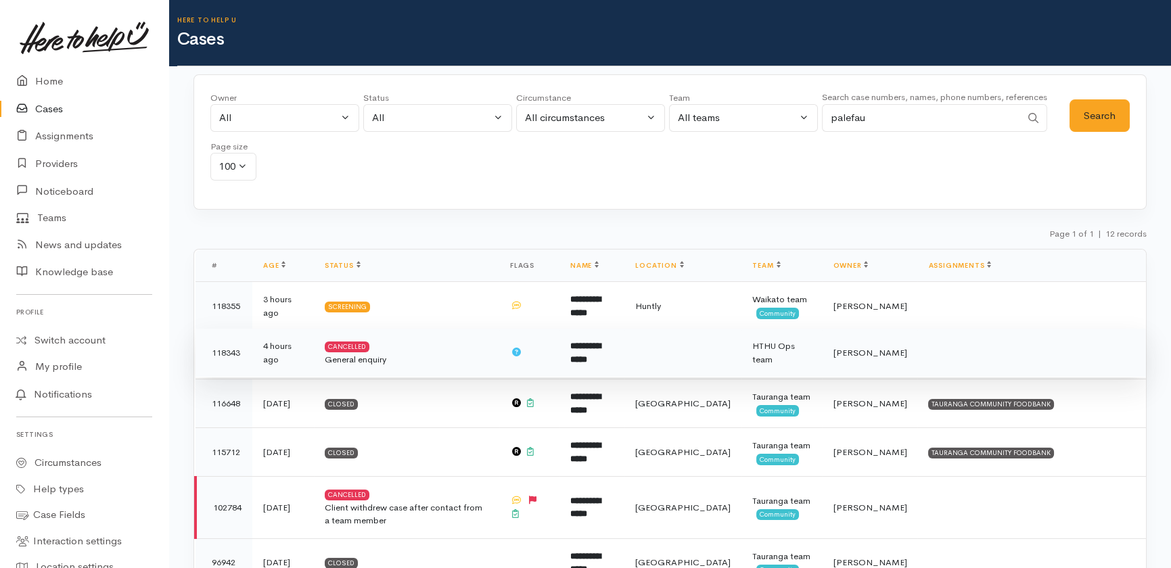
click at [601, 355] on b "**********" at bounding box center [585, 353] width 30 height 22
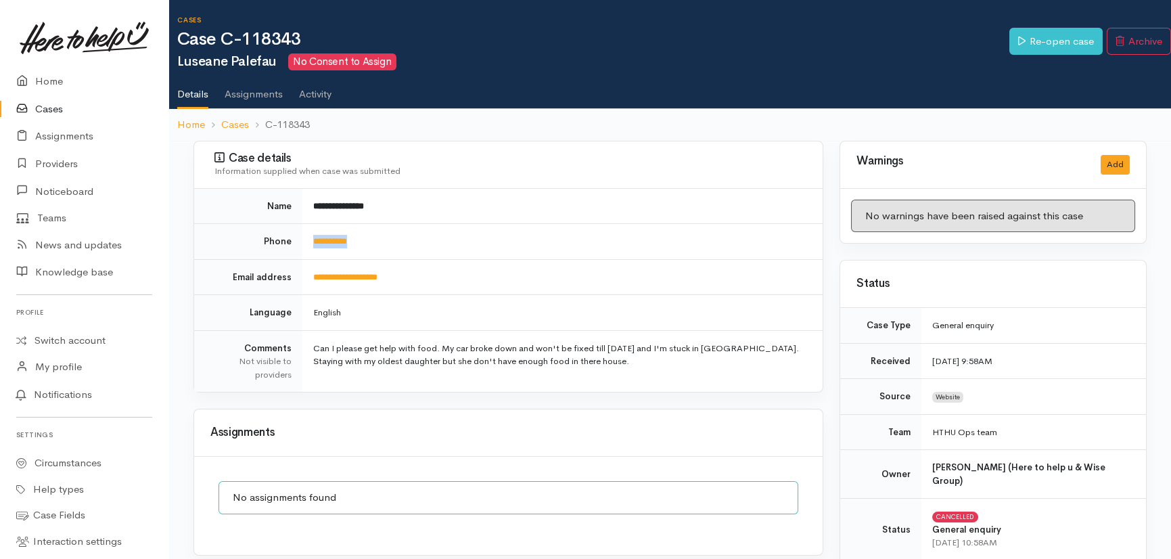
drag, startPoint x: 379, startPoint y: 242, endPoint x: 310, endPoint y: 249, distance: 69.4
click at [310, 249] on td "**********" at bounding box center [562, 242] width 520 height 36
copy link "**********"
click at [53, 108] on link "Cases" at bounding box center [84, 109] width 168 height 28
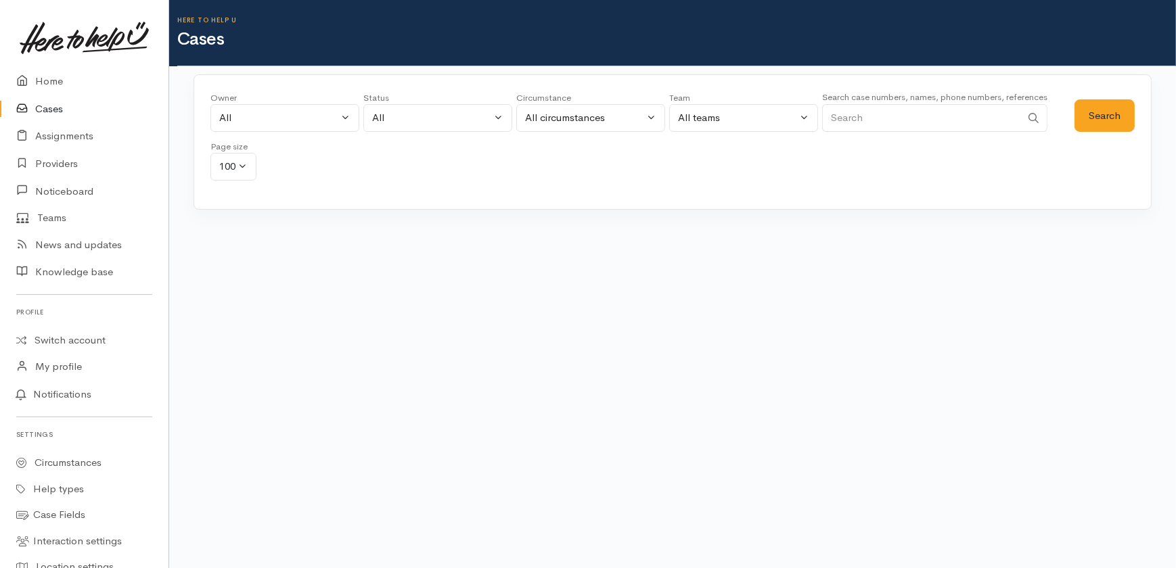
click at [869, 120] on input "Search" at bounding box center [921, 118] width 199 height 28
type input "palefau"
click at [1101, 105] on button "Search" at bounding box center [1105, 115] width 60 height 33
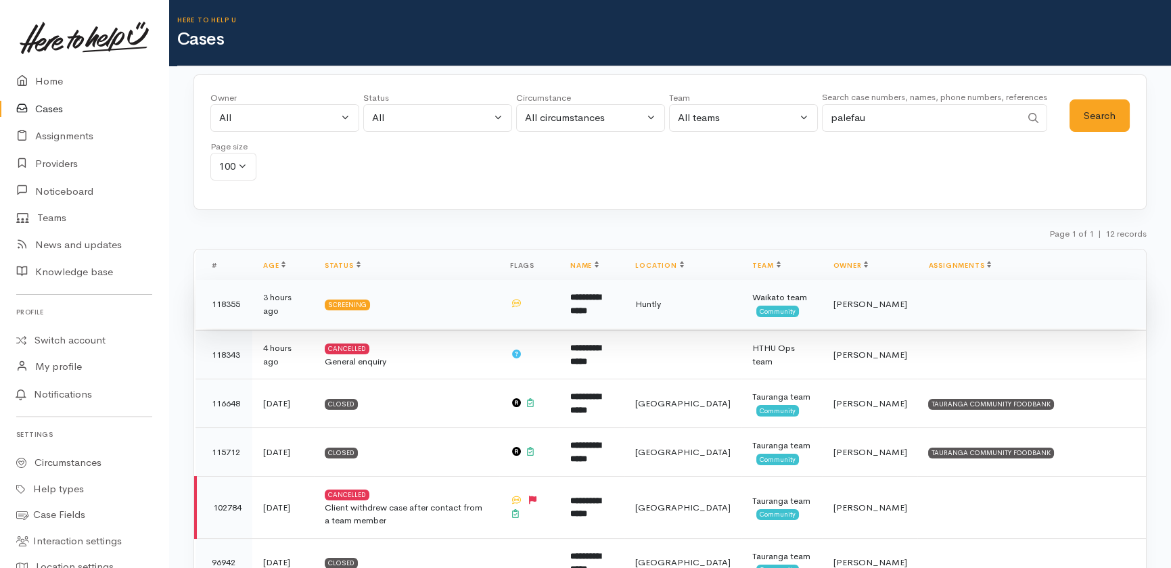
click at [601, 297] on b "**********" at bounding box center [585, 304] width 30 height 22
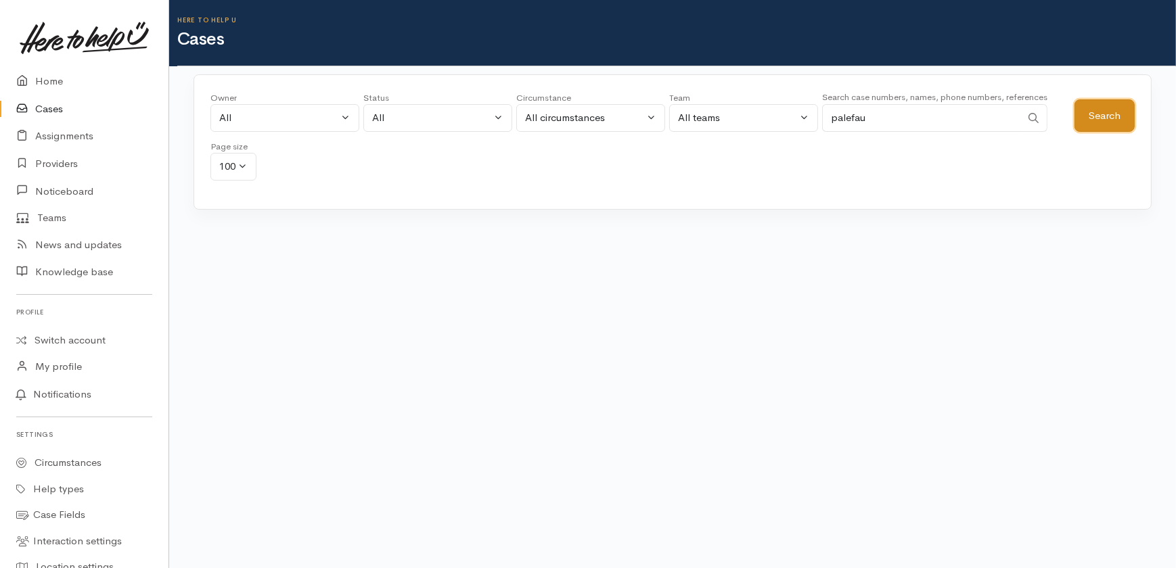
click at [1116, 110] on button "Search" at bounding box center [1105, 115] width 60 height 33
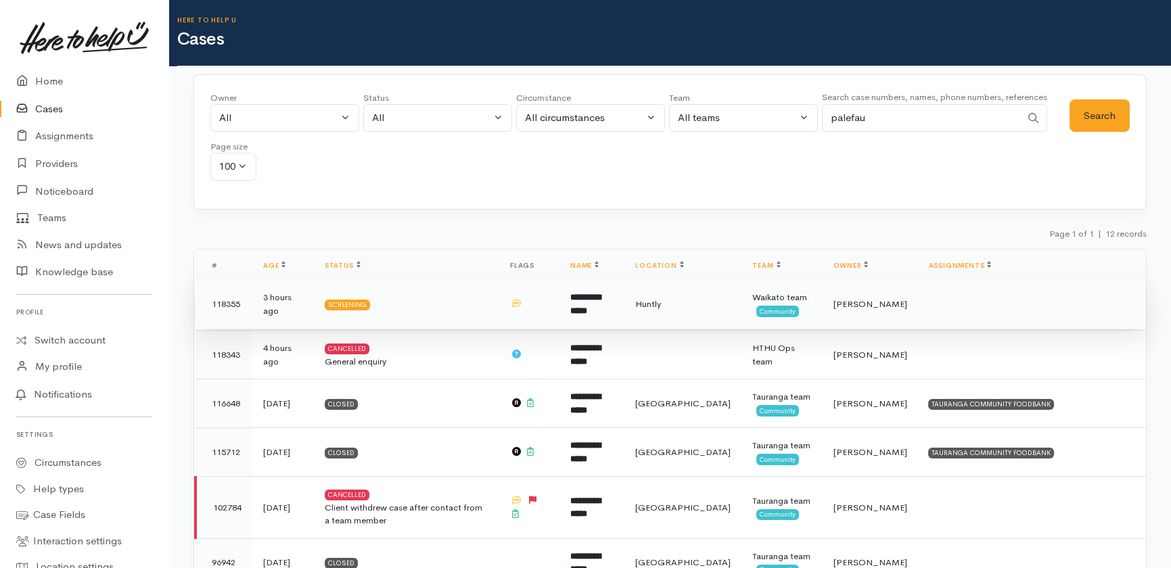
click at [601, 301] on b "**********" at bounding box center [585, 304] width 30 height 22
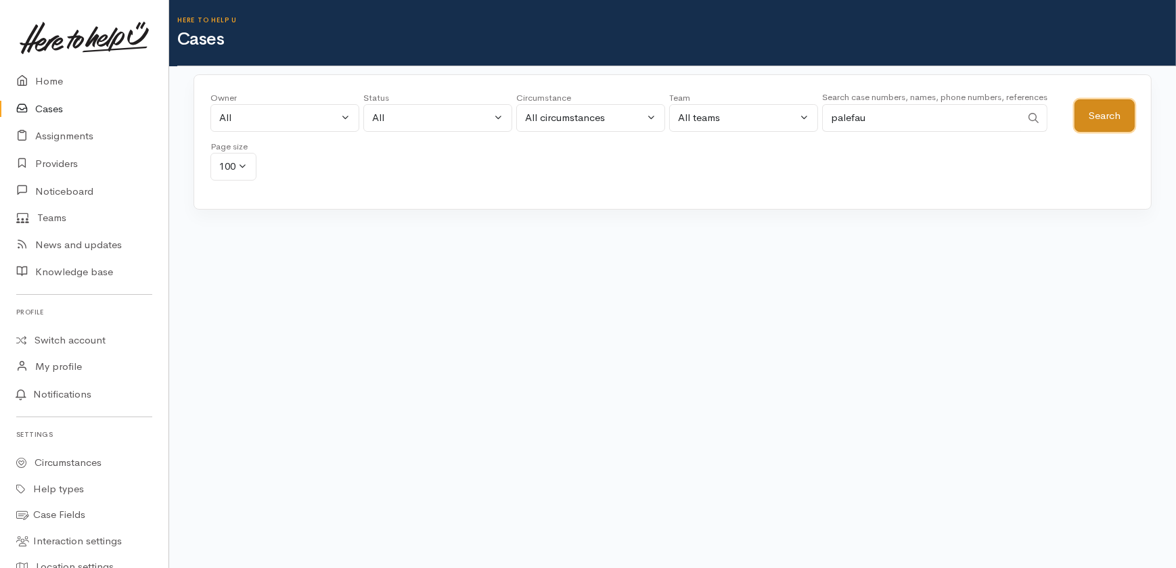
click at [1093, 110] on button "Search" at bounding box center [1105, 115] width 60 height 33
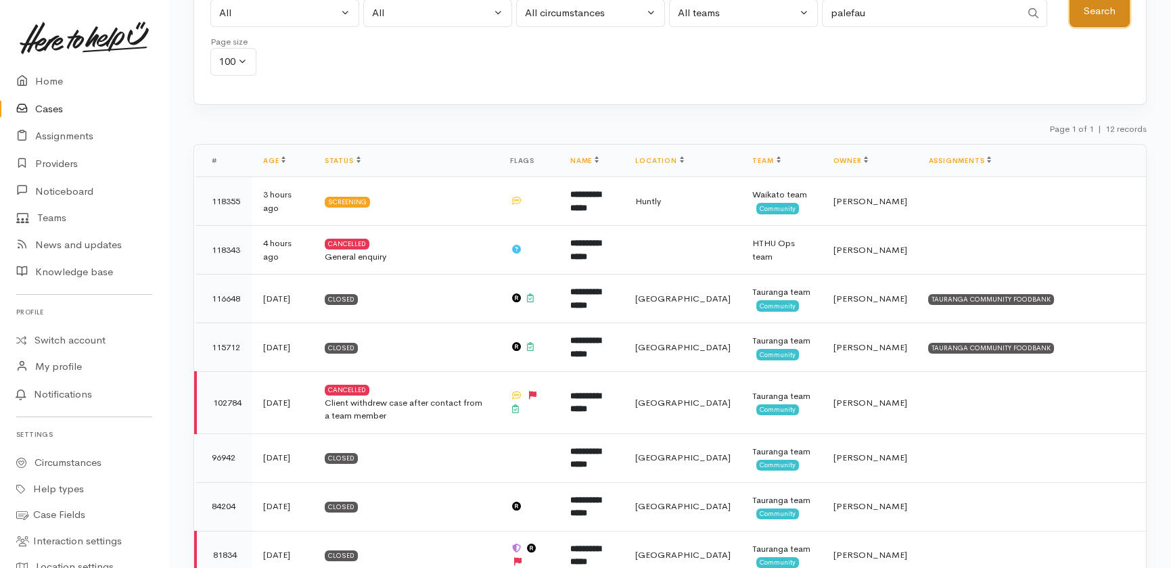
scroll to position [103, 0]
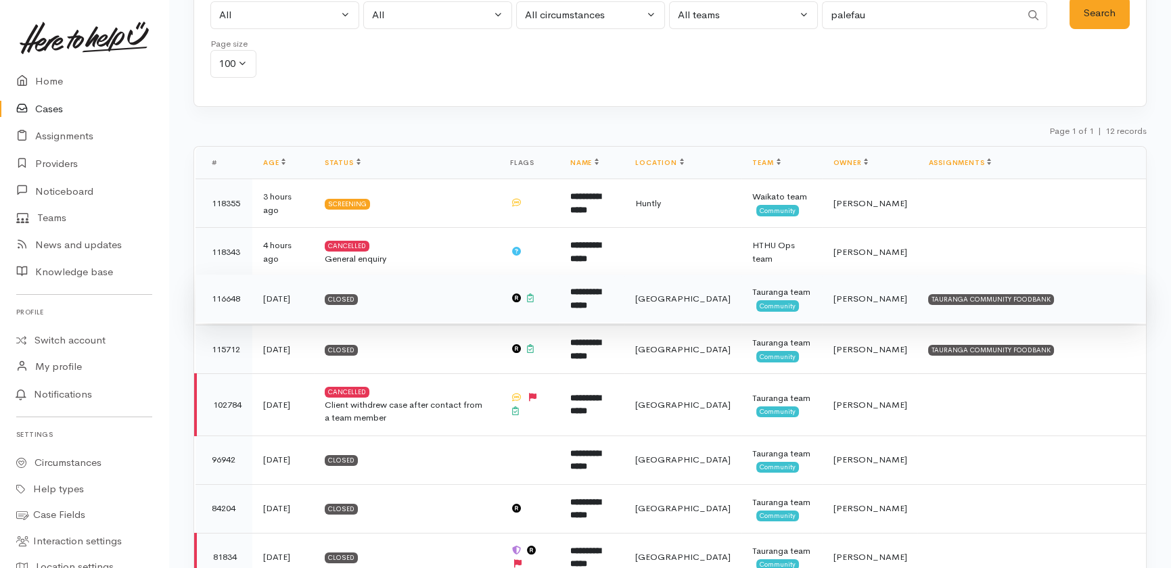
click at [601, 291] on b "**********" at bounding box center [585, 299] width 30 height 22
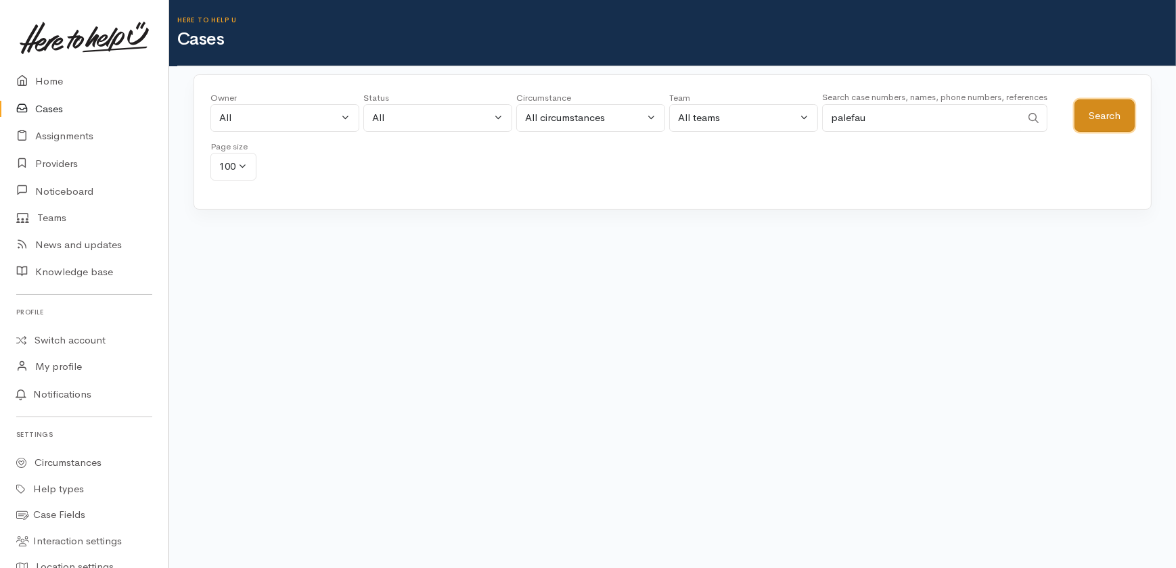
click at [1112, 115] on button "Search" at bounding box center [1105, 115] width 60 height 33
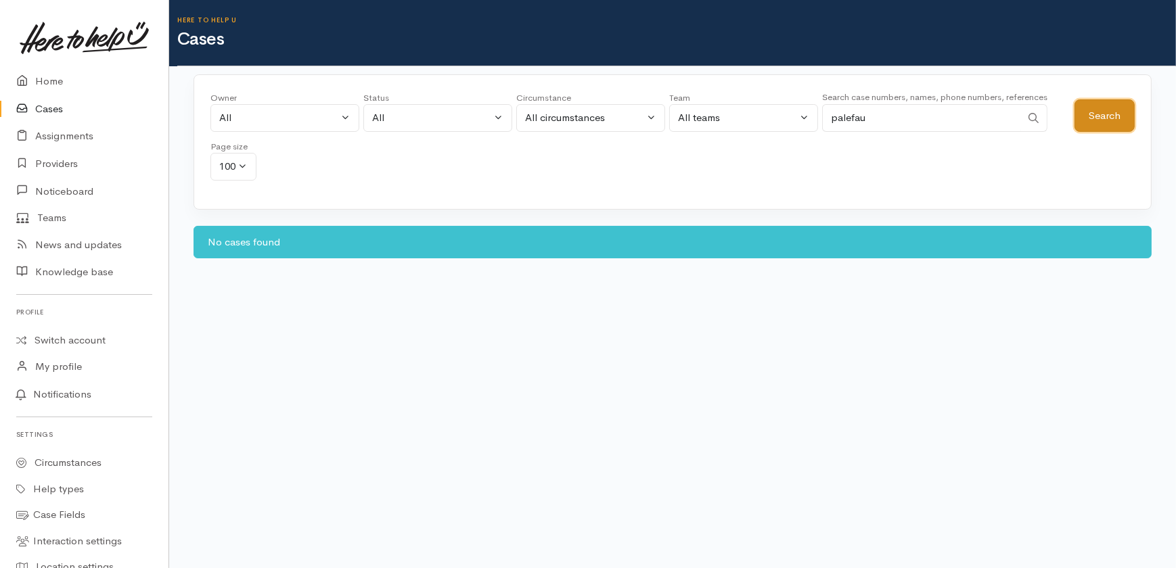
click at [1110, 114] on button "Search" at bounding box center [1105, 115] width 60 height 33
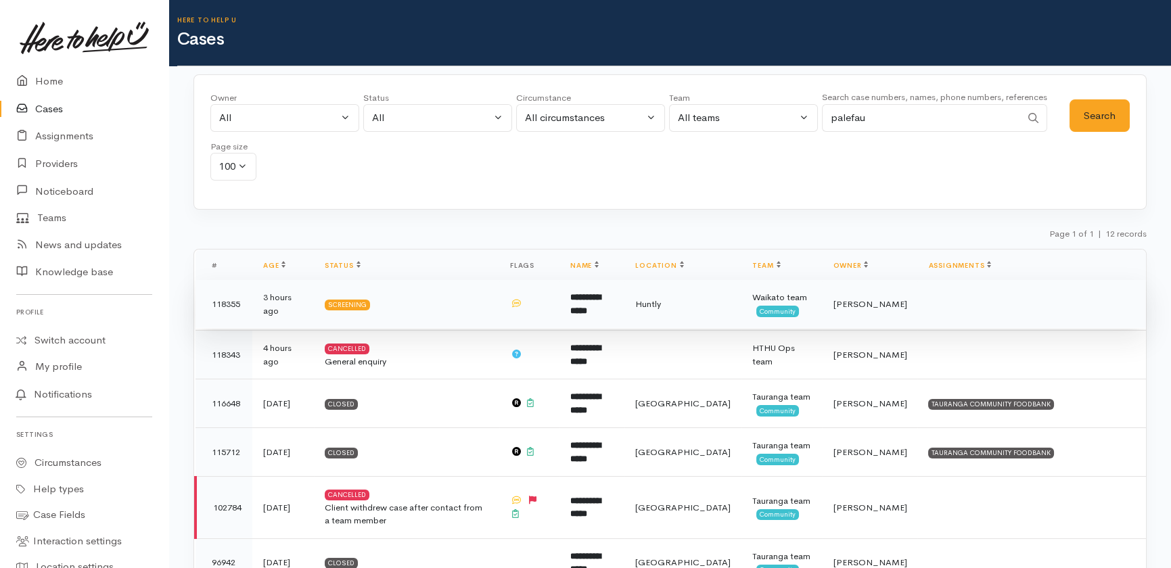
click at [601, 305] on b "**********" at bounding box center [585, 304] width 30 height 22
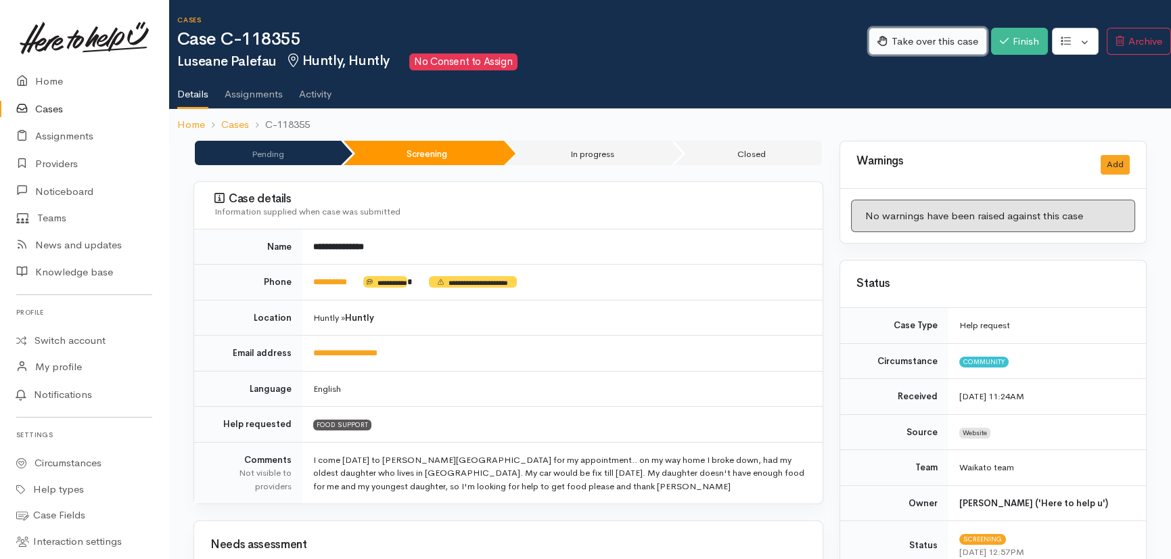
click at [924, 37] on button "Take over this case" at bounding box center [928, 42] width 118 height 28
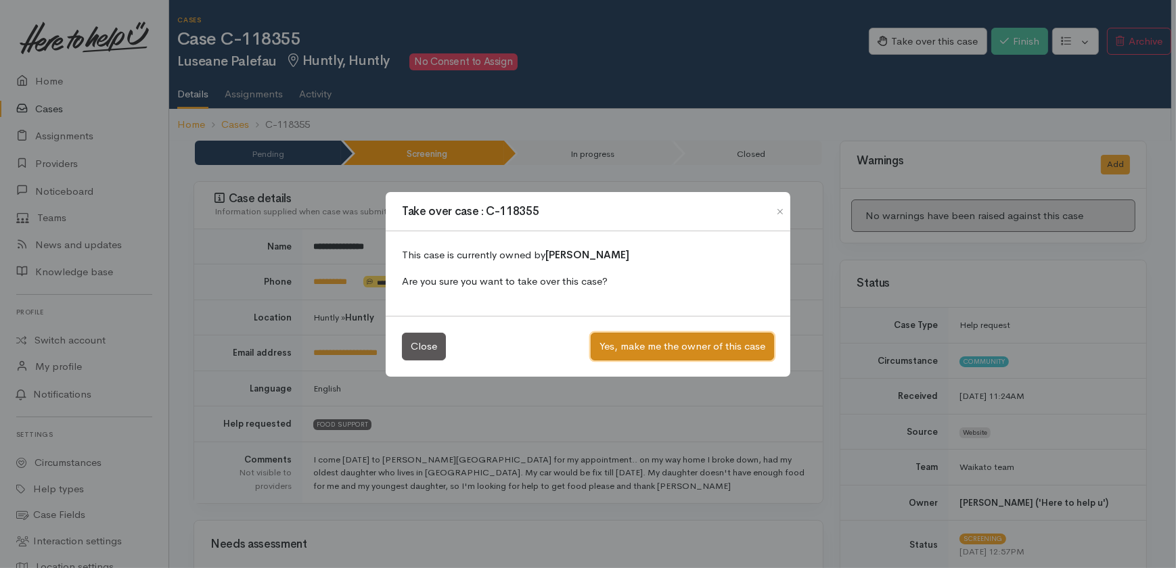
click at [721, 341] on button "Yes, make me the owner of this case" at bounding box center [682, 347] width 183 height 28
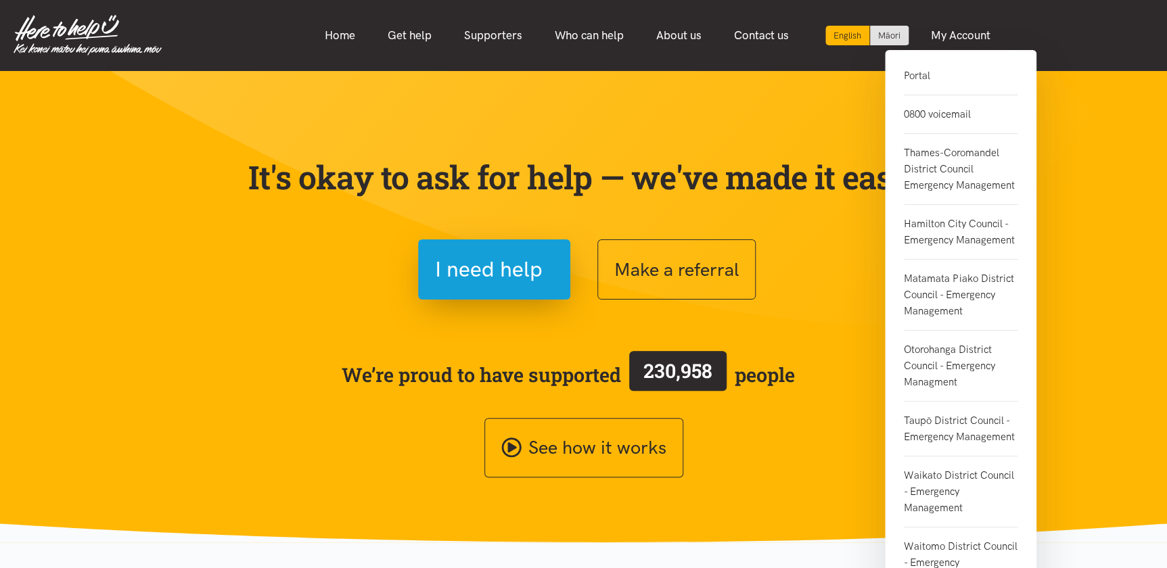
click at [914, 76] on link "Portal" at bounding box center [961, 82] width 114 height 28
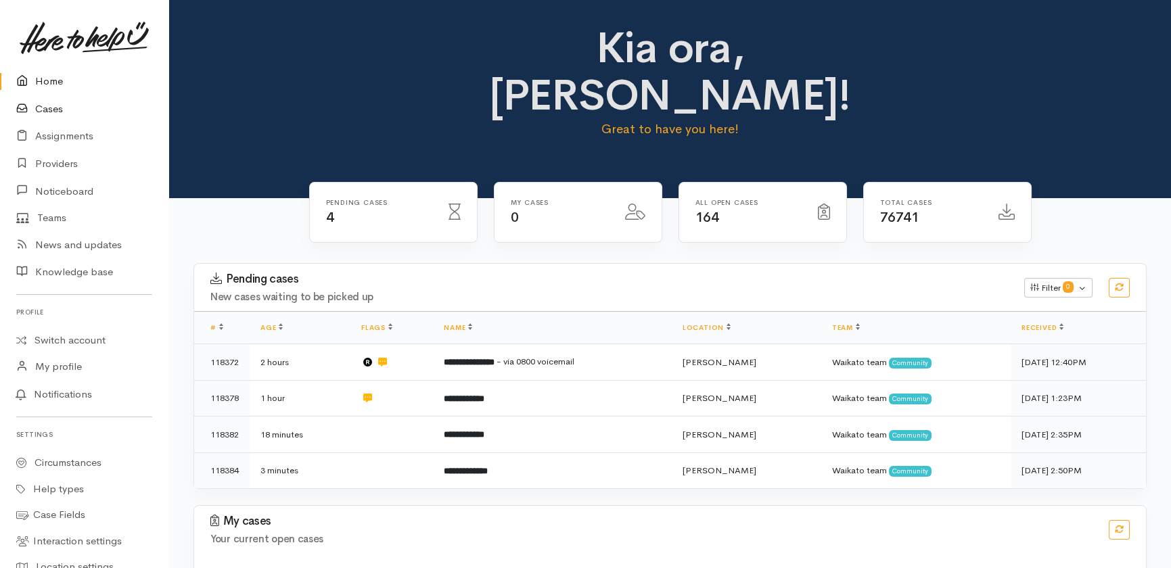
click at [53, 108] on link "Cases" at bounding box center [84, 109] width 168 height 28
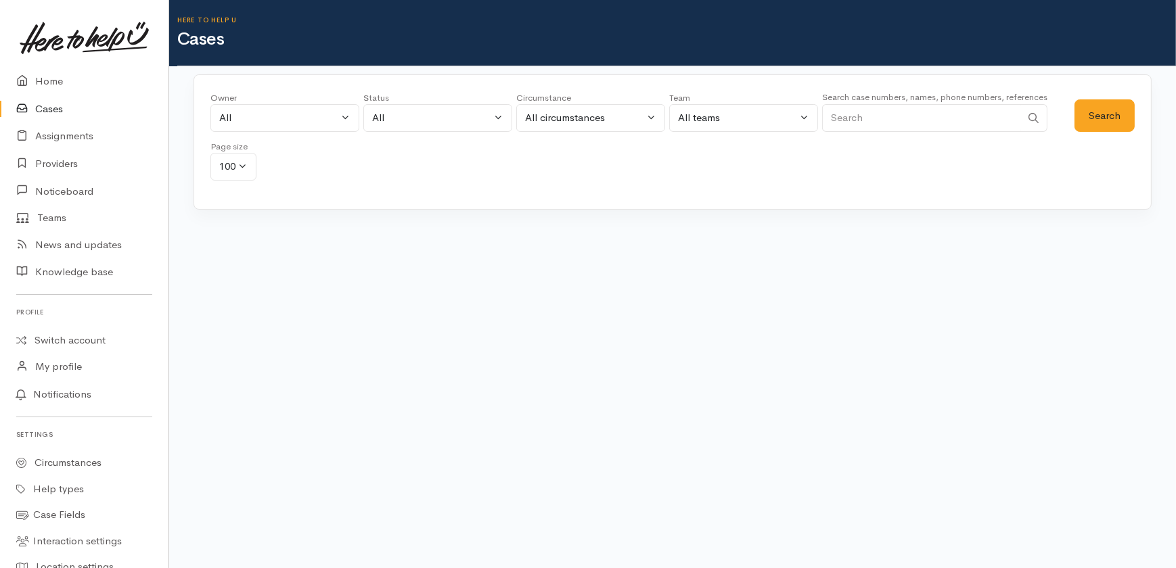
click at [951, 114] on input "Search" at bounding box center [921, 118] width 199 height 28
type input "palefau"
click at [1090, 108] on button "Search" at bounding box center [1105, 115] width 60 height 33
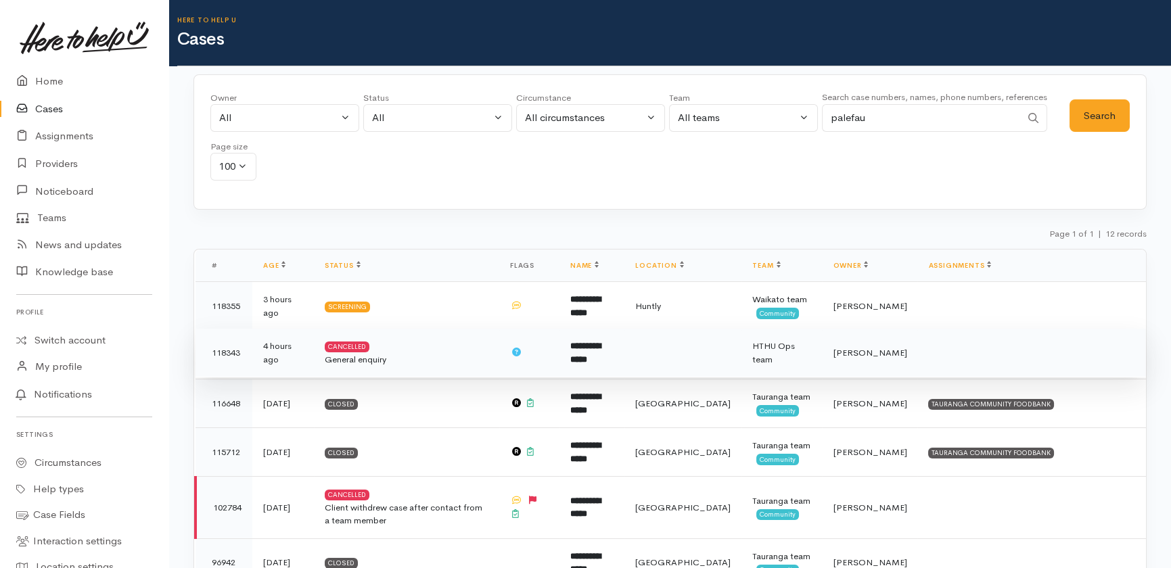
click at [601, 350] on b "**********" at bounding box center [585, 353] width 30 height 22
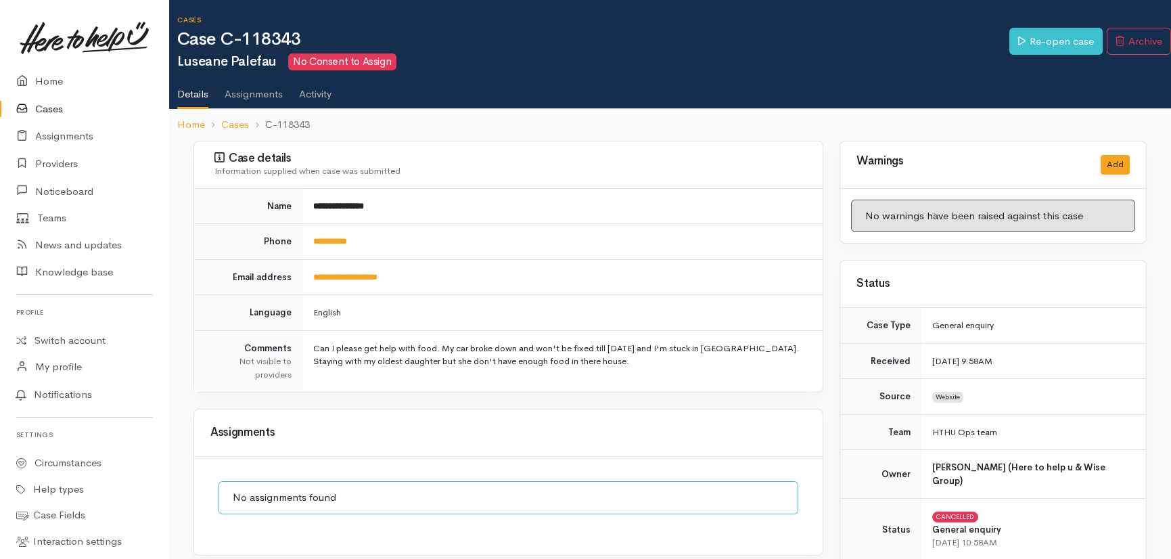
click at [47, 110] on link "Cases" at bounding box center [84, 109] width 168 height 28
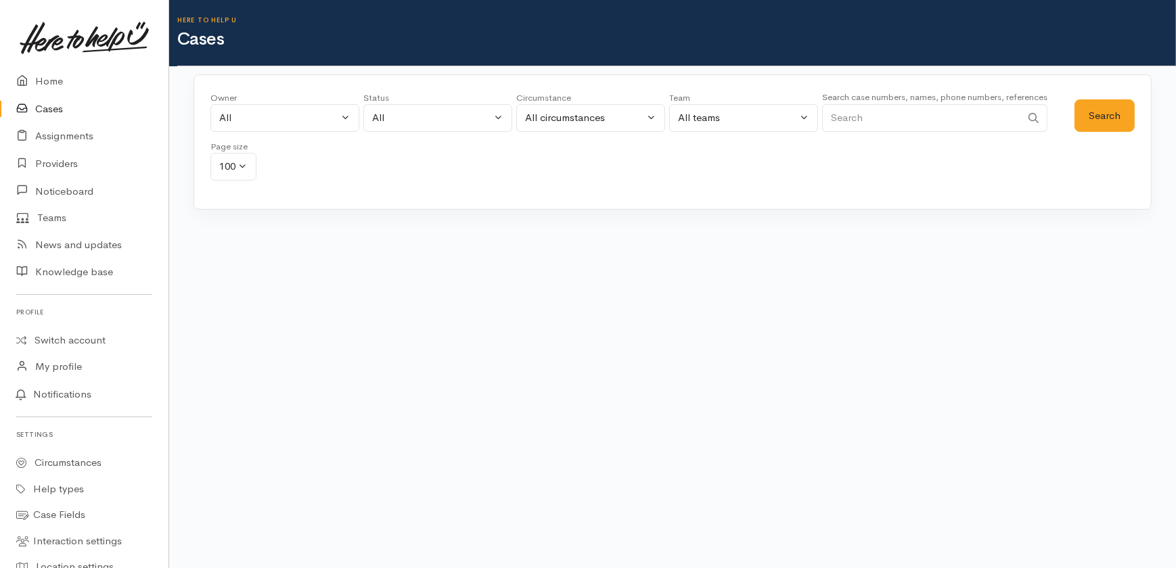
click at [957, 113] on input "Search" at bounding box center [921, 118] width 199 height 28
type input "palefau"
click at [1102, 109] on button "Search" at bounding box center [1105, 115] width 60 height 33
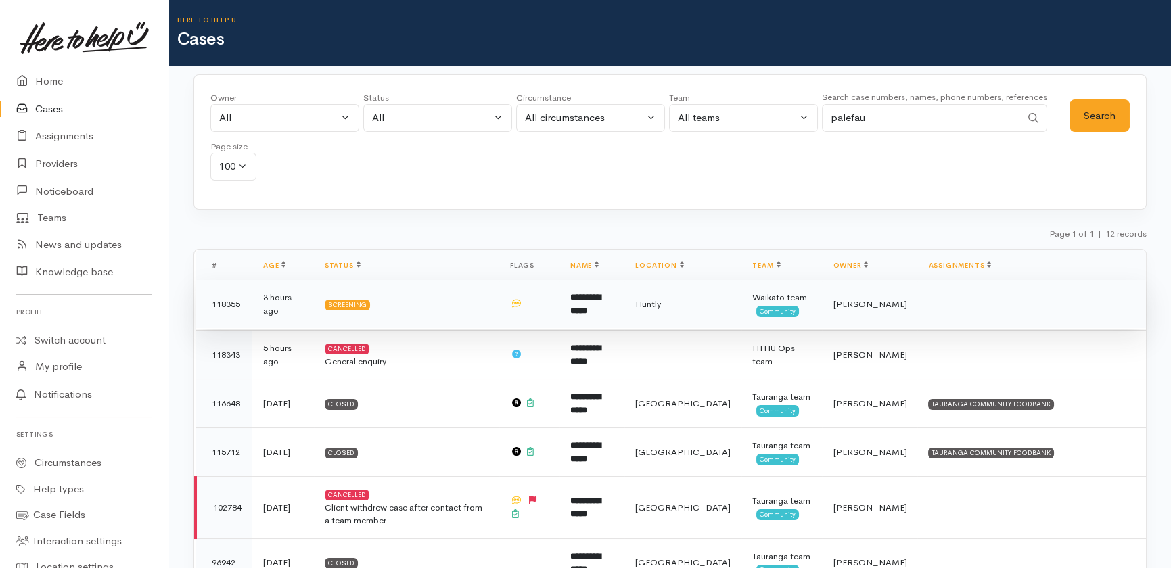
click at [601, 309] on b "**********" at bounding box center [585, 304] width 30 height 22
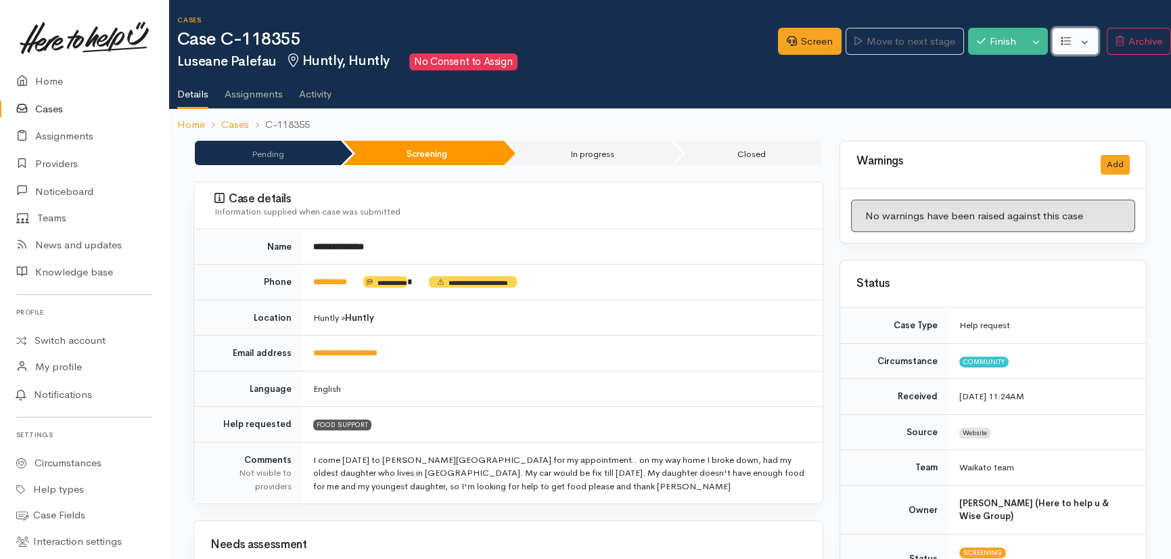
click at [1083, 40] on button "button" at bounding box center [1075, 42] width 47 height 28
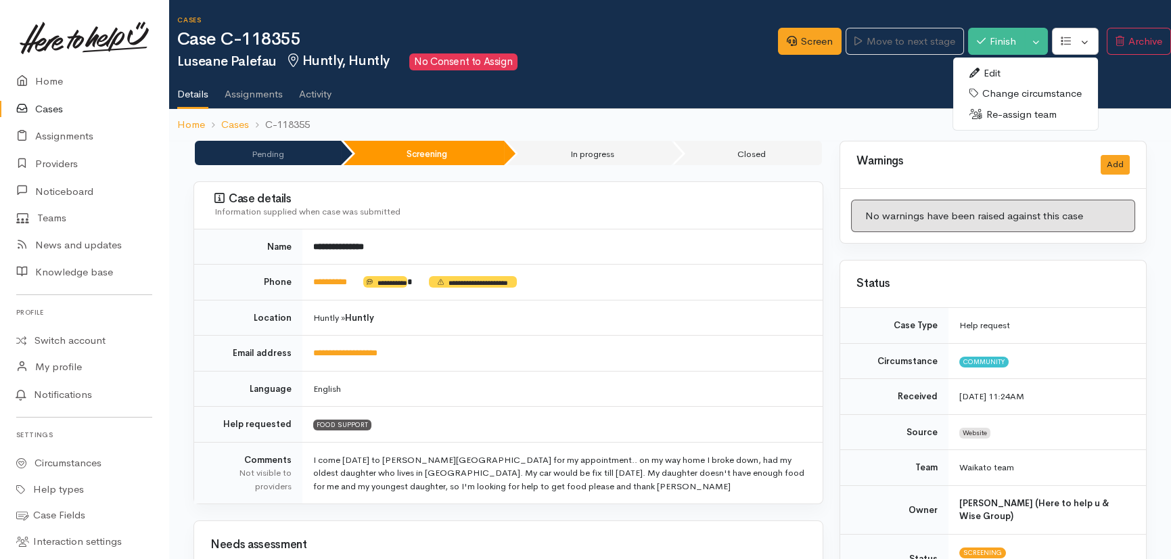
click at [1001, 114] on link "Re-assign team" at bounding box center [1025, 114] width 145 height 21
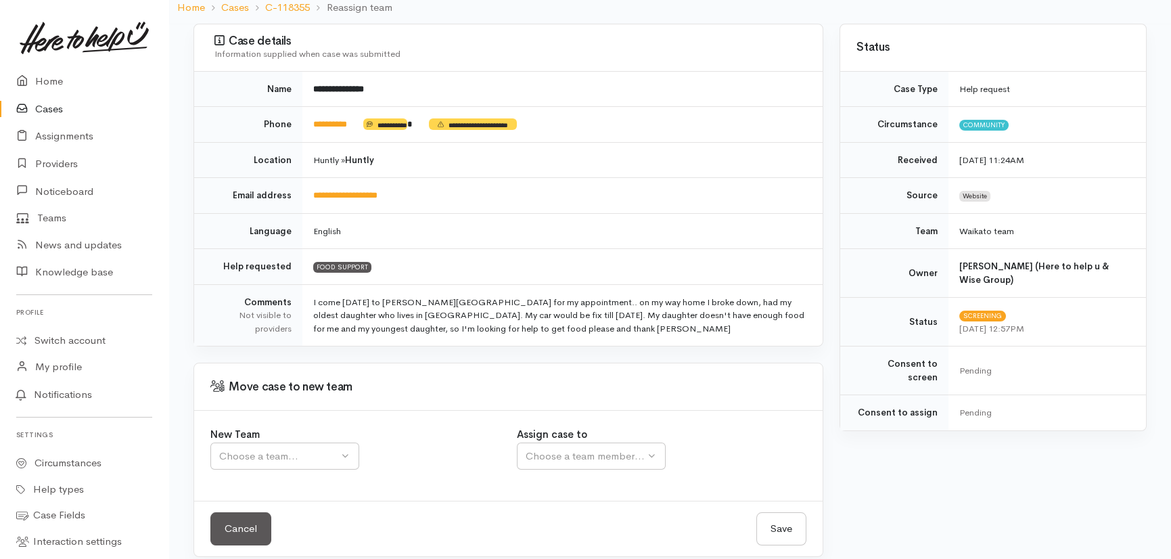
scroll to position [129, 0]
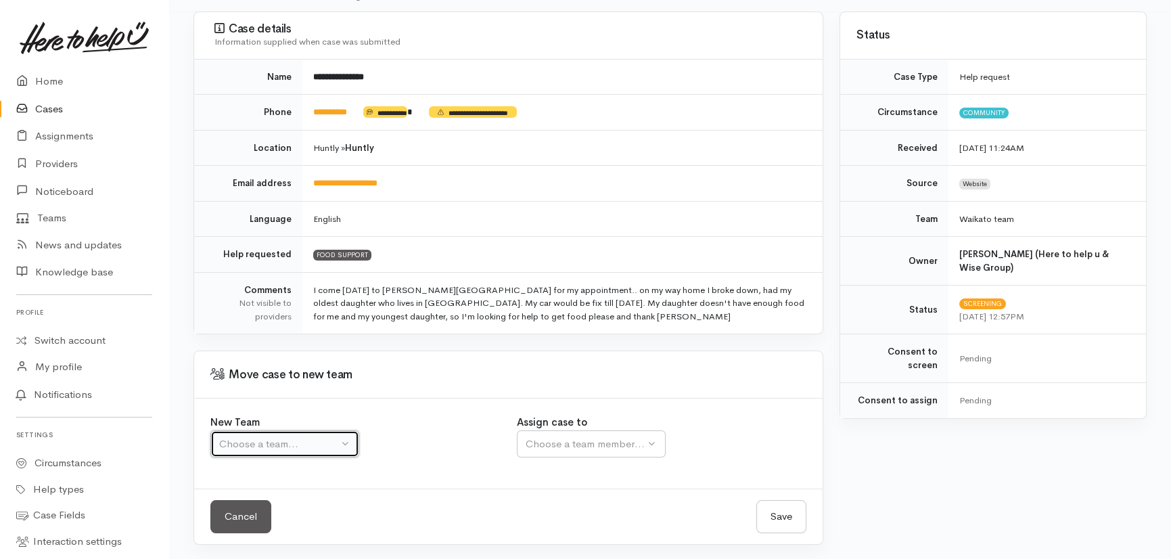
click at [289, 440] on div "Choose a team..." at bounding box center [278, 444] width 119 height 16
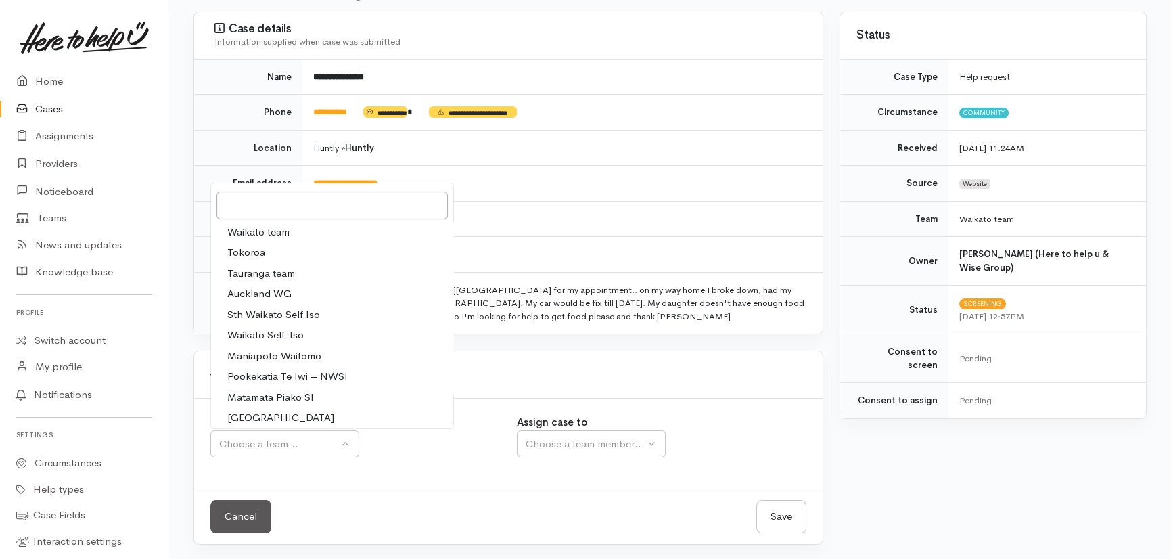
click at [254, 231] on span "Waikato team" at bounding box center [258, 233] width 62 height 16
select select "1"
select select
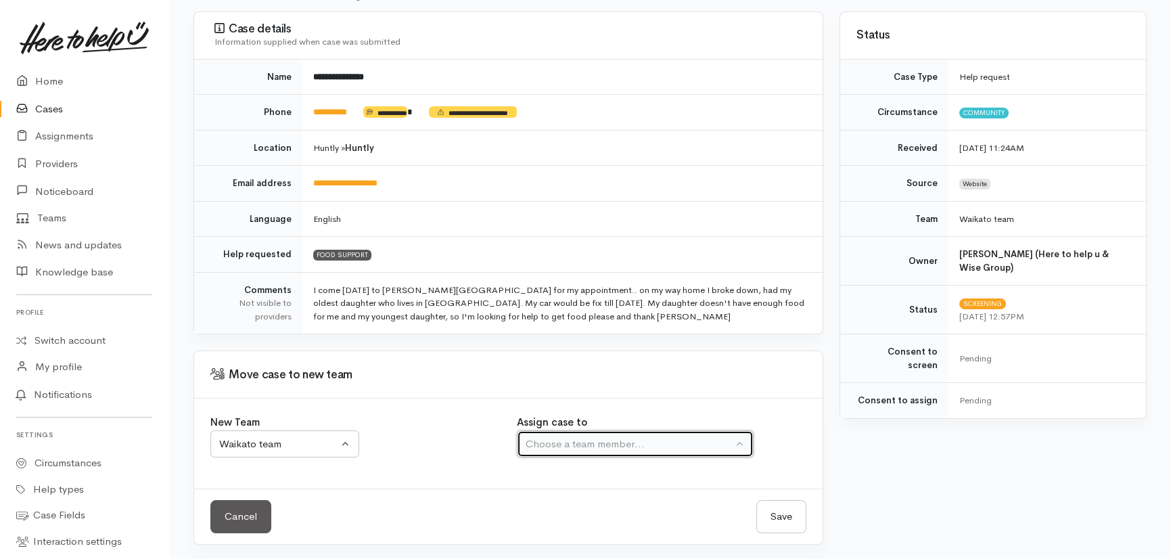
click at [605, 441] on div "Choose a team member..." at bounding box center [629, 444] width 207 height 16
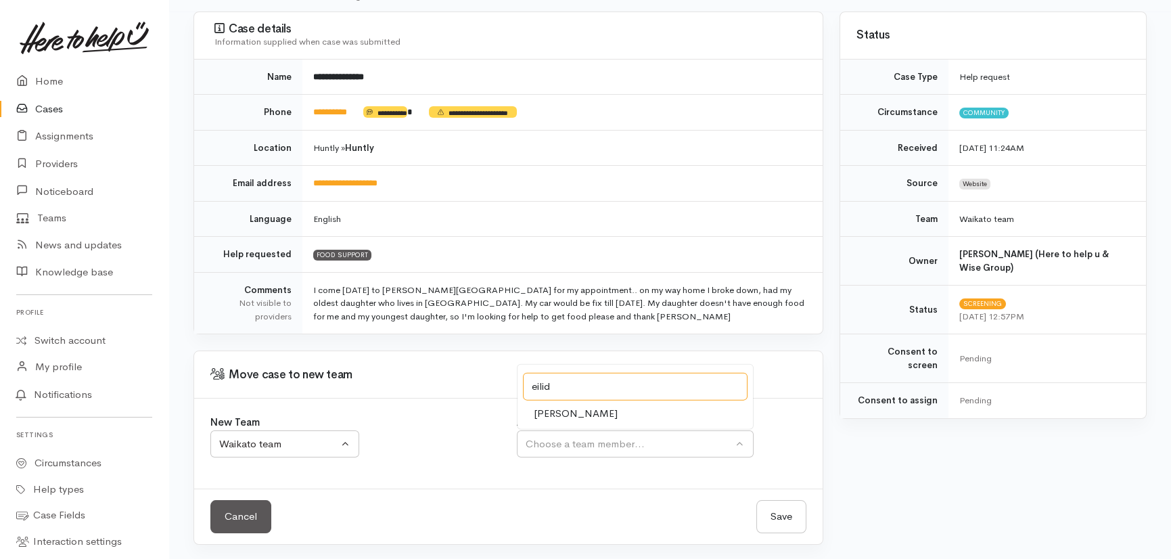
type input "eilid"
drag, startPoint x: 561, startPoint y: 405, endPoint x: 569, endPoint y: 413, distance: 11.5
click at [561, 405] on span "Eilidh Botha" at bounding box center [576, 413] width 84 height 16
select select "1648"
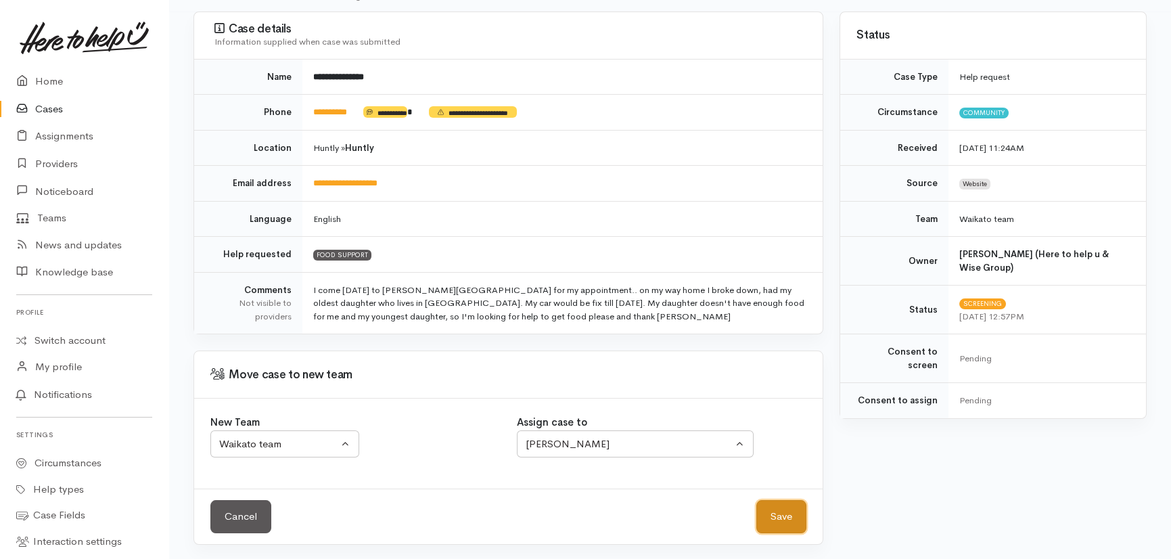
click at [781, 515] on button "Save" at bounding box center [782, 516] width 50 height 33
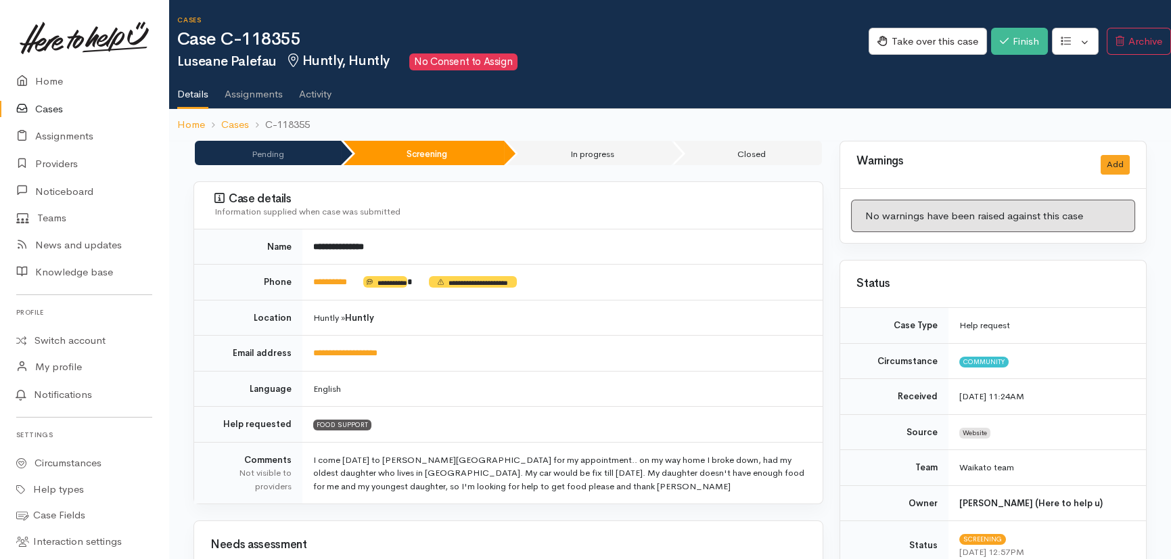
click at [47, 102] on link "Cases" at bounding box center [84, 109] width 168 height 28
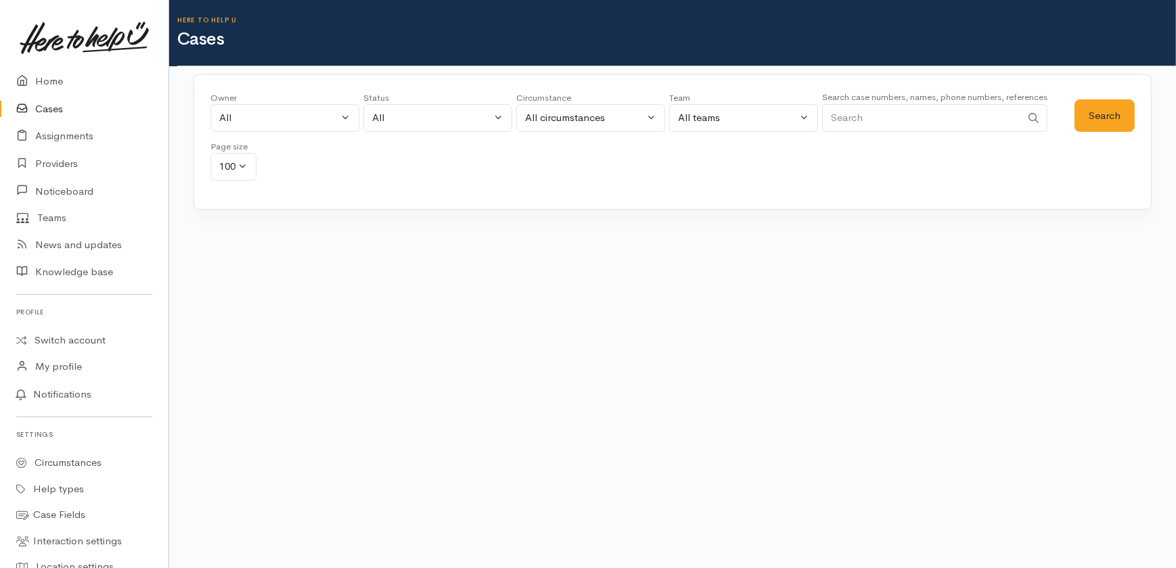
click at [901, 116] on input "Search" at bounding box center [921, 118] width 199 height 28
type input "0226353736"
click at [1102, 116] on button "Search" at bounding box center [1105, 115] width 60 height 33
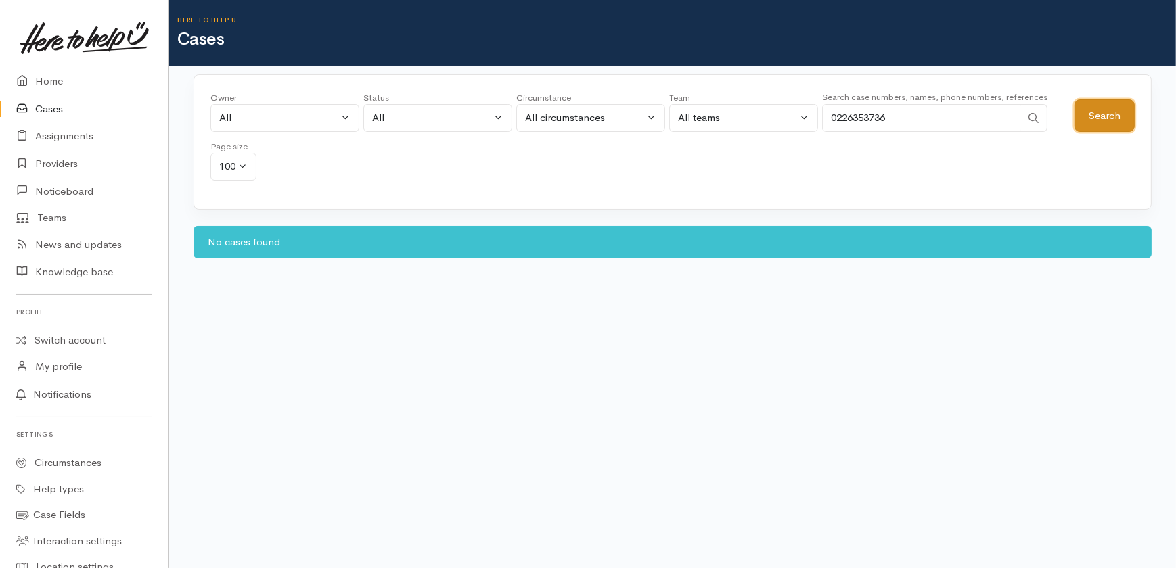
click at [1091, 108] on button "Search" at bounding box center [1105, 115] width 60 height 33
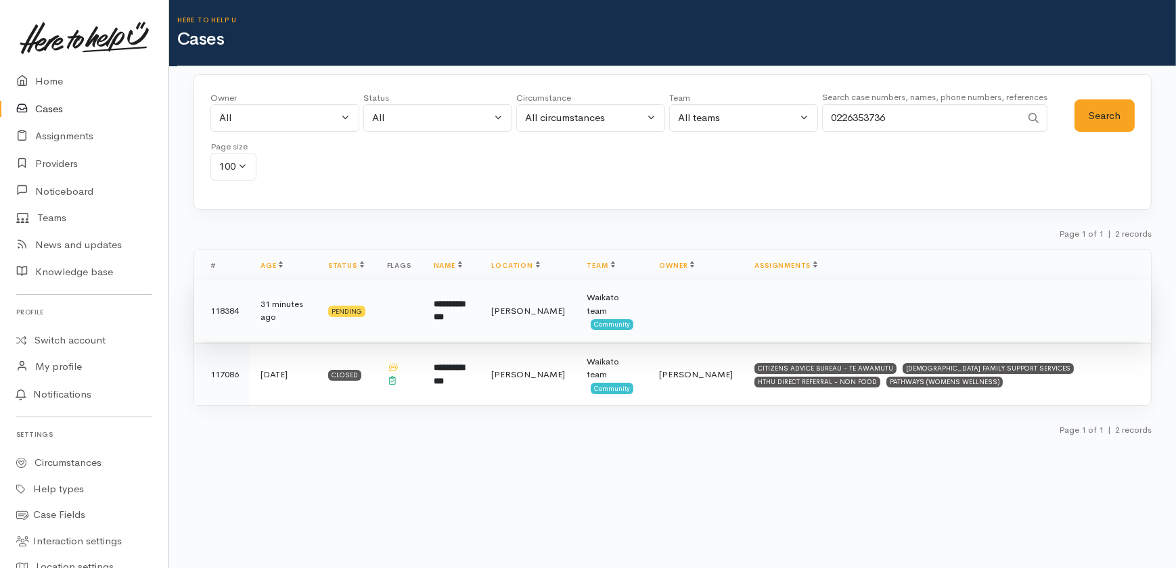
click at [451, 309] on td "**********" at bounding box center [452, 311] width 58 height 62
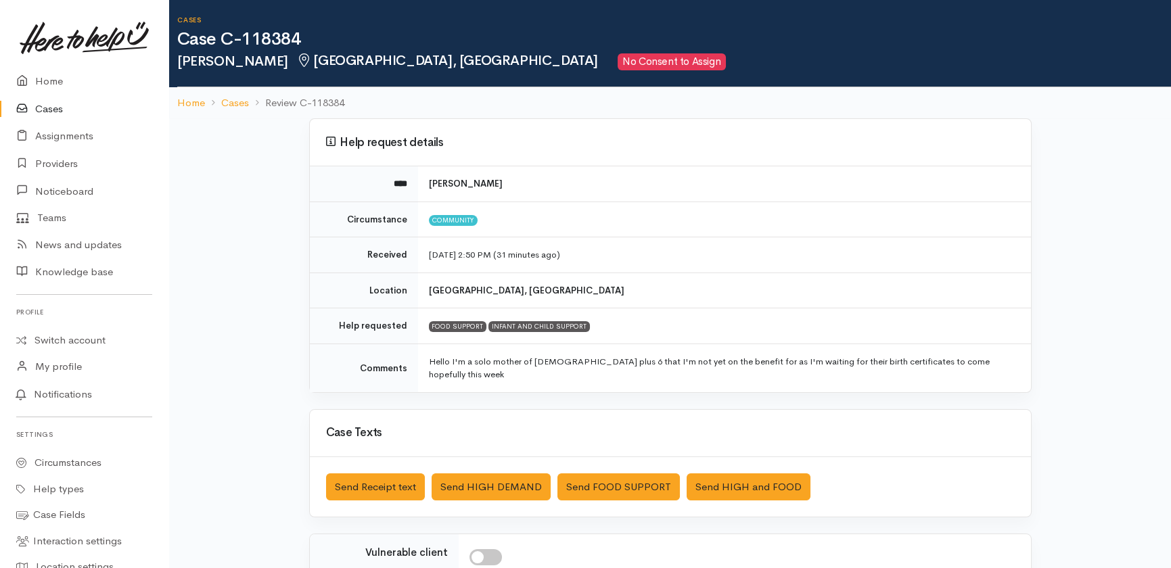
click at [47, 110] on link "Cases" at bounding box center [84, 109] width 168 height 28
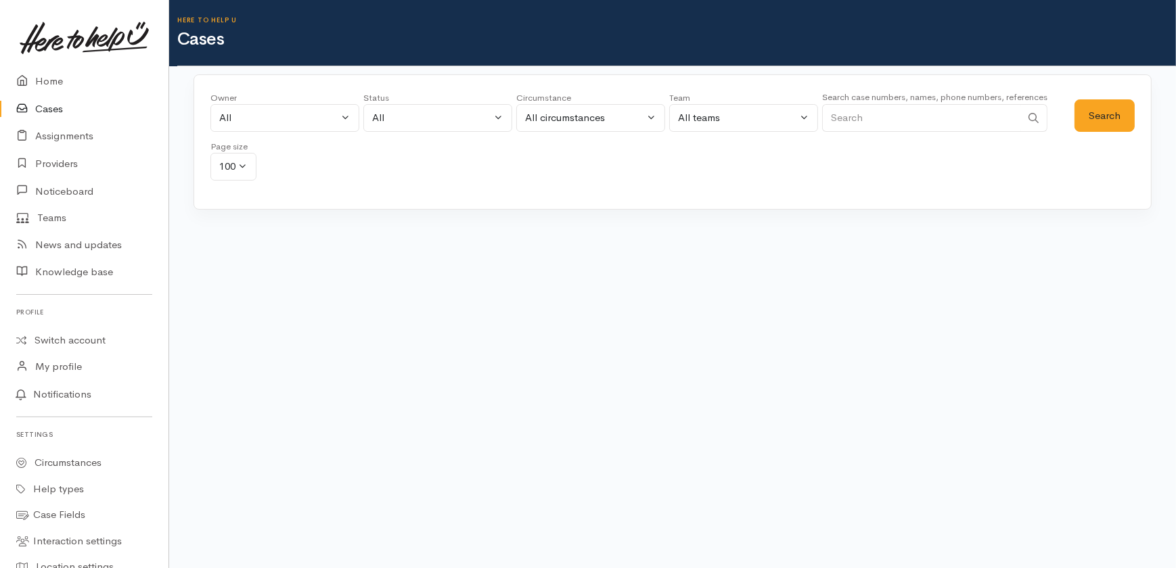
drag, startPoint x: 912, startPoint y: 122, endPoint x: 916, endPoint y: 10, distance: 111.7
click at [912, 30] on div "Here to help u Cases Owner All My cases 2Alice1 [PERSON_NAME] ('Here to help u'…" at bounding box center [672, 140] width 1007 height 280
type input "0226353736"
click at [1108, 116] on button "Search" at bounding box center [1105, 115] width 60 height 33
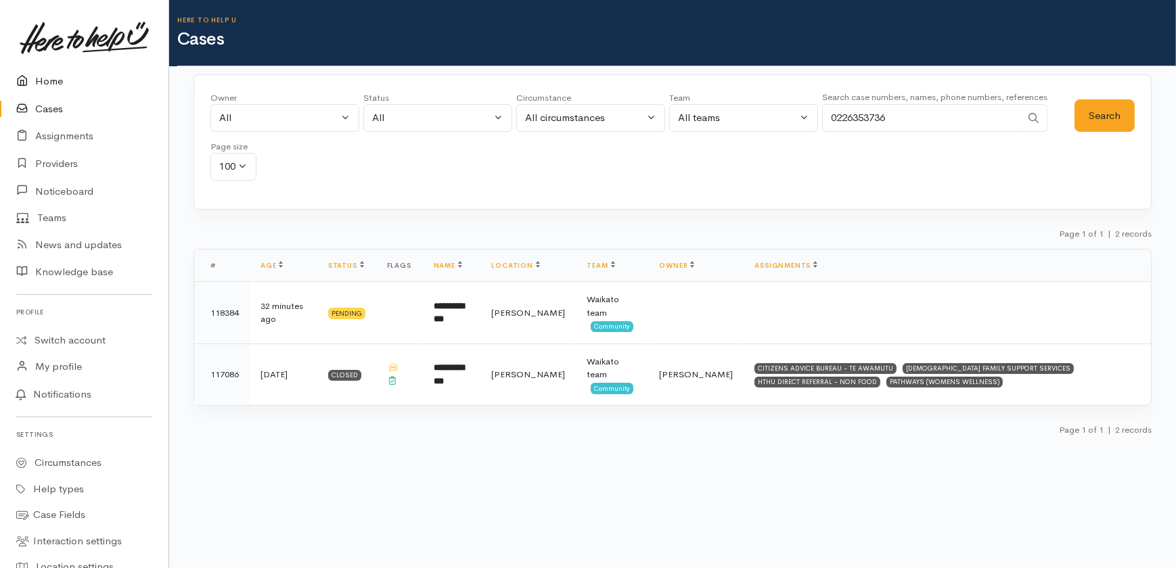
click at [47, 81] on link "Home" at bounding box center [84, 82] width 168 height 28
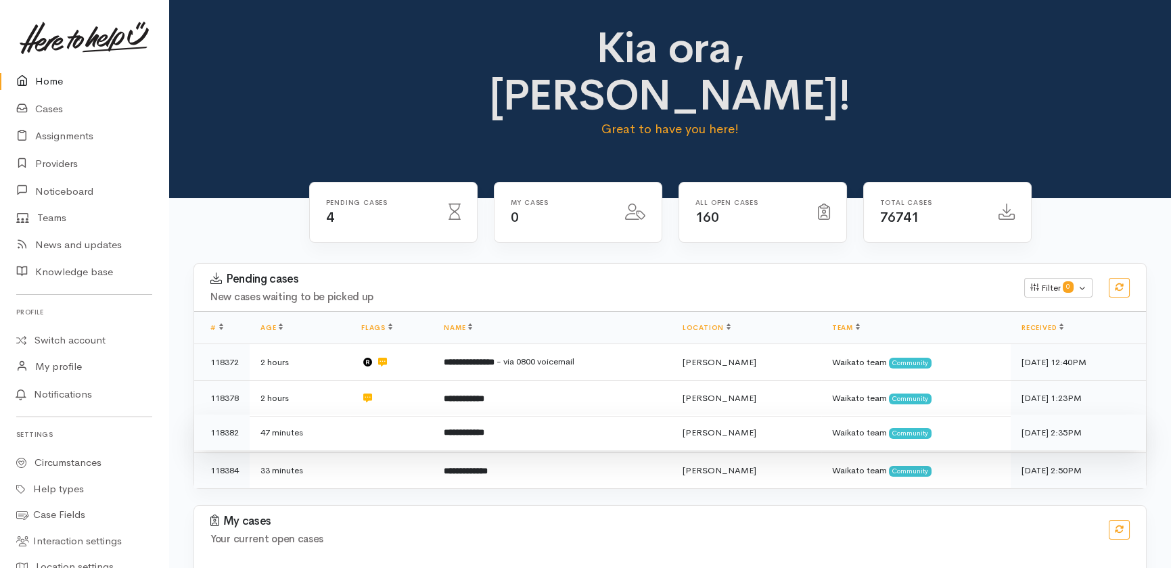
click at [372, 415] on td at bounding box center [392, 433] width 83 height 37
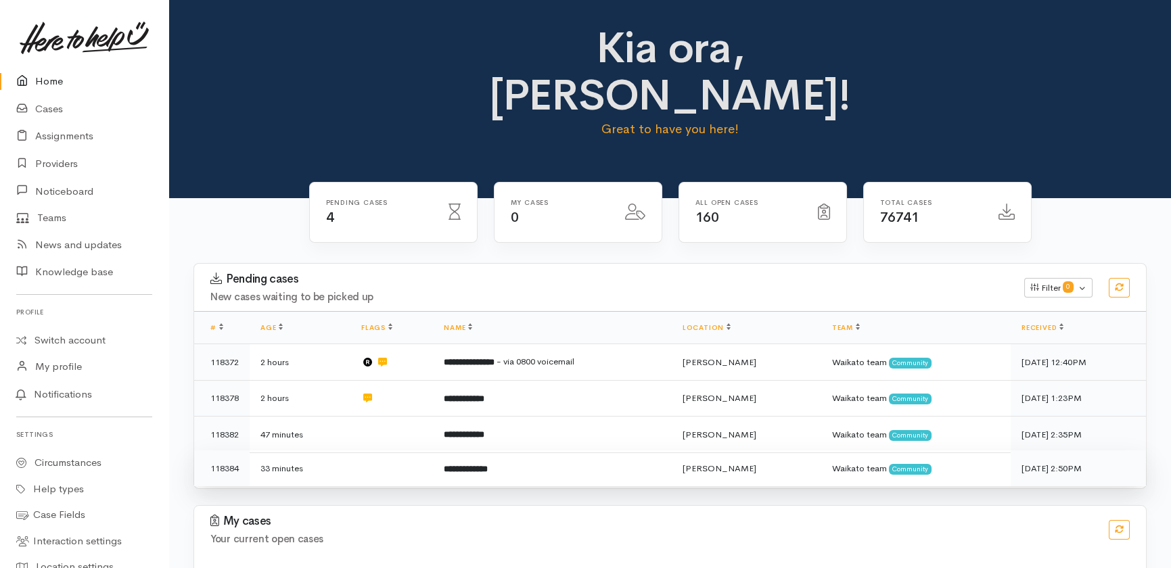
click at [377, 451] on td at bounding box center [392, 469] width 83 height 36
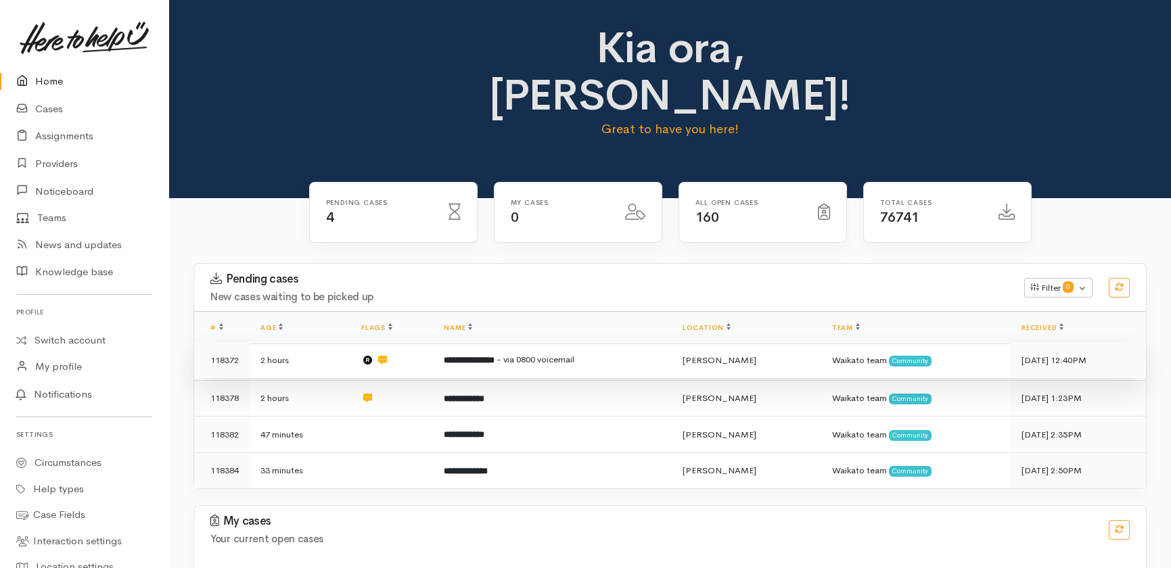
click at [495, 356] on b "**********" at bounding box center [469, 360] width 51 height 9
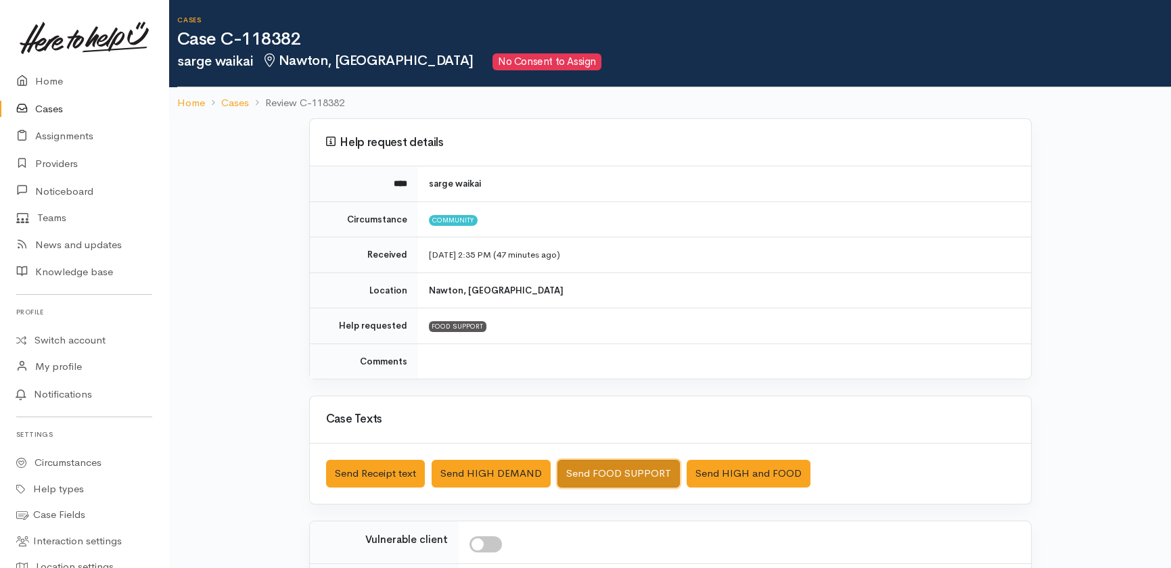
click at [626, 467] on button "Send FOOD SUPPORT" at bounding box center [619, 474] width 122 height 28
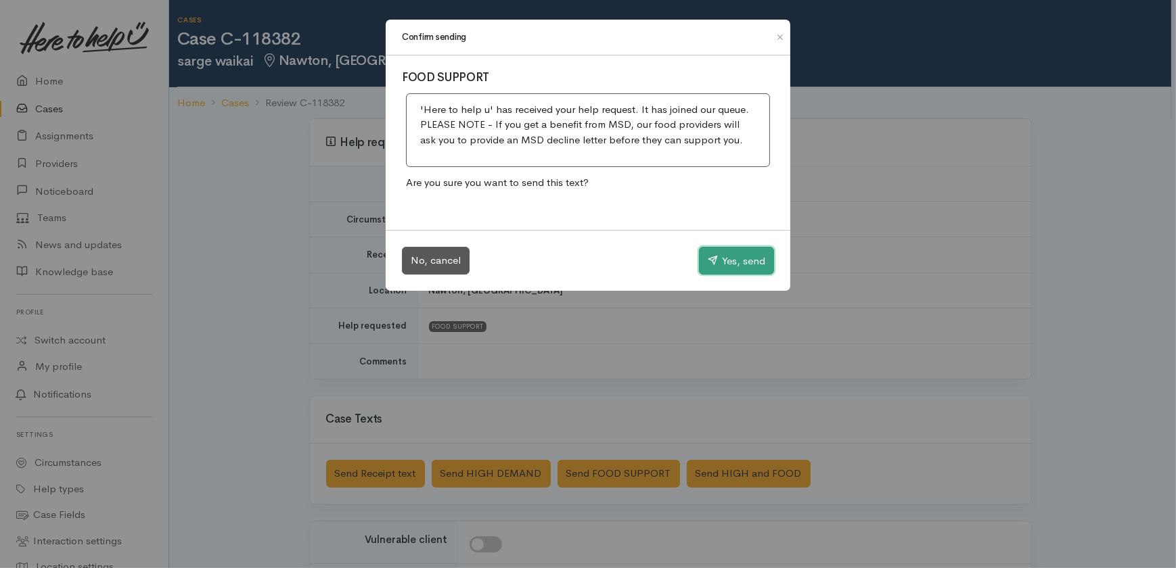
click at [750, 257] on button "Yes, send" at bounding box center [736, 261] width 75 height 28
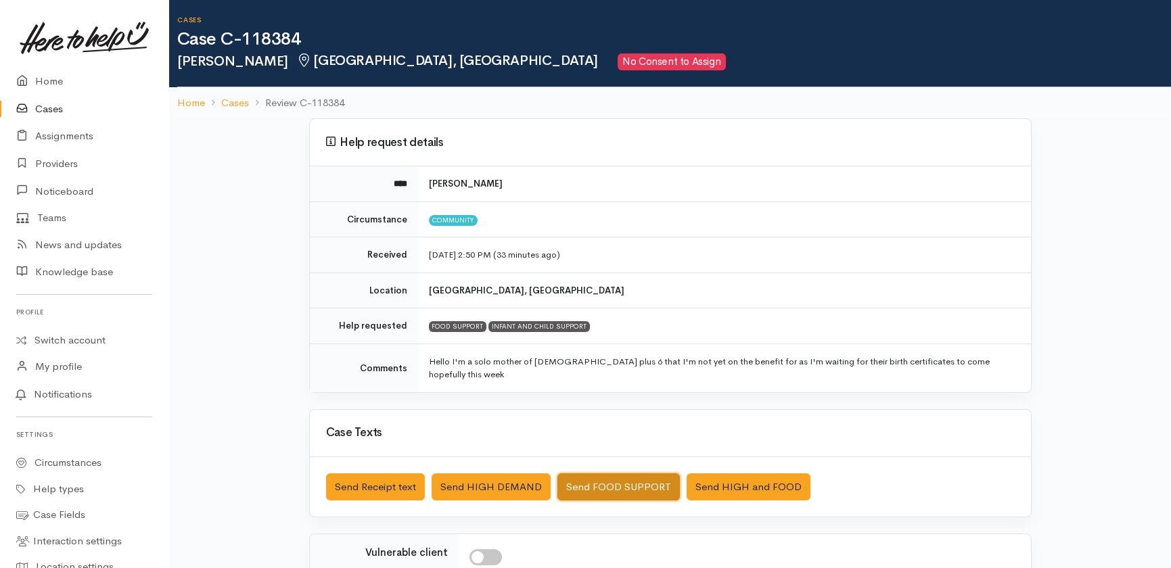
click at [608, 474] on button "Send FOOD SUPPORT" at bounding box center [619, 488] width 122 height 28
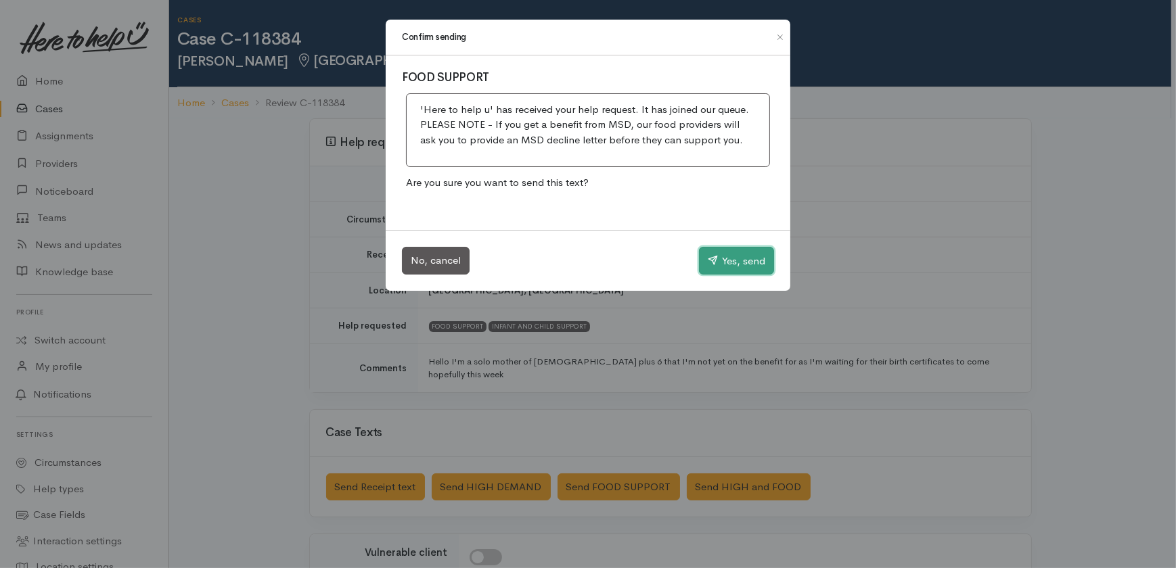
click at [736, 261] on button "Yes, send" at bounding box center [736, 261] width 75 height 28
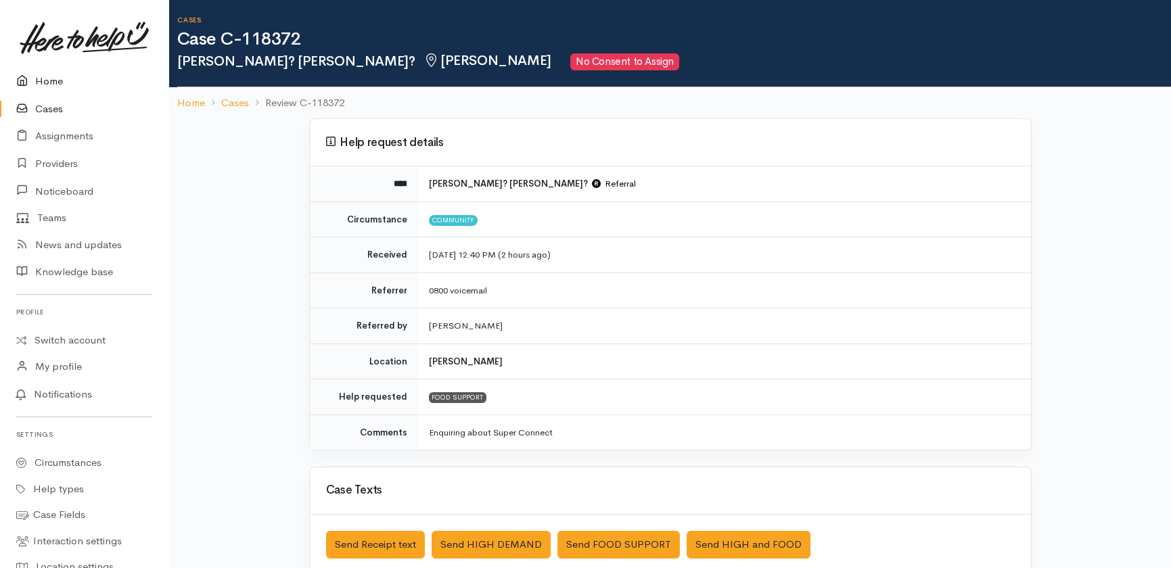
click at [52, 78] on link "Home" at bounding box center [84, 82] width 168 height 28
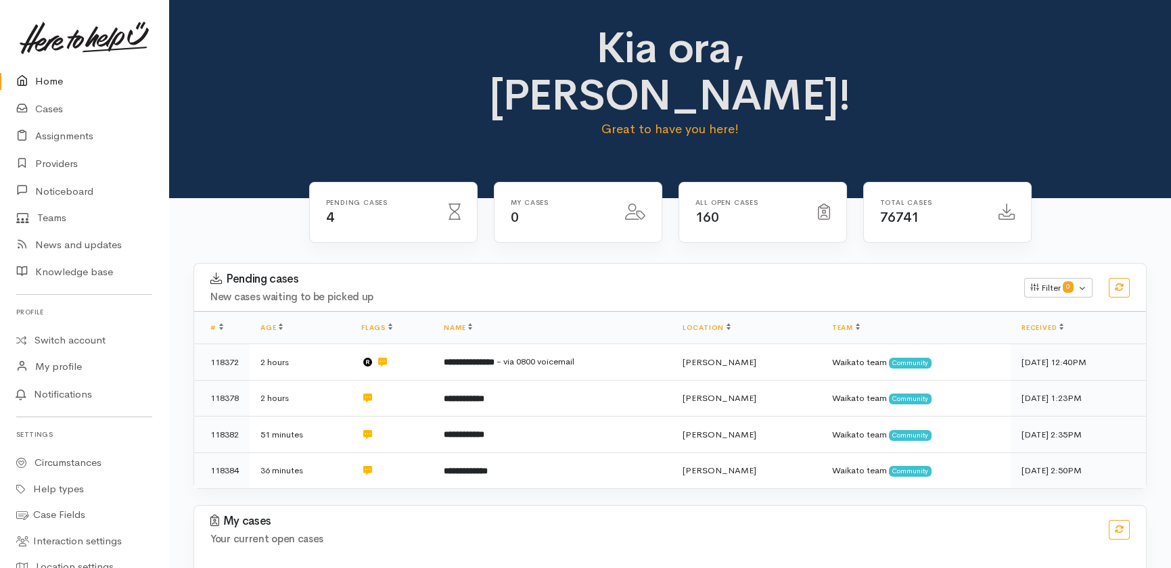
scroll to position [33, 0]
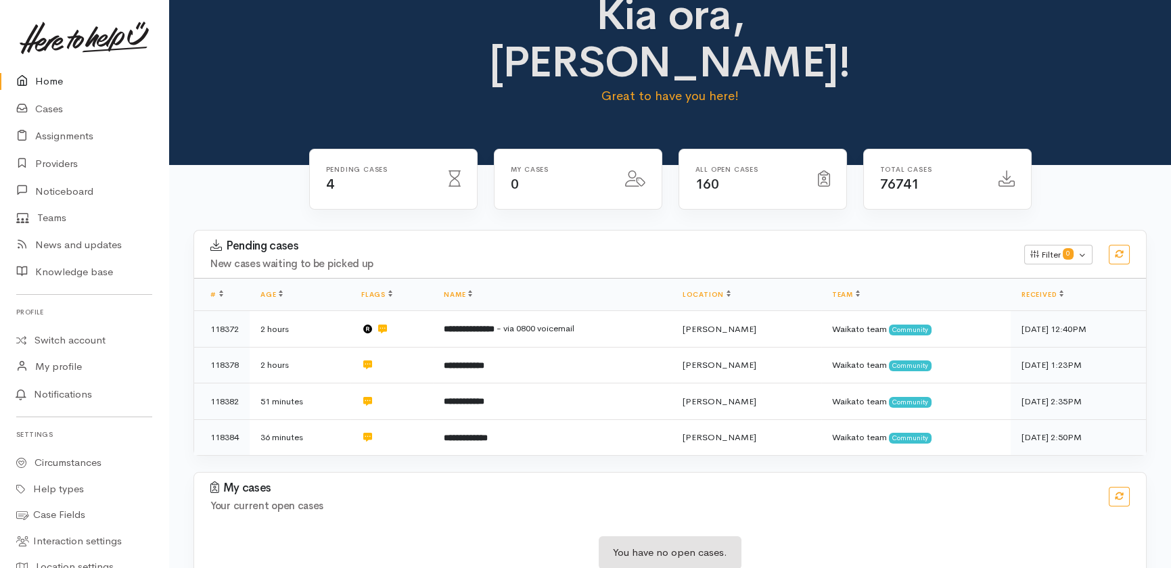
click at [886, 482] on div "My cases Your current open cases" at bounding box center [651, 497] width 899 height 30
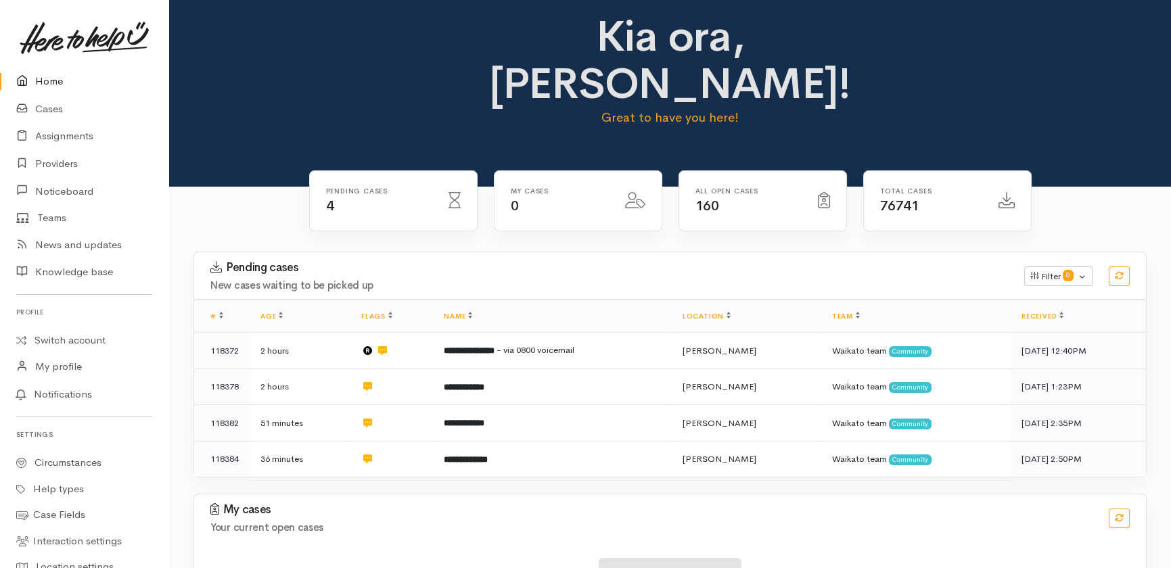
scroll to position [0, 0]
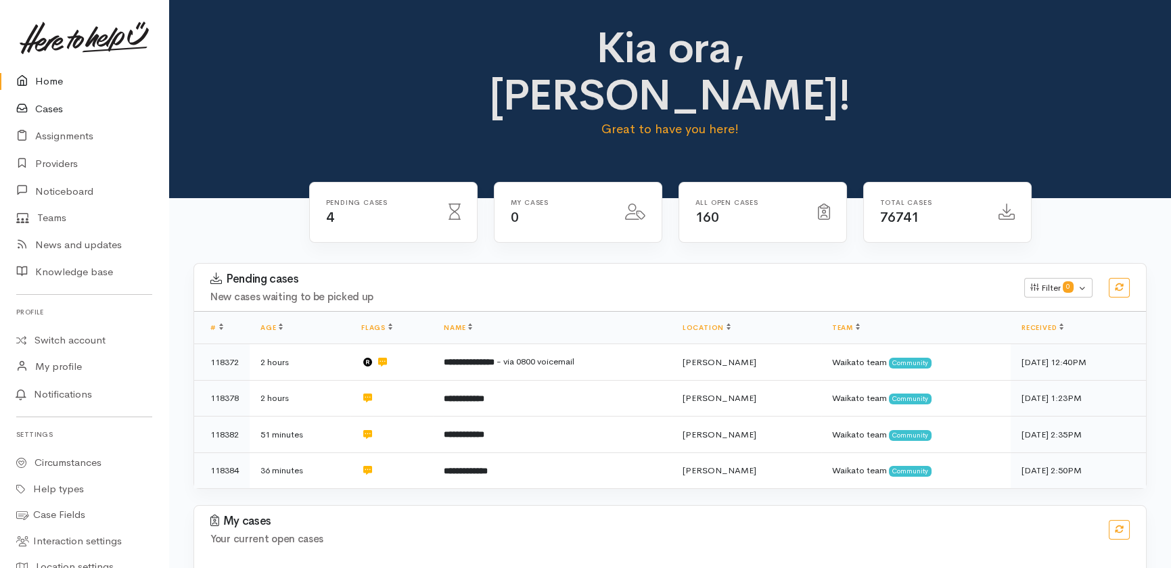
click at [44, 112] on link "Cases" at bounding box center [84, 109] width 168 height 28
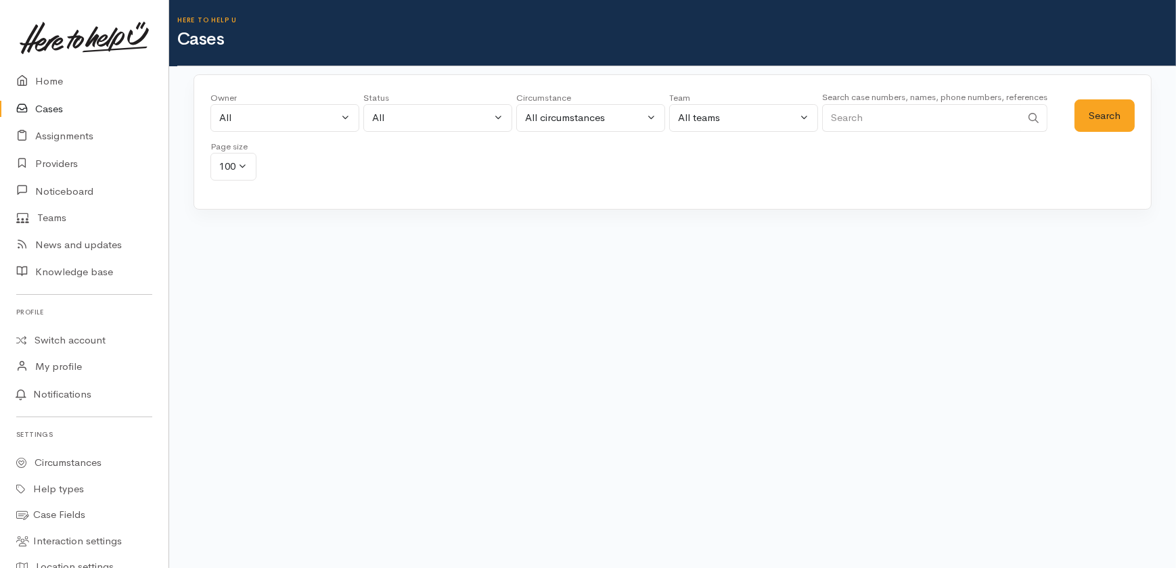
click at [926, 114] on input "Search" at bounding box center [921, 118] width 199 height 28
type input "upoko"
click at [1094, 108] on button "Search" at bounding box center [1105, 115] width 60 height 33
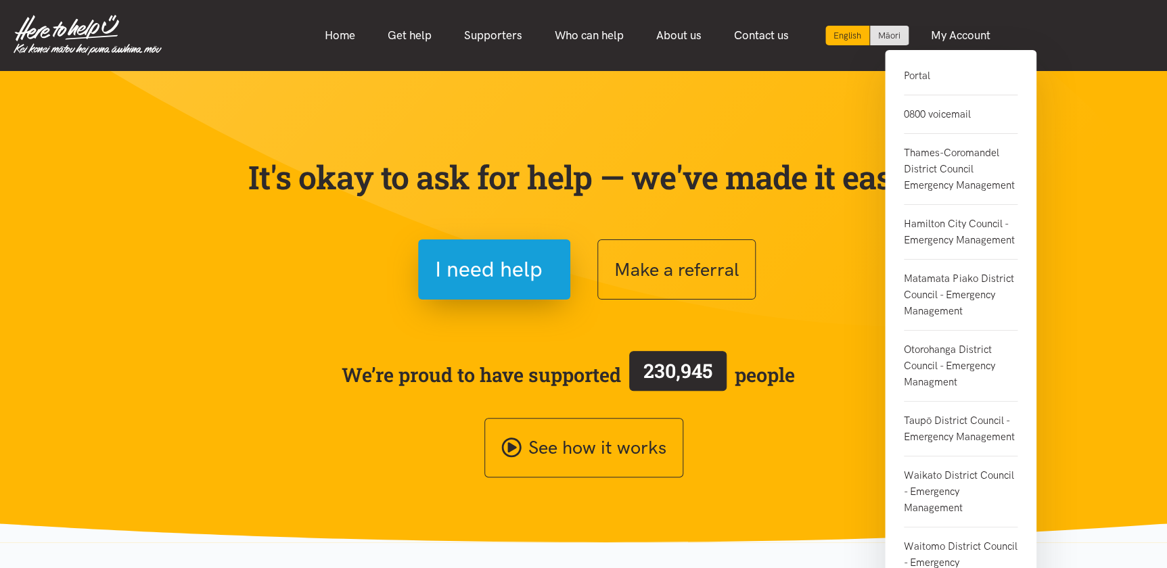
click at [919, 72] on link "Portal" at bounding box center [961, 82] width 114 height 28
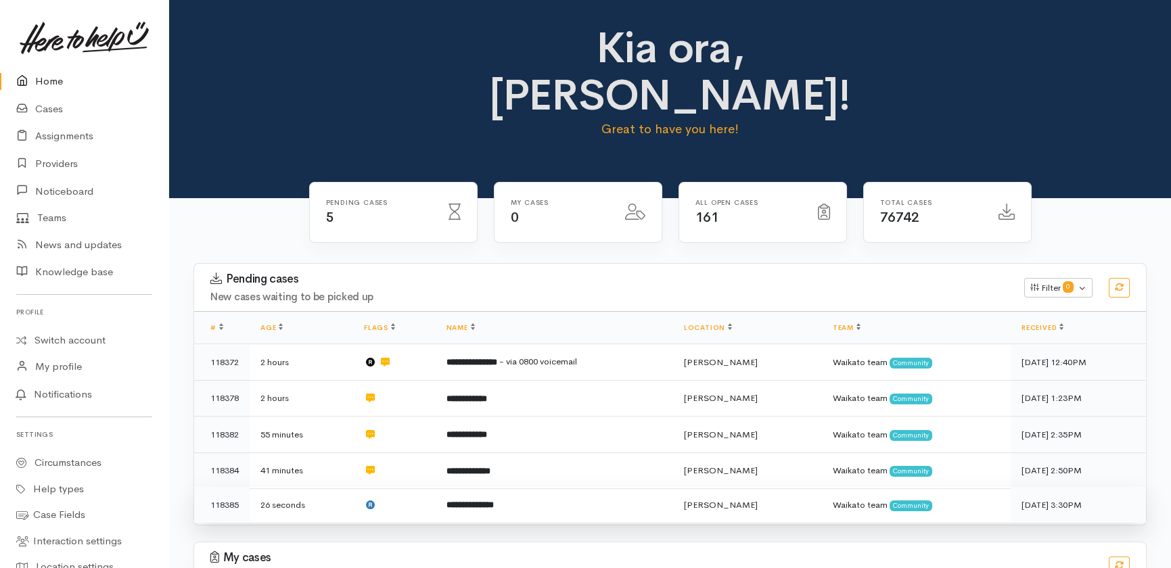
click at [440, 487] on td "**********" at bounding box center [555, 505] width 238 height 36
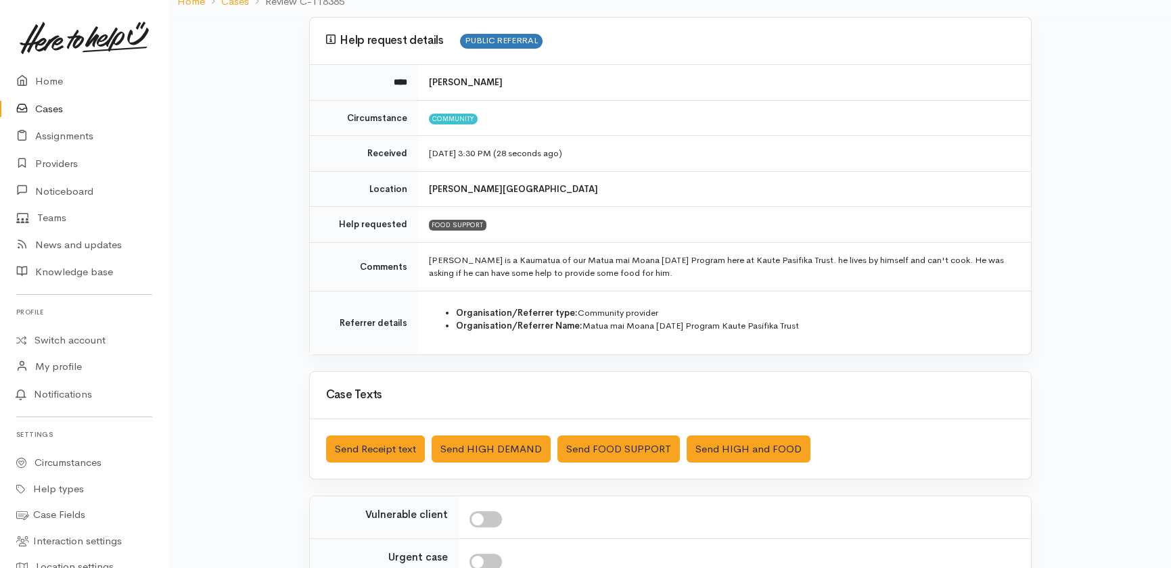
scroll to position [122, 0]
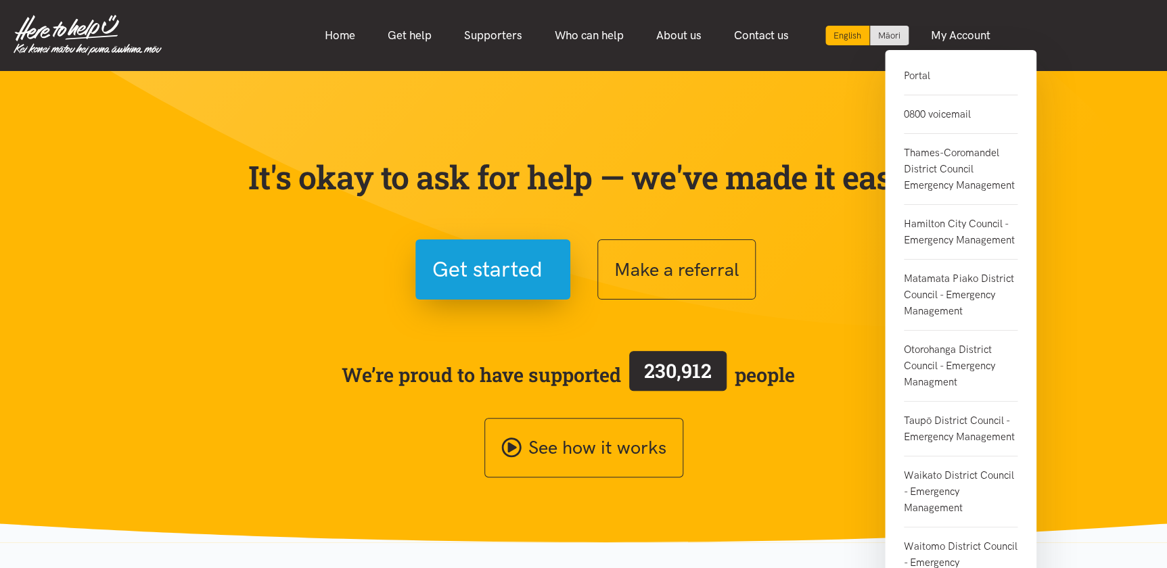
click at [919, 68] on link "Portal" at bounding box center [961, 82] width 114 height 28
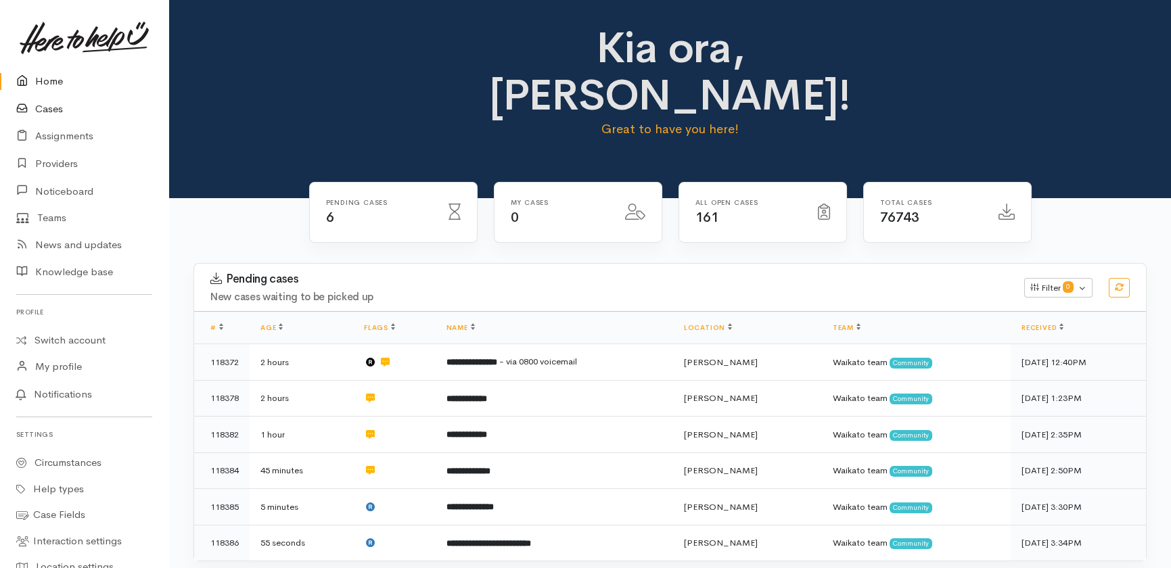
click at [47, 106] on link "Cases" at bounding box center [84, 109] width 168 height 28
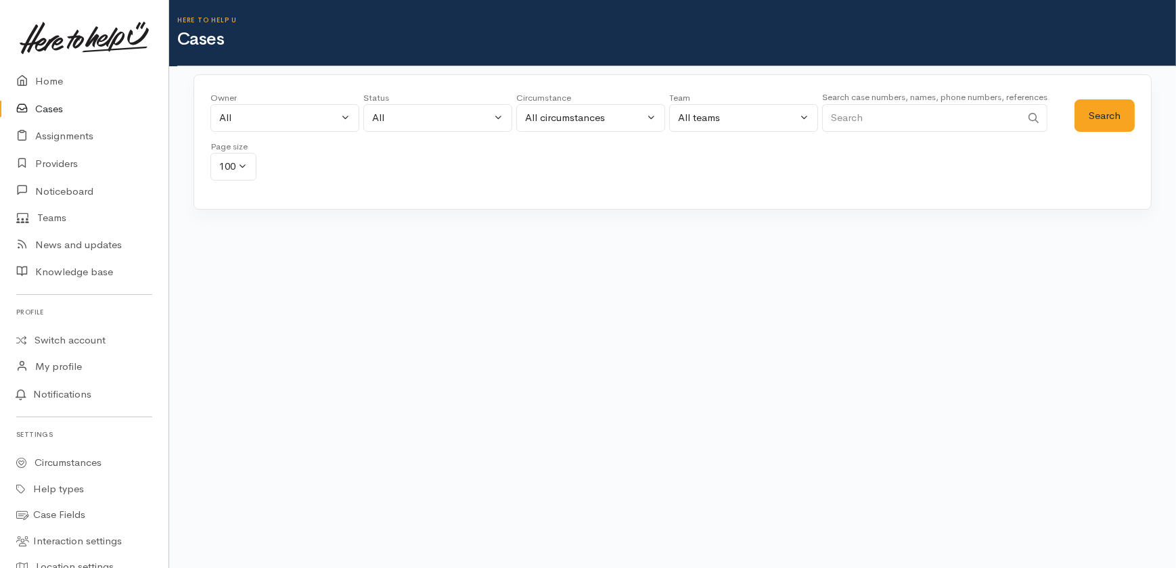
drag, startPoint x: 926, startPoint y: 122, endPoint x: 941, endPoint y: 62, distance: 62.0
click at [927, 121] on input "Search" at bounding box center [921, 118] width 199 height 28
type input "0204099"
click at [1121, 111] on button "Search" at bounding box center [1105, 115] width 60 height 33
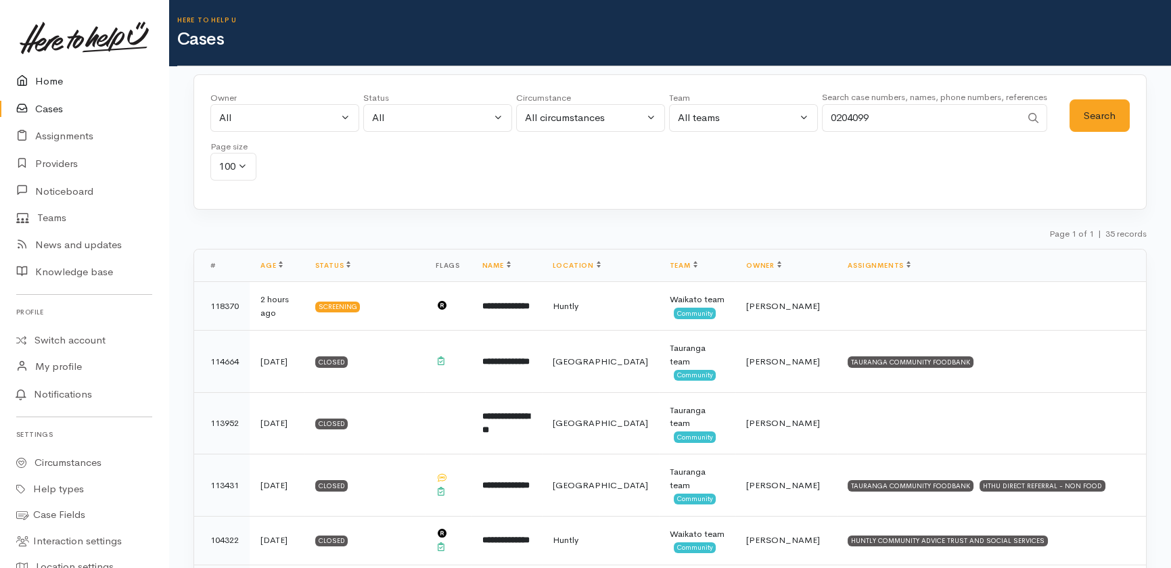
click at [51, 72] on link "Home" at bounding box center [84, 82] width 168 height 28
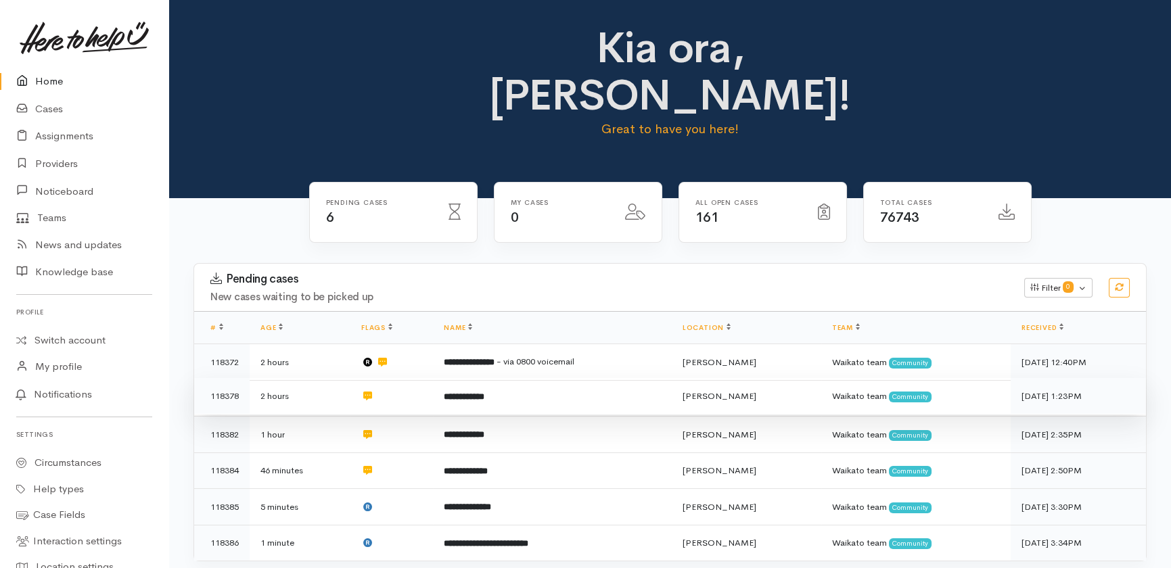
scroll to position [61, 0]
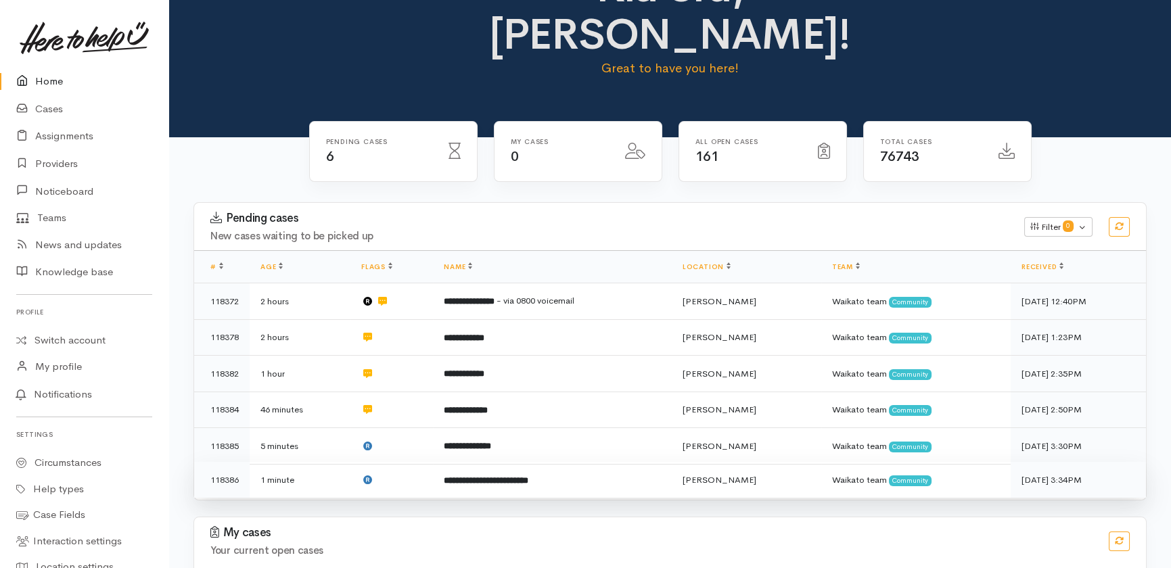
click at [512, 476] on b "**********" at bounding box center [486, 480] width 85 height 9
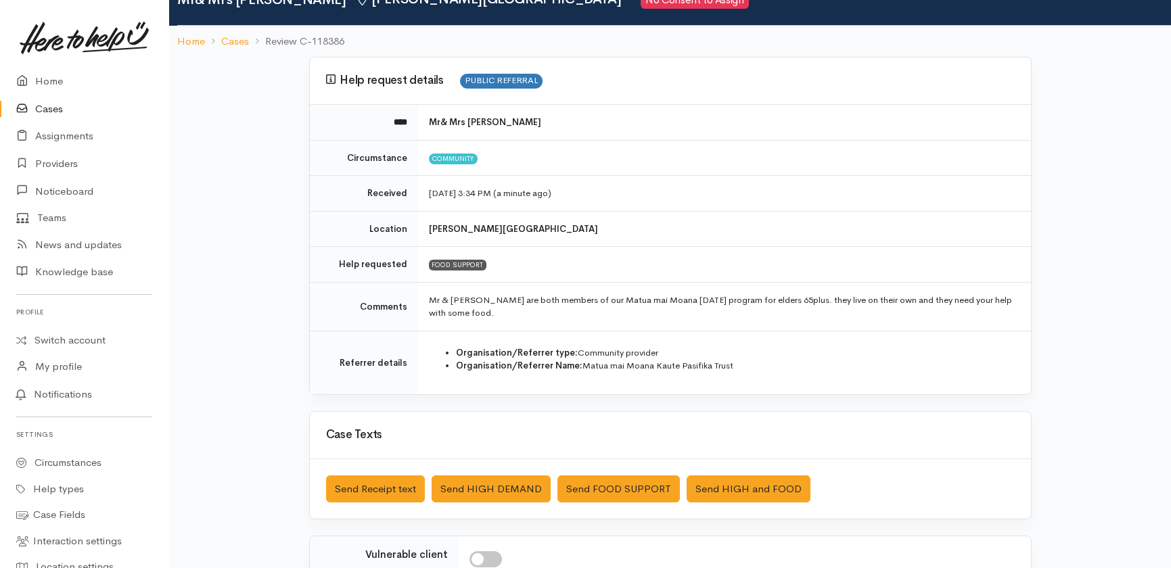
scroll to position [61, 0]
click at [45, 79] on link "Home" at bounding box center [84, 82] width 168 height 28
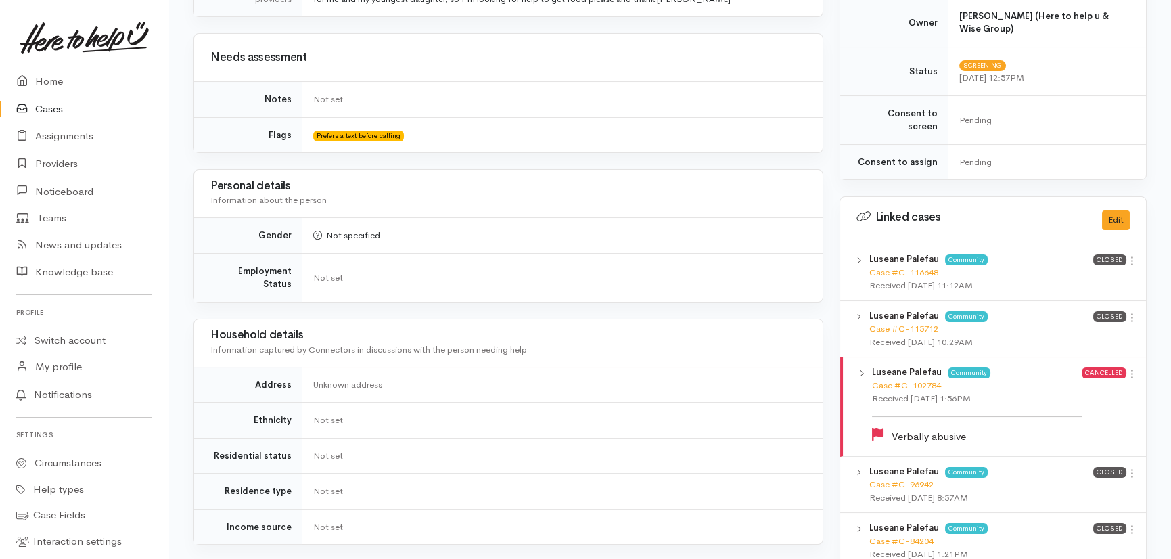
scroll to position [122, 0]
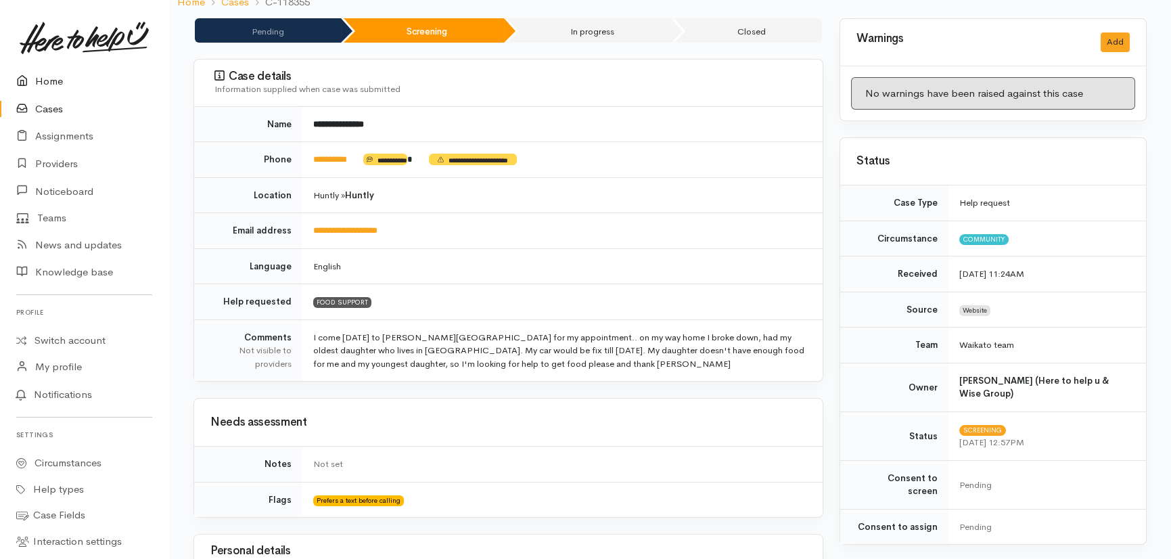
drag, startPoint x: 44, startPoint y: 76, endPoint x: 50, endPoint y: 83, distance: 9.1
click at [44, 76] on link "Home" at bounding box center [84, 82] width 168 height 28
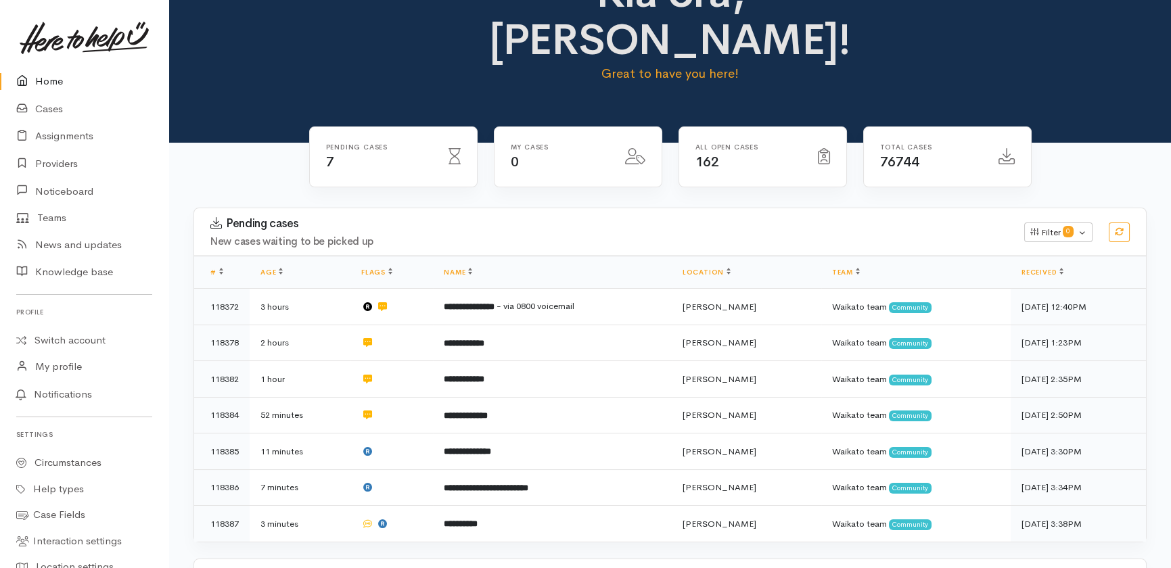
scroll to position [139, 0]
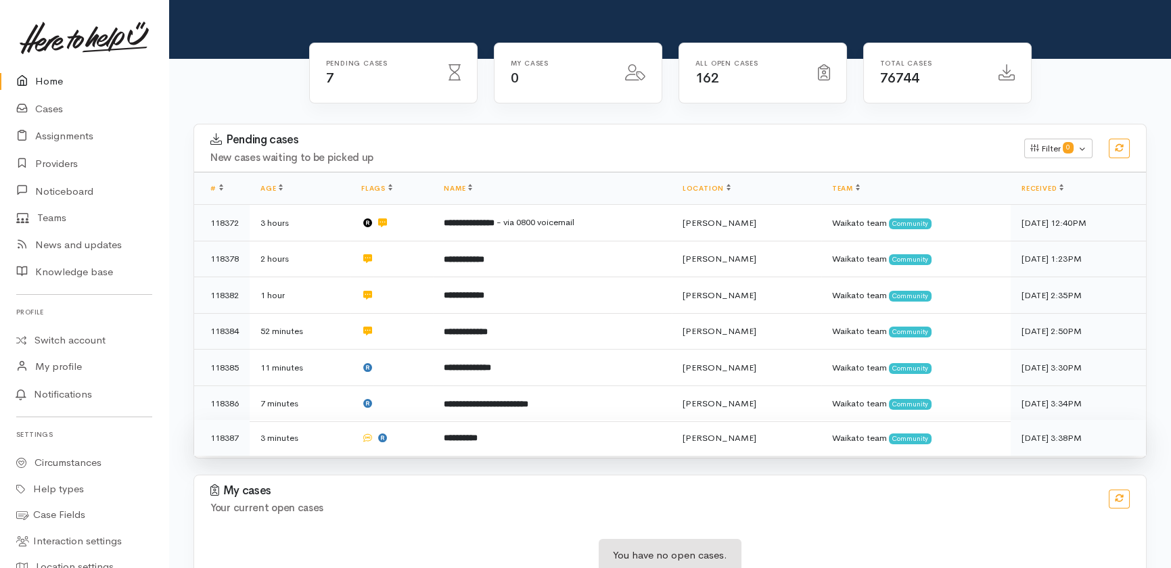
click at [400, 420] on td at bounding box center [392, 438] width 83 height 36
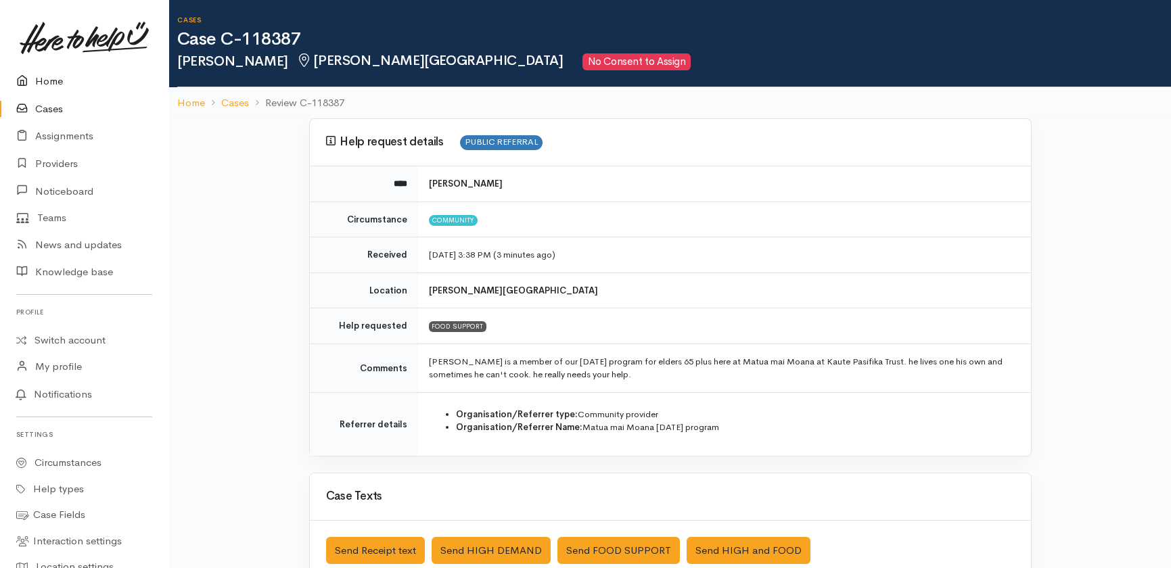
click at [46, 76] on link "Home" at bounding box center [84, 82] width 168 height 28
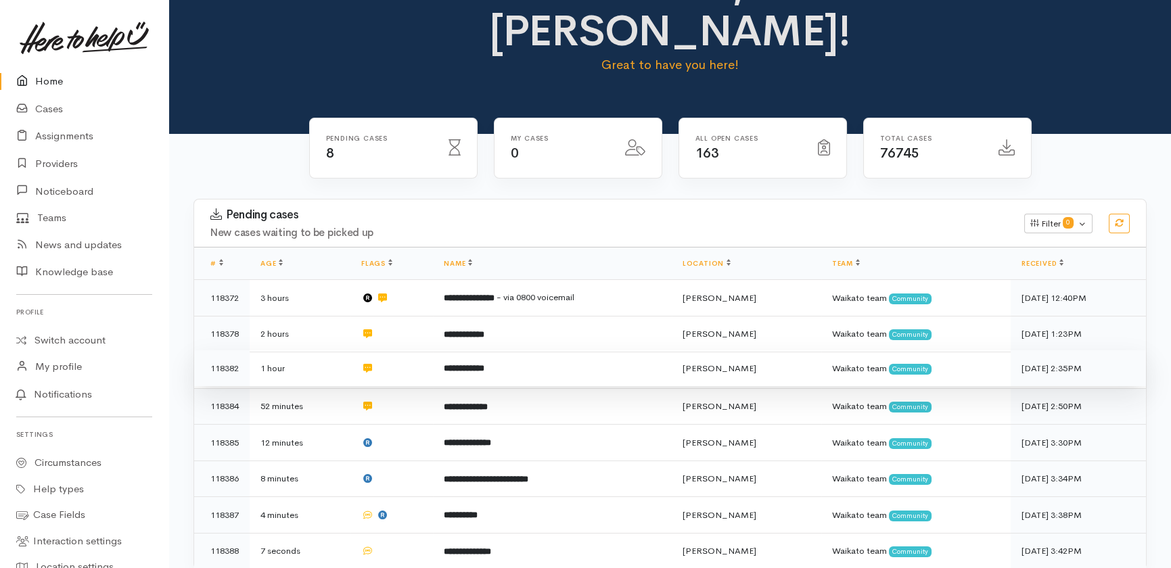
scroll to position [122, 0]
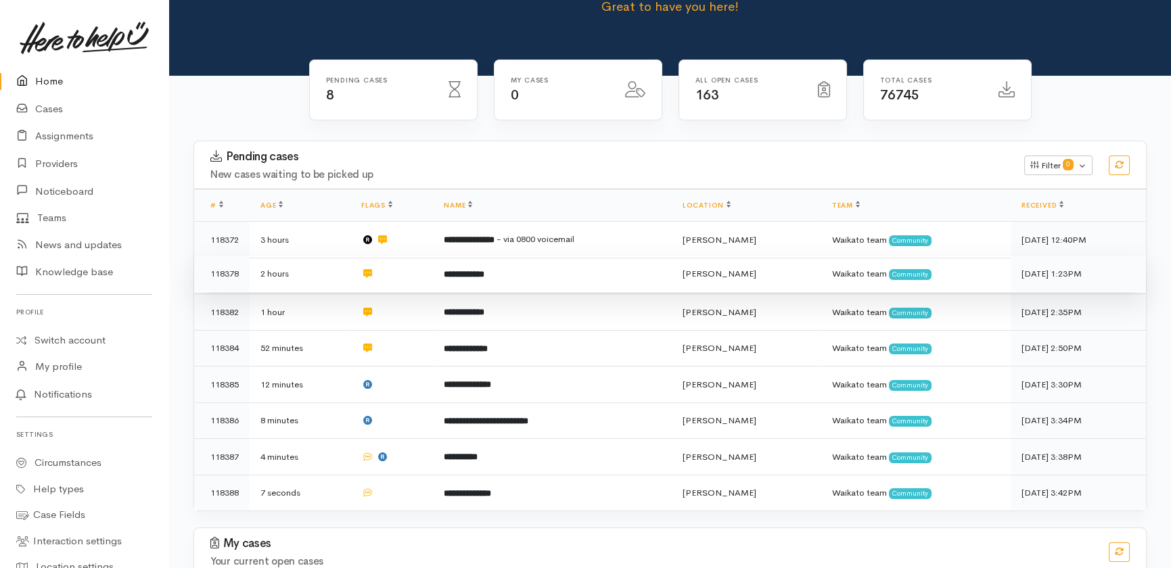
click at [568, 256] on td "**********" at bounding box center [552, 274] width 239 height 37
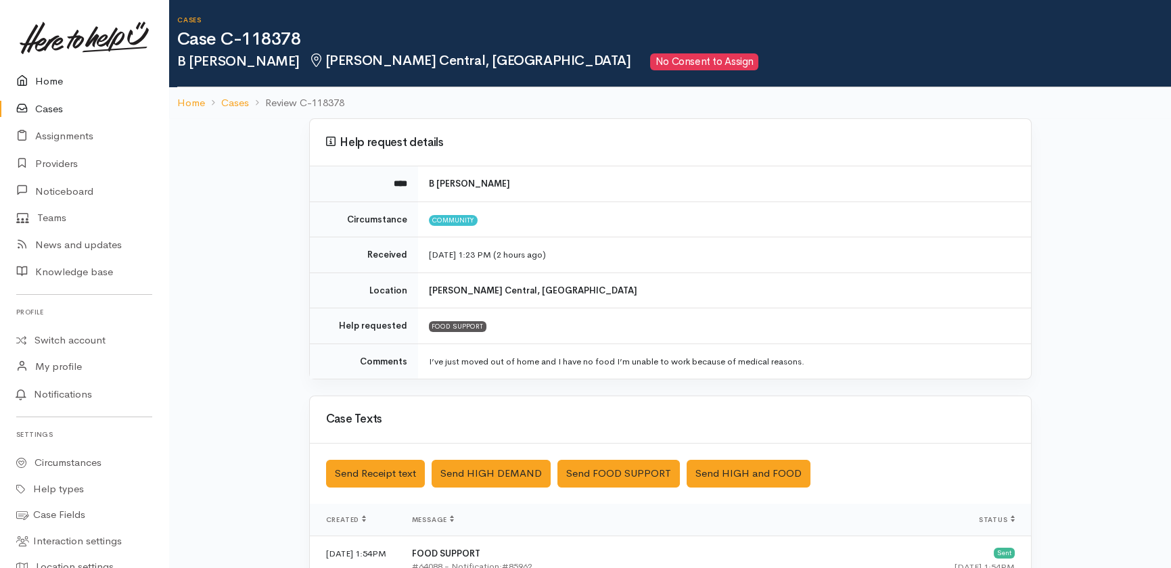
click at [50, 76] on link "Home" at bounding box center [84, 82] width 168 height 28
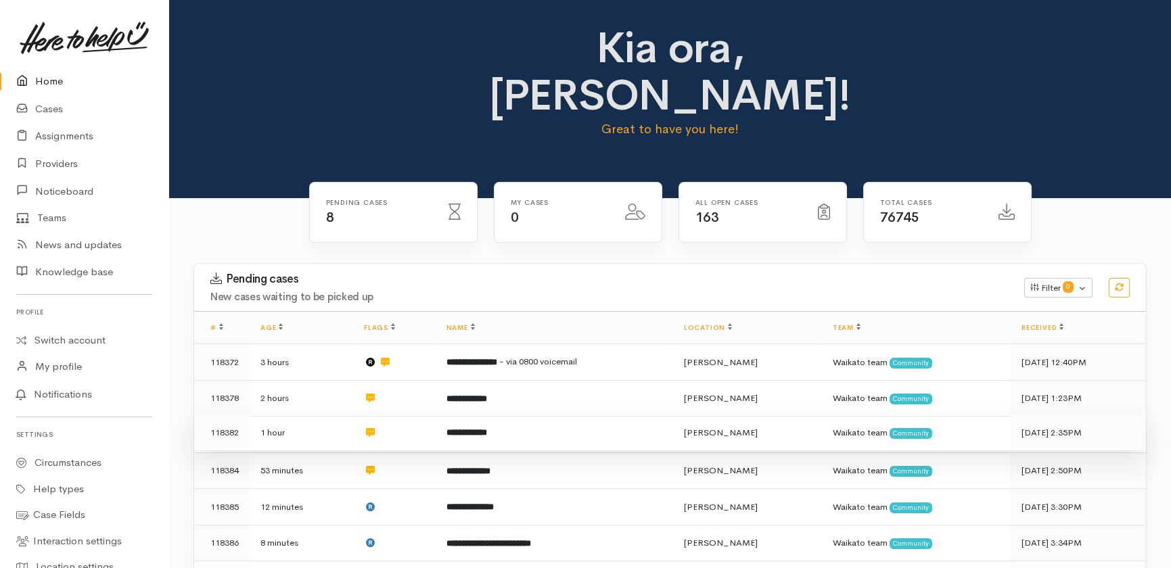
click at [405, 415] on td at bounding box center [394, 433] width 83 height 37
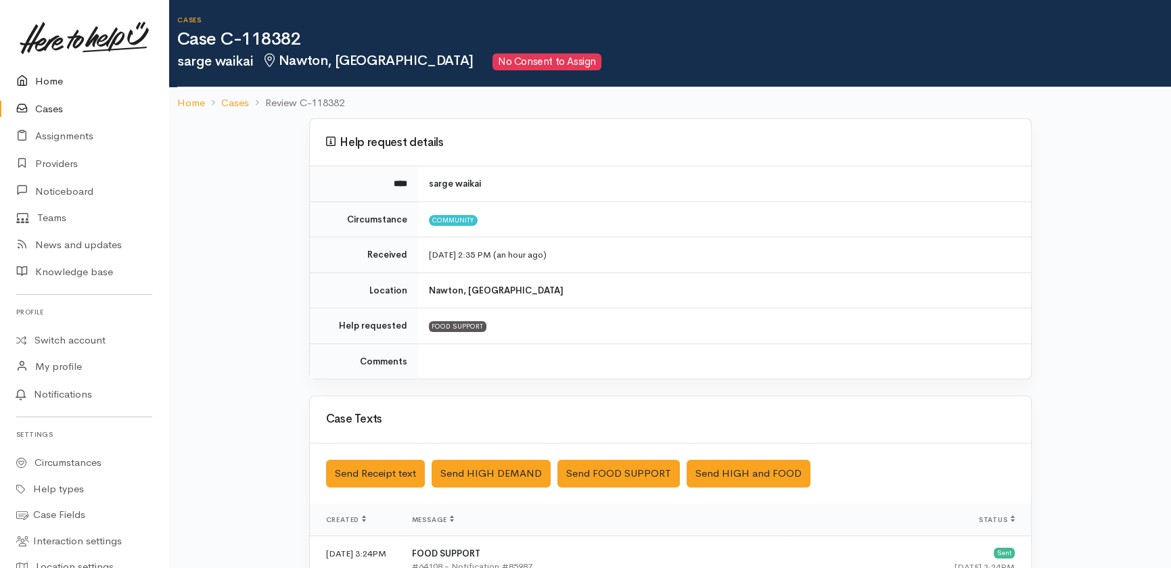
click at [46, 81] on link "Home" at bounding box center [84, 82] width 168 height 28
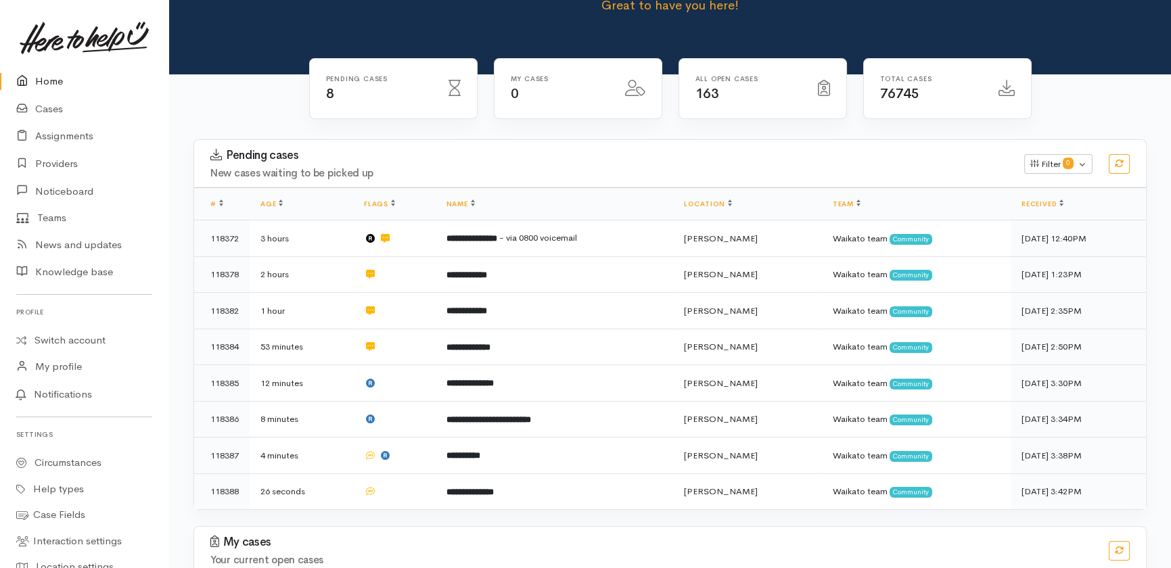
scroll to position [175, 0]
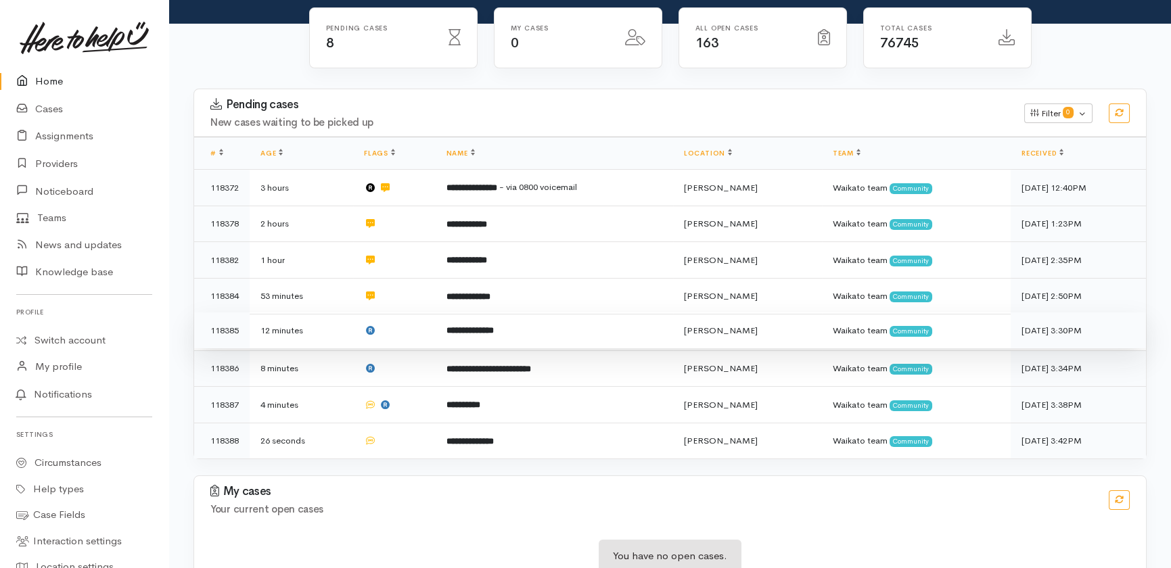
click at [417, 313] on td at bounding box center [394, 331] width 83 height 37
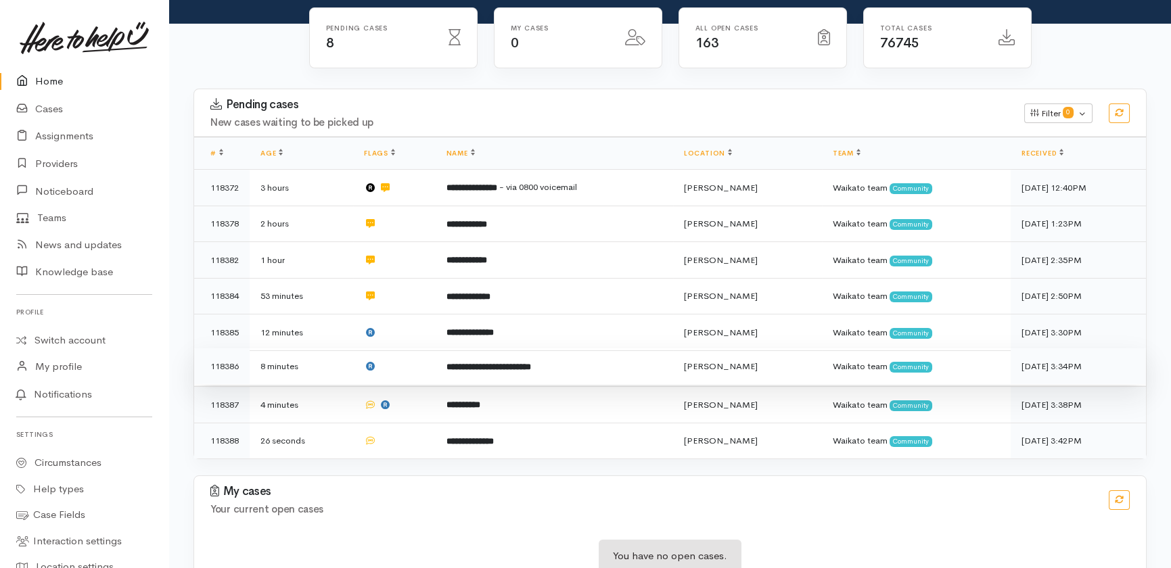
click at [414, 348] on td at bounding box center [394, 366] width 83 height 37
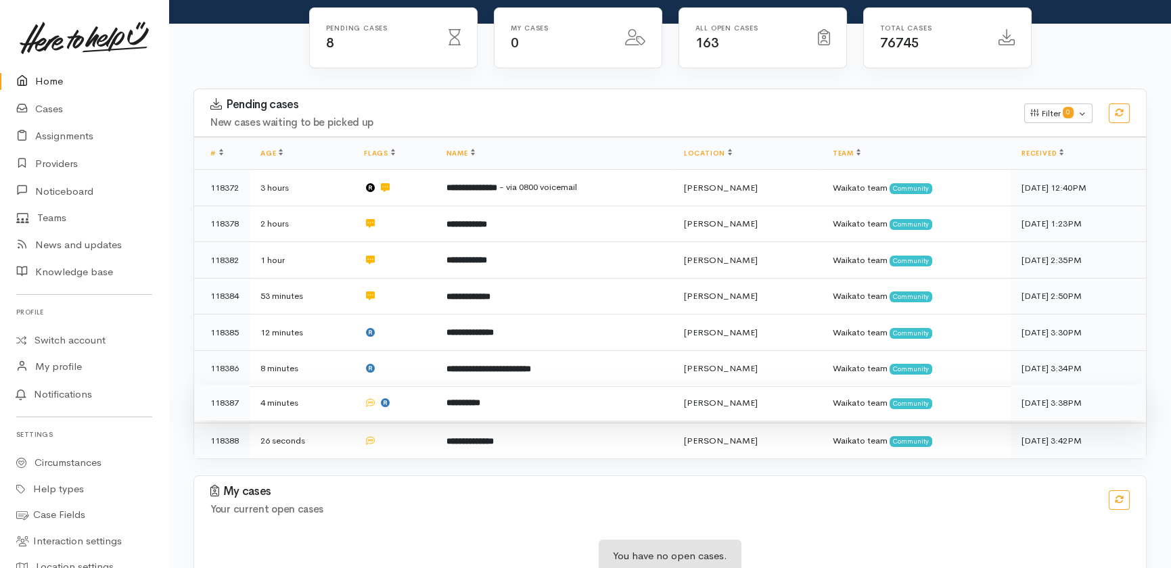
click at [419, 385] on td at bounding box center [394, 403] width 83 height 37
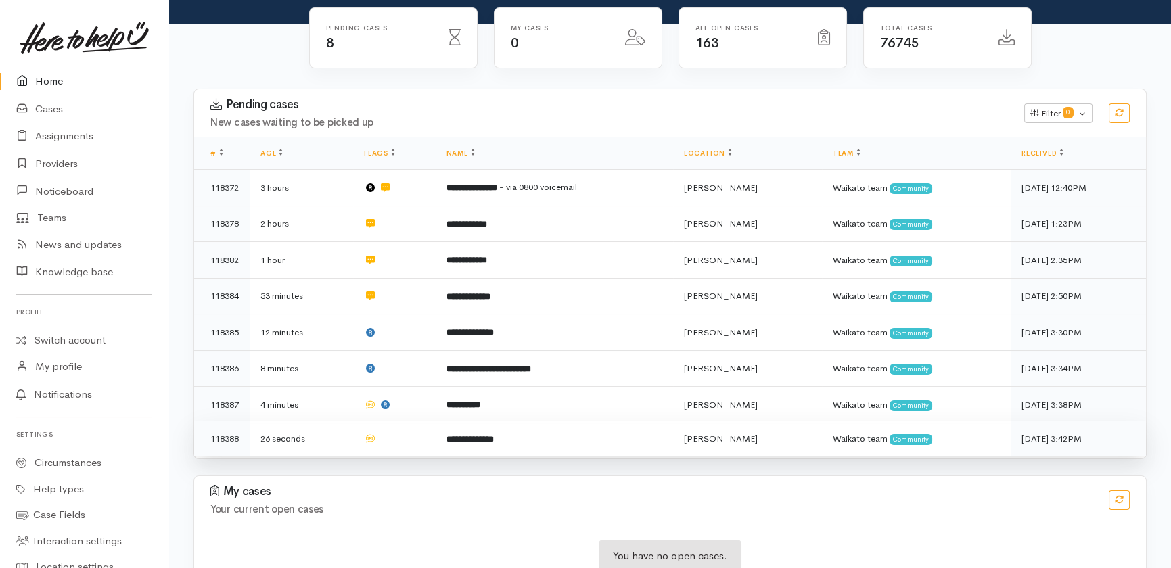
click at [402, 421] on td at bounding box center [394, 439] width 83 height 36
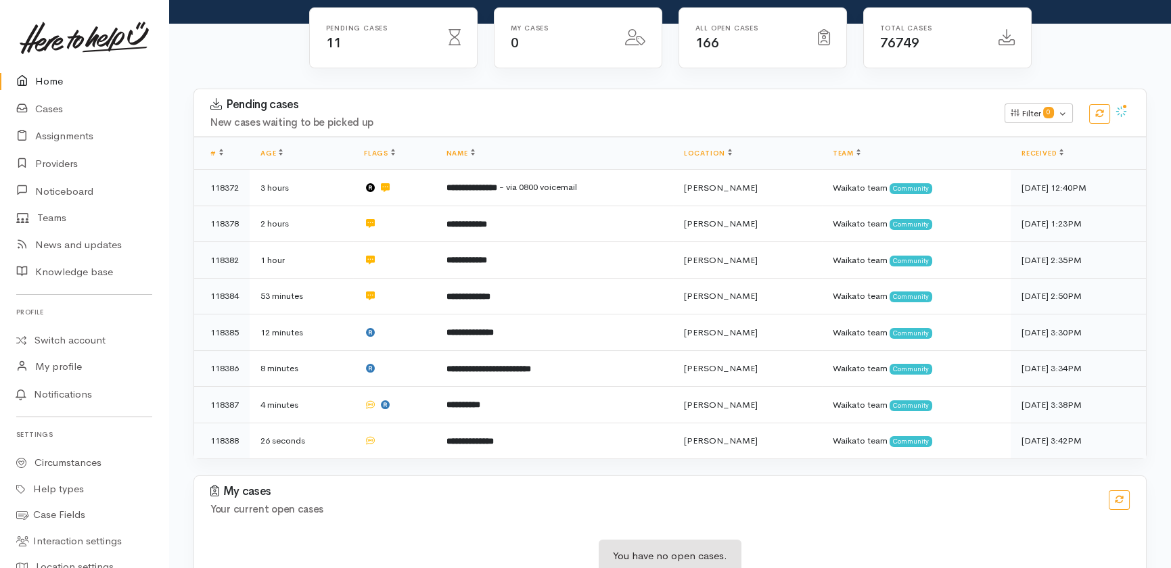
click at [53, 81] on link "Home" at bounding box center [84, 82] width 168 height 28
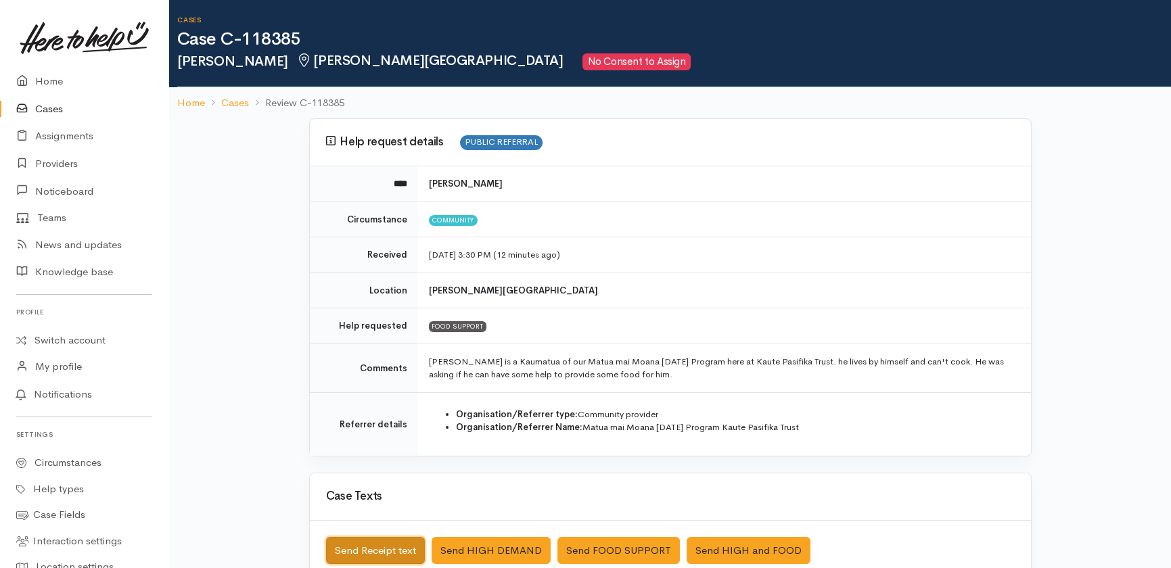
click at [350, 550] on button "Send Receipt text" at bounding box center [375, 551] width 99 height 28
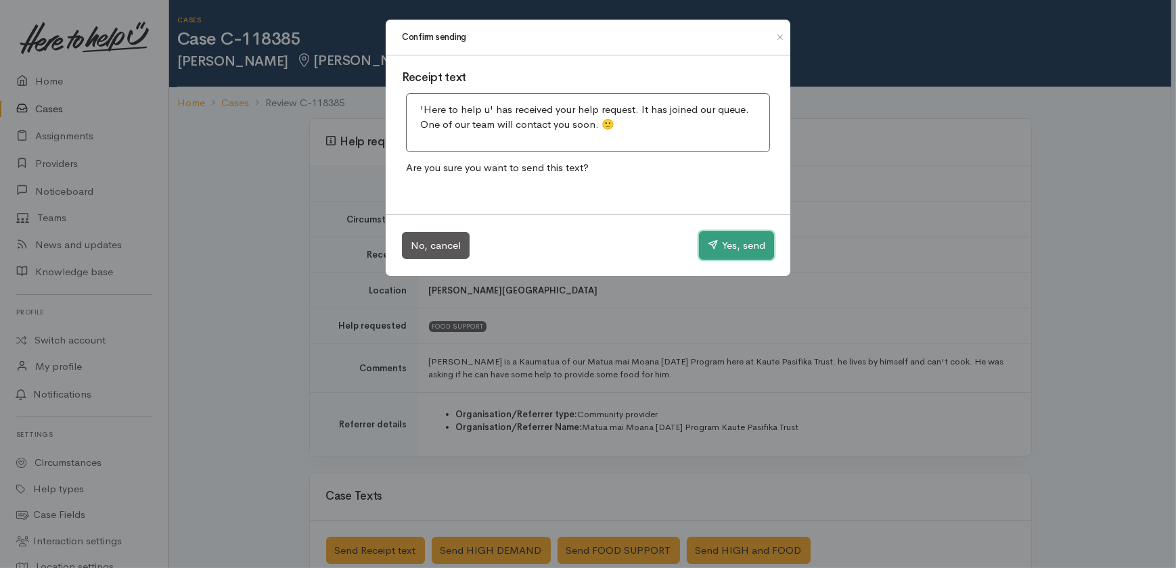
click at [736, 250] on button "Yes, send" at bounding box center [736, 245] width 75 height 28
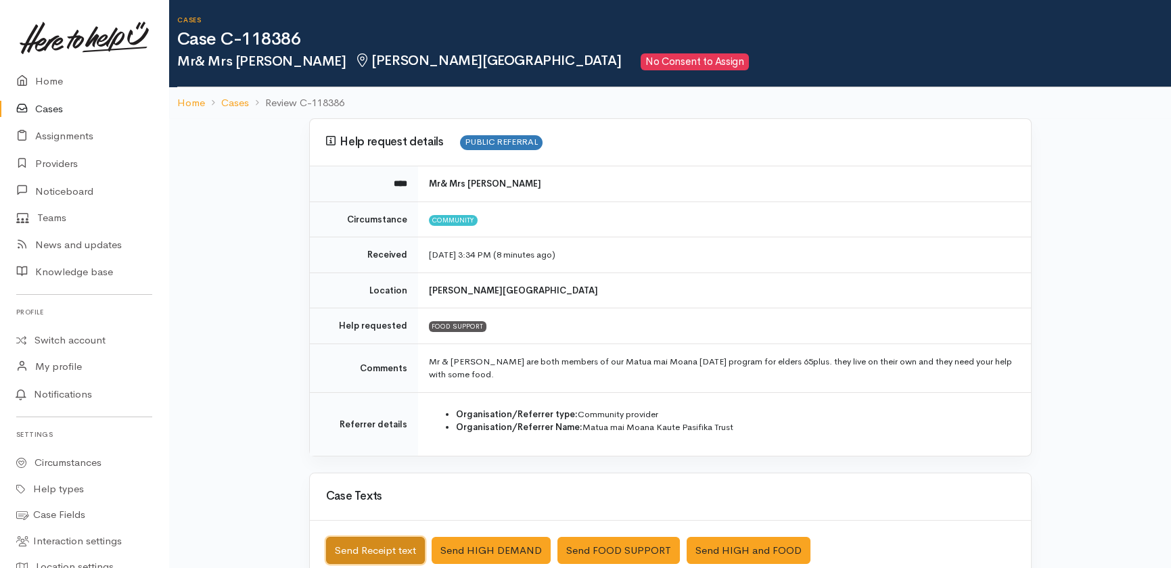
click at [344, 547] on button "Send Receipt text" at bounding box center [375, 551] width 99 height 28
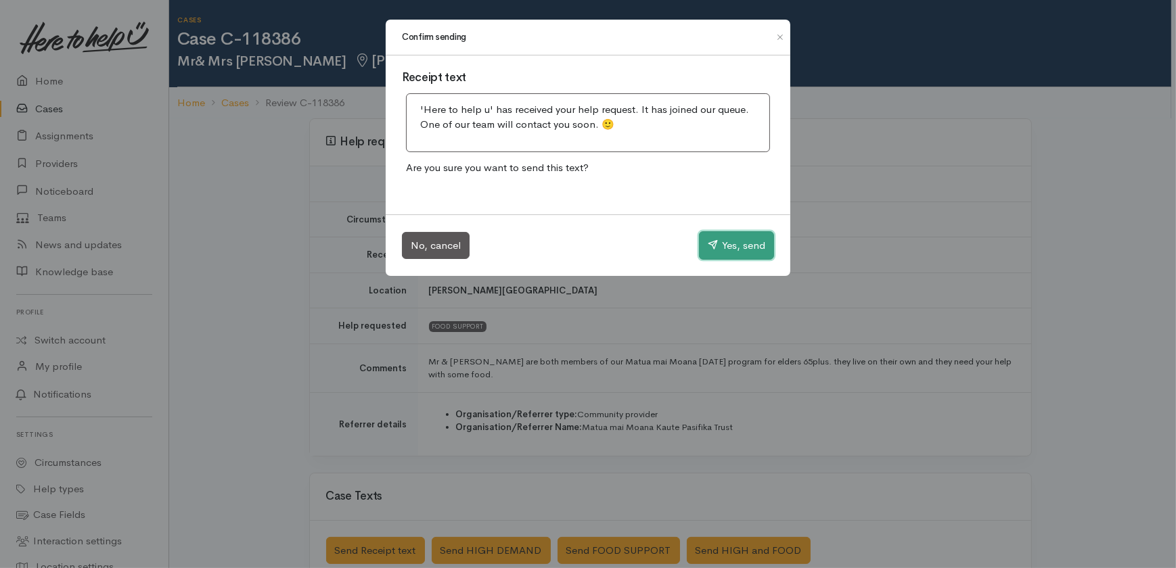
drag, startPoint x: 733, startPoint y: 246, endPoint x: 738, endPoint y: 221, distance: 25.6
click at [734, 246] on button "Yes, send" at bounding box center [736, 245] width 75 height 28
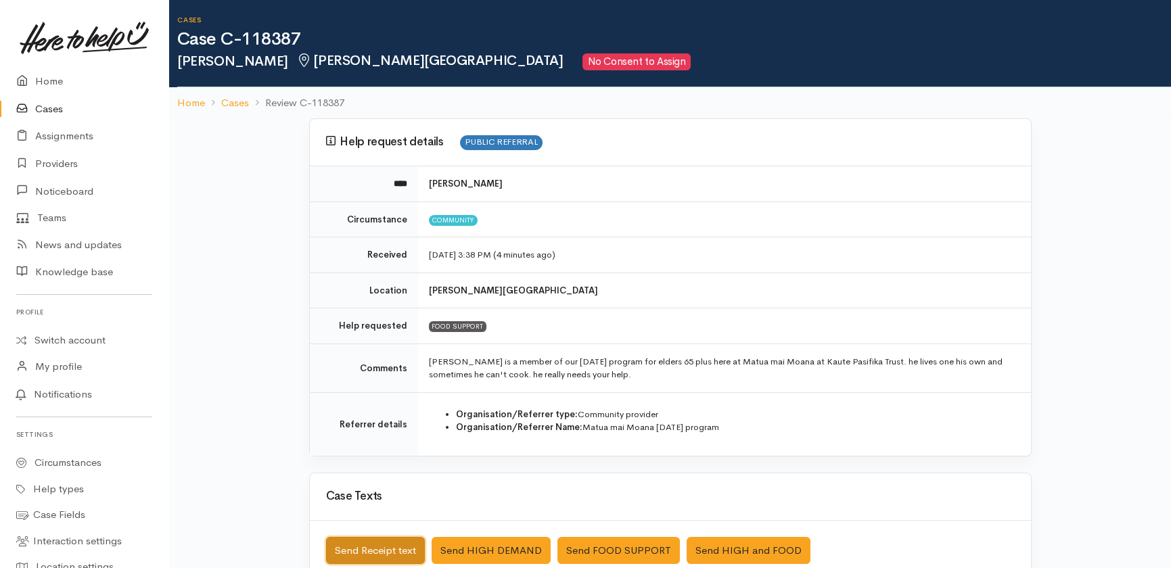
click at [364, 546] on button "Send Receipt text" at bounding box center [375, 551] width 99 height 28
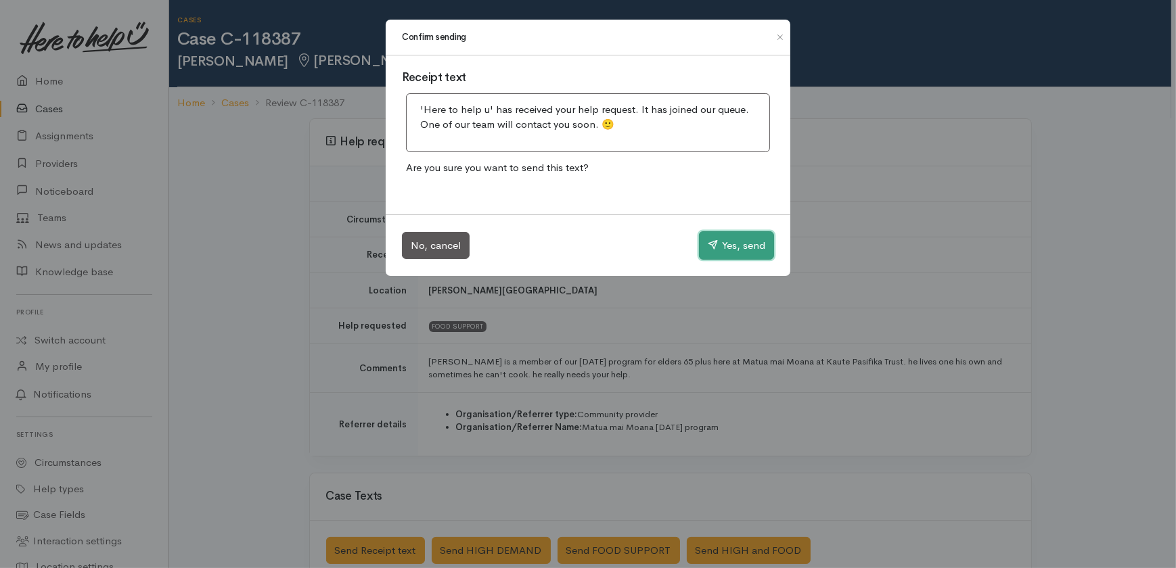
click at [736, 247] on button "Yes, send" at bounding box center [736, 245] width 75 height 28
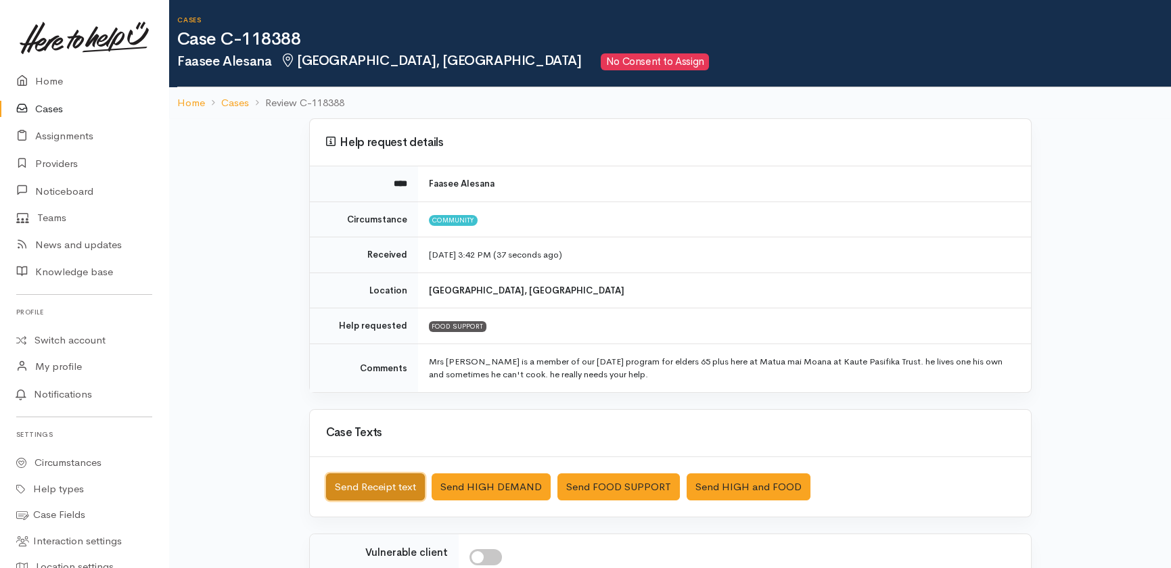
click at [361, 487] on button "Send Receipt text" at bounding box center [375, 488] width 99 height 28
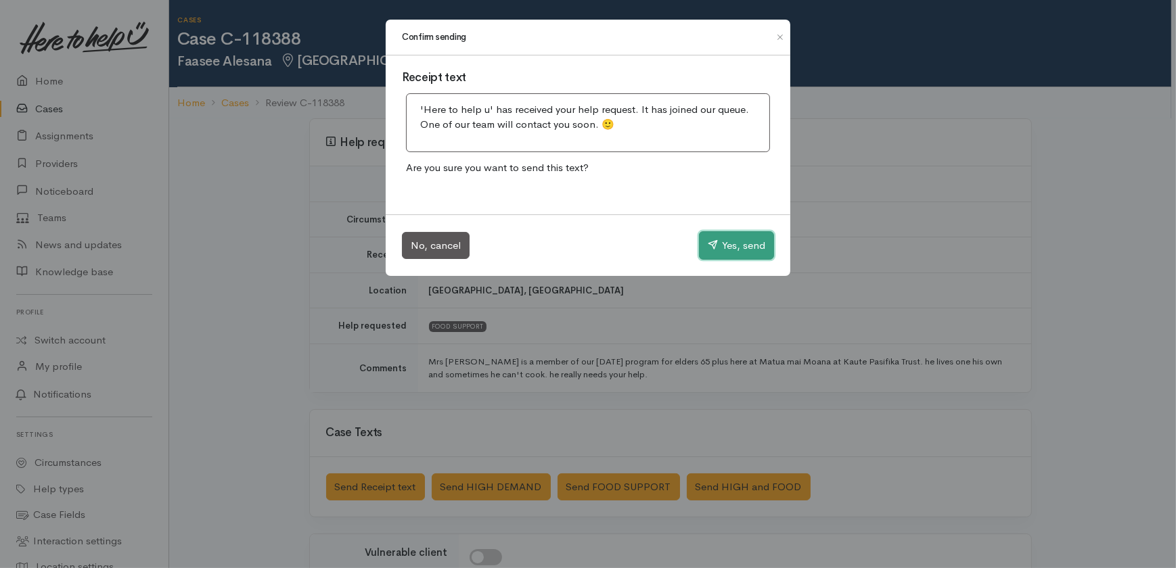
click at [734, 253] on button "Yes, send" at bounding box center [736, 245] width 75 height 28
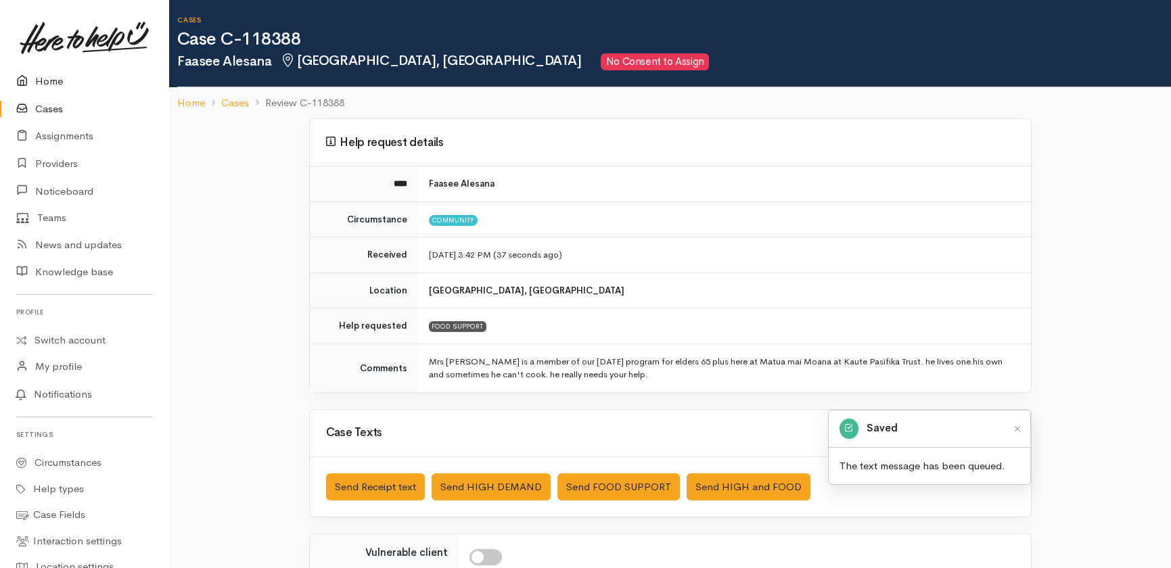
click at [53, 76] on link "Home" at bounding box center [84, 82] width 168 height 28
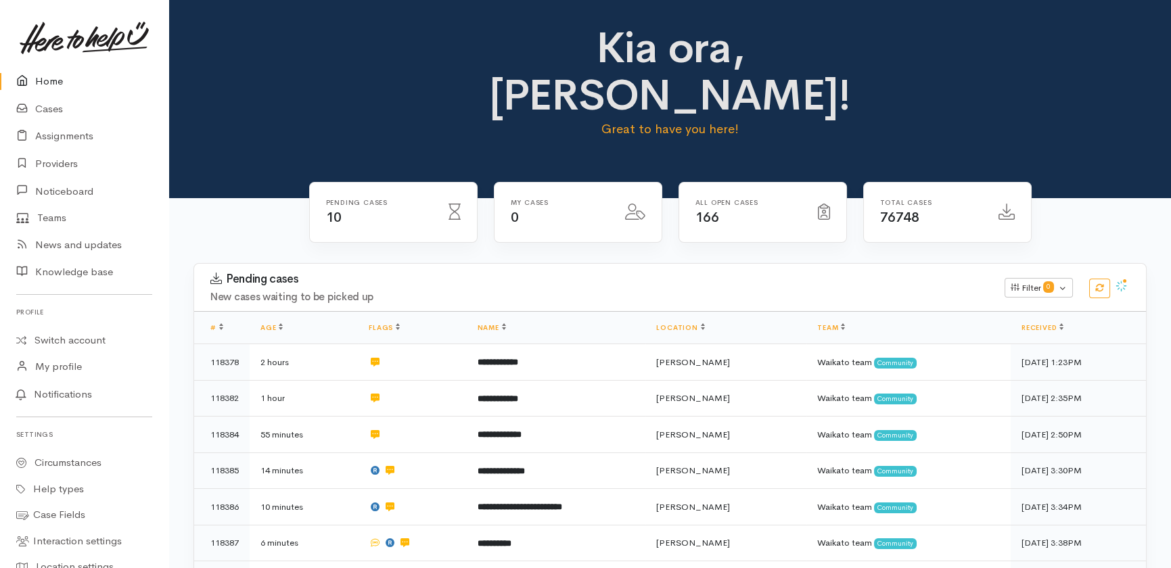
click at [47, 82] on link "Home" at bounding box center [84, 82] width 168 height 28
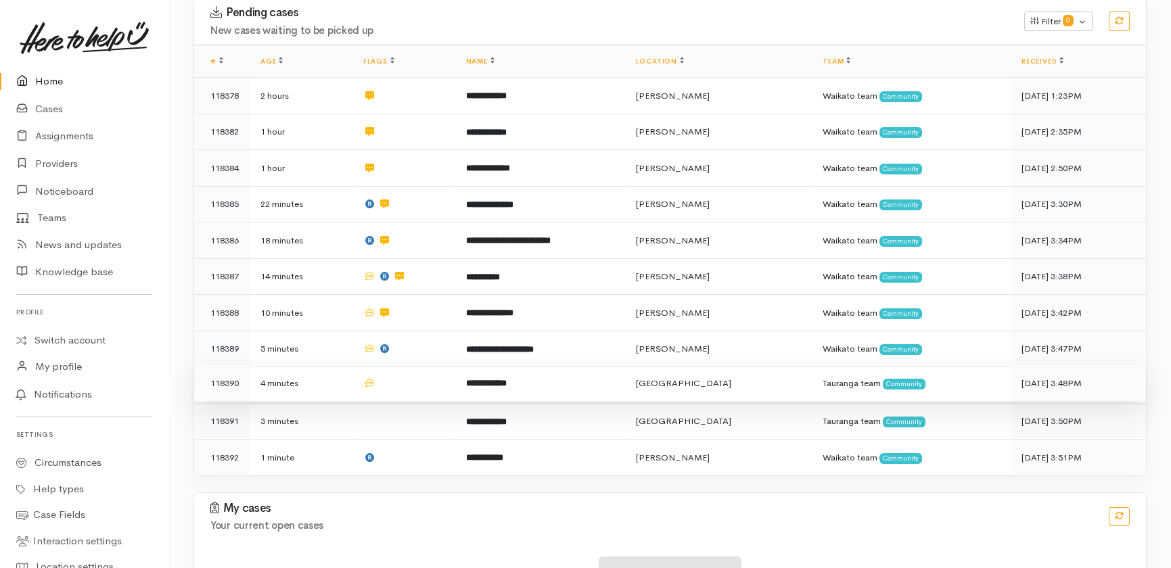
scroll to position [281, 0]
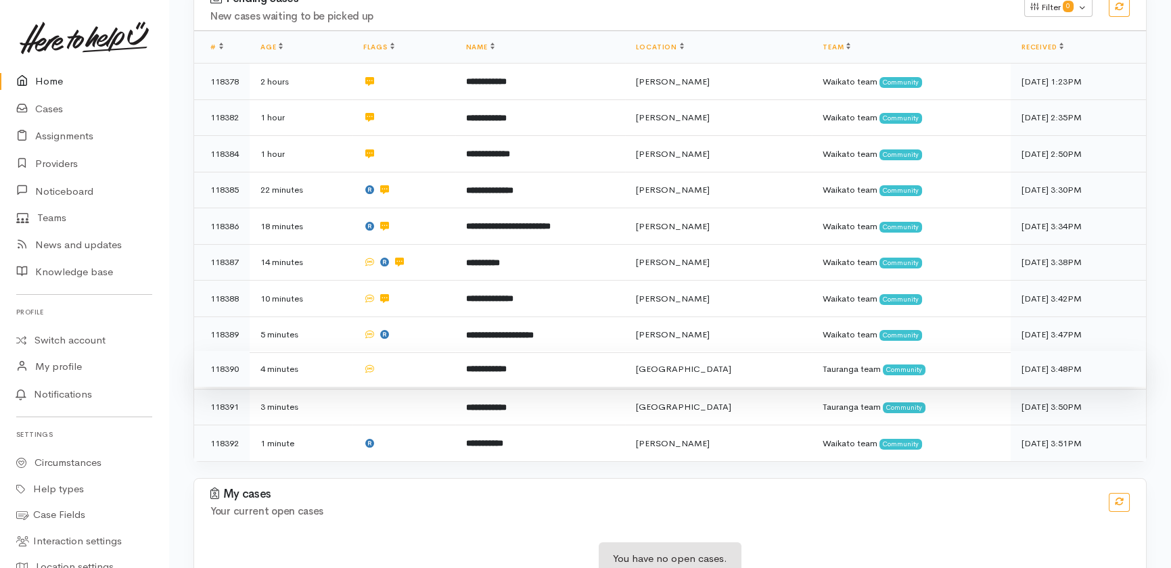
click at [420, 351] on td at bounding box center [404, 369] width 103 height 37
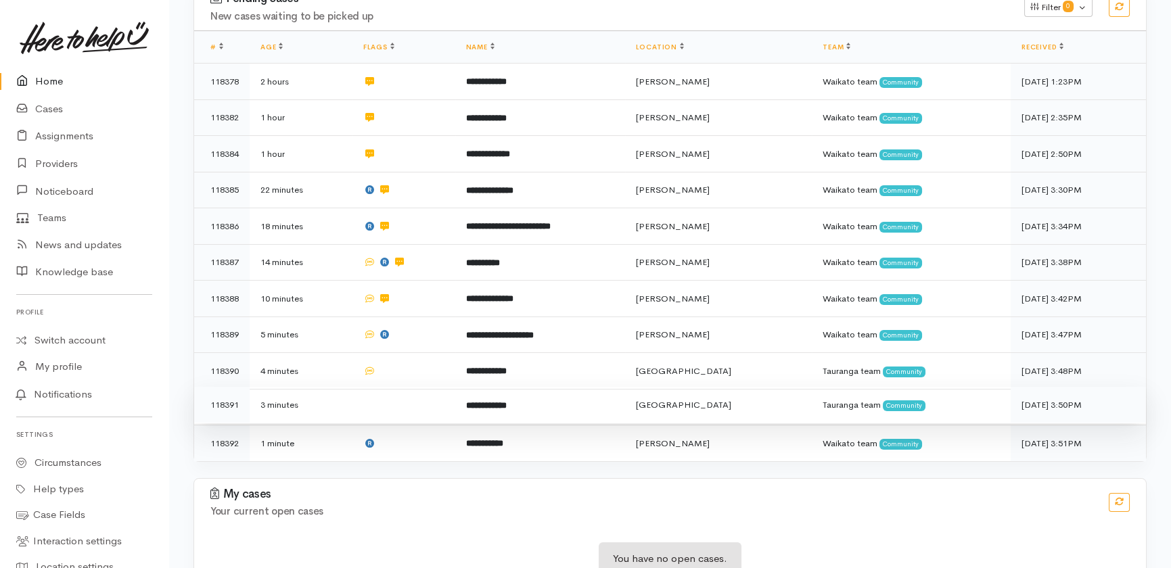
click at [409, 387] on td at bounding box center [404, 405] width 103 height 37
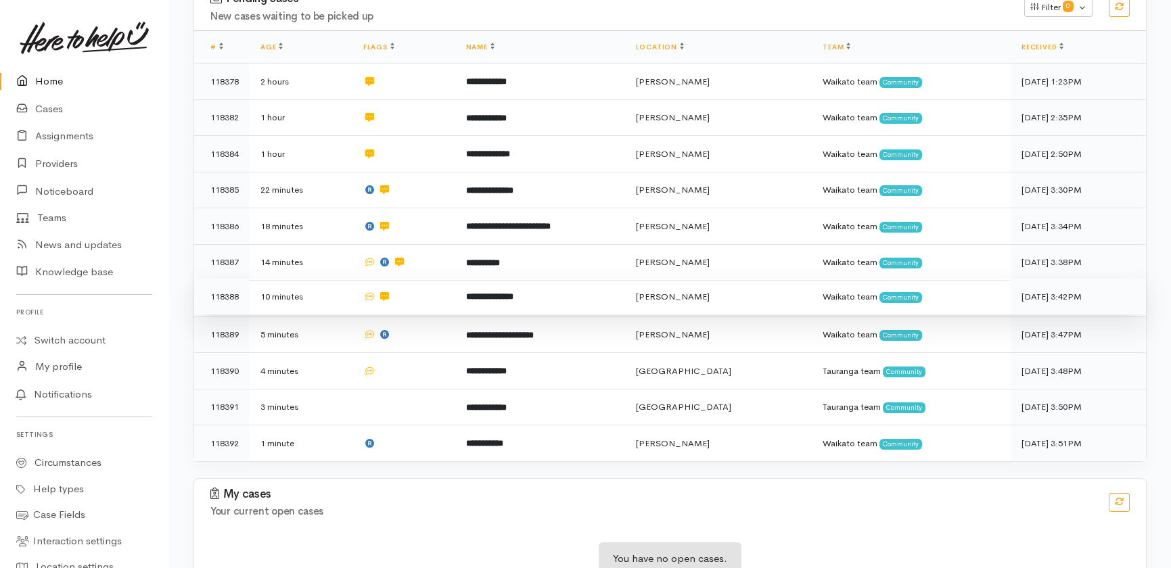
drag, startPoint x: 419, startPoint y: 384, endPoint x: 356, endPoint y: 257, distance: 141.9
click at [418, 426] on td at bounding box center [404, 444] width 103 height 36
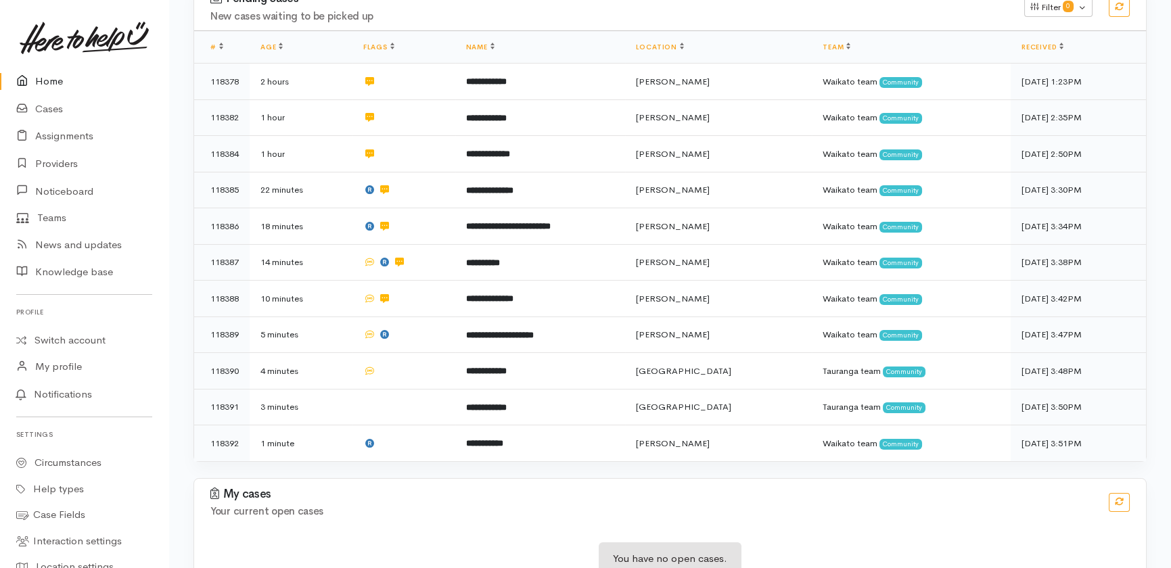
click at [40, 84] on link "Home" at bounding box center [84, 82] width 168 height 28
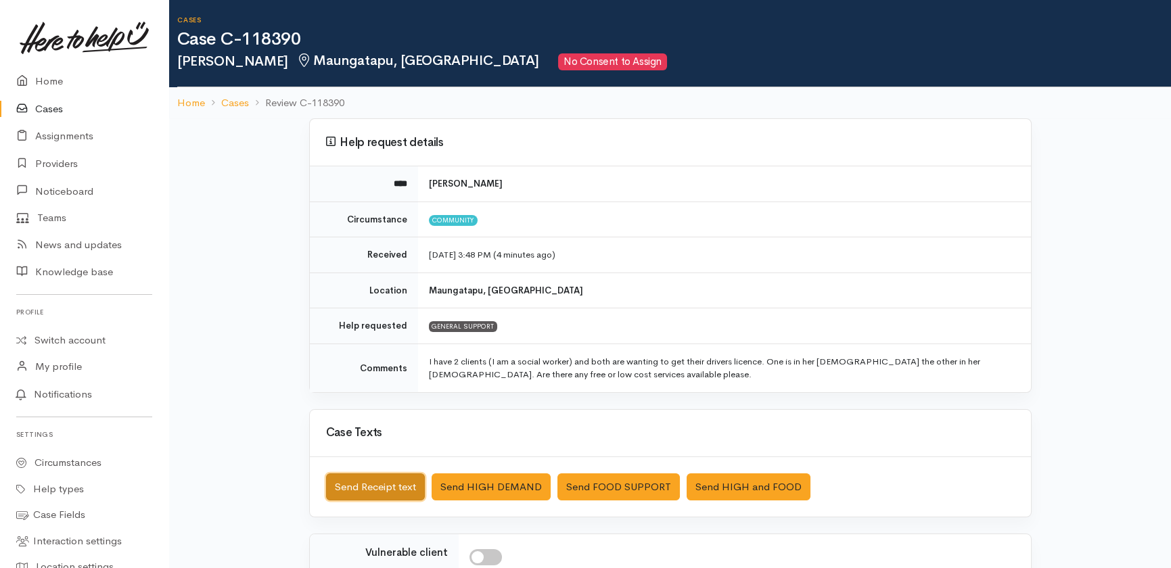
click at [359, 486] on button "Send Receipt text" at bounding box center [375, 488] width 99 height 28
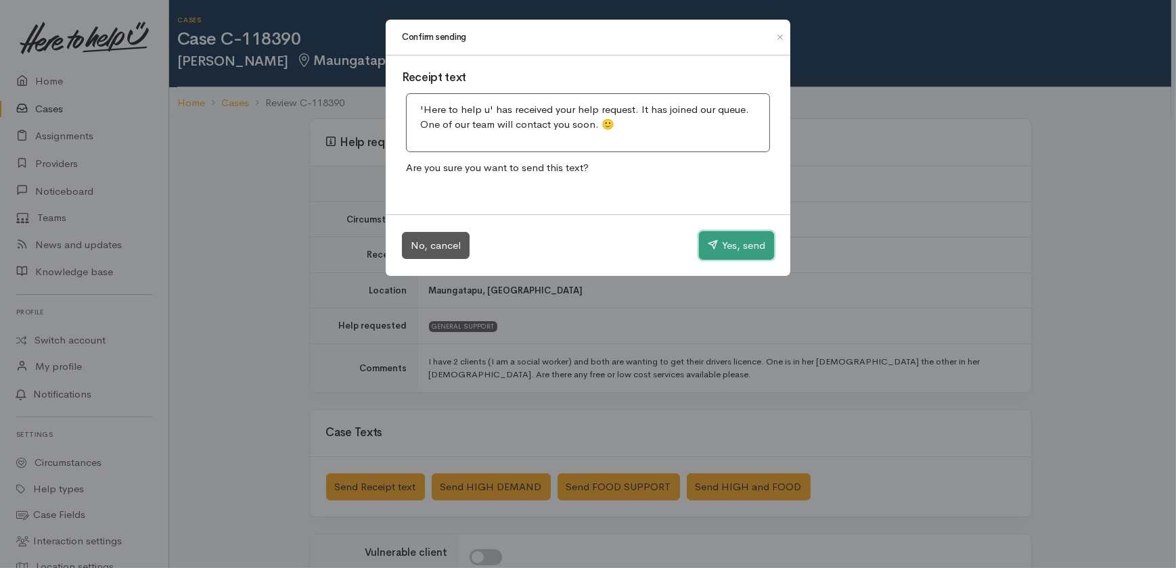
click at [712, 246] on icon "button" at bounding box center [713, 245] width 10 height 10
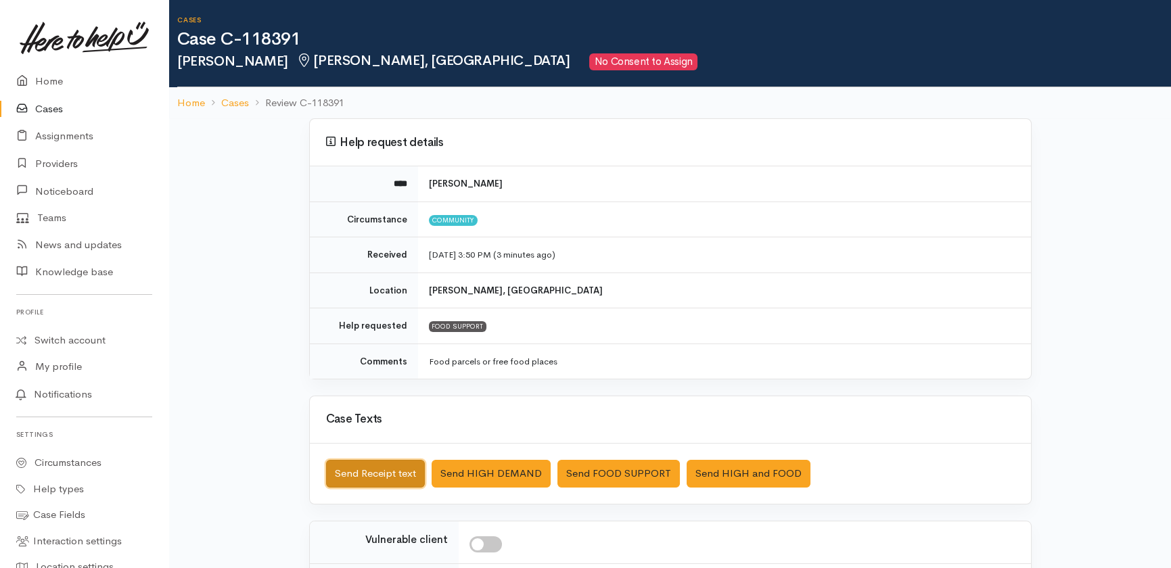
click at [338, 476] on button "Send Receipt text" at bounding box center [375, 474] width 99 height 28
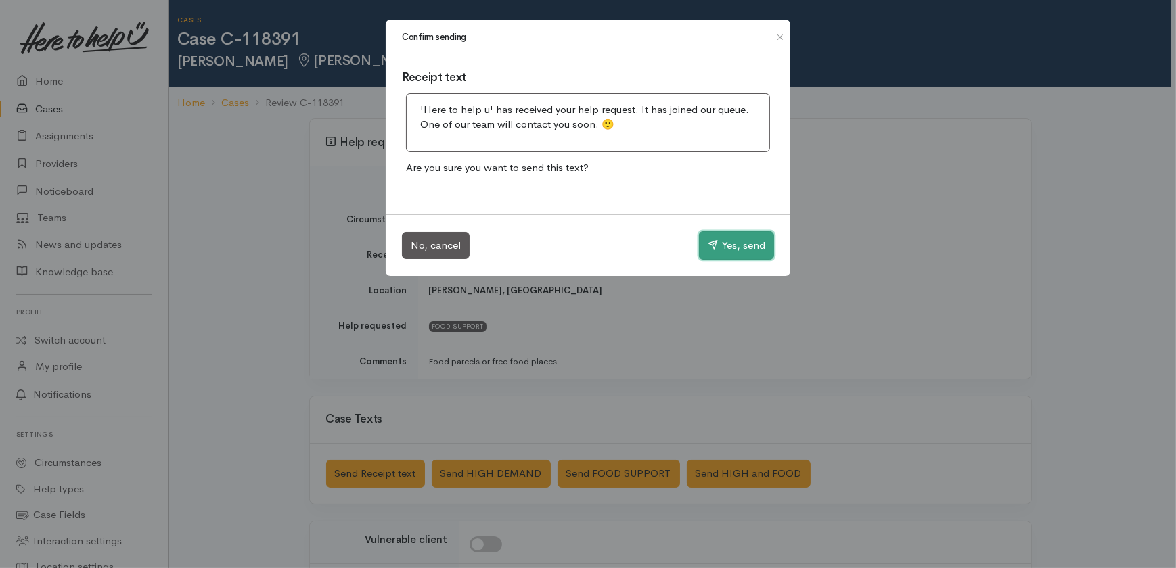
click at [738, 256] on button "Yes, send" at bounding box center [736, 245] width 75 height 28
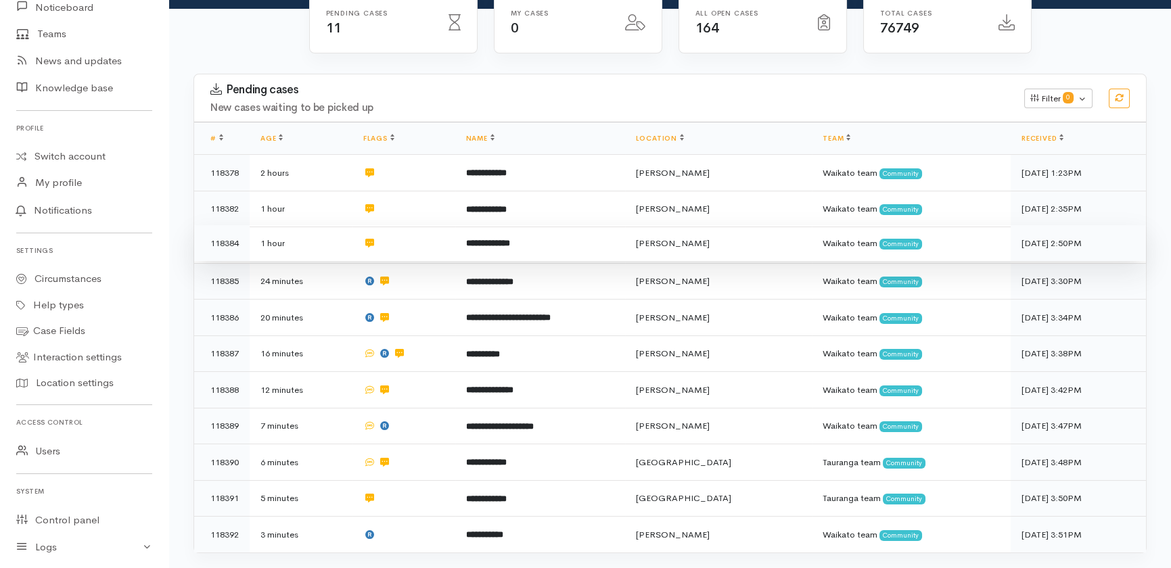
scroll to position [281, 0]
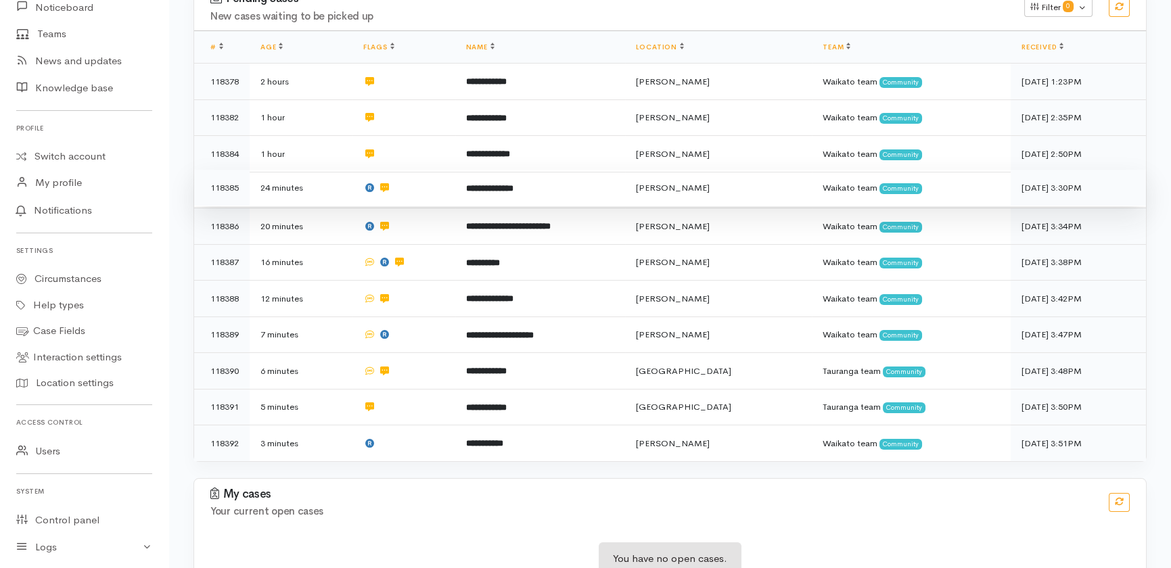
click at [507, 184] on b "**********" at bounding box center [489, 188] width 47 height 9
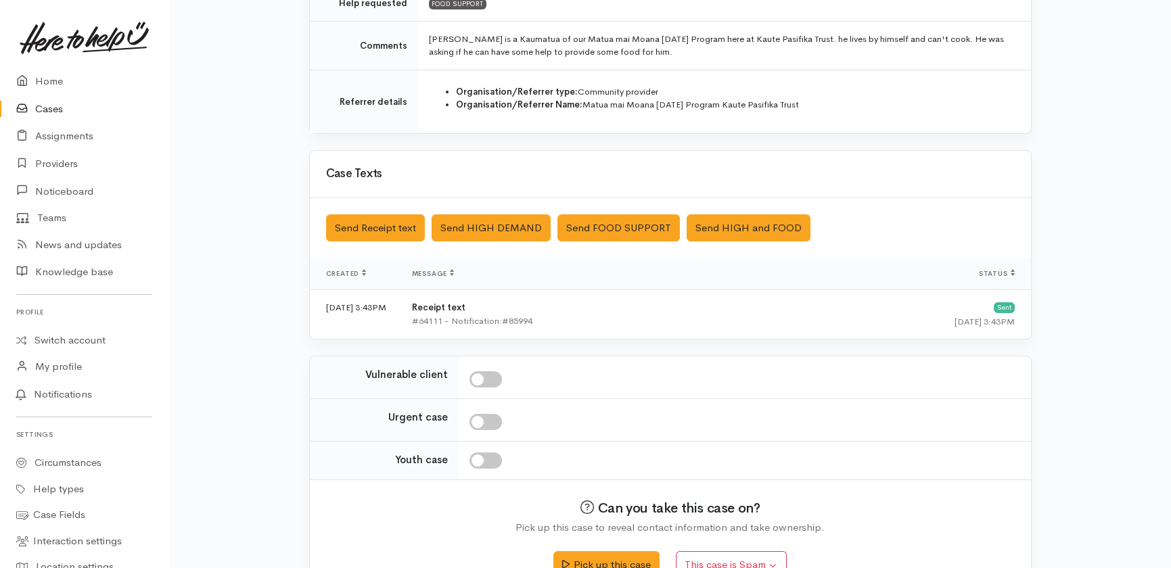
scroll to position [295, 0]
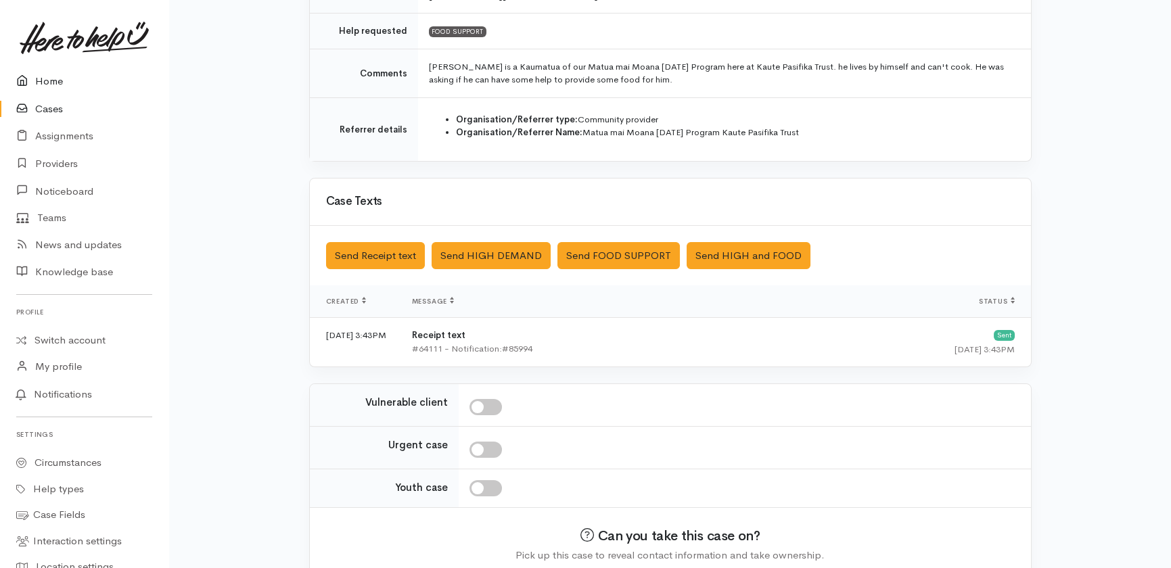
click at [47, 76] on link "Home" at bounding box center [84, 82] width 168 height 28
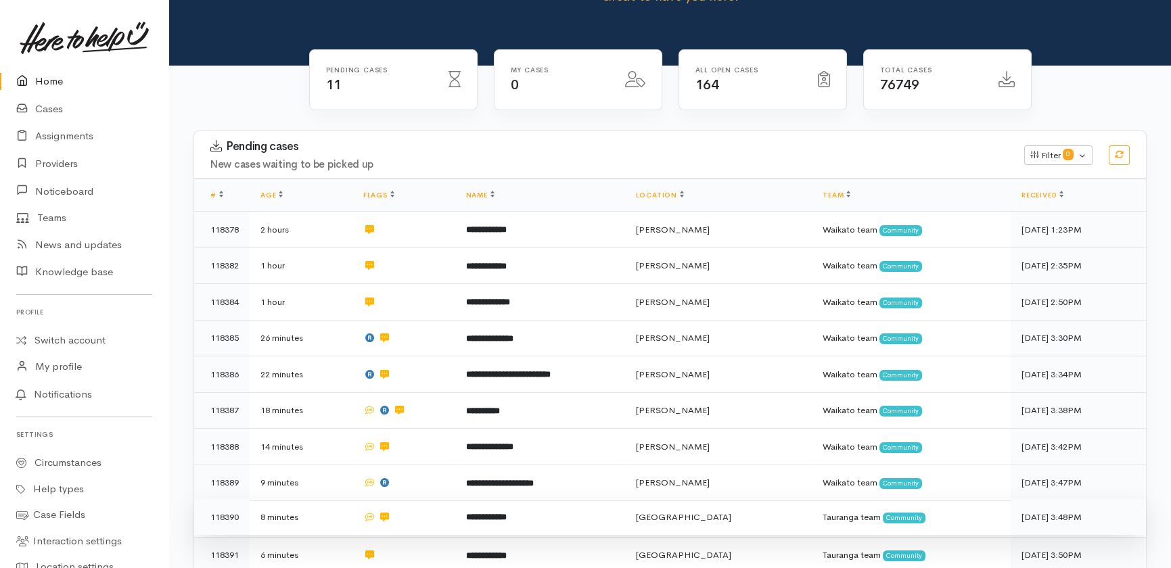
scroll to position [281, 0]
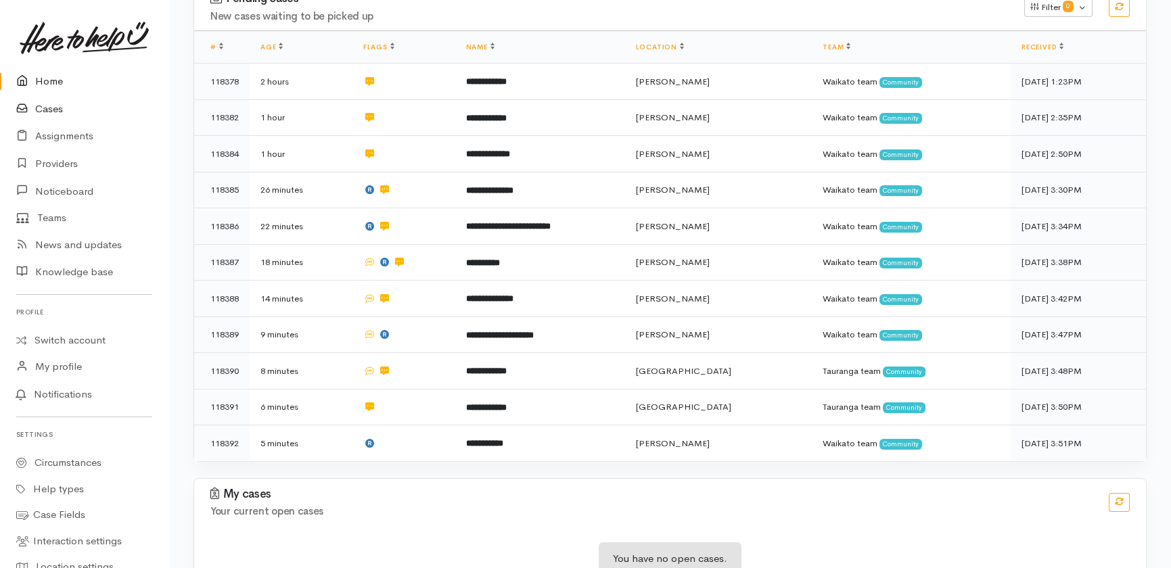
click at [54, 106] on link "Cases" at bounding box center [84, 109] width 168 height 28
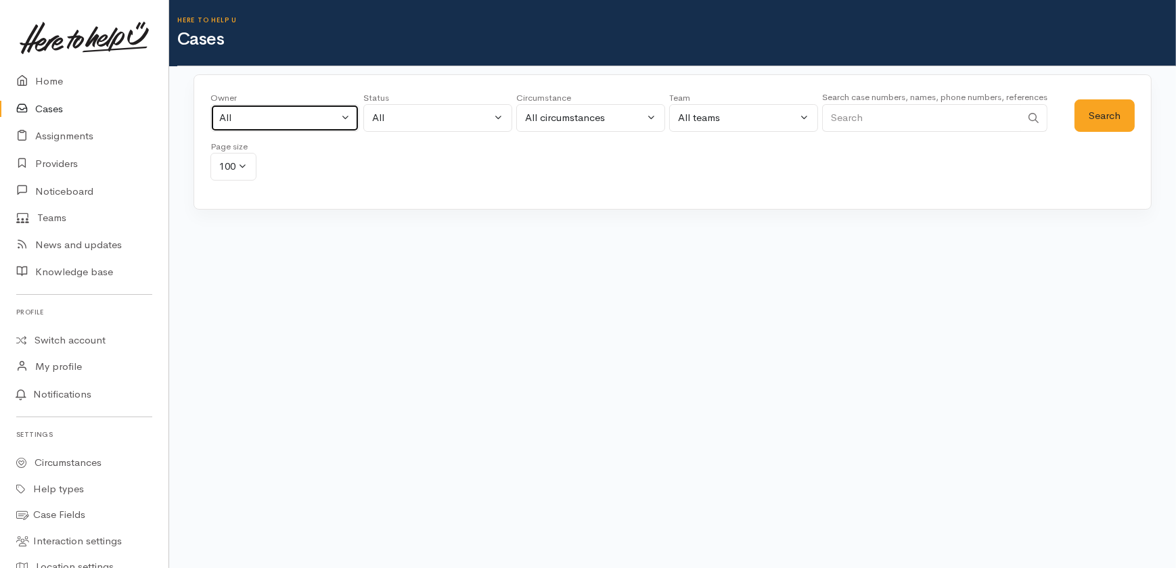
click at [277, 120] on div "All" at bounding box center [278, 118] width 119 height 16
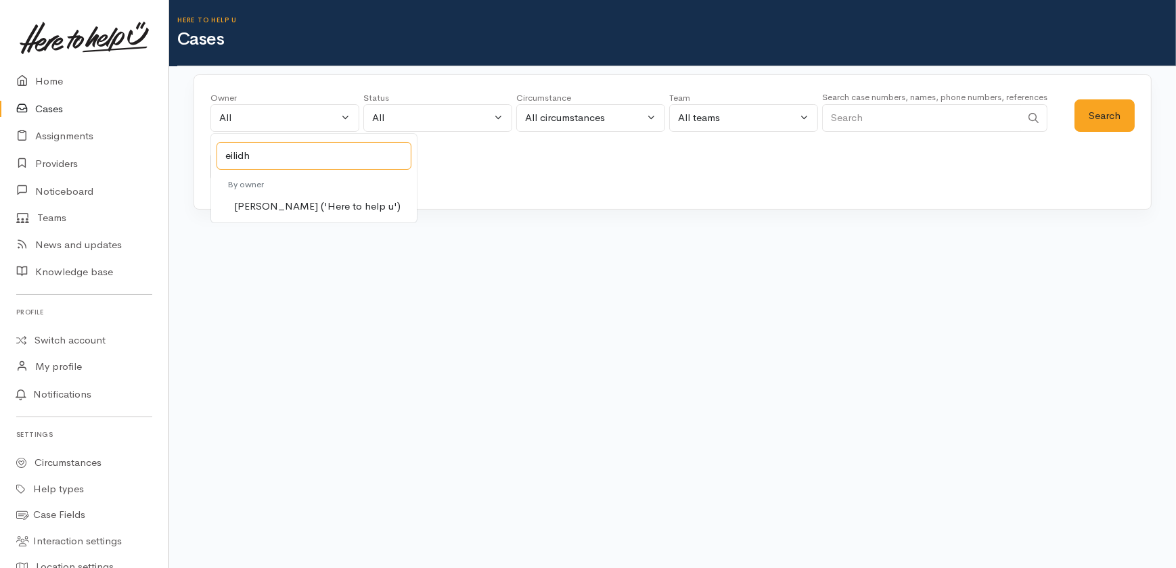
type input "eilidh"
click at [261, 205] on span "Eilidh Botha ('Here to help u')" at bounding box center [317, 207] width 166 height 16
select select "1648"
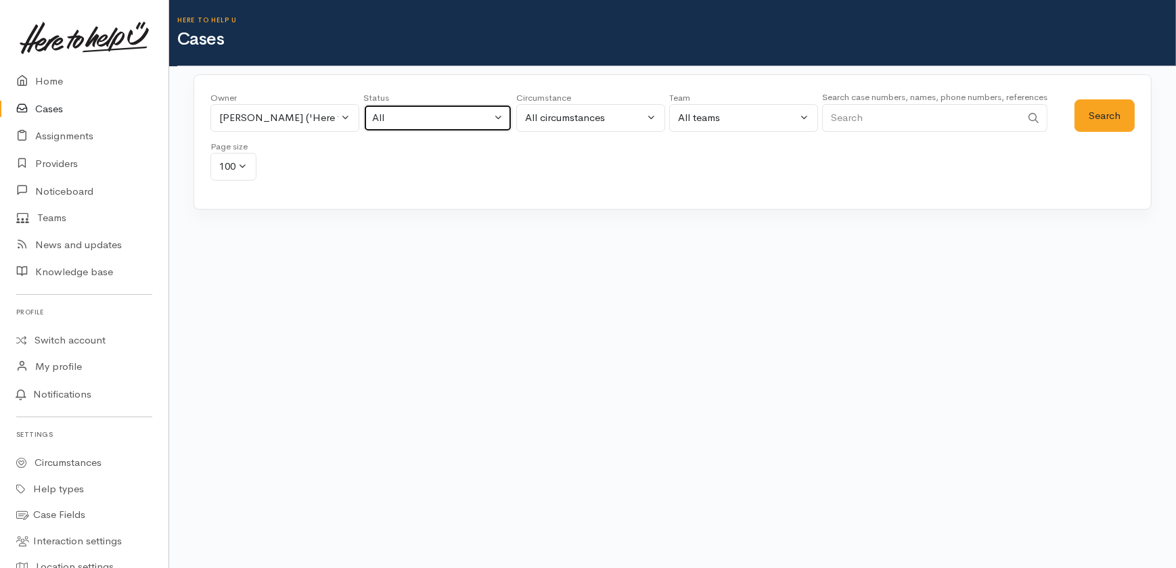
click at [452, 108] on button "All" at bounding box center [437, 118] width 149 height 28
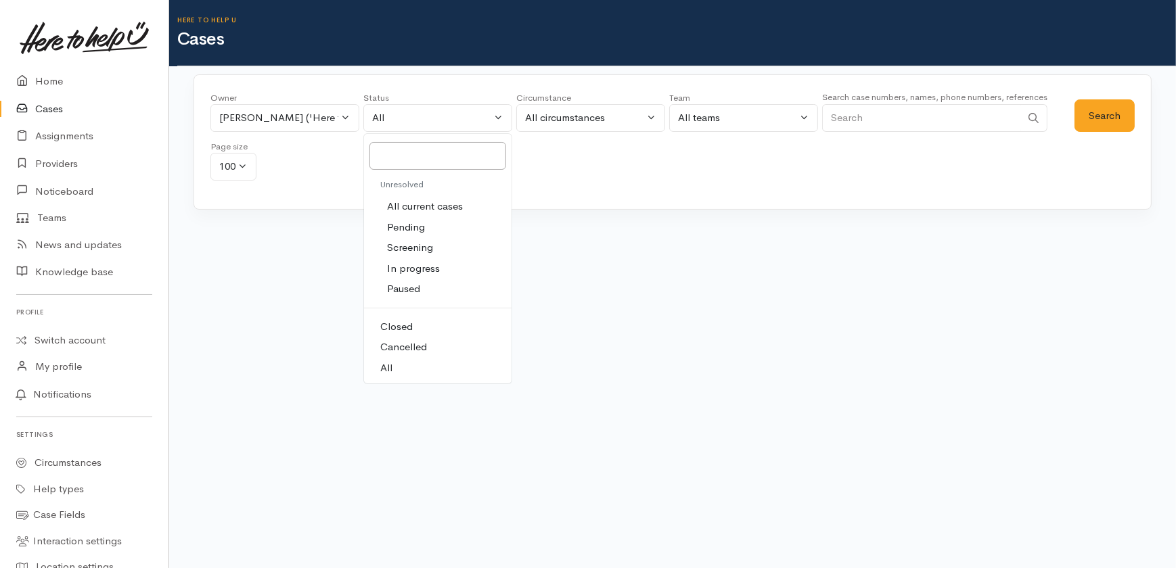
click at [409, 206] on span "All current cases" at bounding box center [425, 207] width 76 height 16
select select "Unresolved"
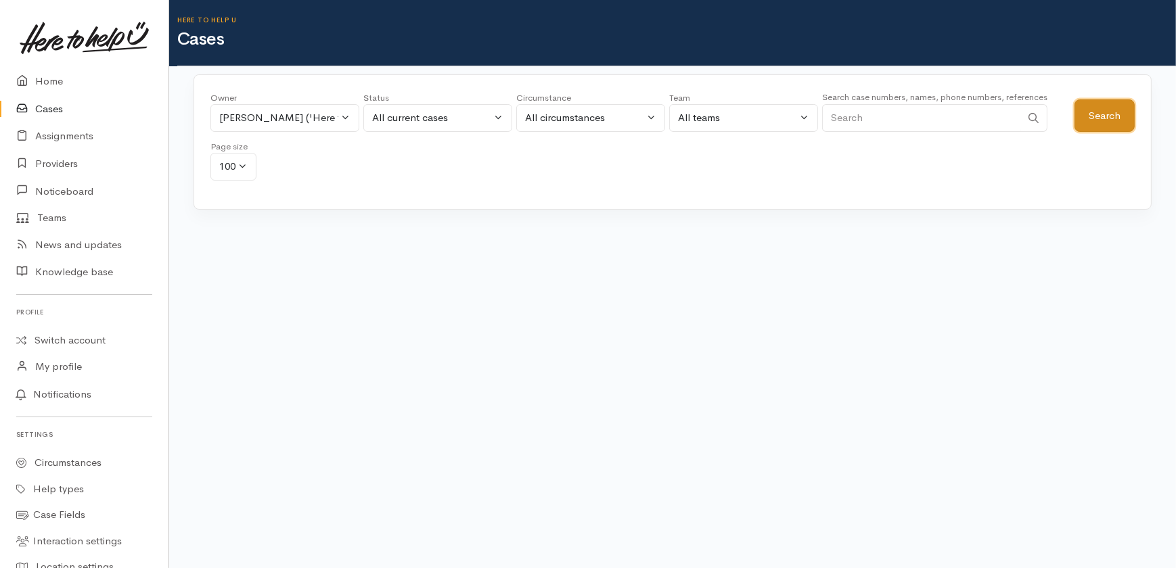
click at [1110, 115] on button "Search" at bounding box center [1105, 115] width 60 height 33
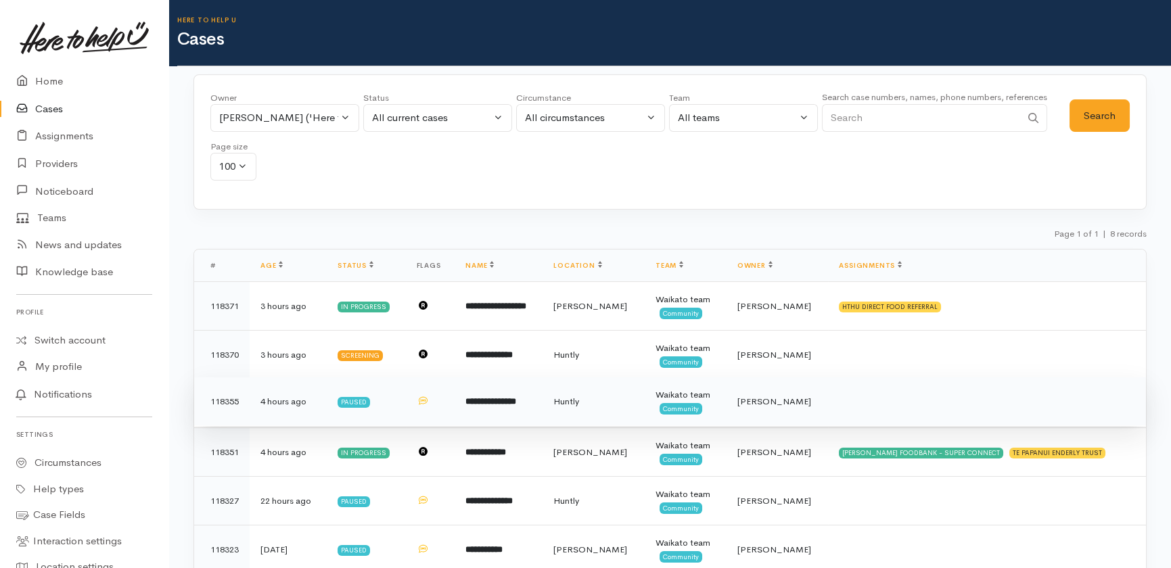
click at [503, 403] on b "**********" at bounding box center [491, 401] width 51 height 9
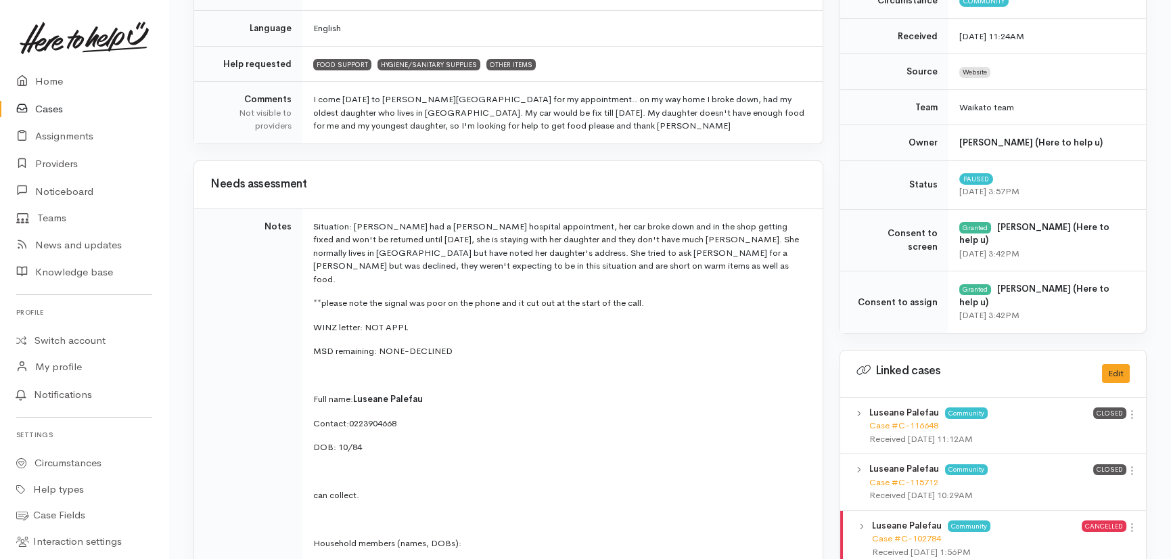
scroll to position [369, 0]
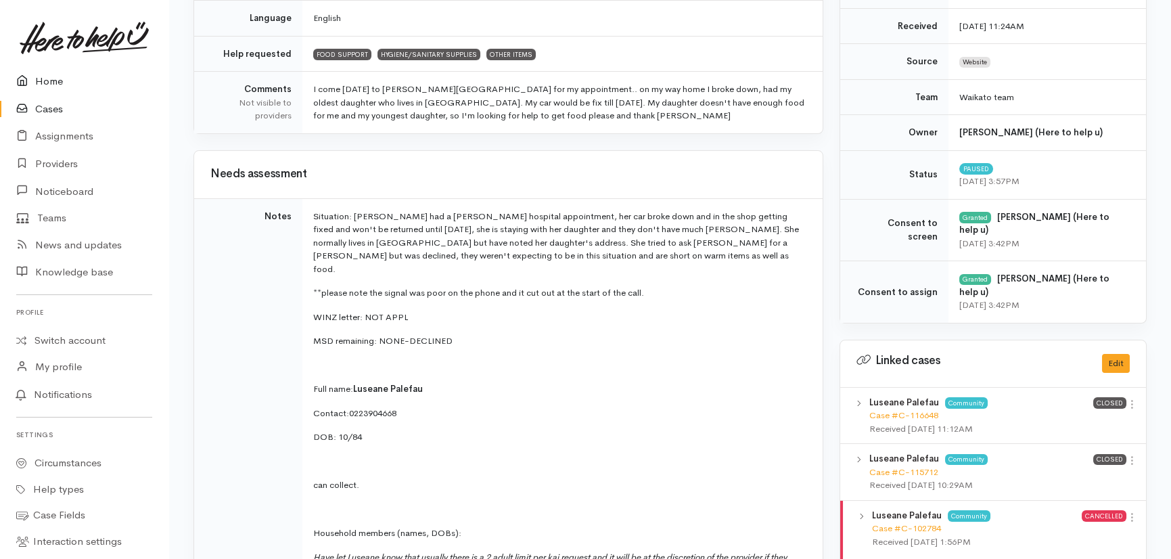
click at [44, 81] on link "Home" at bounding box center [84, 82] width 168 height 28
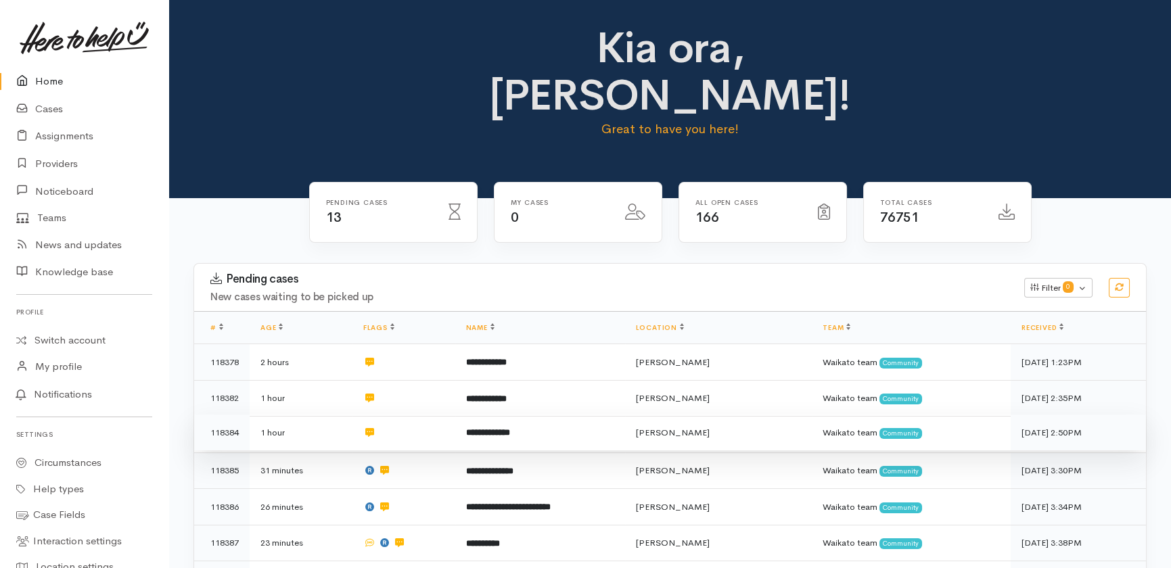
scroll to position [352, 0]
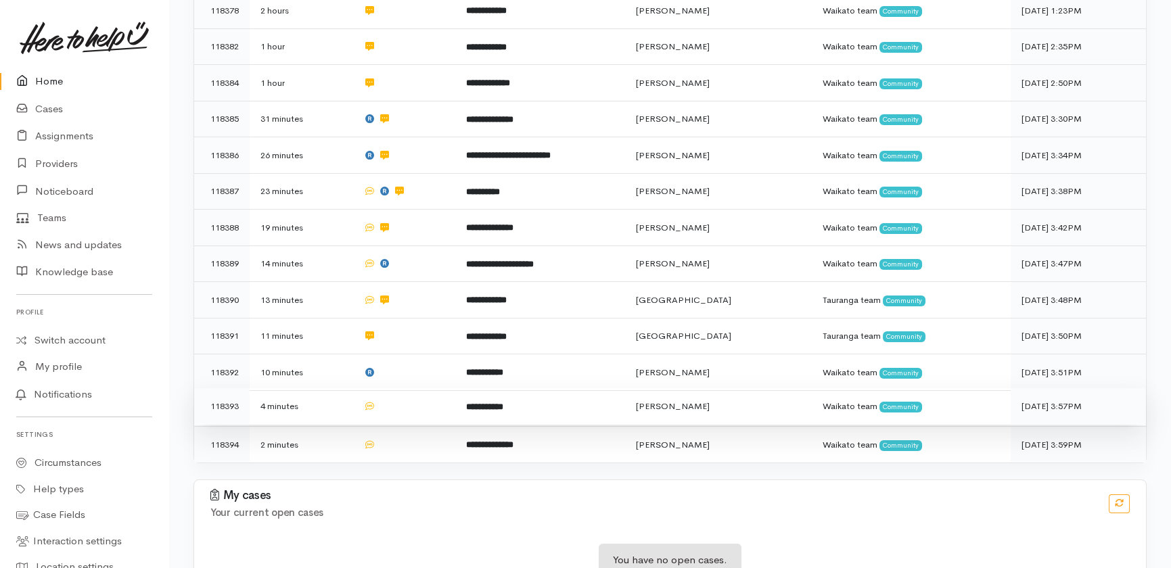
click at [406, 388] on td at bounding box center [404, 406] width 103 height 37
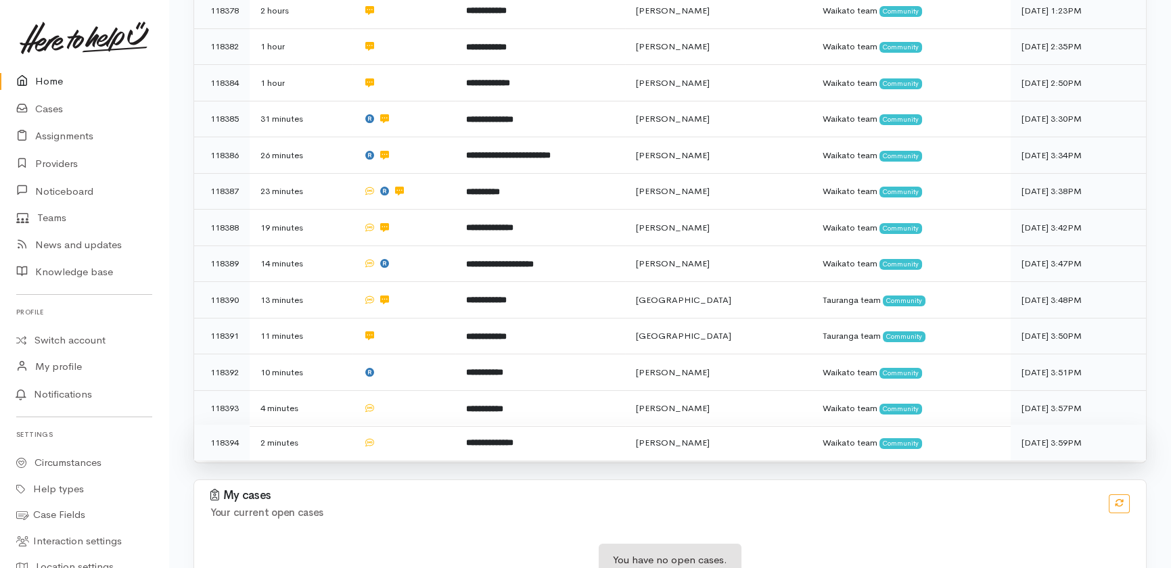
click at [405, 425] on td at bounding box center [404, 443] width 103 height 36
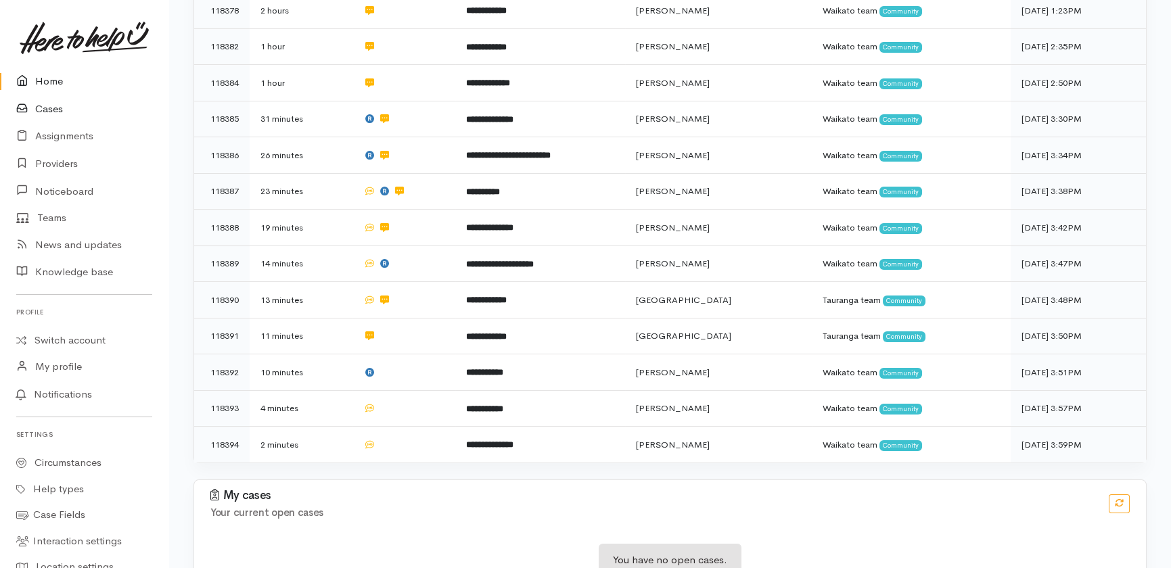
click at [43, 106] on link "Cases" at bounding box center [84, 109] width 168 height 28
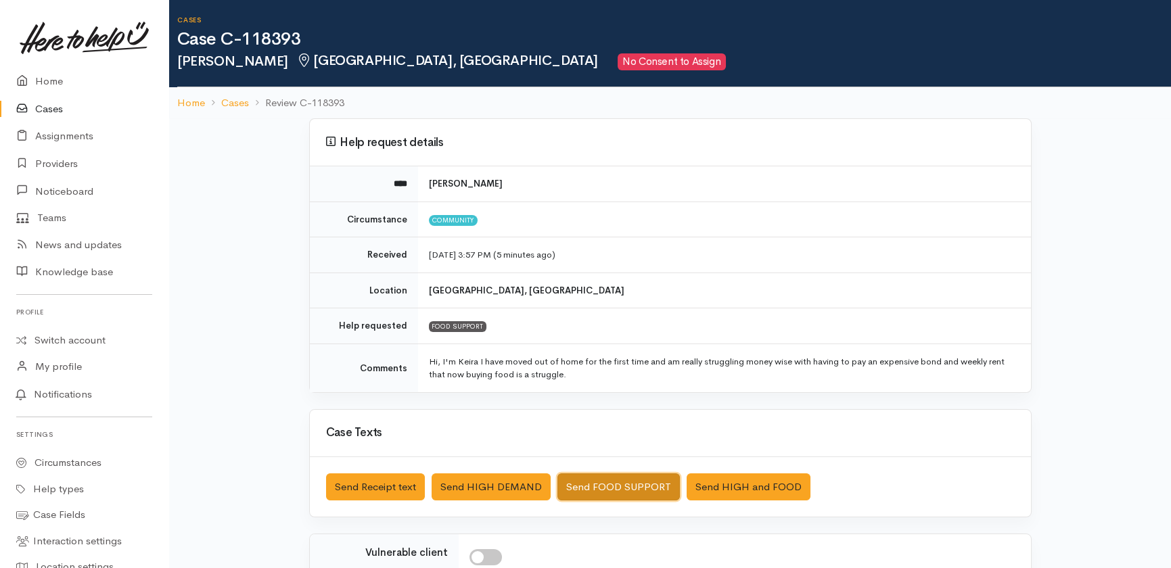
click at [614, 484] on button "Send FOOD SUPPORT" at bounding box center [619, 488] width 122 height 28
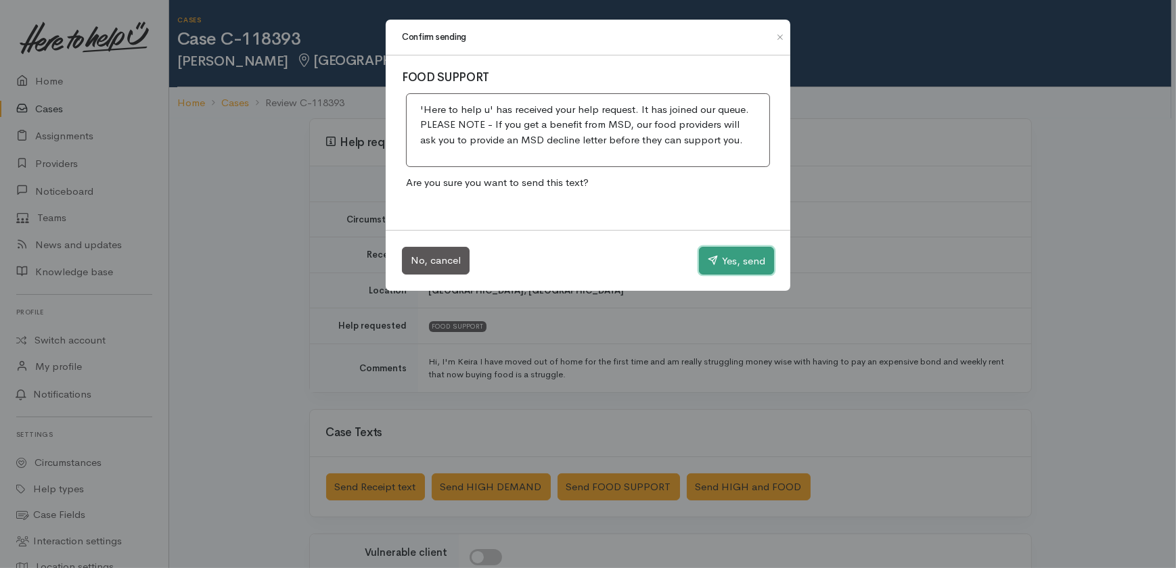
click at [751, 254] on button "Yes, send" at bounding box center [736, 261] width 75 height 28
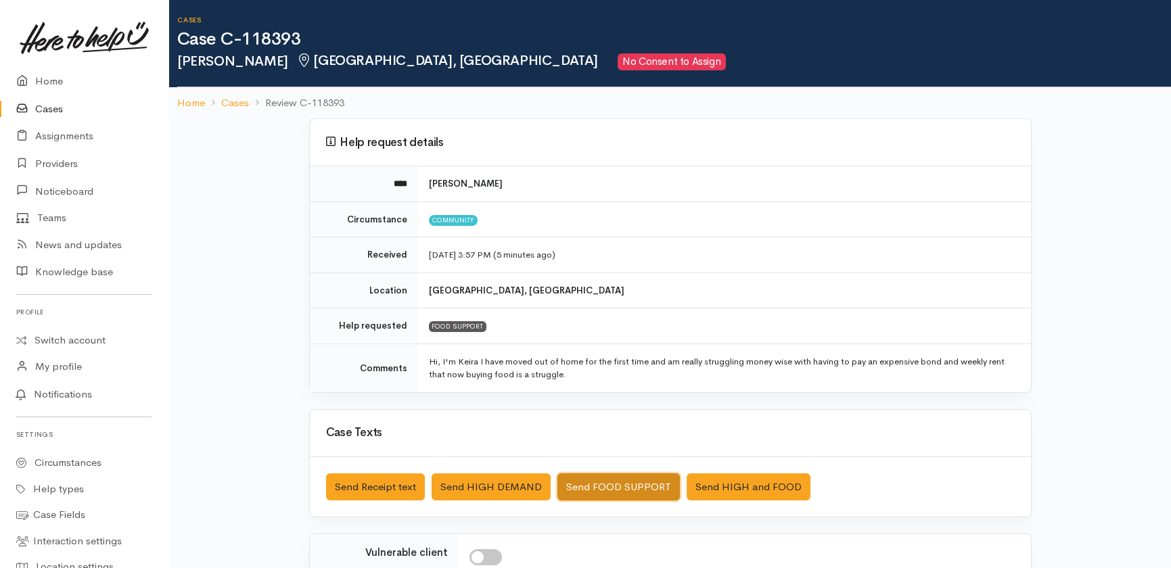
scroll to position [122, 0]
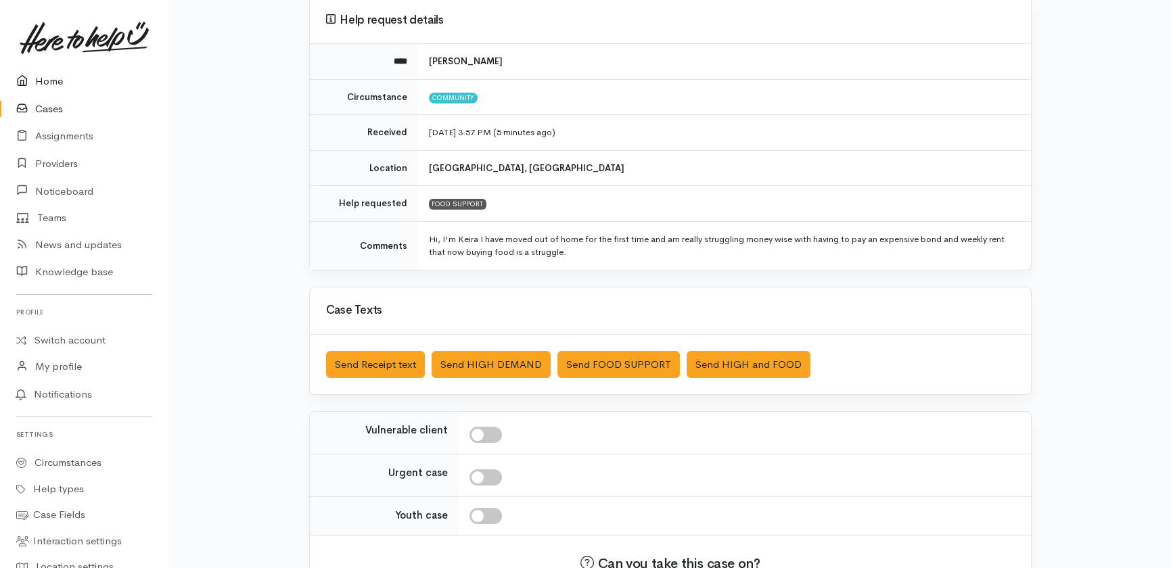
click at [43, 81] on link "Home" at bounding box center [84, 82] width 168 height 28
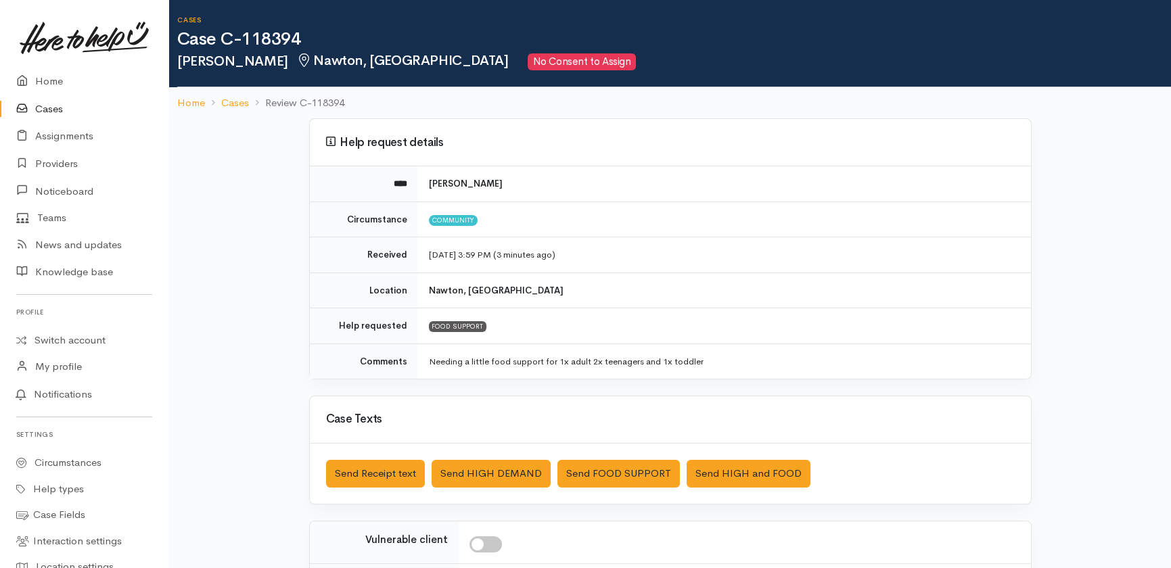
click at [46, 107] on link "Cases" at bounding box center [84, 109] width 168 height 28
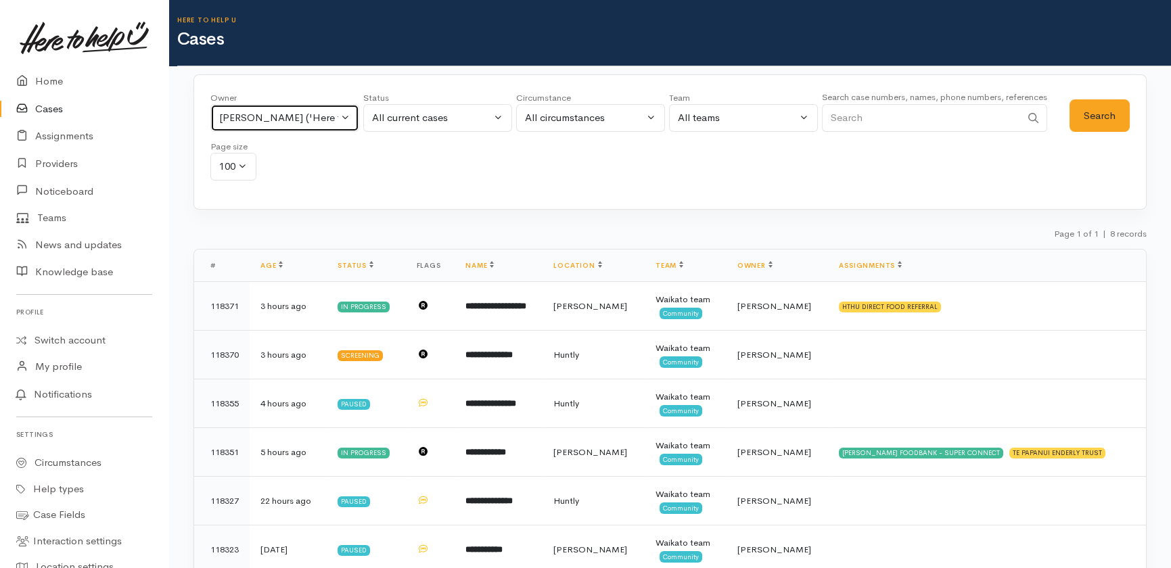
click at [338, 109] on button "Eilidh Botha ('Here to help u')" at bounding box center [284, 118] width 149 height 28
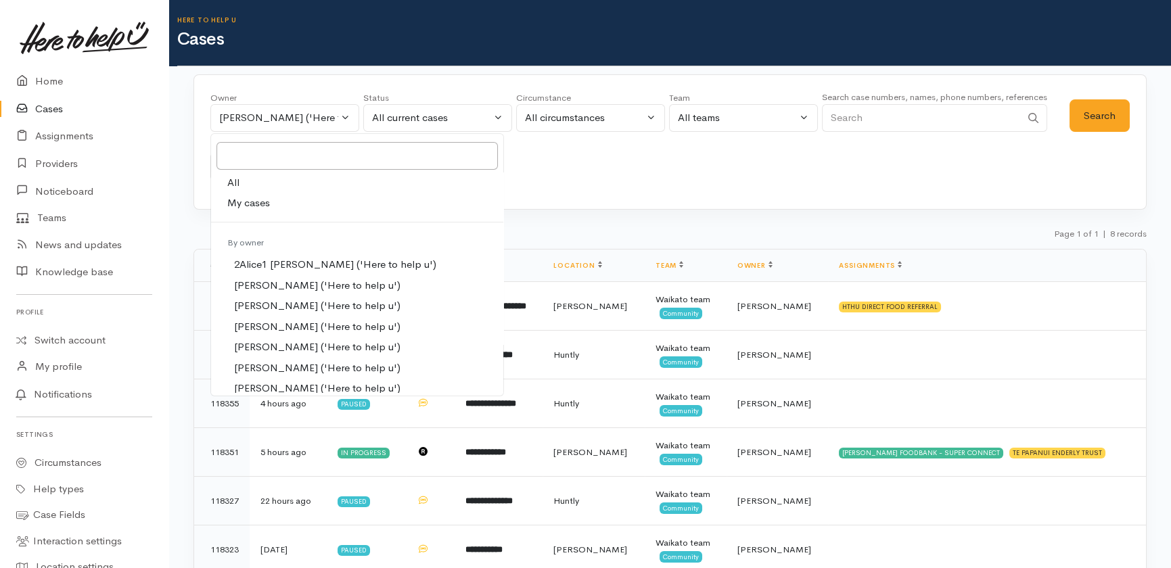
click at [233, 180] on span "All" at bounding box center [233, 183] width 12 height 16
select select "-1"
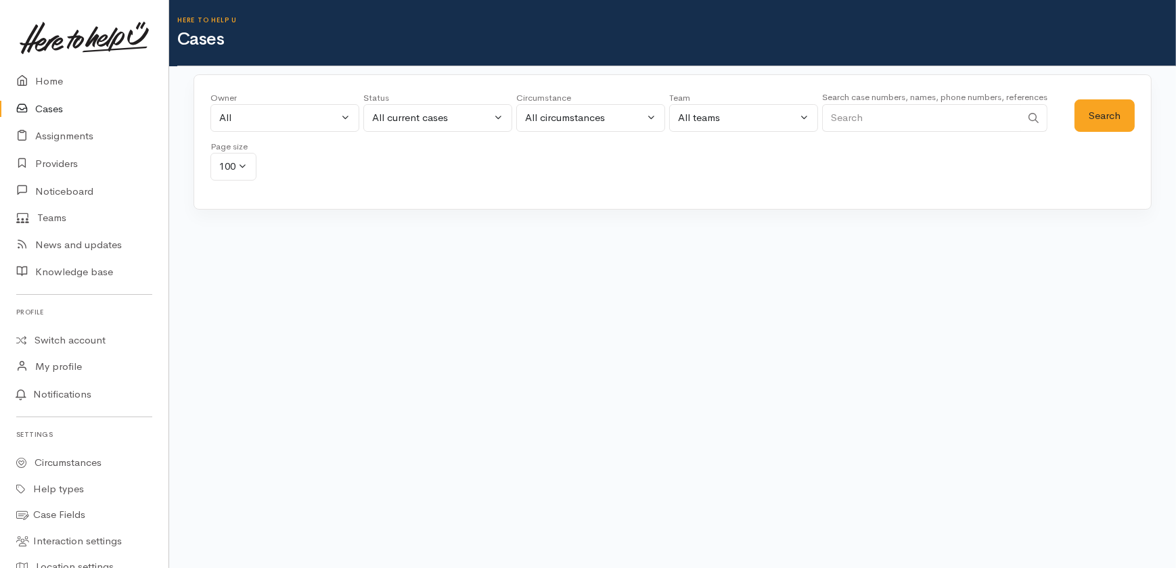
click at [918, 120] on input "Search" at bounding box center [921, 118] width 199 height 28
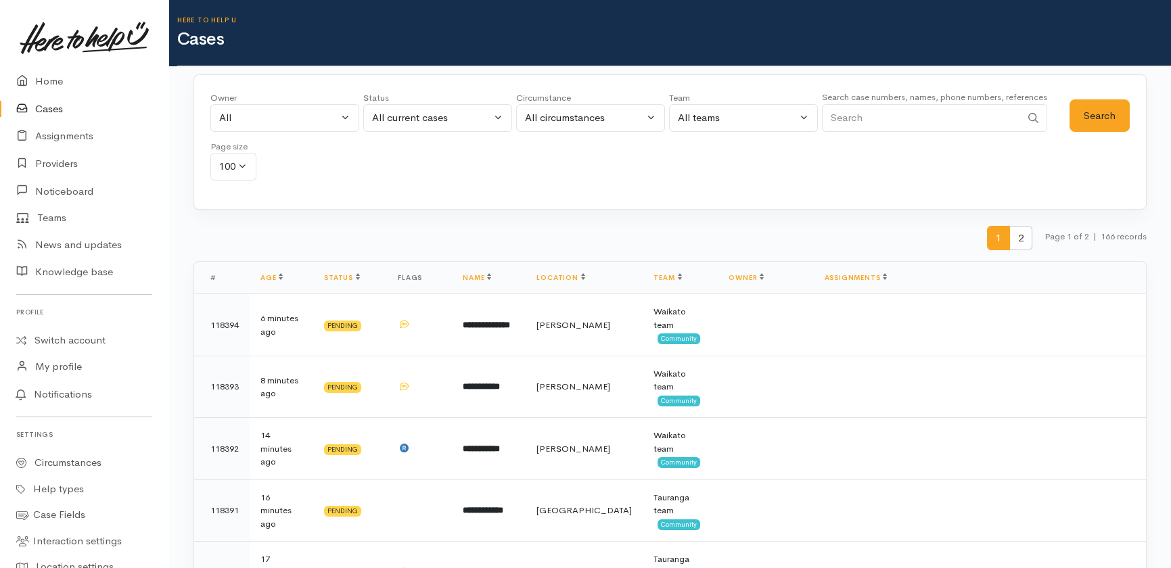
paste input "225134678"
type input "225134678"
click at [1105, 115] on button "Search" at bounding box center [1100, 115] width 60 height 33
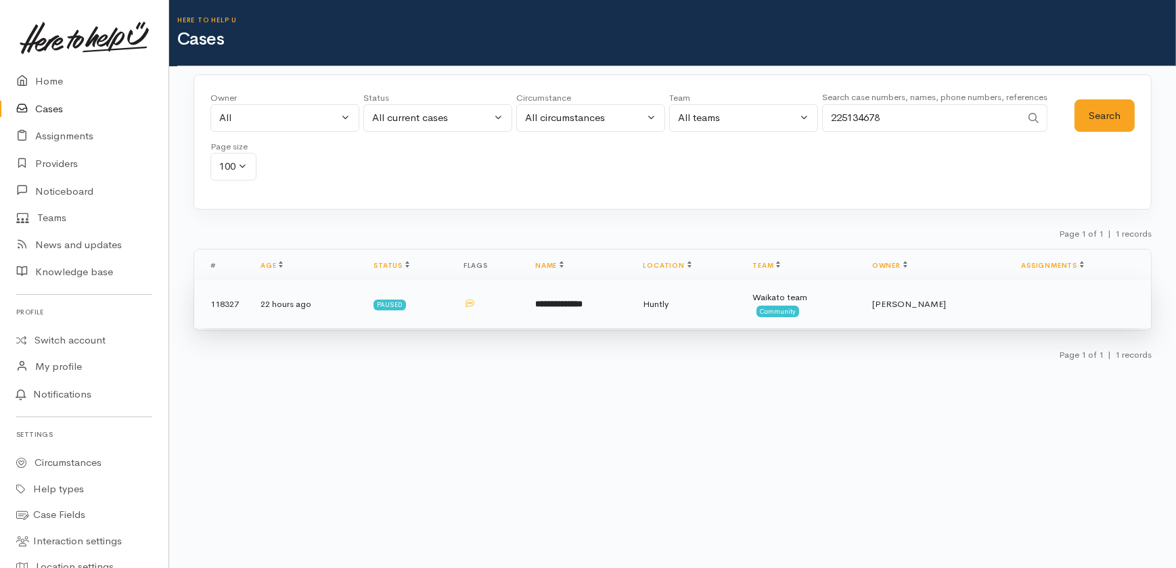
click at [583, 300] on b "**********" at bounding box center [558, 304] width 47 height 9
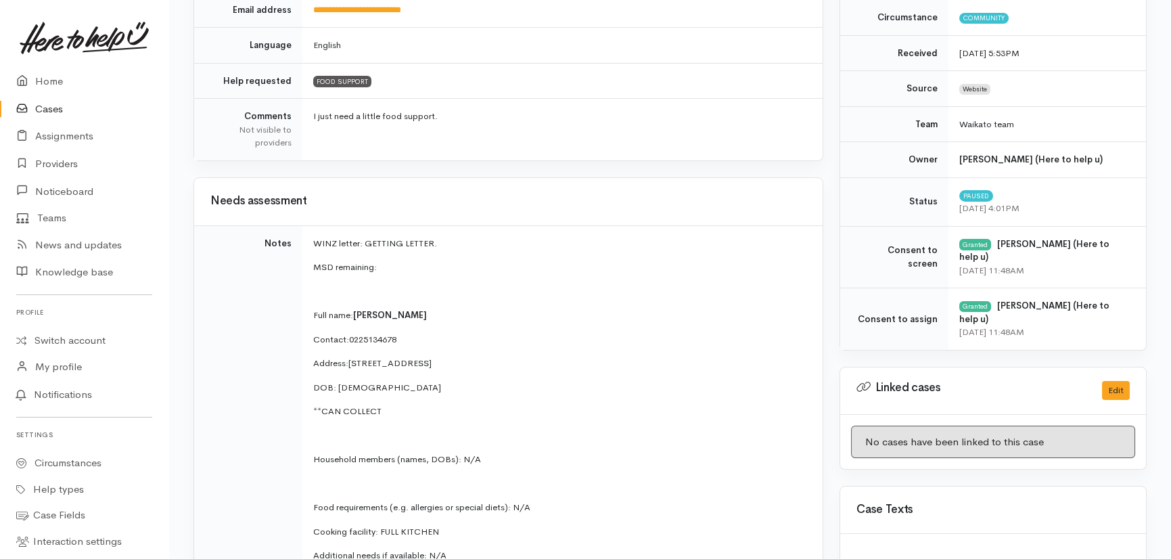
scroll to position [369, 0]
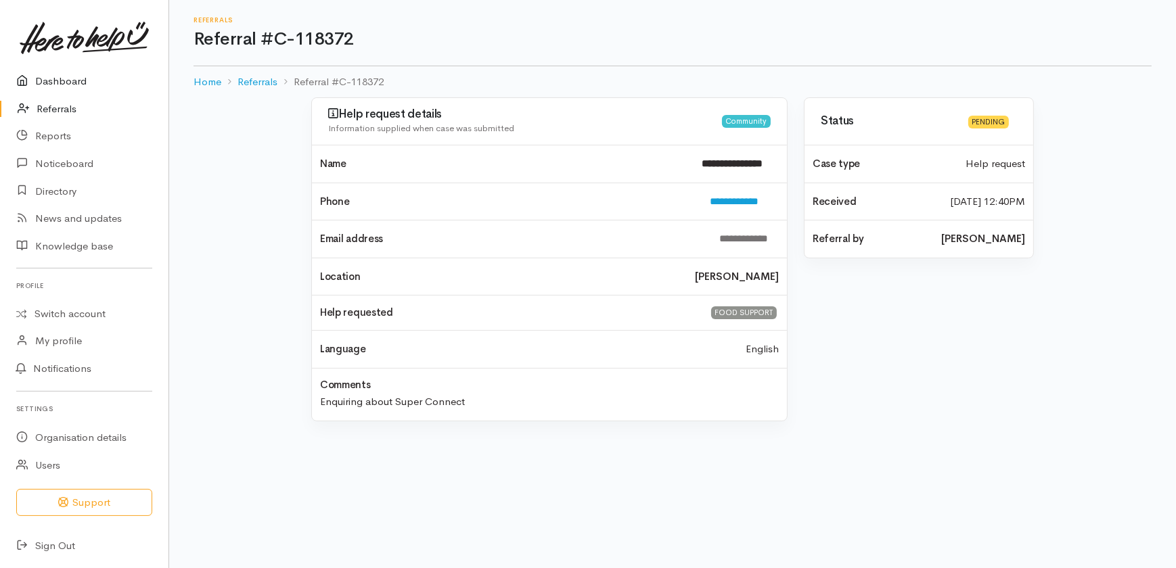
drag, startPoint x: 58, startPoint y: 77, endPoint x: 41, endPoint y: 87, distance: 20.0
click at [58, 77] on link "Dashboard" at bounding box center [84, 82] width 168 height 28
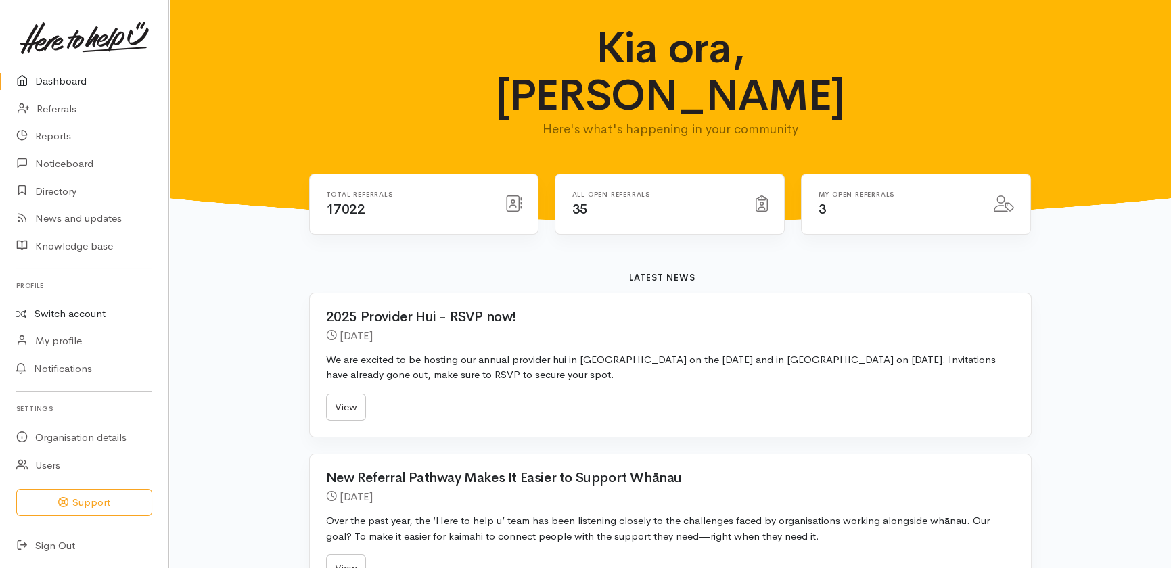
click at [49, 310] on link "Switch account" at bounding box center [84, 314] width 168 height 26
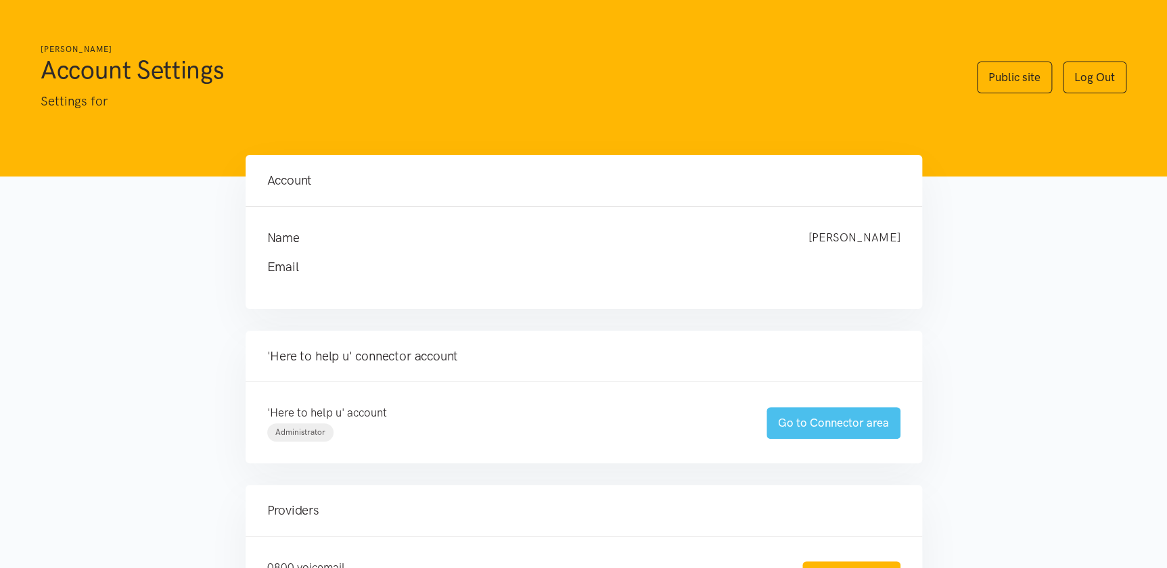
drag, startPoint x: 829, startPoint y: 424, endPoint x: 808, endPoint y: 428, distance: 21.5
click at [829, 424] on link "Go to Connector area" at bounding box center [834, 423] width 134 height 32
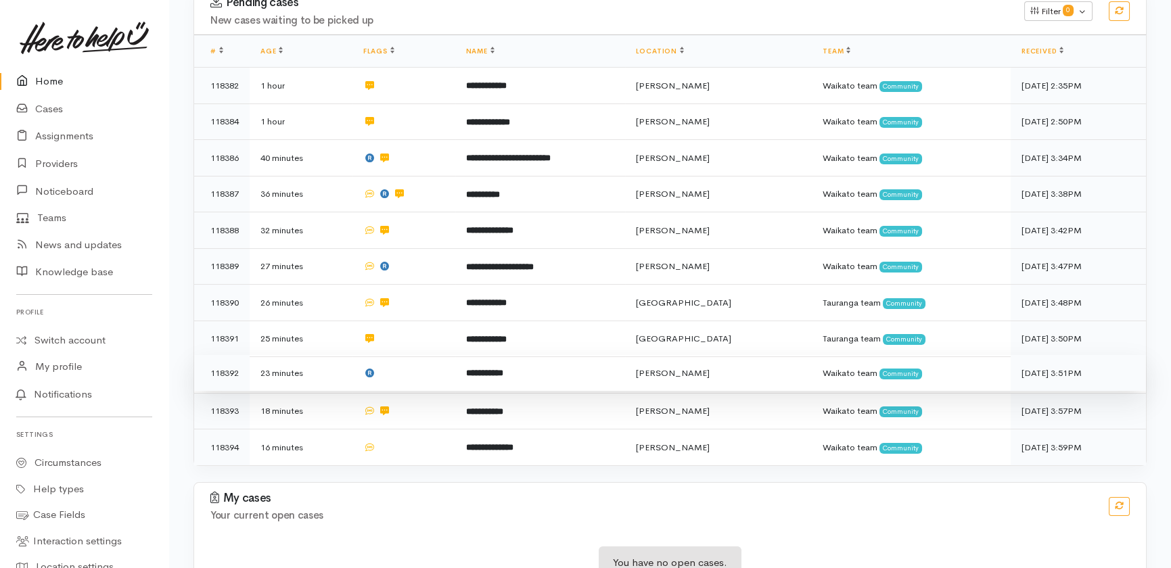
scroll to position [281, 0]
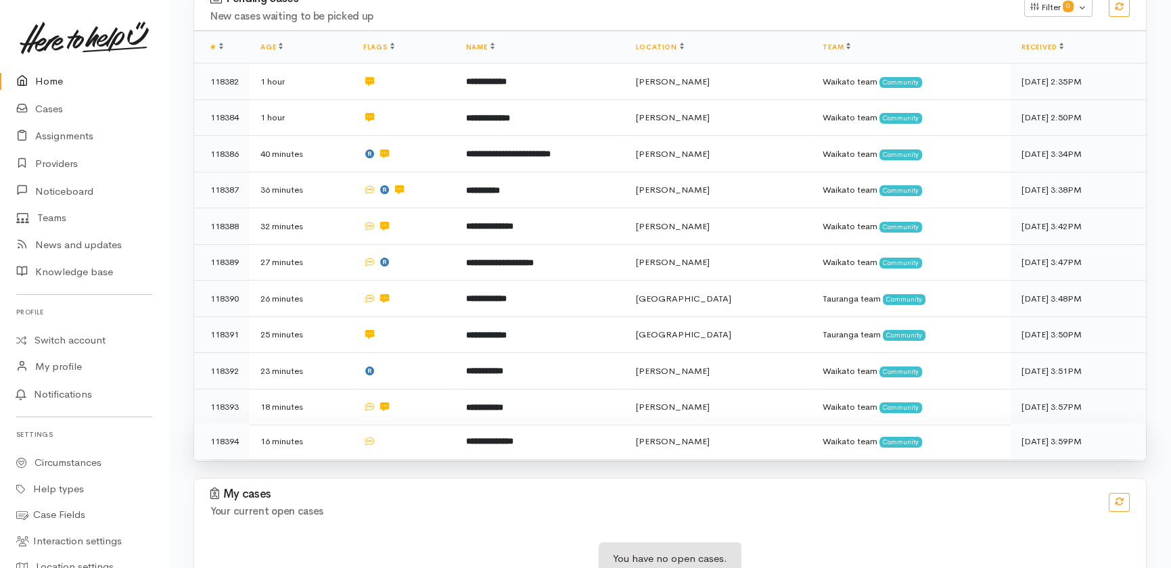
click at [441, 424] on td at bounding box center [404, 442] width 103 height 36
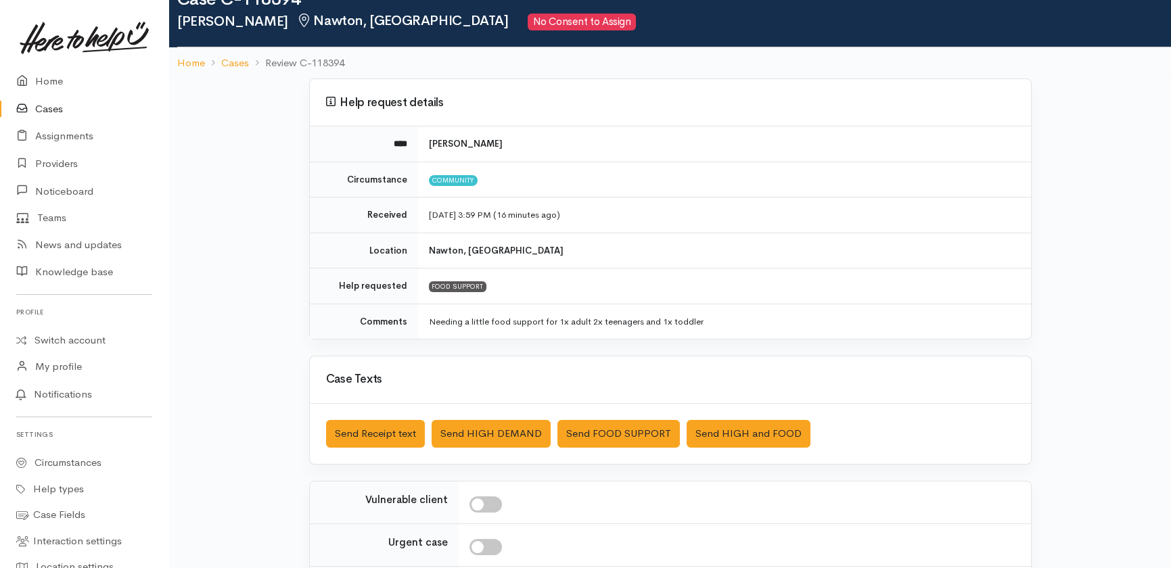
scroll to position [61, 0]
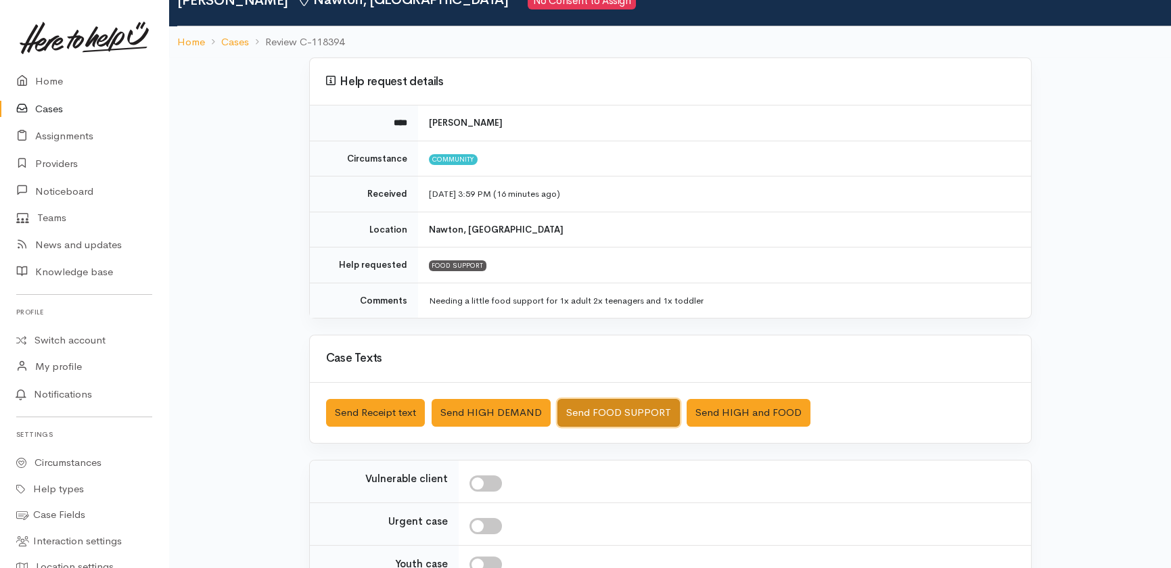
click at [619, 400] on button "Send FOOD SUPPORT" at bounding box center [619, 413] width 122 height 28
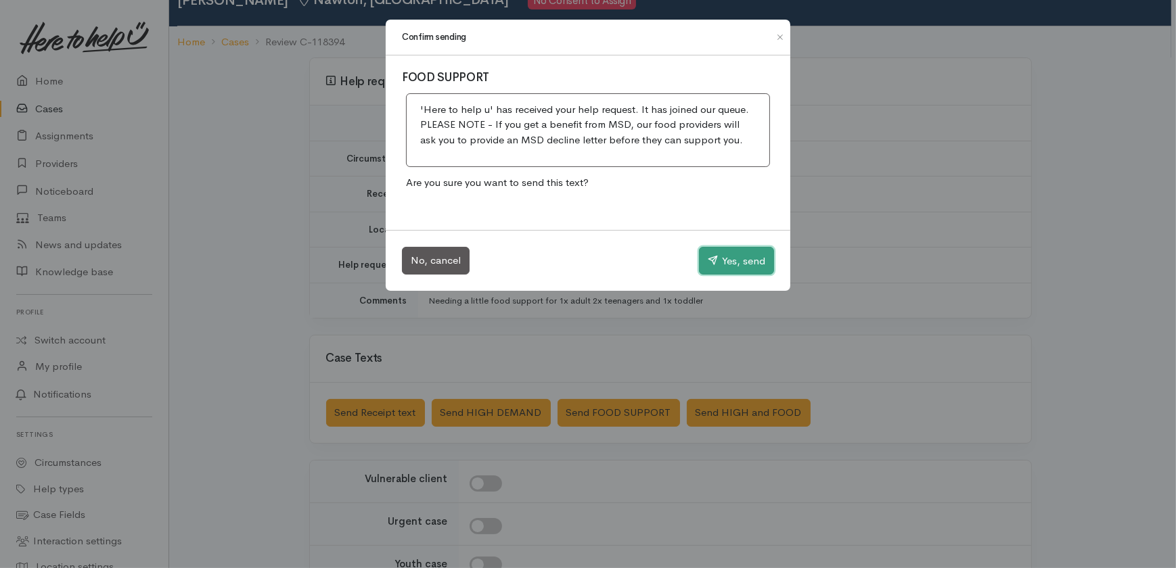
click at [732, 261] on button "Yes, send" at bounding box center [736, 261] width 75 height 28
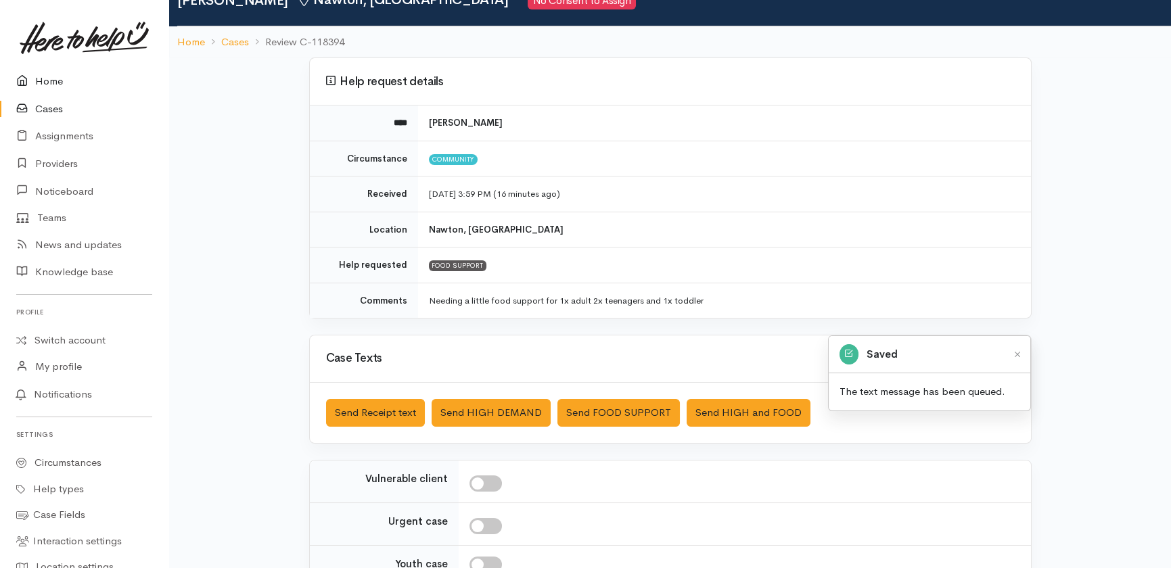
click at [32, 74] on icon at bounding box center [25, 81] width 19 height 17
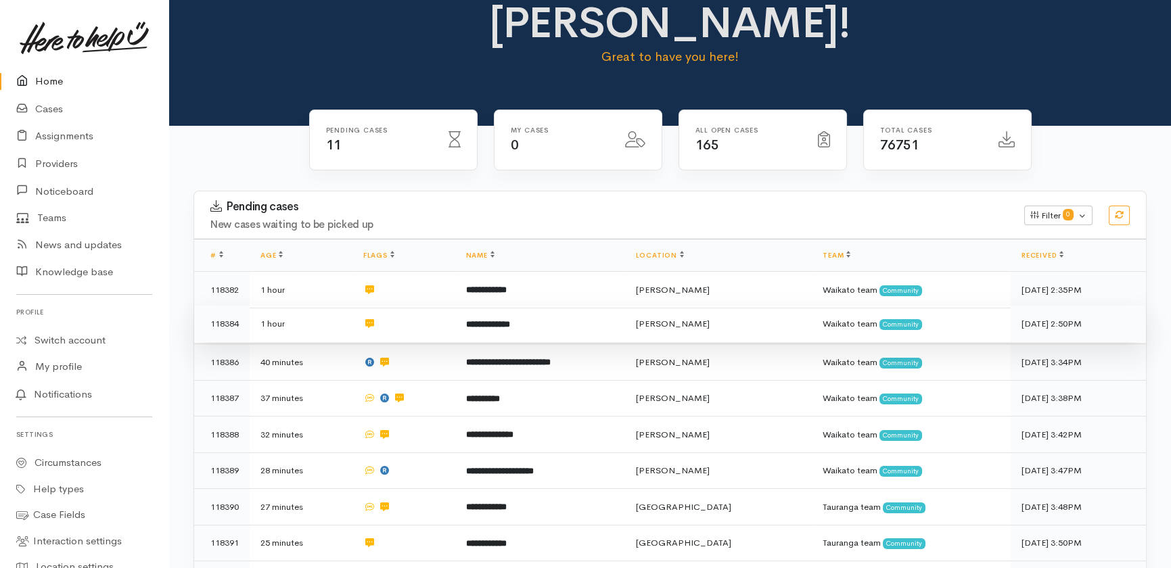
scroll to position [184, 0]
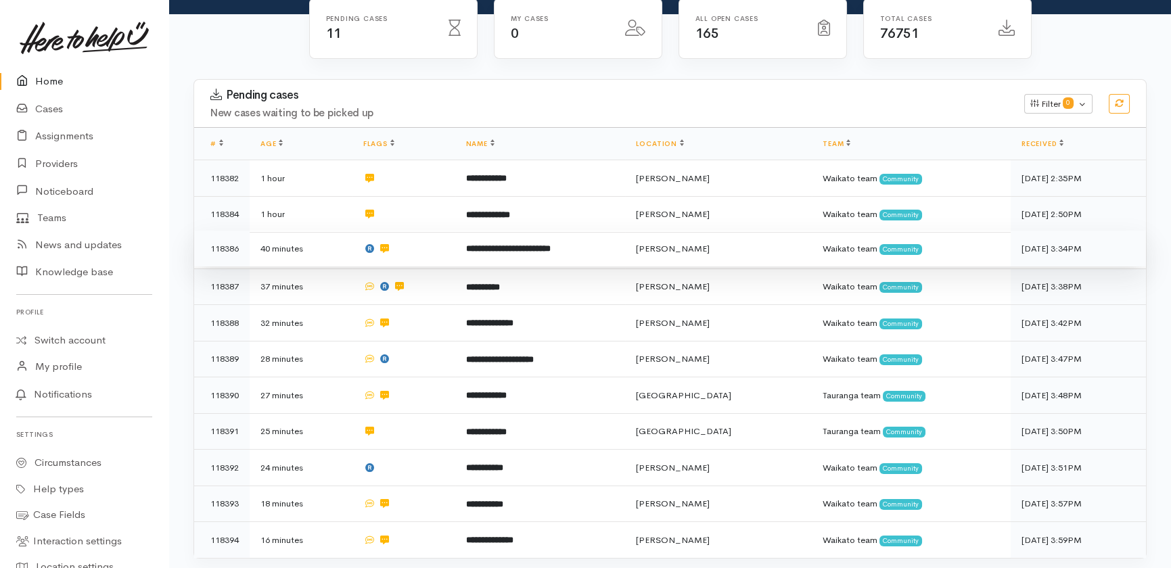
click at [502, 244] on b "**********" at bounding box center [508, 248] width 85 height 9
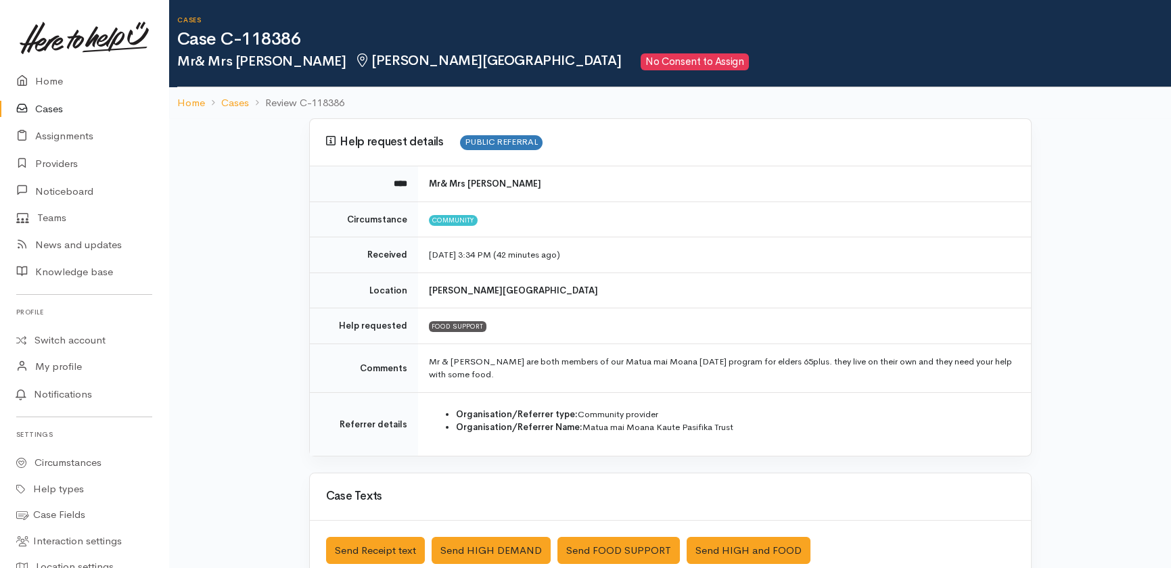
click at [53, 107] on link "Cases" at bounding box center [84, 109] width 168 height 28
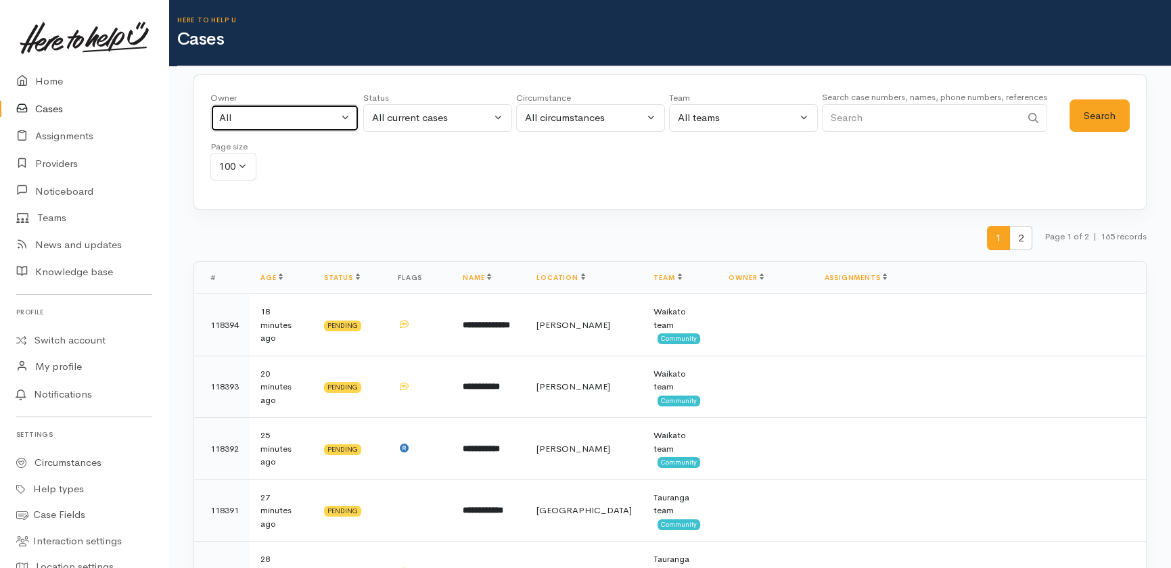
click at [284, 112] on div "All" at bounding box center [278, 118] width 119 height 16
type input "eilid"
click at [277, 202] on span "Eilidh Botha ('Here to help u')" at bounding box center [317, 207] width 166 height 16
select select "1648"
click at [1094, 119] on button "Search" at bounding box center [1100, 115] width 60 height 33
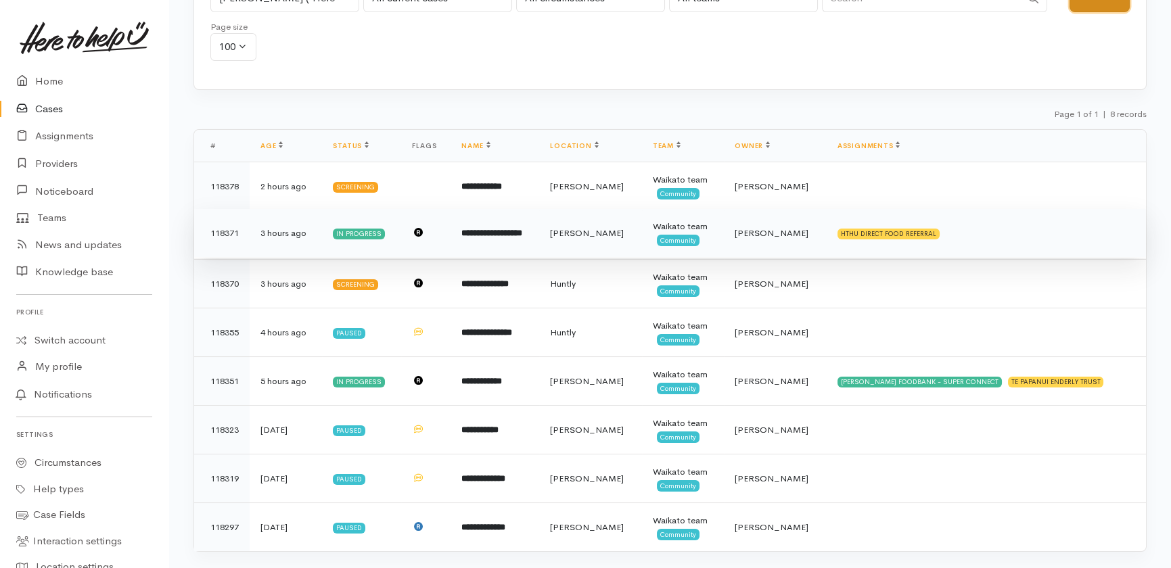
scroll to position [142, 0]
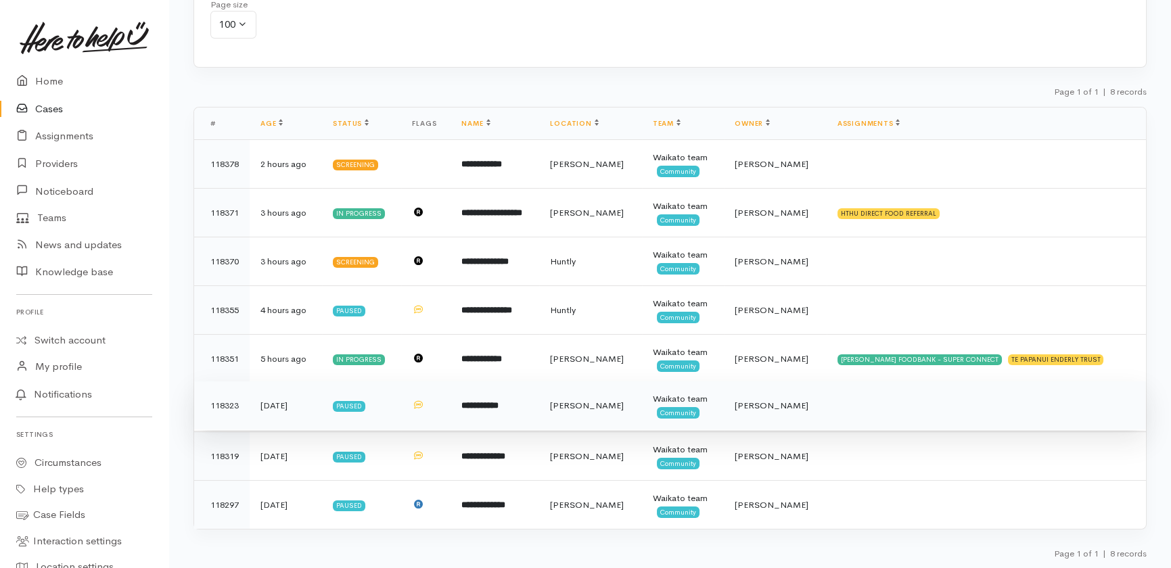
click at [487, 403] on b "**********" at bounding box center [479, 405] width 37 height 9
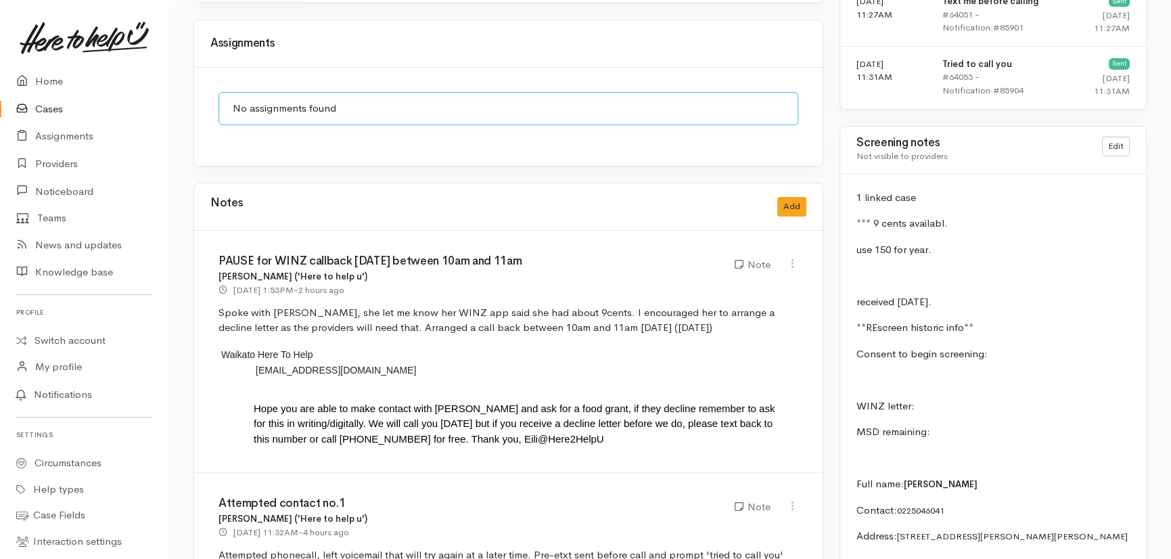
scroll to position [1107, 0]
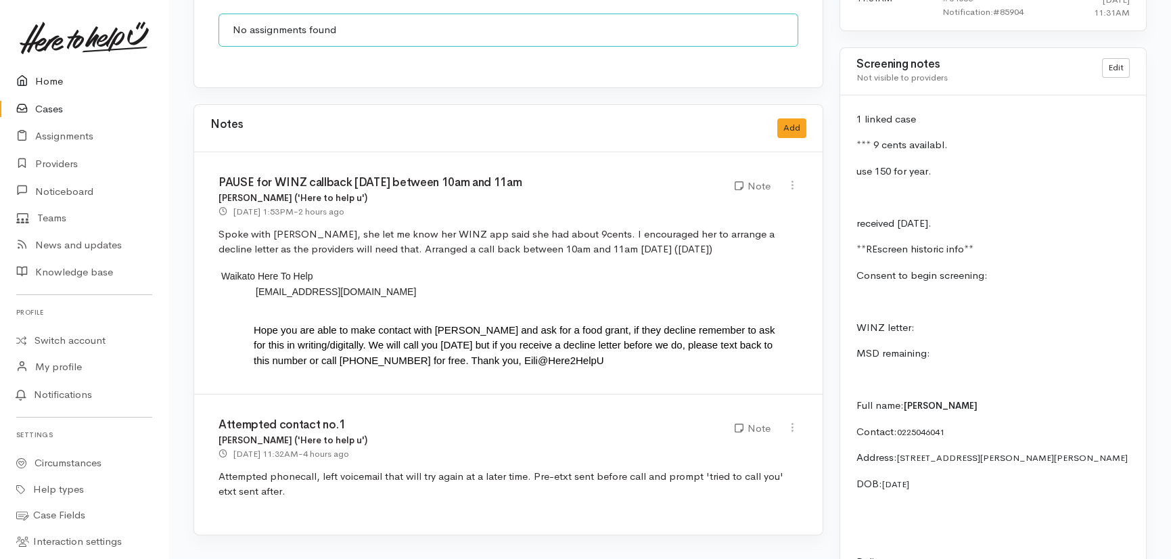
click at [42, 74] on link "Home" at bounding box center [84, 82] width 168 height 28
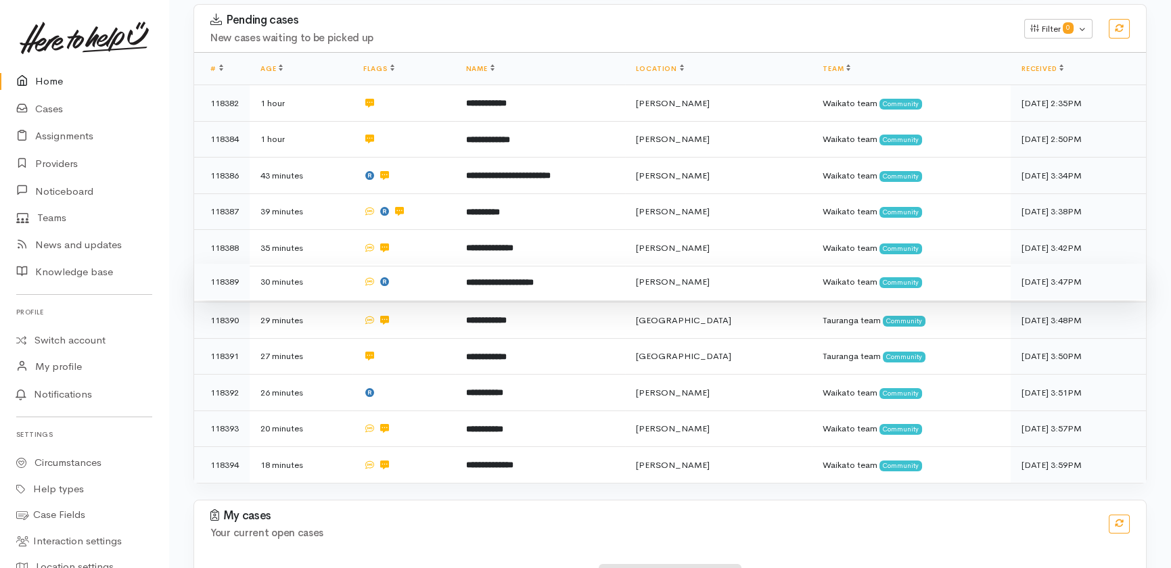
scroll to position [281, 0]
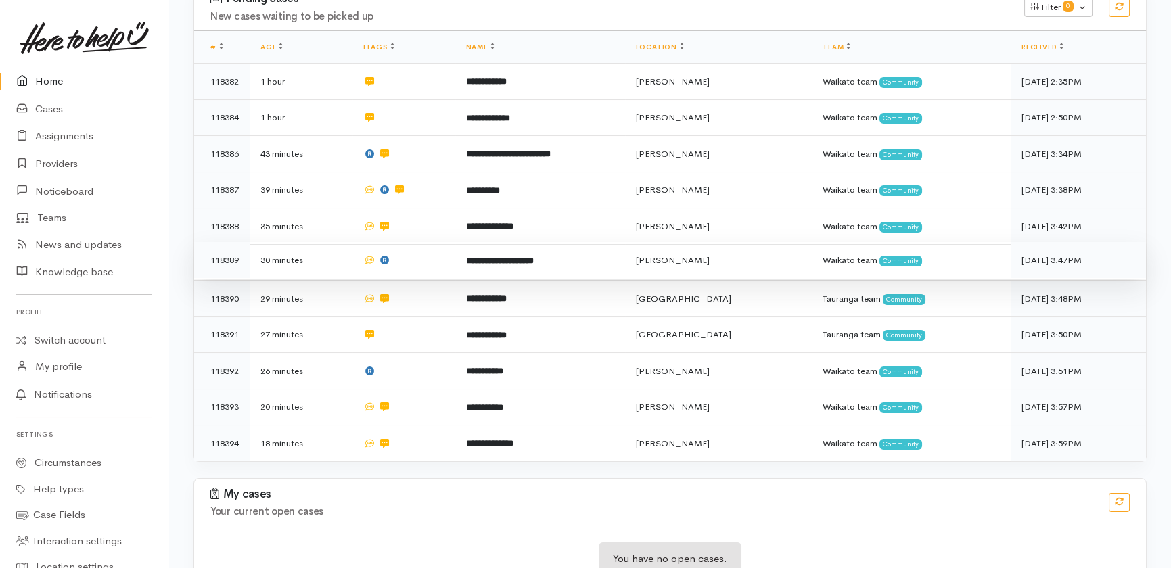
click at [578, 242] on td "**********" at bounding box center [540, 260] width 170 height 37
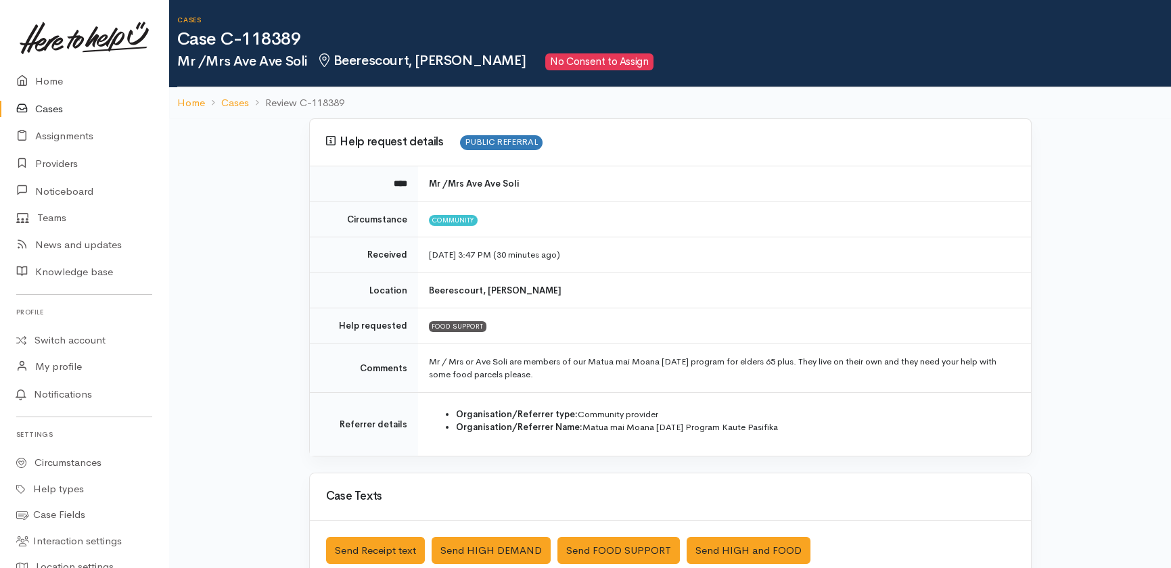
click at [50, 106] on link "Cases" at bounding box center [84, 109] width 168 height 28
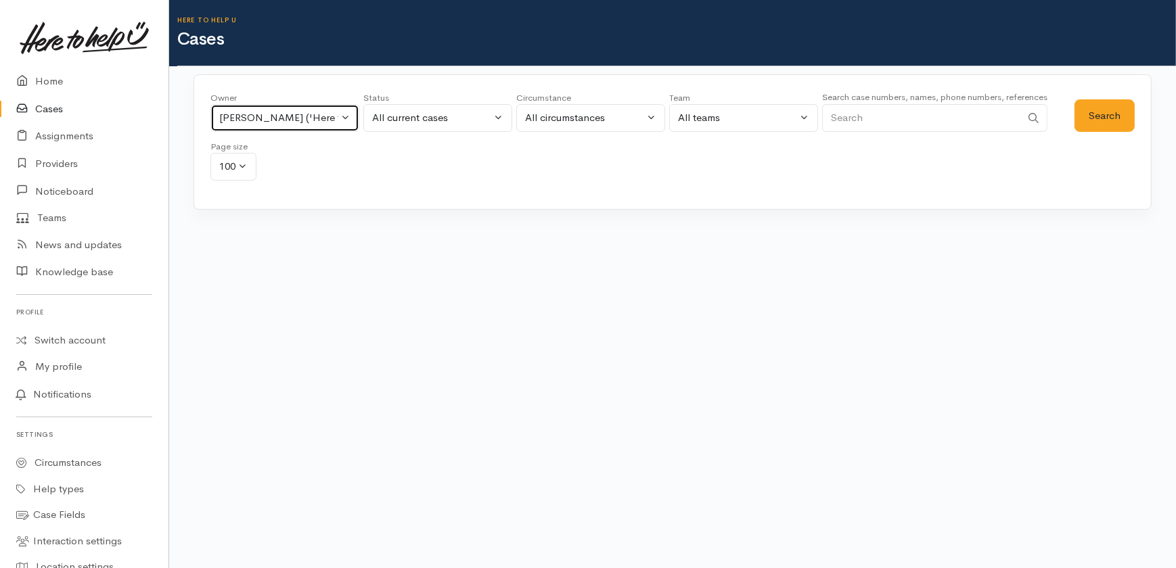
click at [325, 122] on div "Eilidh Botha ('Here to help u')" at bounding box center [278, 118] width 119 height 16
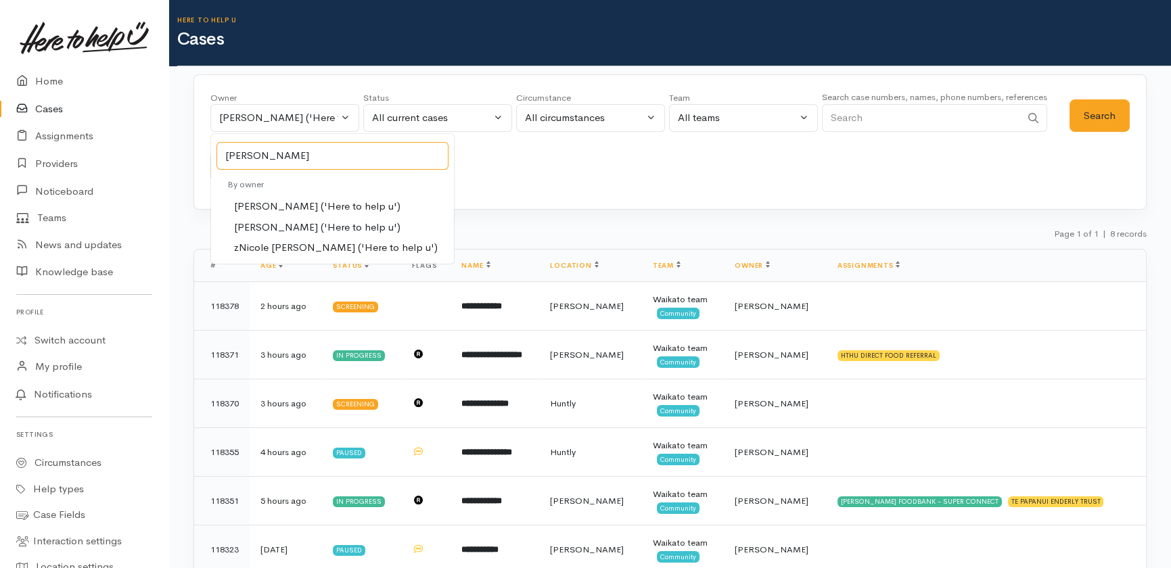
type input "nicole"
drag, startPoint x: 250, startPoint y: 220, endPoint x: 265, endPoint y: 233, distance: 20.2
click at [250, 221] on span "Nicole Rusk ('Here to help u')" at bounding box center [317, 228] width 166 height 16
select select "2314"
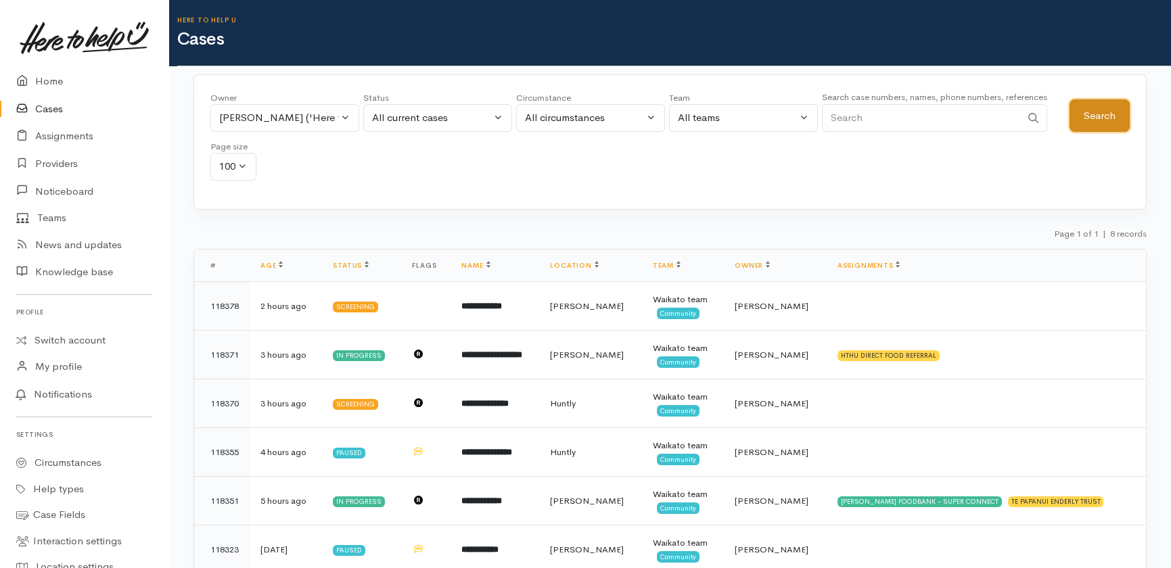
click at [1098, 118] on button "Search" at bounding box center [1100, 115] width 60 height 33
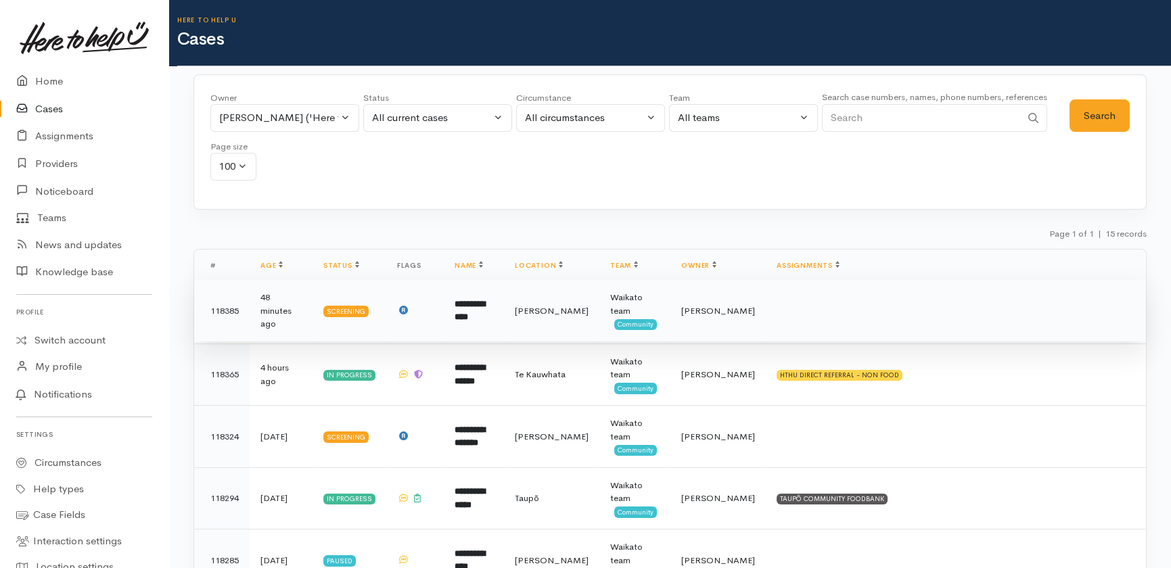
click at [485, 311] on b "**********" at bounding box center [470, 311] width 30 height 22
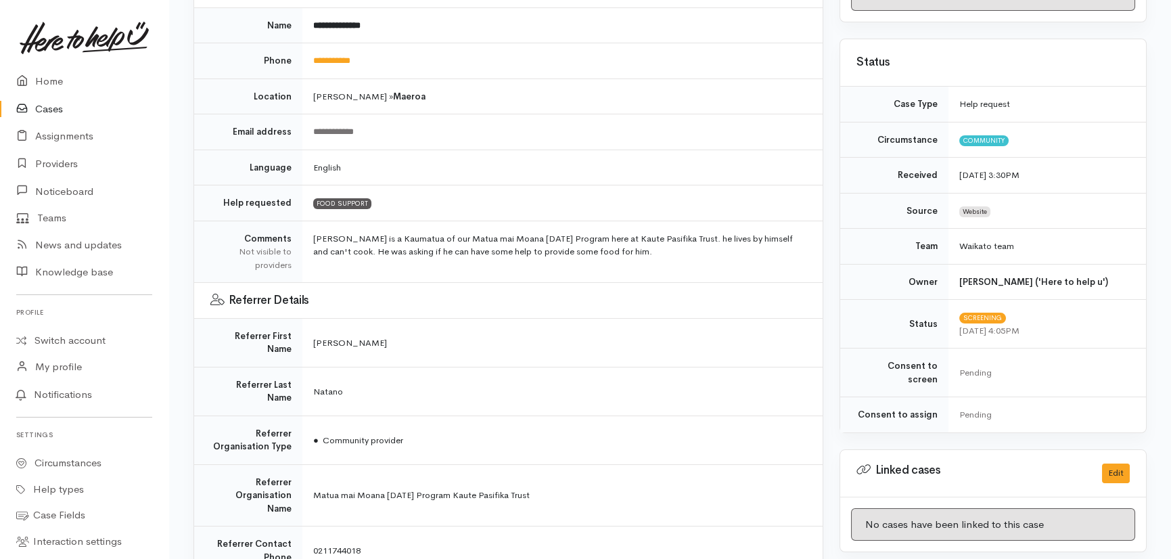
scroll to position [307, 0]
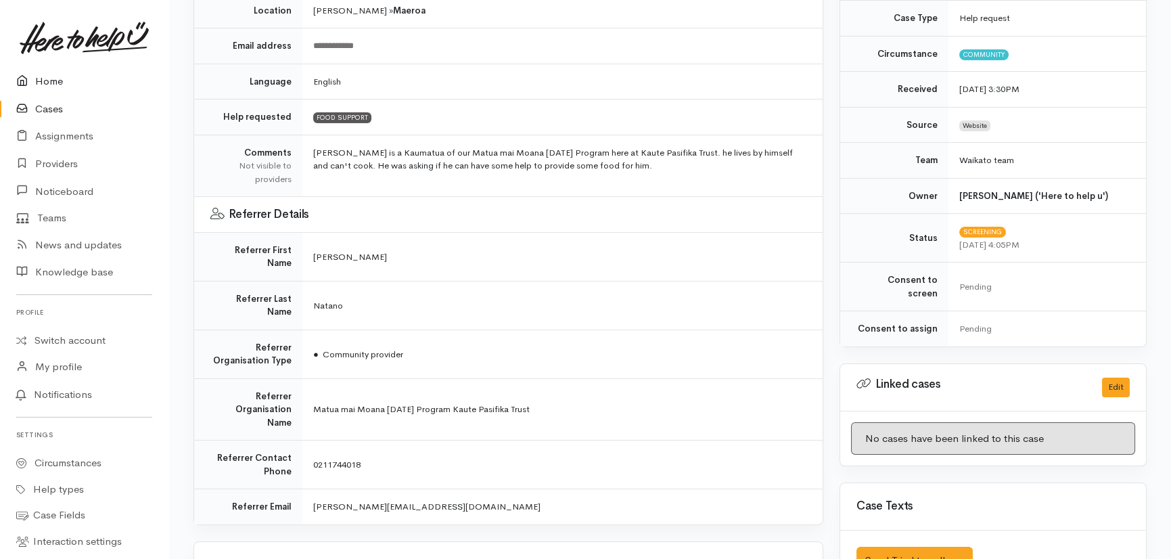
click at [44, 78] on link "Home" at bounding box center [84, 82] width 168 height 28
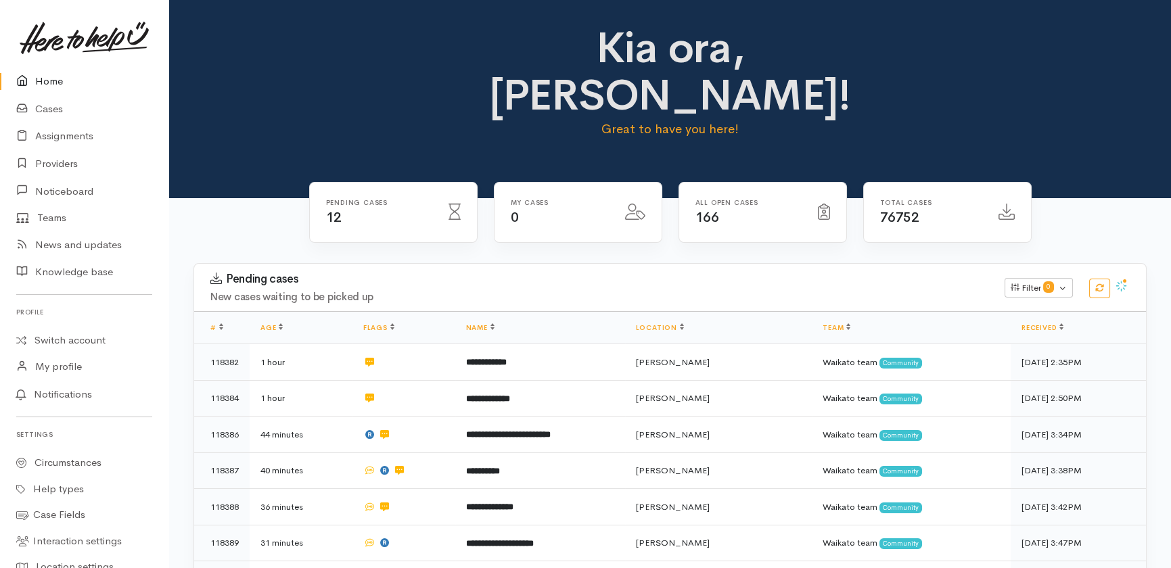
click at [50, 78] on link "Home" at bounding box center [84, 82] width 168 height 28
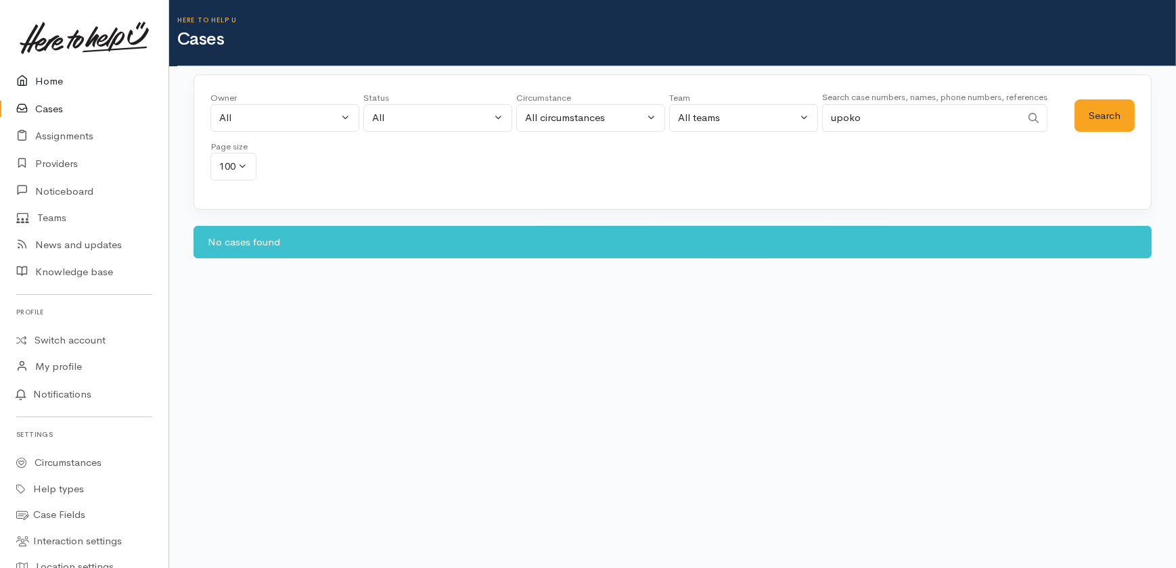
click at [43, 80] on link "Home" at bounding box center [84, 82] width 168 height 28
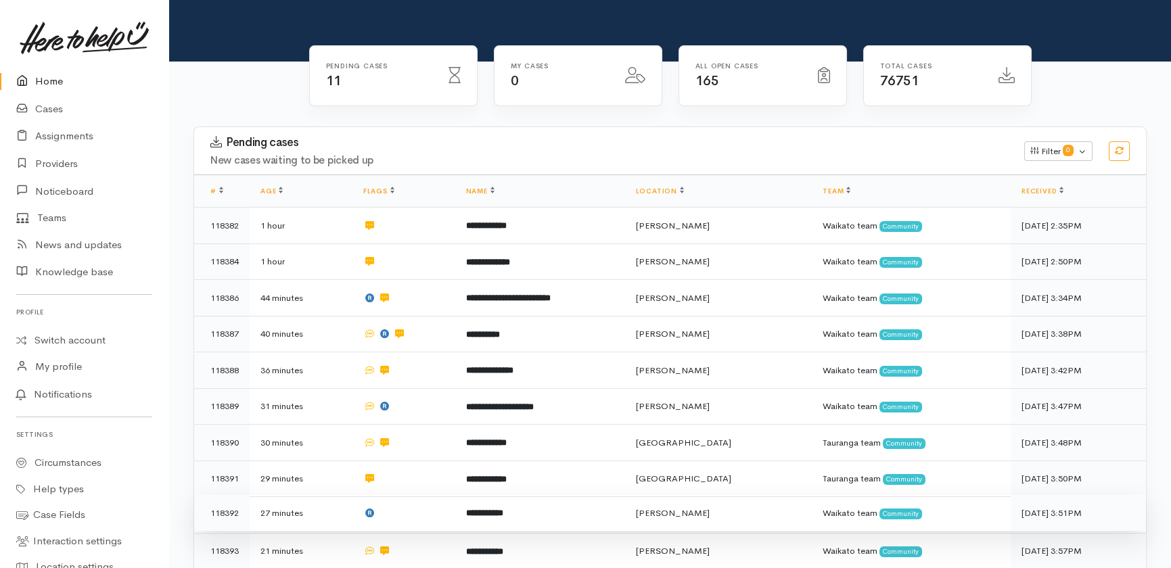
scroll to position [246, 0]
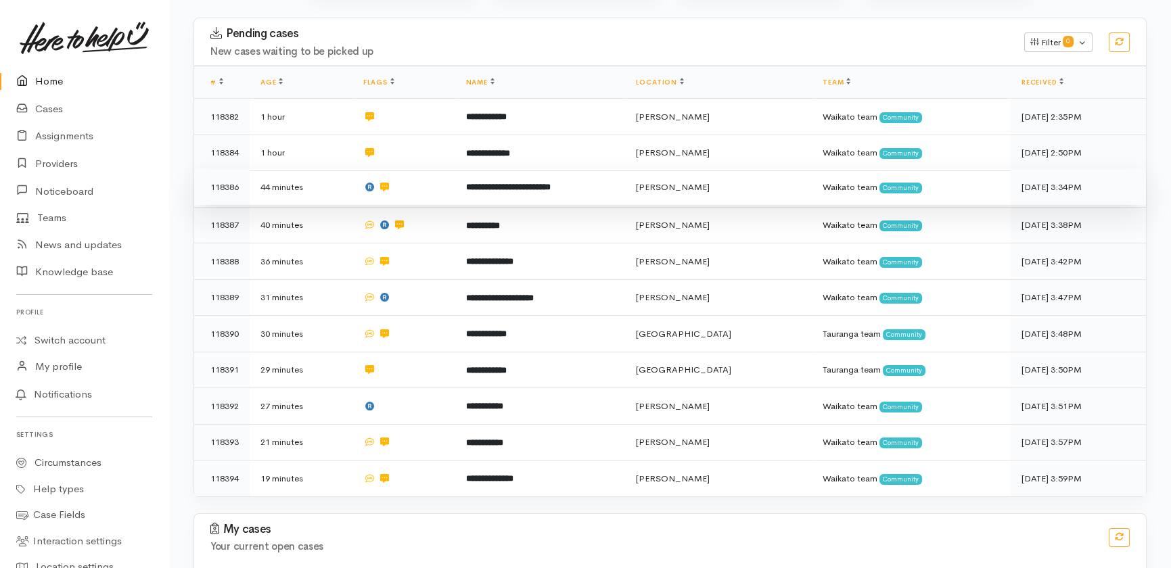
click at [418, 169] on td at bounding box center [404, 187] width 103 height 37
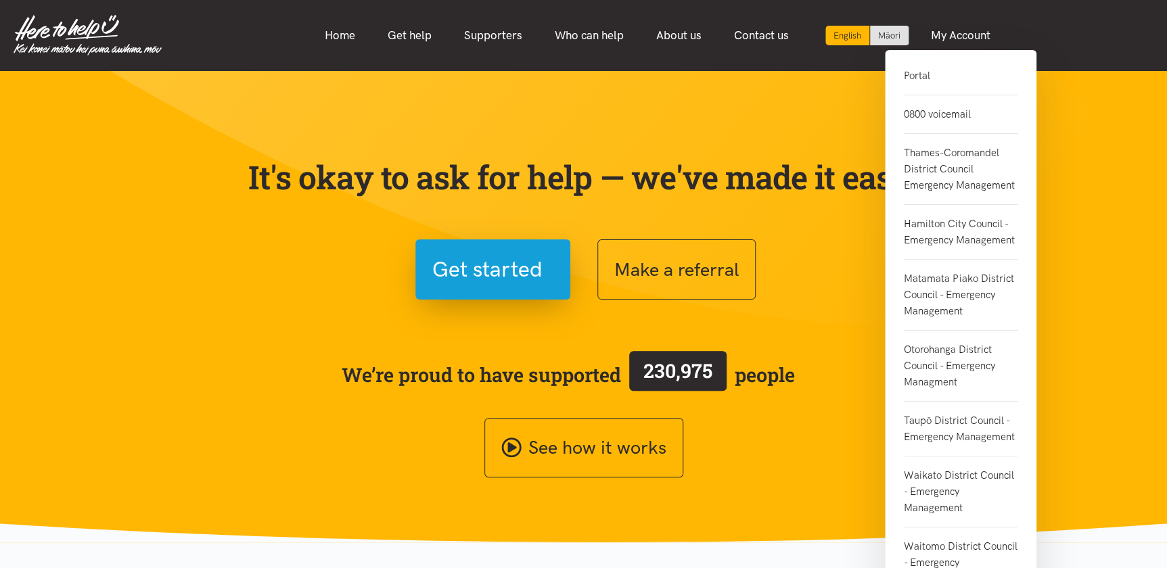
click at [930, 120] on link "0800 voicemail" at bounding box center [961, 114] width 114 height 39
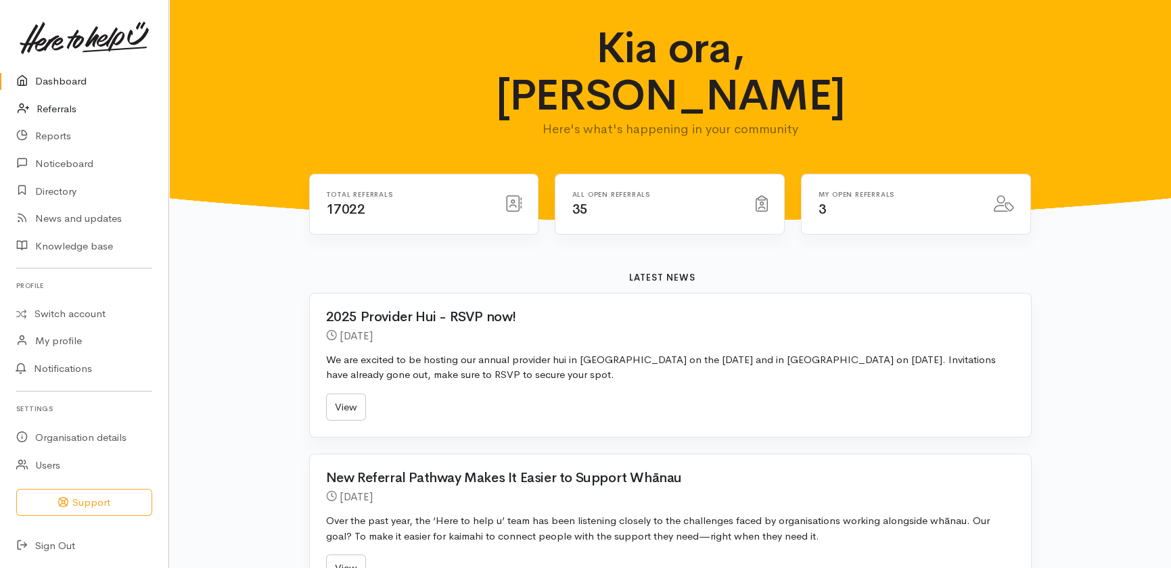
click at [53, 101] on link "Referrals" at bounding box center [84, 109] width 168 height 28
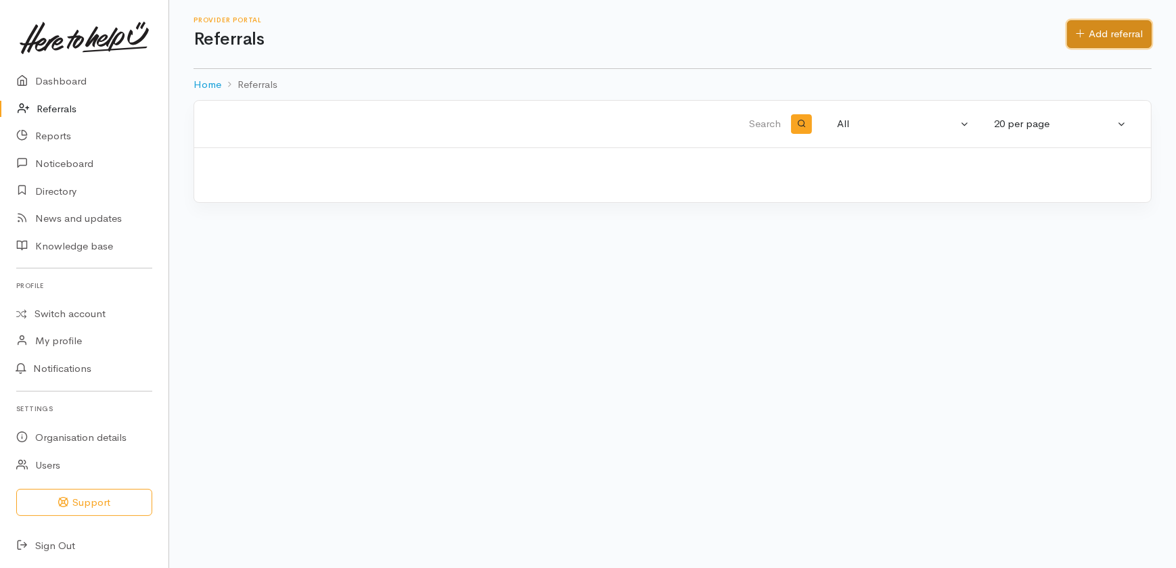
click at [1126, 28] on link "Add referral" at bounding box center [1109, 34] width 85 height 28
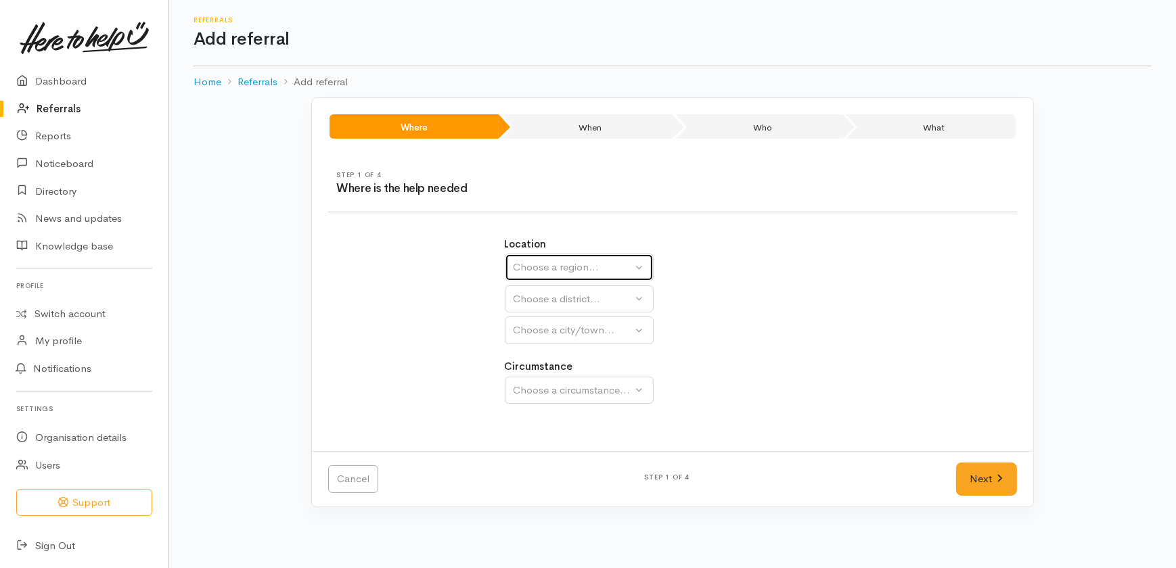
click at [589, 266] on div "Choose a region..." at bounding box center [573, 268] width 119 height 16
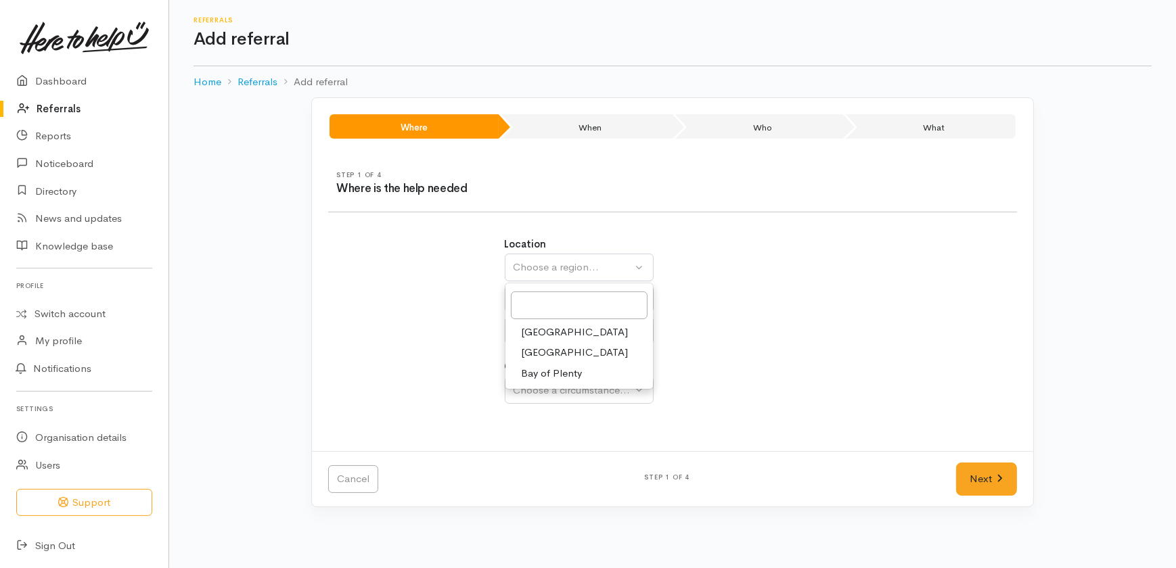
click at [543, 355] on span "Waikato" at bounding box center [575, 353] width 107 height 16
select select "3"
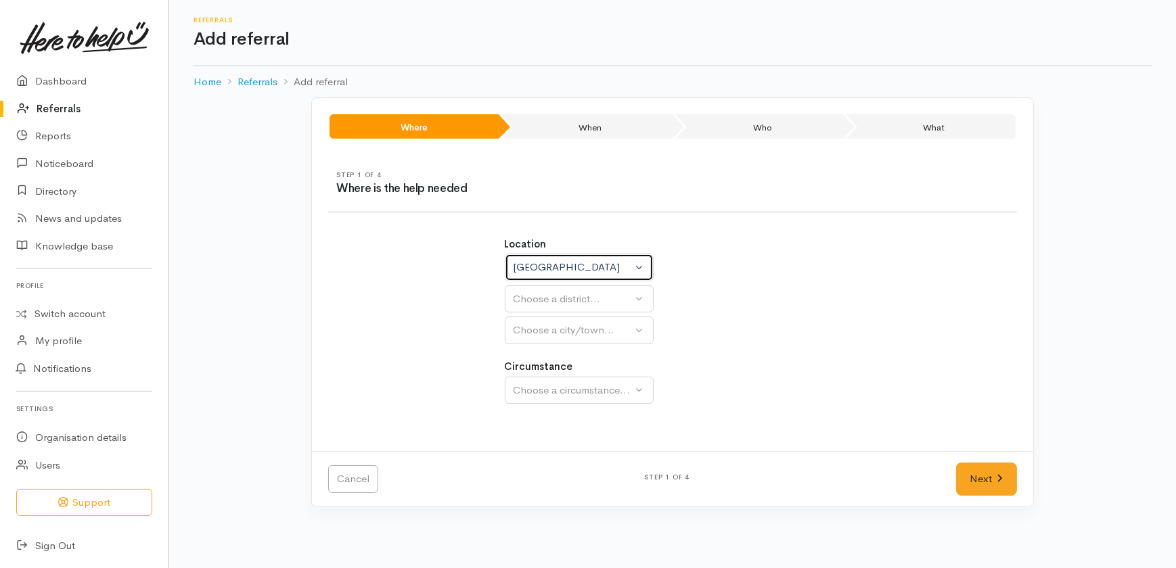
select select
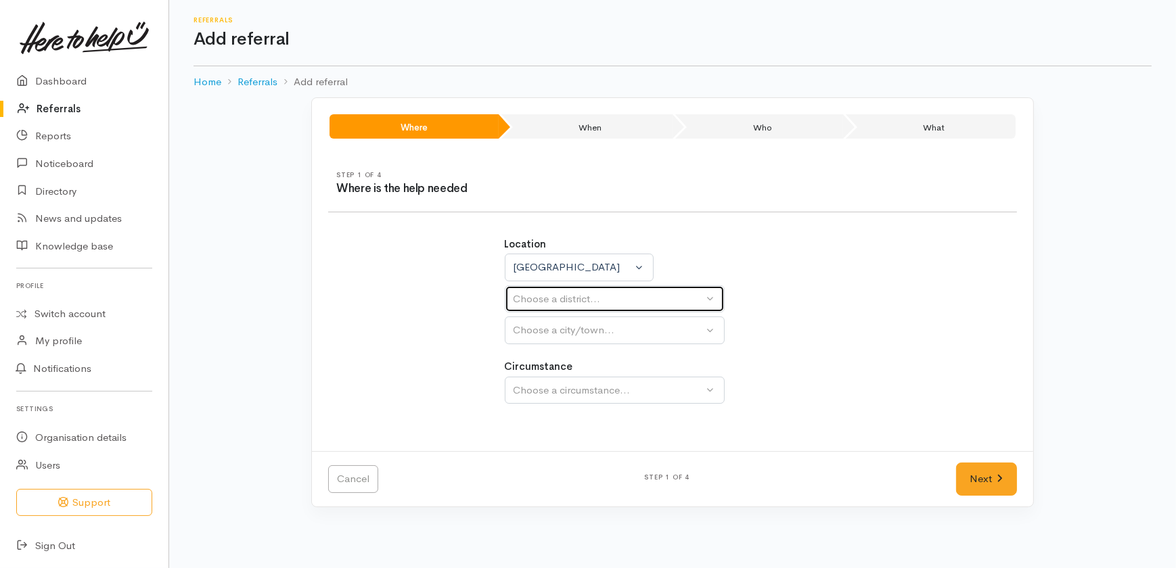
click at [568, 295] on div "Choose a district..." at bounding box center [609, 300] width 190 height 16
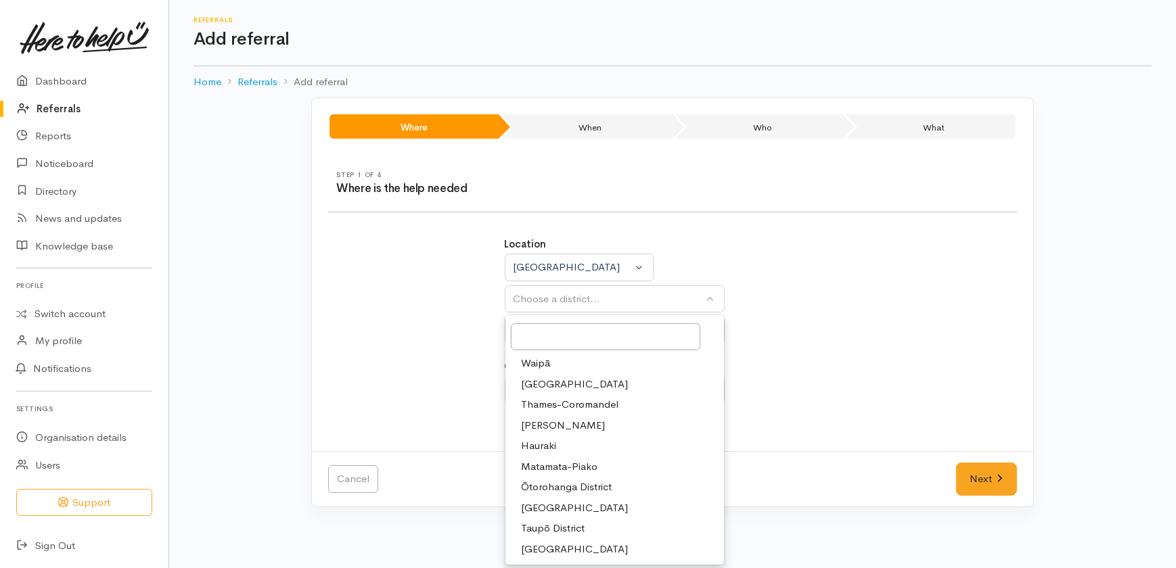
click at [550, 420] on span "Hamilton" at bounding box center [564, 426] width 84 height 16
select select "4"
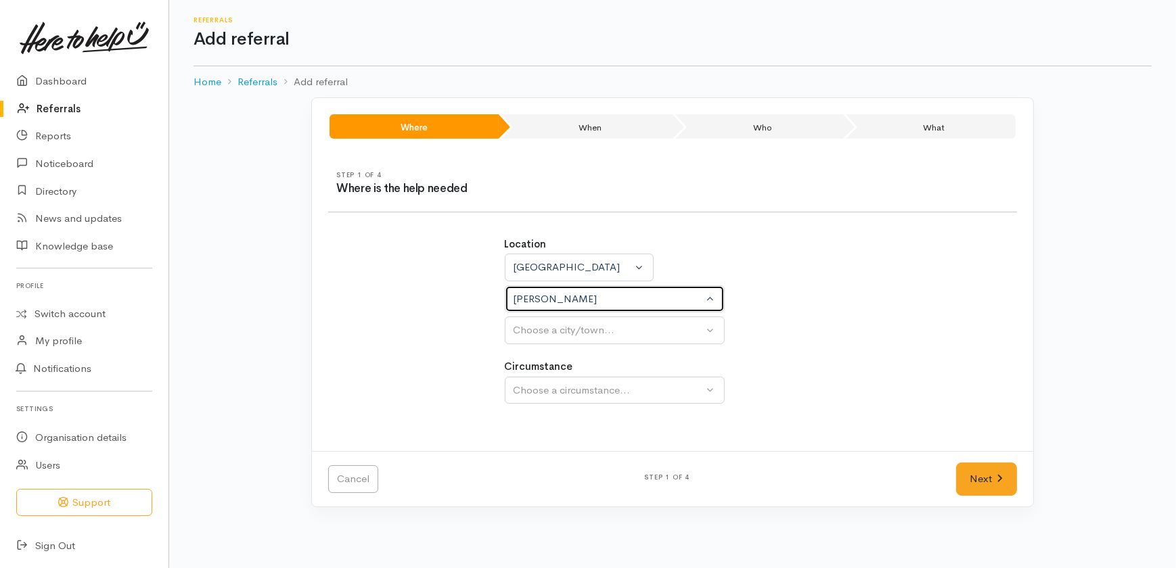
select select
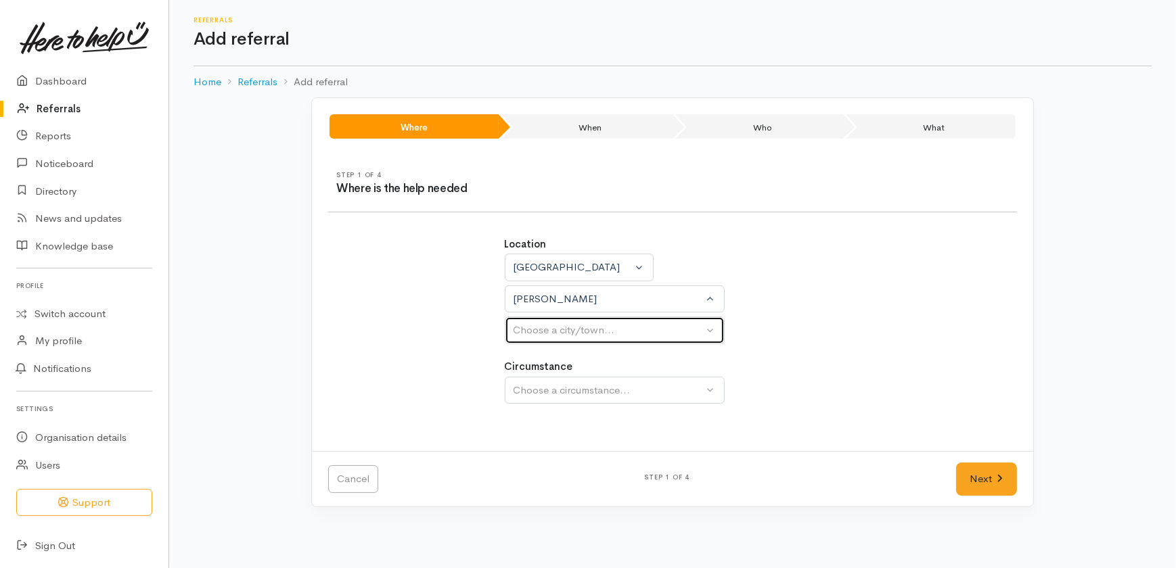
click at [570, 330] on div "Choose a city/town..." at bounding box center [609, 331] width 190 height 16
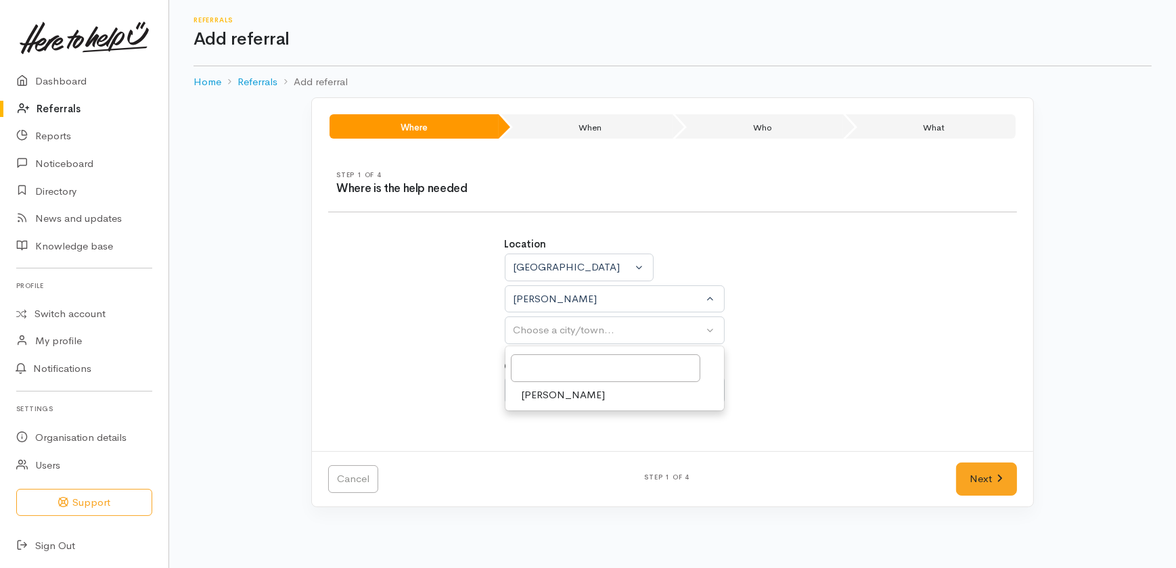
click at [540, 392] on span "Hamilton" at bounding box center [564, 396] width 84 height 16
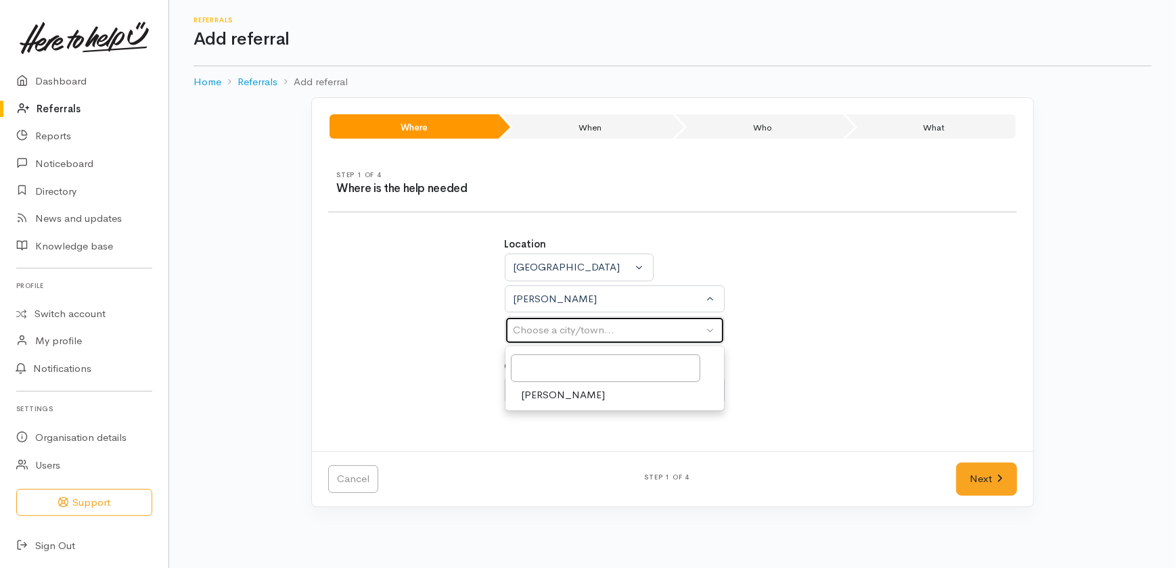
select select "1"
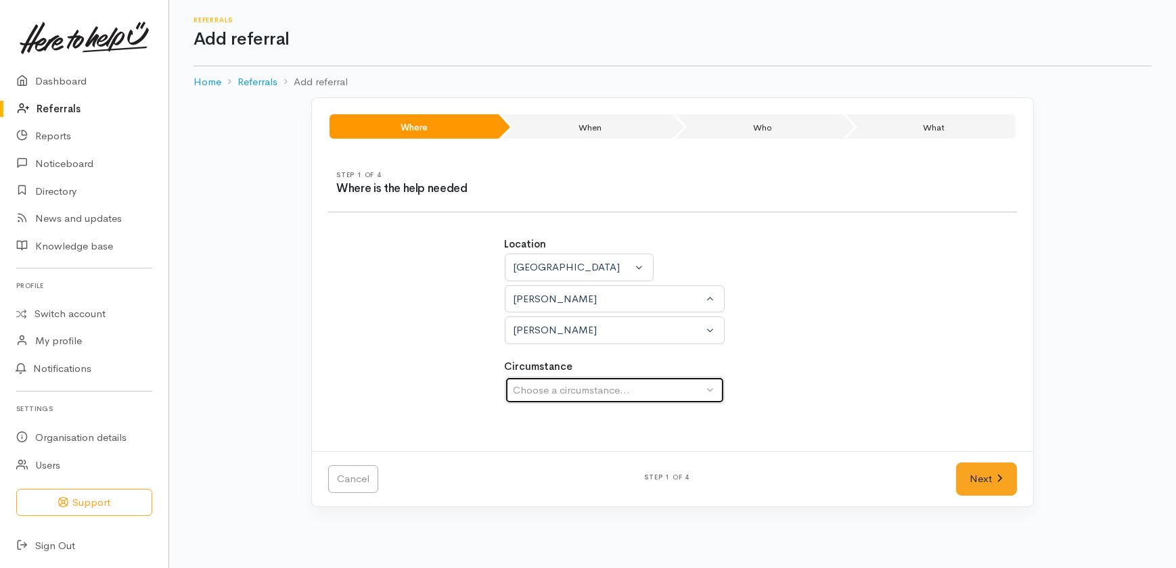
click at [543, 386] on div "Choose a circumstance..." at bounding box center [609, 391] width 190 height 16
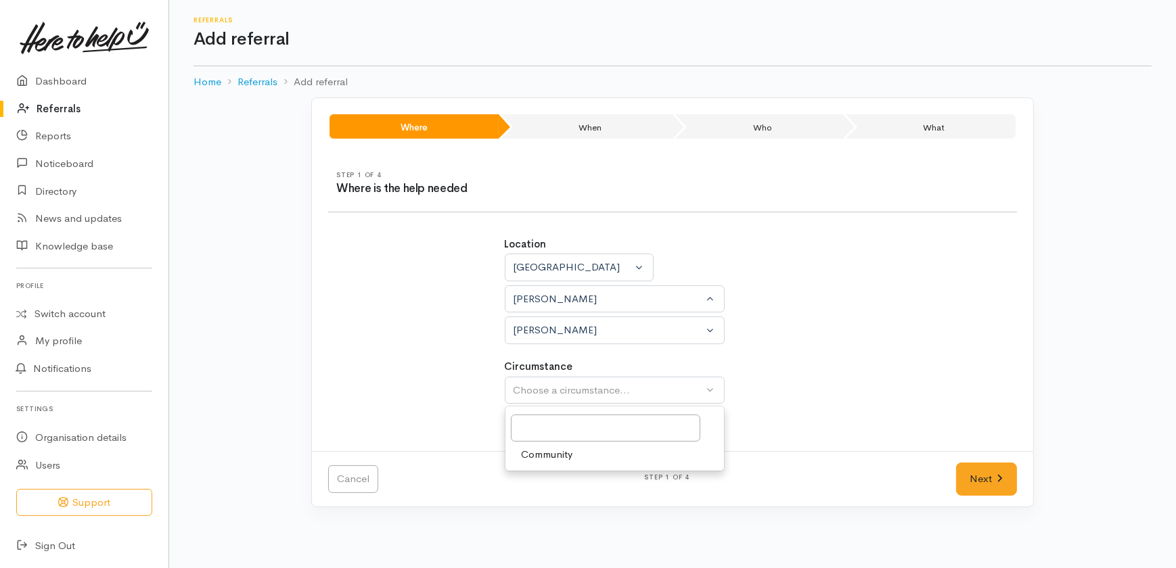
click at [540, 449] on span "Community" at bounding box center [547, 455] width 51 height 16
select select "2"
drag, startPoint x: 968, startPoint y: 477, endPoint x: 961, endPoint y: 482, distance: 8.7
click at [968, 478] on link "Next" at bounding box center [986, 479] width 61 height 33
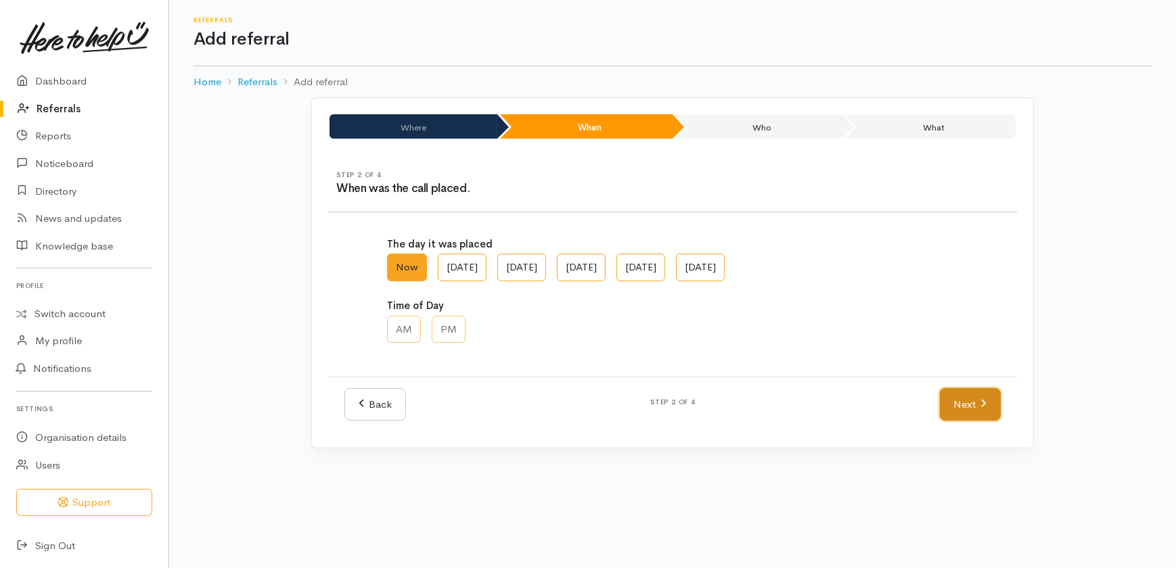
click at [959, 407] on link "Next" at bounding box center [970, 404] width 61 height 33
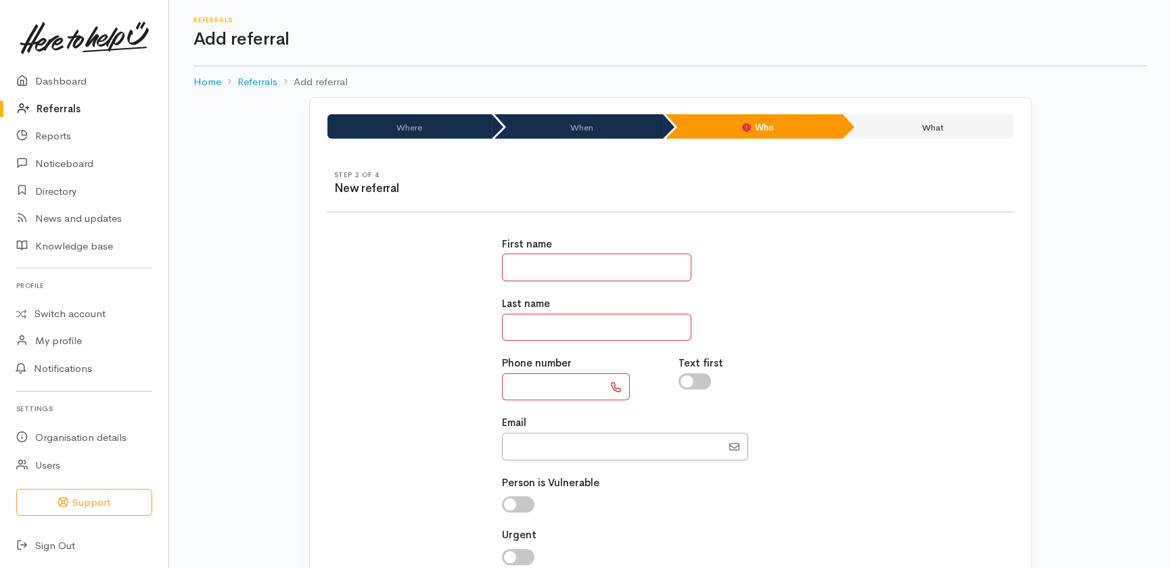
click at [612, 265] on input "text" at bounding box center [596, 268] width 189 height 28
type input "******"
type input "*****"
type input "**********"
click at [543, 445] on input "Email" at bounding box center [612, 447] width 220 height 28
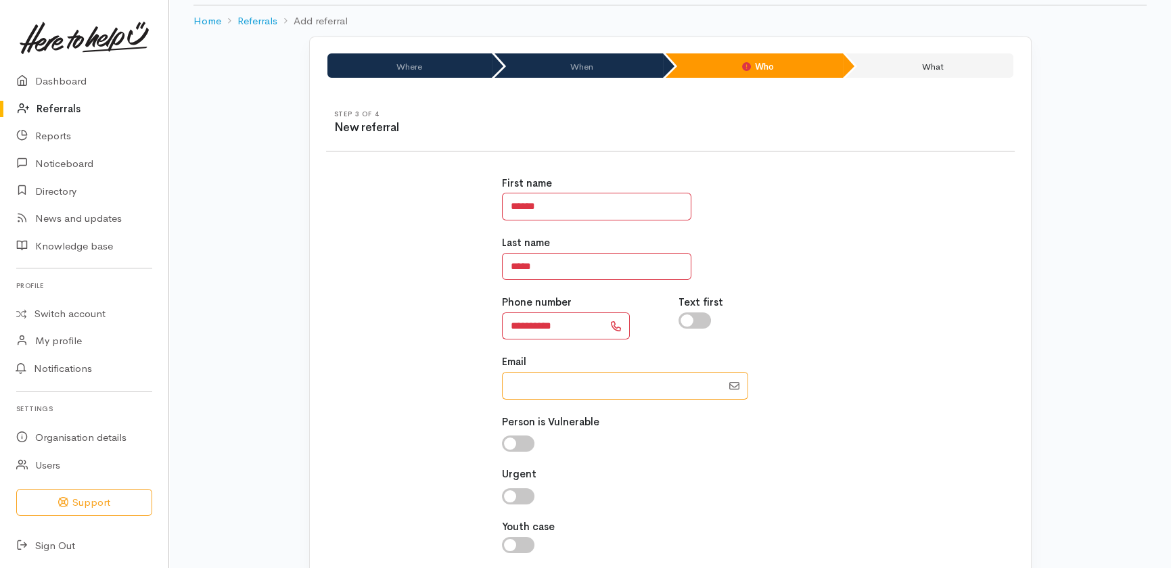
scroll to position [164, 0]
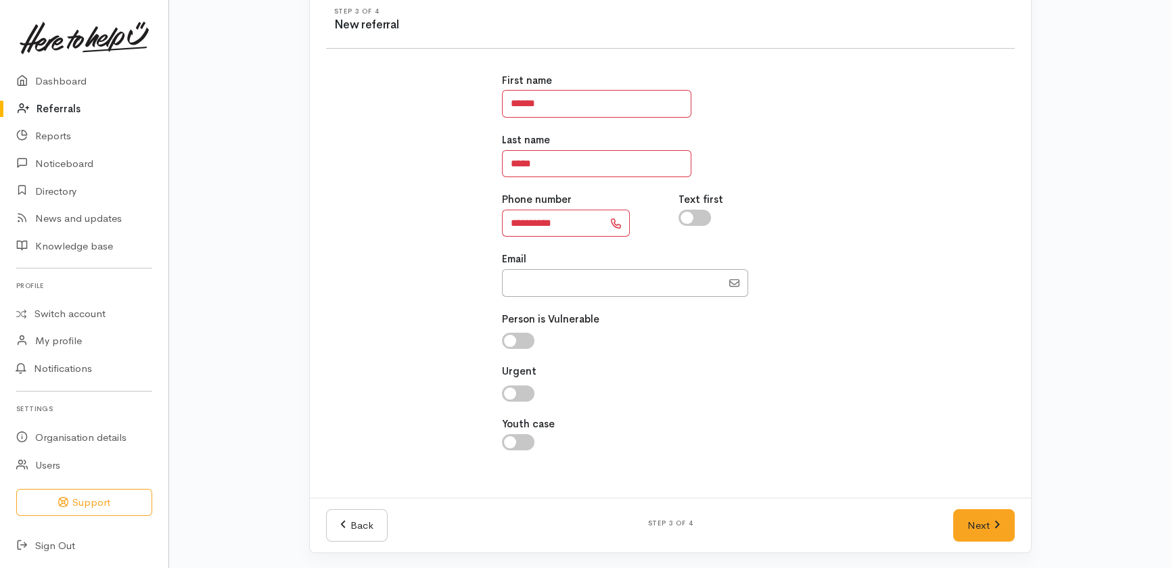
click at [523, 340] on input "checkbox" at bounding box center [518, 341] width 32 height 16
checkbox input "true"
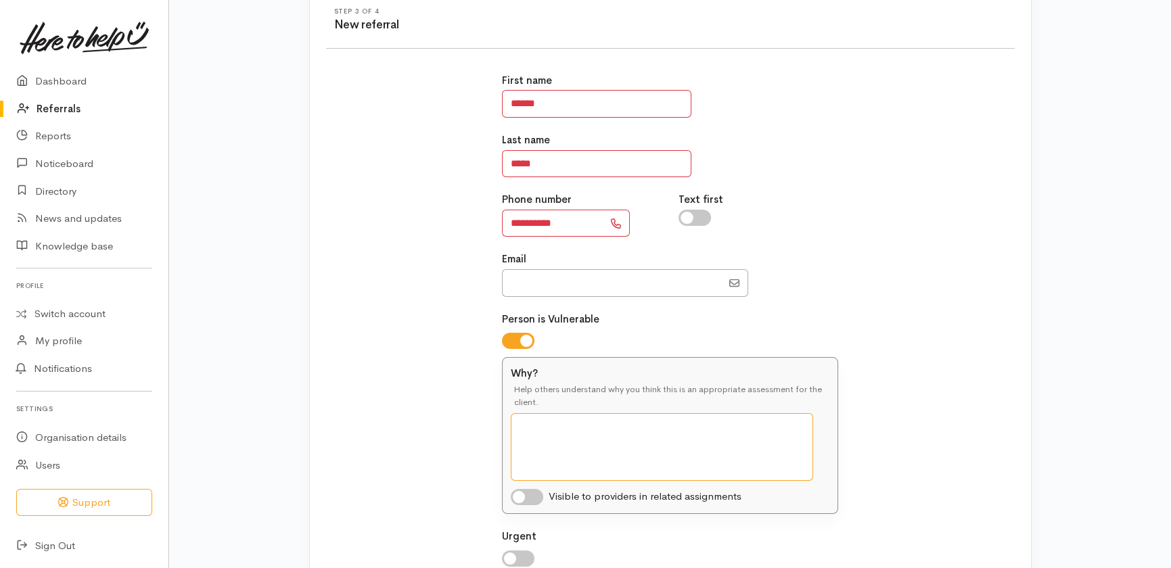
click at [577, 434] on textarea "Why?" at bounding box center [662, 447] width 302 height 68
type textarea "Client is 84, support unwell 93 year old husband."
click at [532, 496] on input "checkbox" at bounding box center [527, 497] width 32 height 16
checkbox input "true"
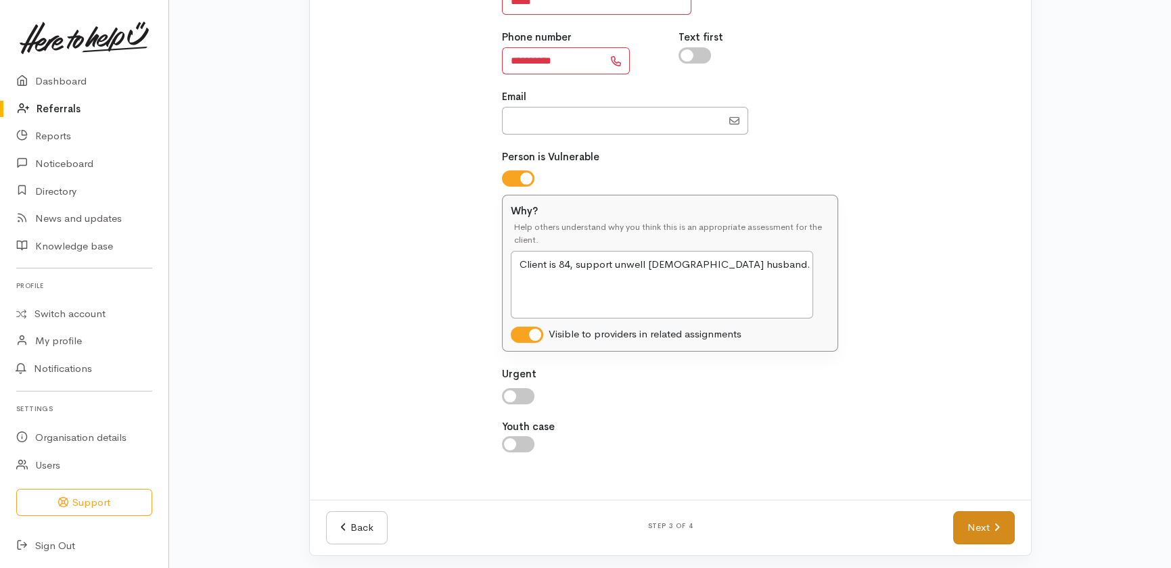
scroll to position [329, 0]
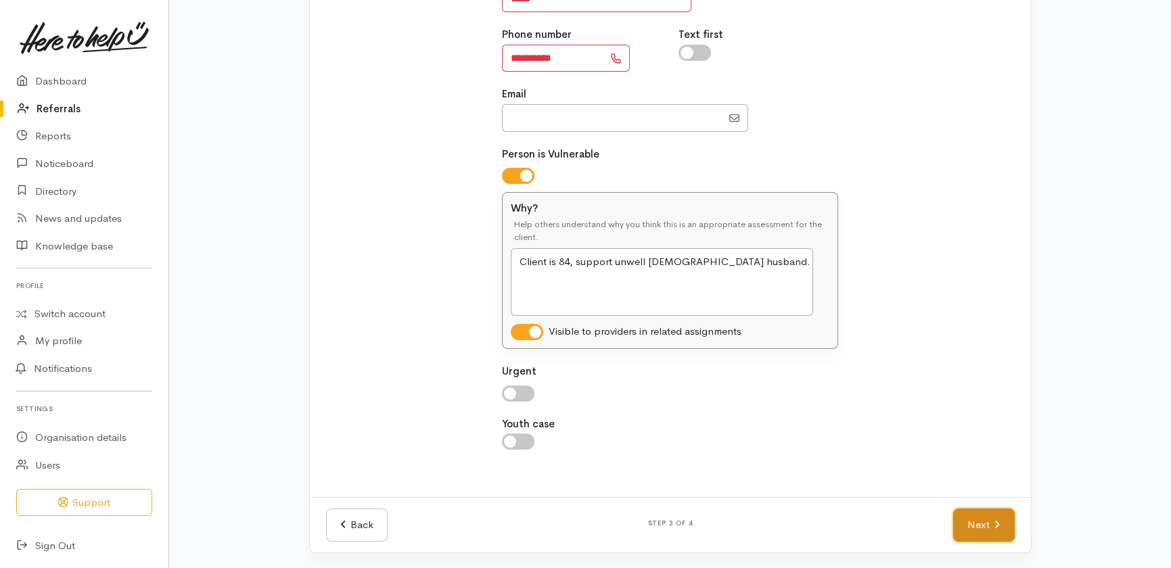
click at [981, 522] on link "Next" at bounding box center [983, 525] width 61 height 33
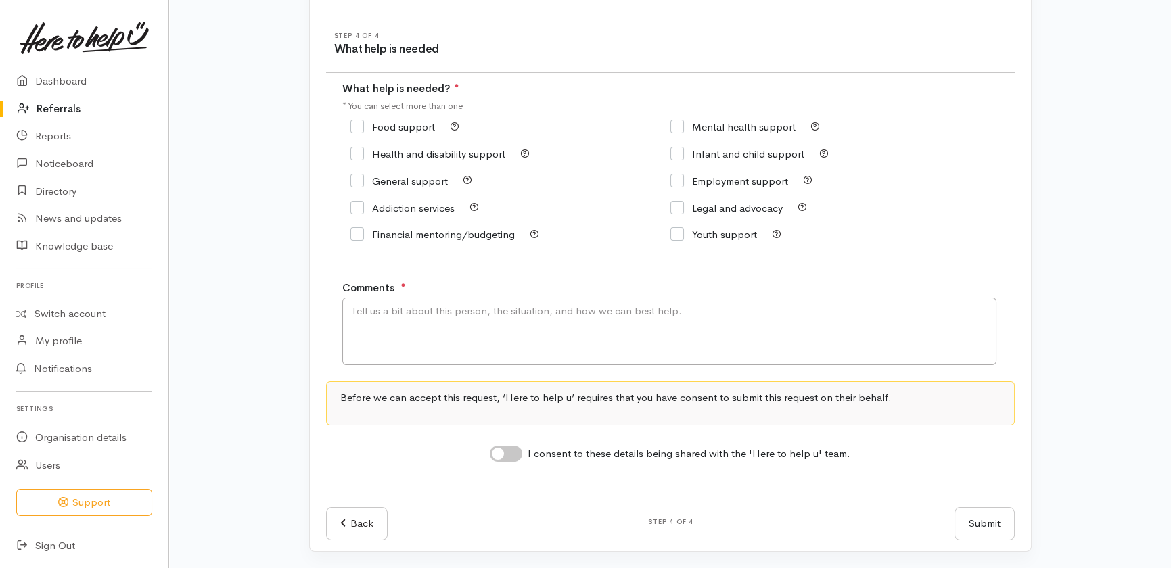
scroll to position [138, 0]
click at [411, 182] on input "General support" at bounding box center [399, 182] width 97 height 10
checkbox input "true"
click at [413, 152] on input "Health and disability support" at bounding box center [428, 155] width 155 height 10
checkbox input "true"
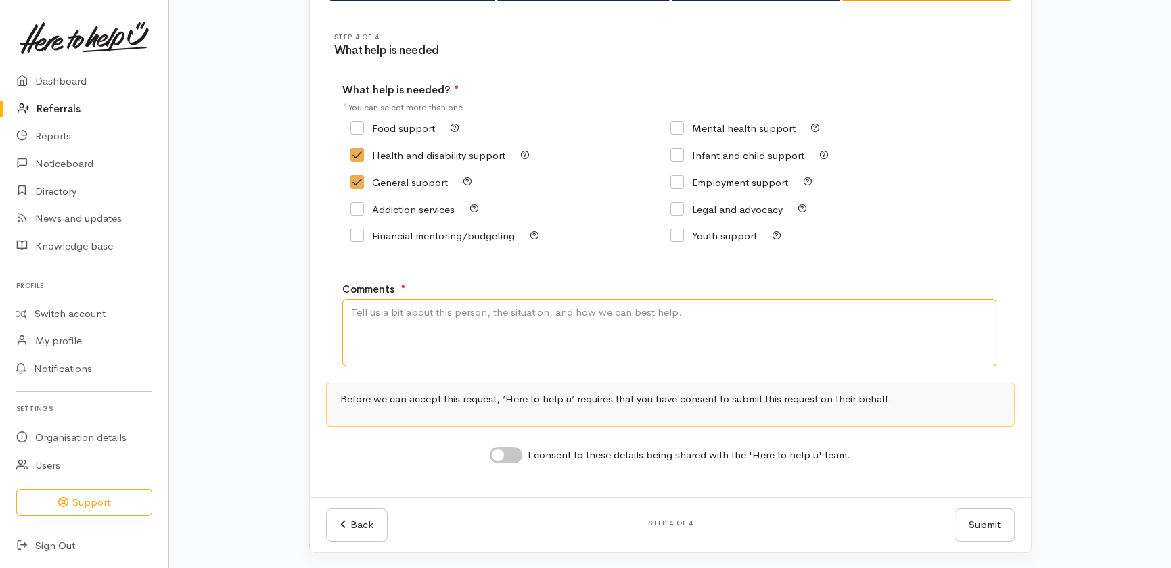
click at [420, 329] on textarea "Comments" at bounding box center [669, 333] width 654 height 68
click at [685, 317] on textarea "Client is 84, supporting unwell 93 year old husband" at bounding box center [669, 333] width 654 height 68
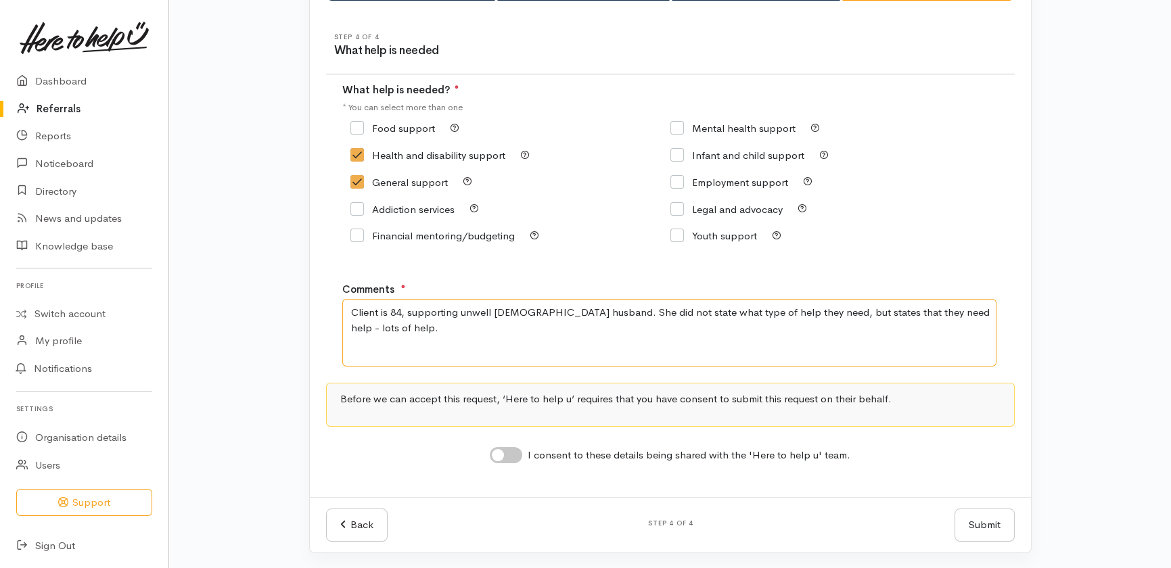
type textarea "Client is 84, supporting unwell 93 year old husband. She did not state what typ…"
click at [510, 451] on input "I consent to these details being shared with the 'Here to help u' team." at bounding box center [506, 455] width 32 height 16
checkbox input "true"
click at [979, 522] on button "Submit" at bounding box center [985, 525] width 60 height 33
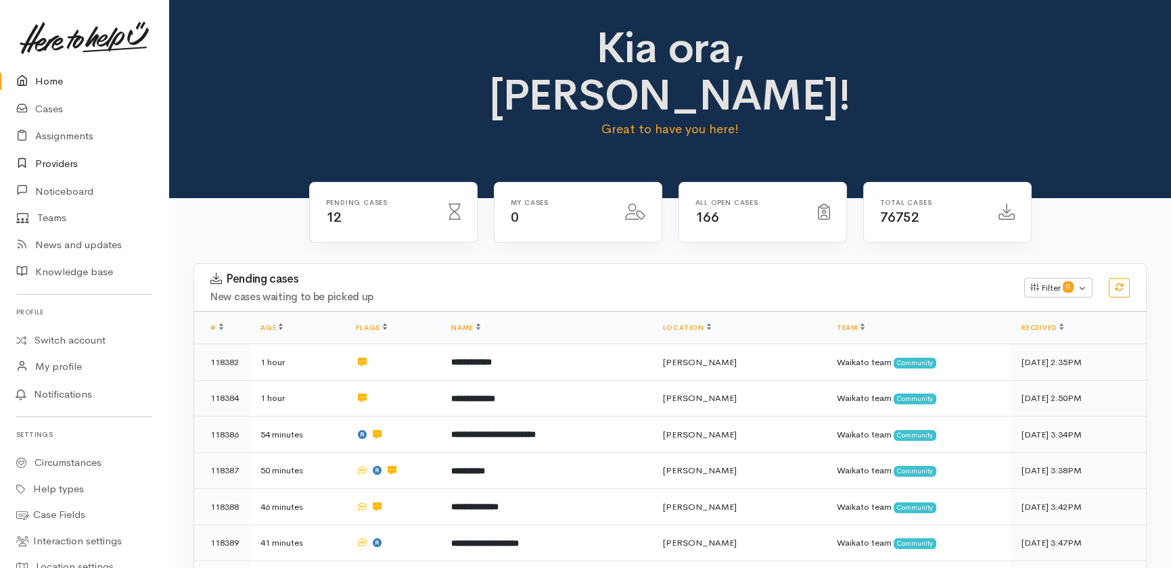
click at [55, 151] on link "Providers" at bounding box center [84, 164] width 168 height 28
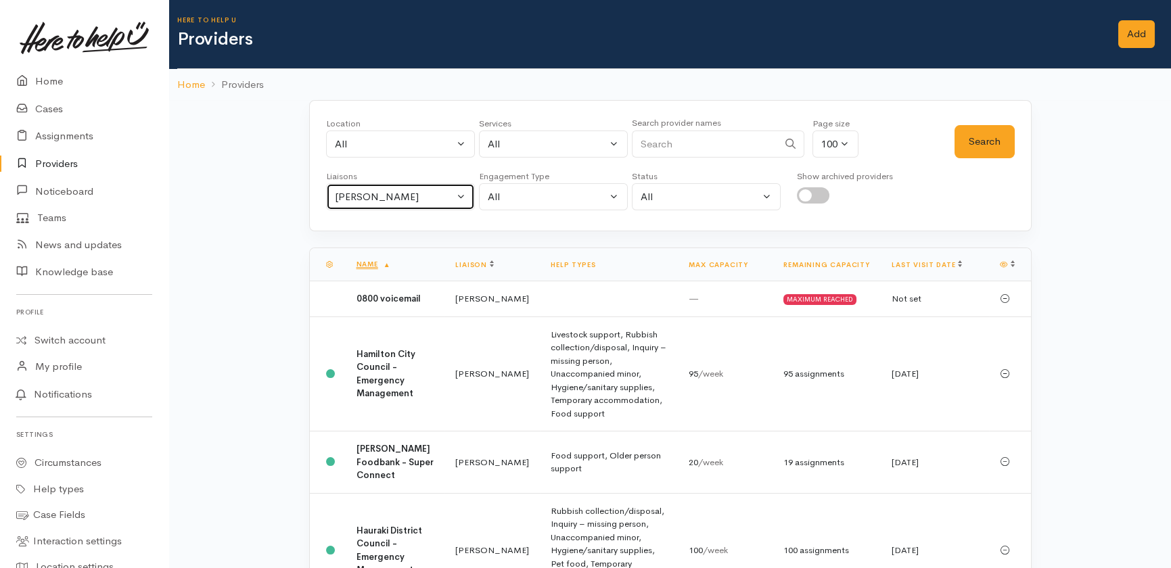
click at [399, 196] on div "Heather Moore" at bounding box center [394, 197] width 119 height 16
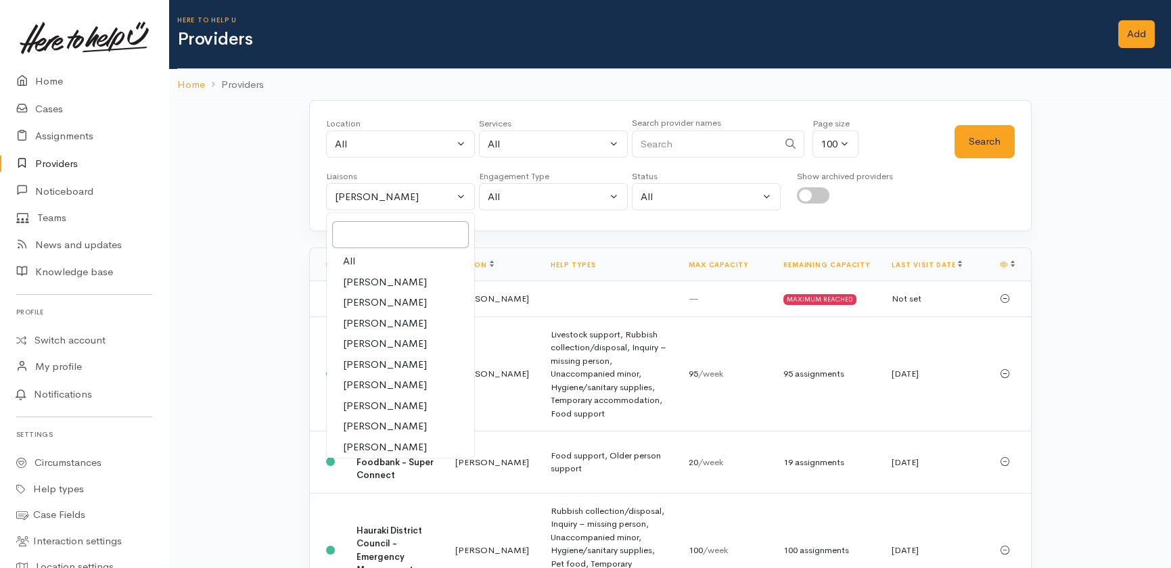
click at [347, 261] on span "All" at bounding box center [349, 262] width 12 height 16
select select "null"
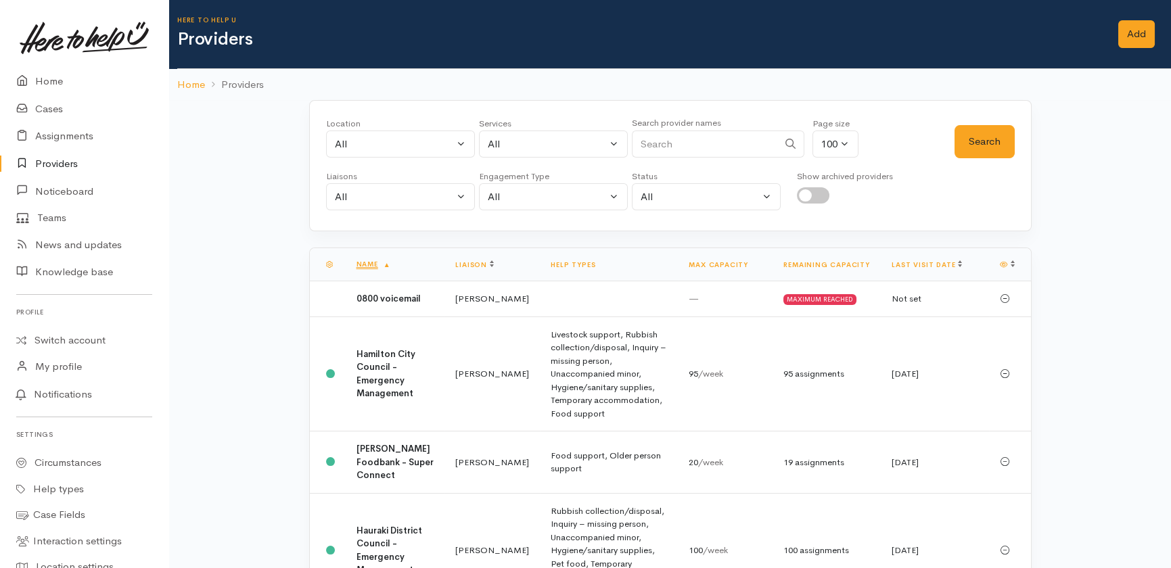
click at [675, 137] on input "Search" at bounding box center [705, 145] width 146 height 28
click at [982, 140] on button "Search" at bounding box center [985, 141] width 60 height 33
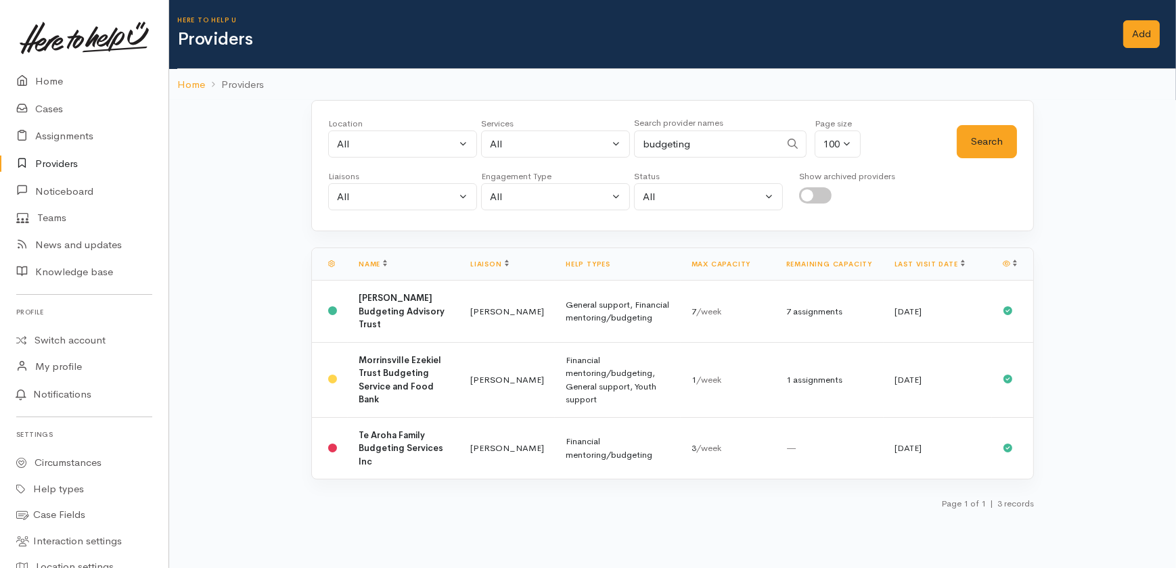
drag, startPoint x: 708, startPoint y: 144, endPoint x: 681, endPoint y: 148, distance: 27.9
click at [677, 146] on input "budgeting" at bounding box center [707, 145] width 146 height 28
type input "budget"
click at [977, 126] on button "Search" at bounding box center [987, 141] width 60 height 33
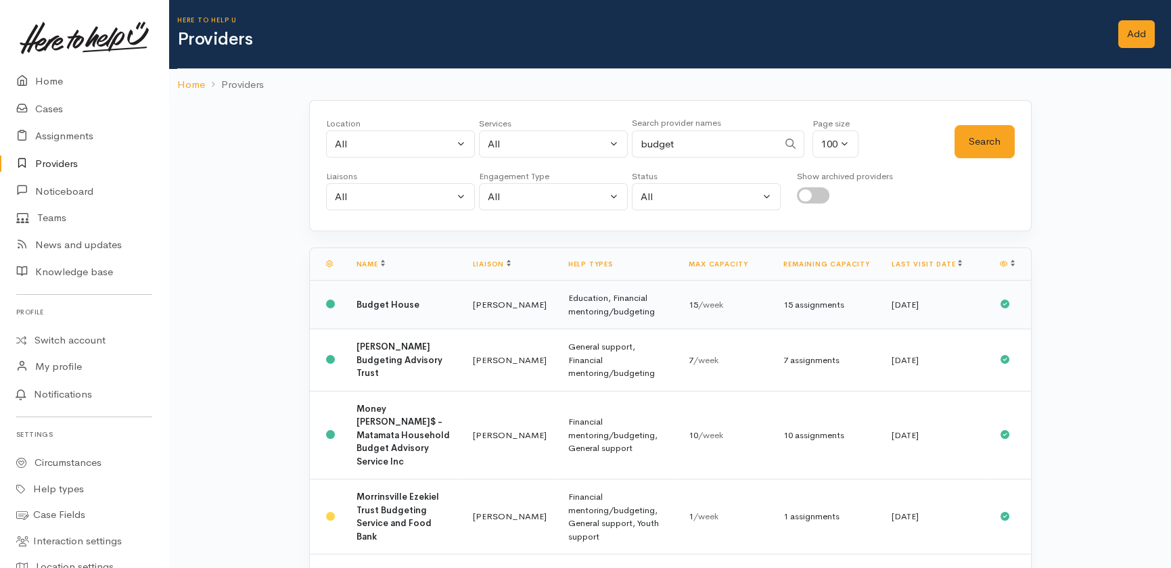
click at [365, 299] on b "Budget House" at bounding box center [388, 305] width 63 height 12
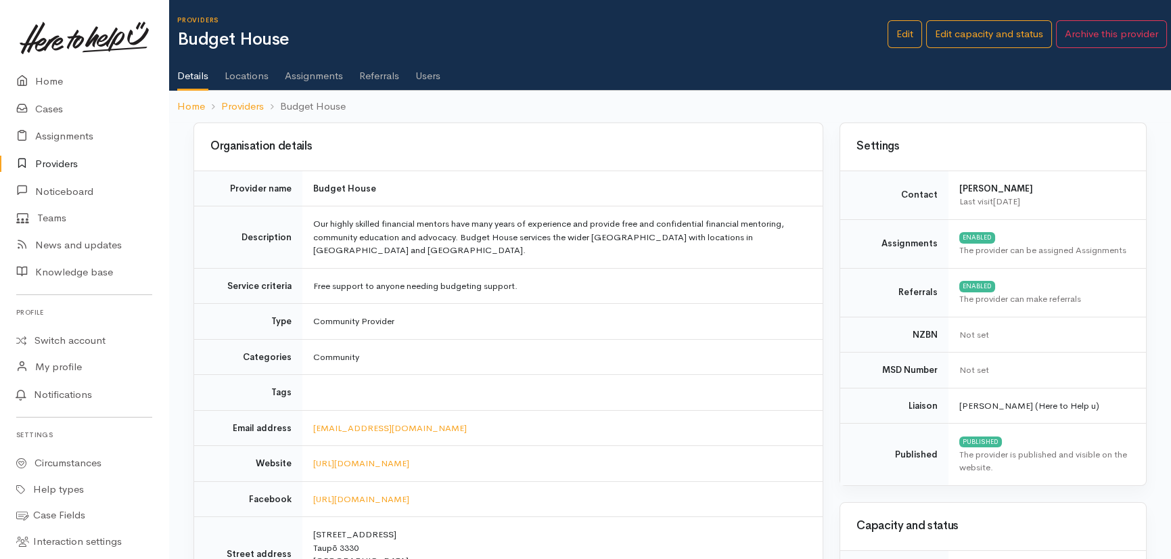
click at [428, 74] on link "Users" at bounding box center [427, 71] width 25 height 38
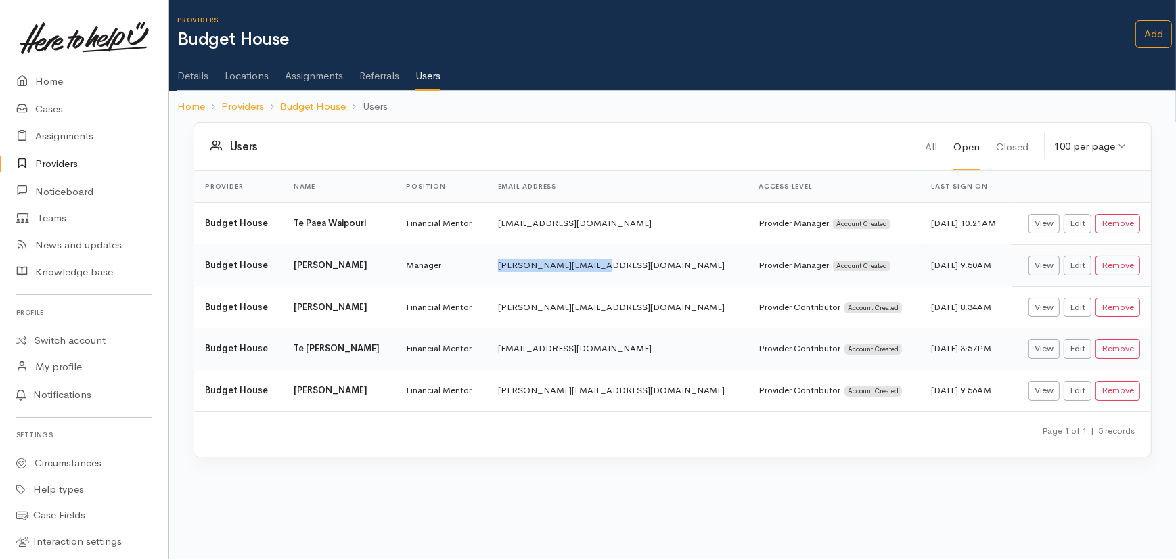
drag, startPoint x: 630, startPoint y: 263, endPoint x: 540, endPoint y: 263, distance: 90.0
click at [540, 263] on td "[PERSON_NAME][EMAIL_ADDRESS][DOMAIN_NAME]" at bounding box center [617, 265] width 261 height 42
copy td "[PERSON_NAME][EMAIL_ADDRESS][DOMAIN_NAME]"
click at [198, 70] on link "Details" at bounding box center [192, 71] width 31 height 38
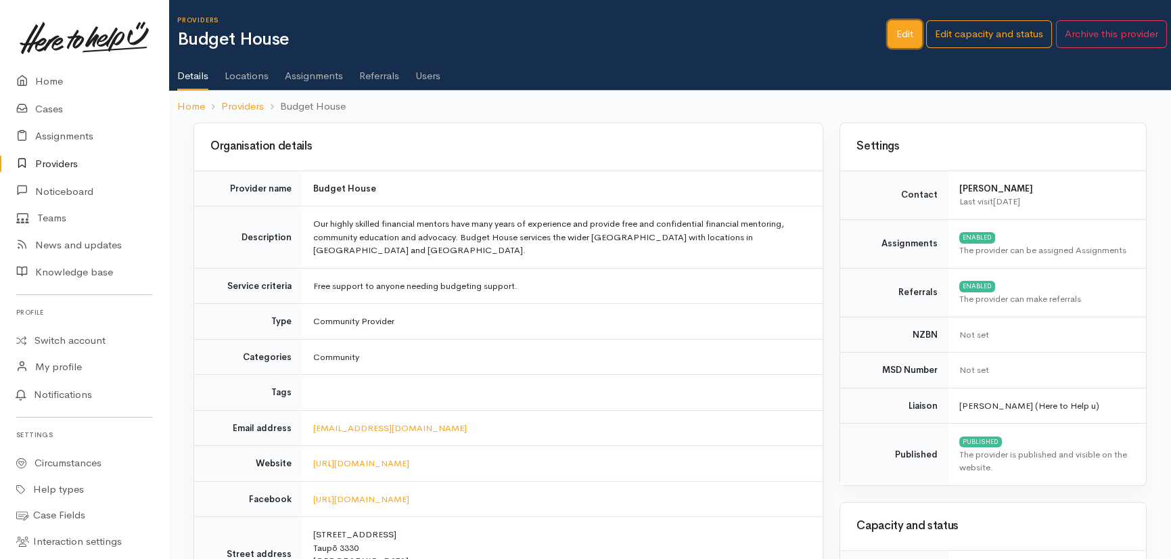
click at [907, 33] on link "Edit" at bounding box center [905, 34] width 35 height 28
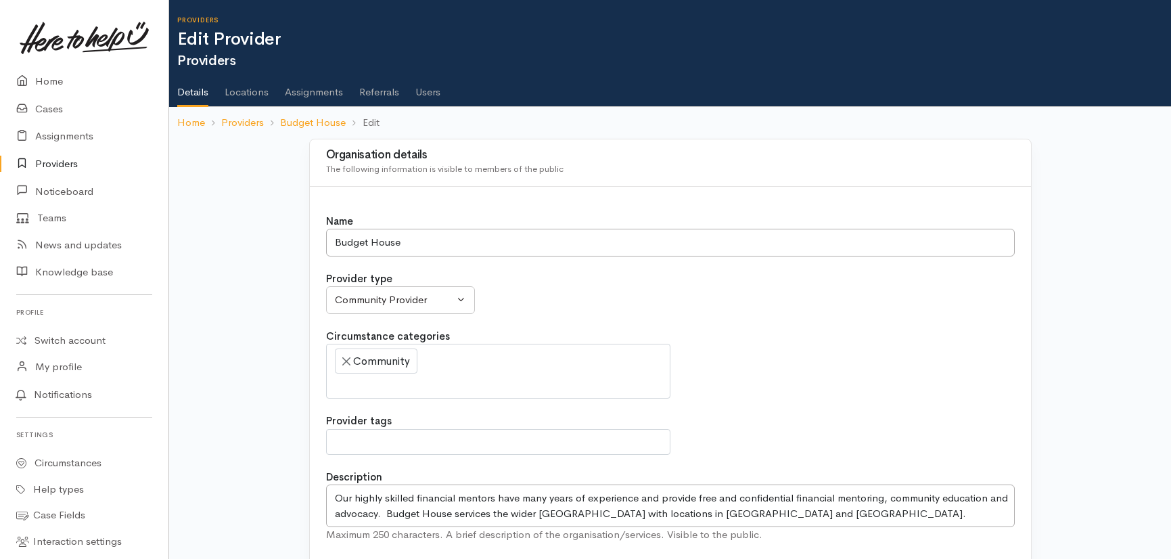
select select
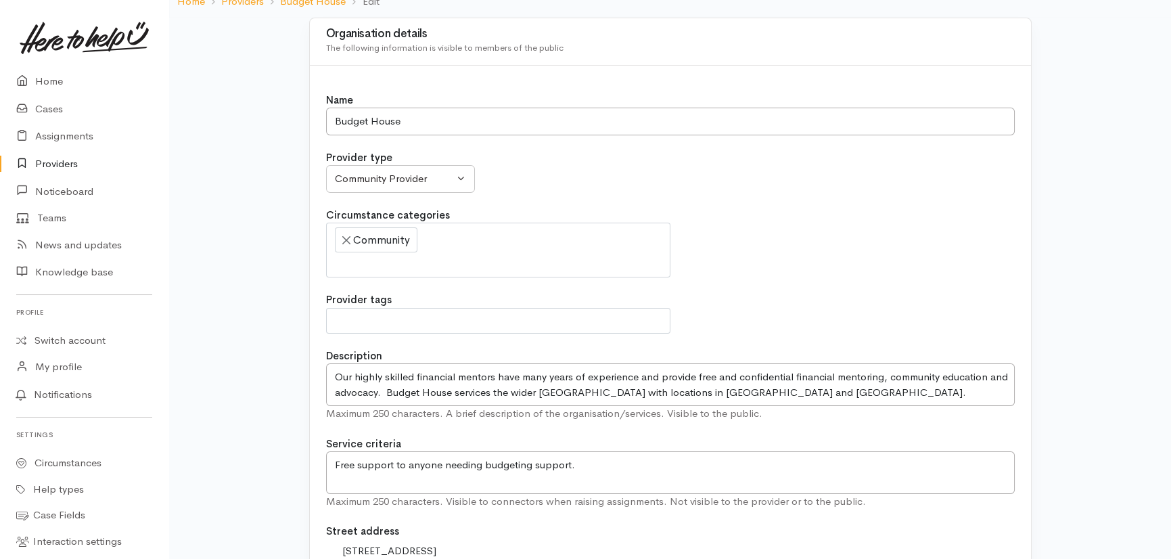
scroll to position [307, 0]
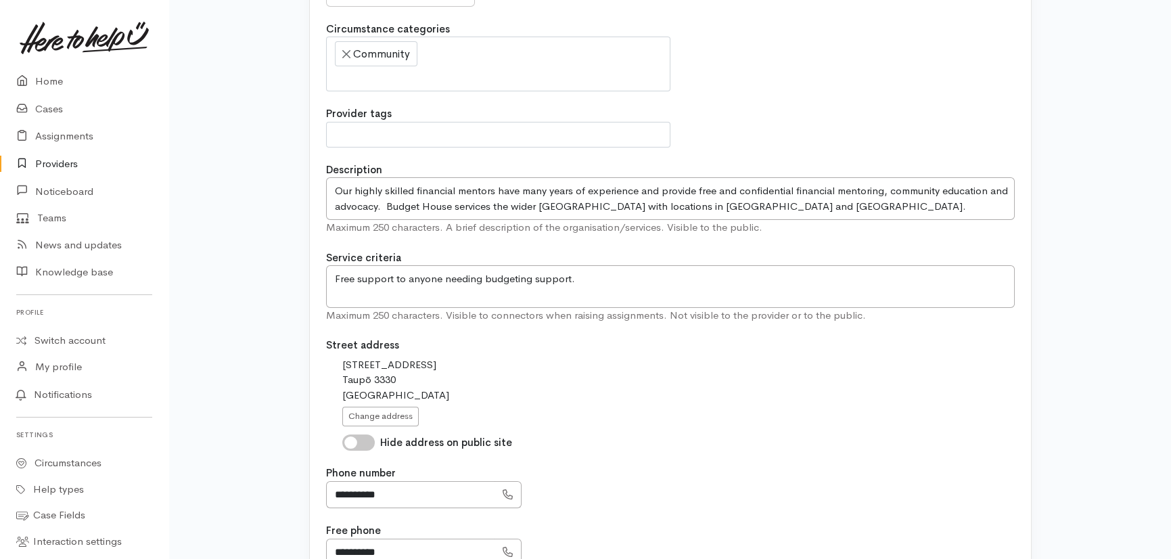
click at [507, 551] on icon at bounding box center [508, 552] width 10 height 10
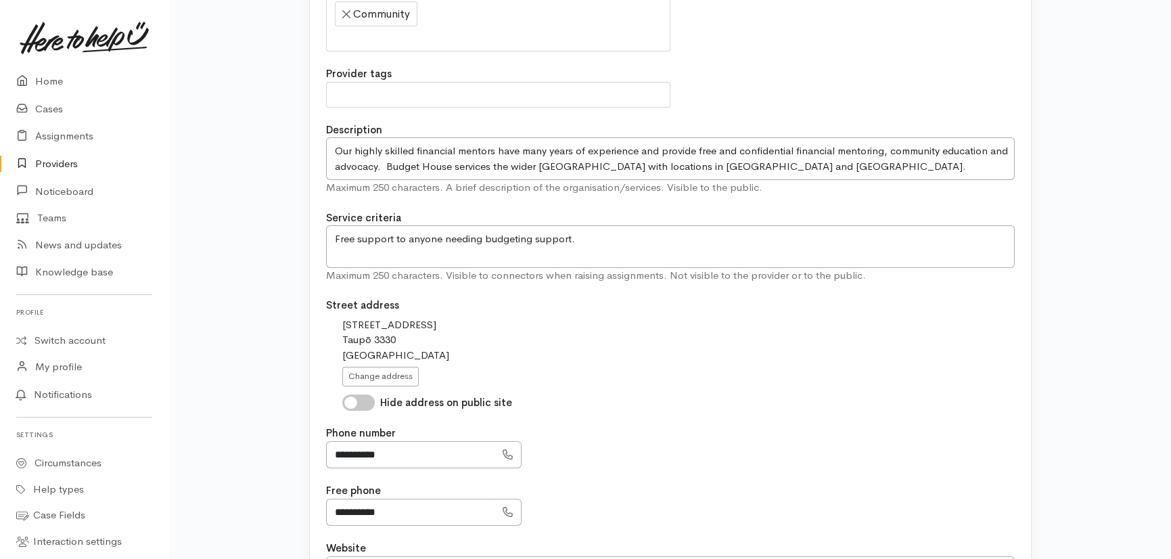
scroll to position [369, 0]
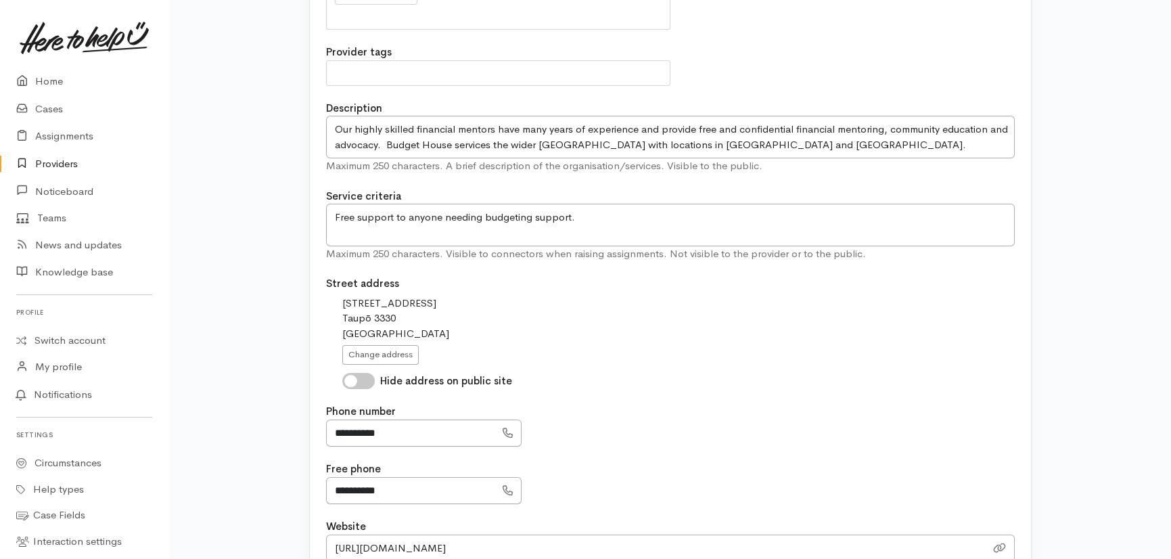
click at [507, 490] on icon at bounding box center [508, 490] width 10 height 10
click at [518, 487] on div at bounding box center [508, 491] width 27 height 28
drag, startPoint x: 430, startPoint y: 486, endPoint x: 295, endPoint y: 472, distance: 136.1
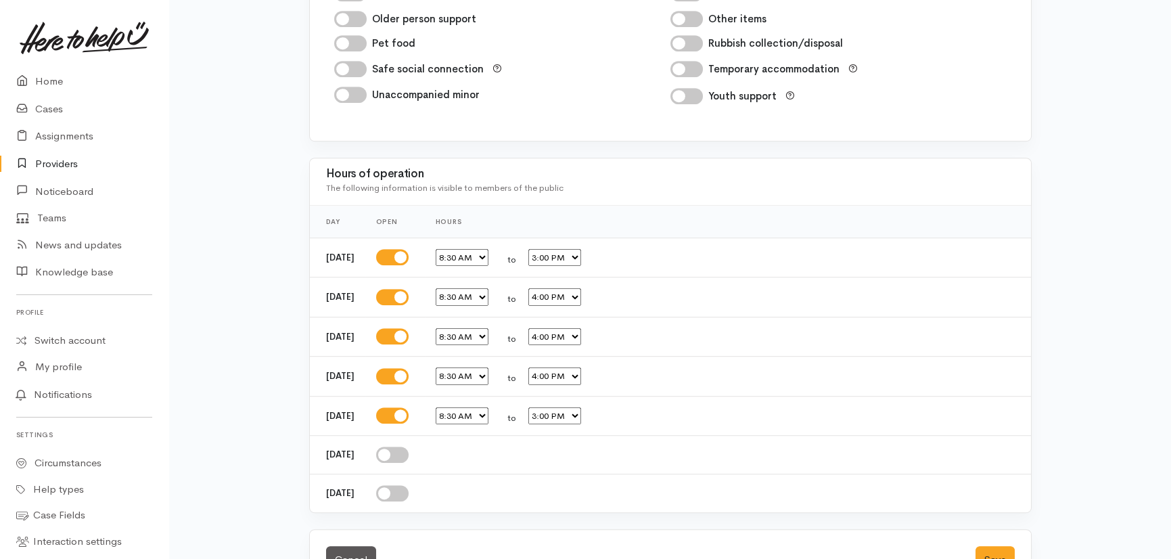
scroll to position [2316, 0]
